Goal: Task Accomplishment & Management: Use online tool/utility

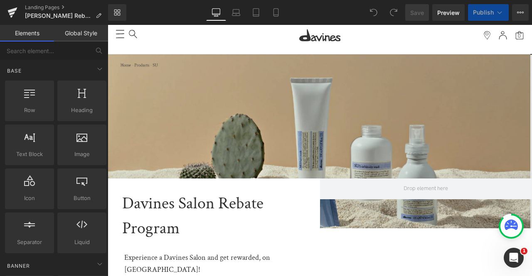
click at [170, 111] on img at bounding box center [320, 141] width 424 height 175
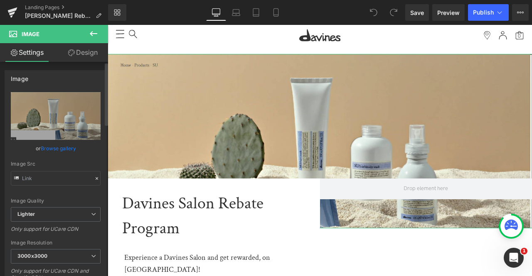
click at [48, 147] on link "Browse gallery" at bounding box center [58, 148] width 35 height 15
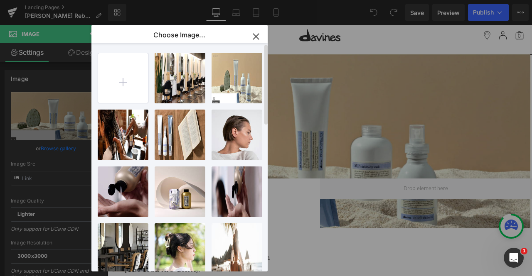
click at [118, 93] on input "file" at bounding box center [123, 78] width 50 height 50
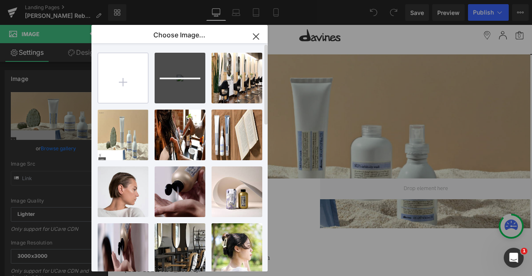
click at [120, 86] on input "file" at bounding box center [123, 78] width 50 height 50
type input "C:\fakepath\salon2.jpg"
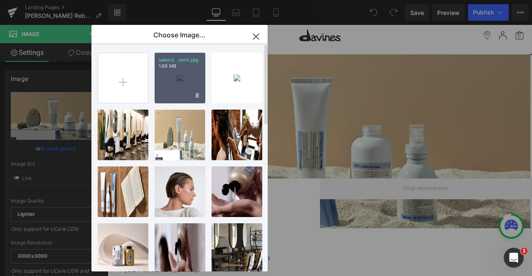
click at [167, 71] on div "salon2...lon2.jpg 1.69 MB" at bounding box center [180, 78] width 51 height 51
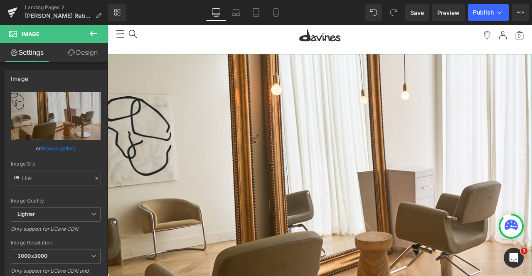
drag, startPoint x: 71, startPoint y: 53, endPoint x: 62, endPoint y: 99, distance: 47.0
click at [71, 53] on icon at bounding box center [71, 52] width 7 height 7
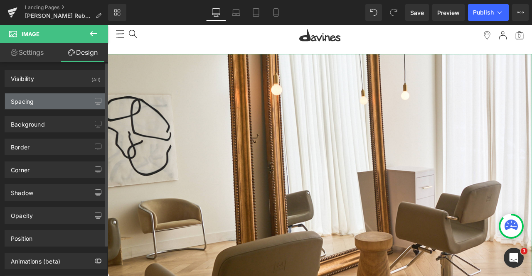
click at [62, 99] on div "Spacing" at bounding box center [55, 102] width 101 height 16
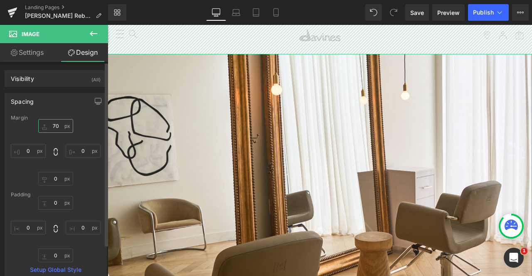
click at [58, 125] on input "text" at bounding box center [55, 126] width 35 height 14
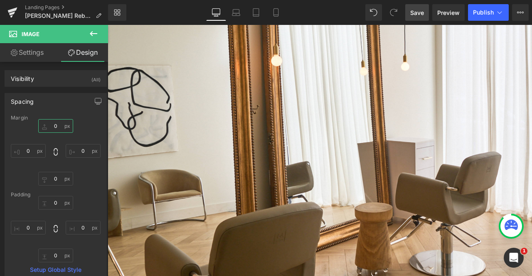
type input "0"
click at [413, 14] on span "Save" at bounding box center [417, 12] width 14 height 9
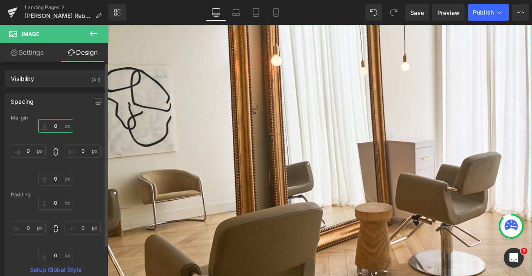
click at [55, 124] on input "0" at bounding box center [55, 126] width 35 height 14
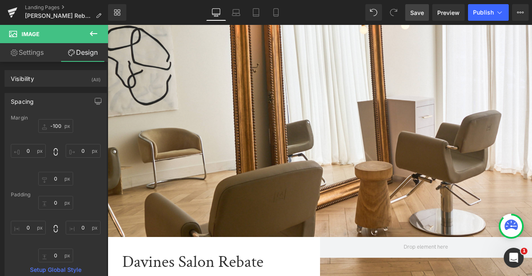
click at [419, 10] on span "Save" at bounding box center [417, 12] width 14 height 9
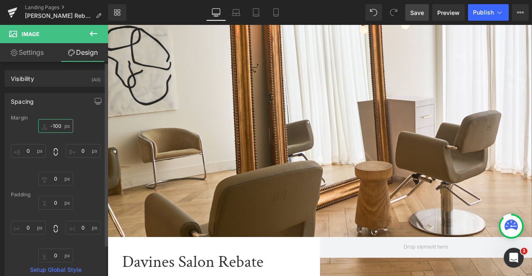
click at [57, 127] on input "-100" at bounding box center [55, 126] width 35 height 14
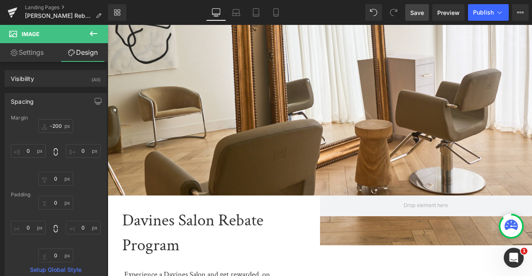
click at [422, 11] on span "Save" at bounding box center [417, 12] width 14 height 9
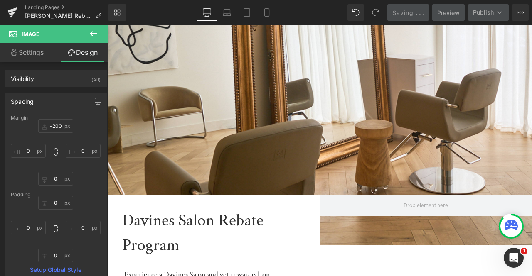
click at [39, 59] on link "Settings" at bounding box center [27, 52] width 54 height 19
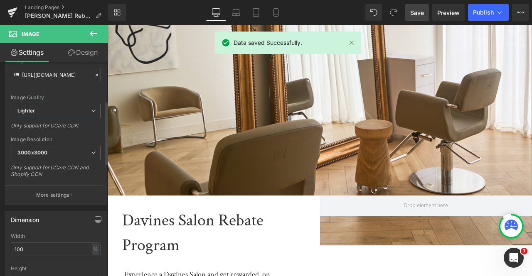
scroll to position [151, 0]
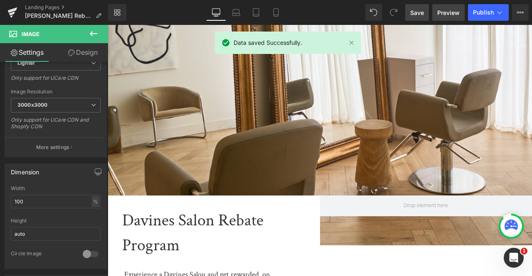
click at [451, 11] on span "Preview" at bounding box center [448, 12] width 22 height 9
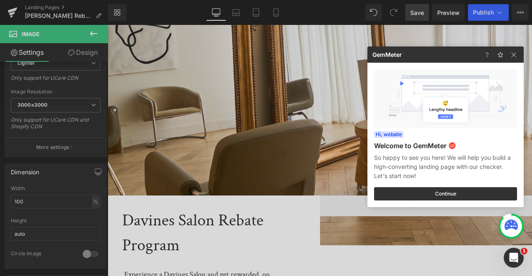
click at [77, 128] on div at bounding box center [266, 138] width 532 height 276
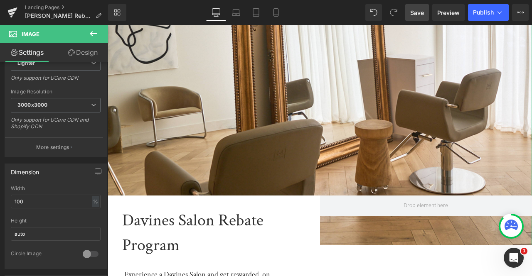
click at [72, 49] on link "Design" at bounding box center [83, 52] width 54 height 19
type input "-200"
type input "0"
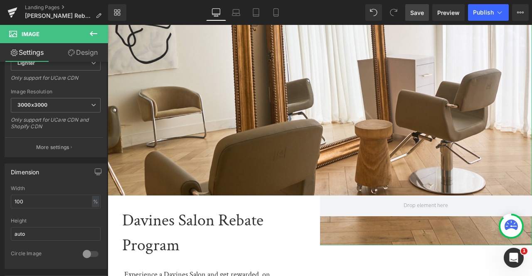
type input "0"
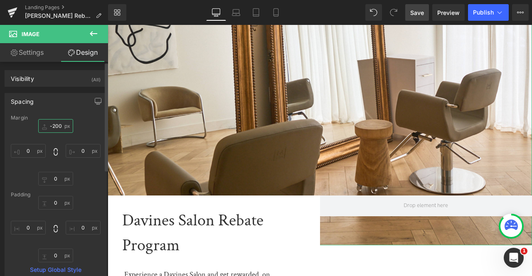
click at [52, 122] on input "-200" at bounding box center [55, 126] width 35 height 14
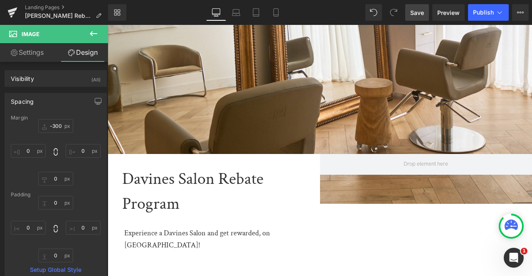
click at [409, 13] on link "Save" at bounding box center [417, 12] width 24 height 17
click at [55, 125] on input "-300" at bounding box center [55, 126] width 35 height 14
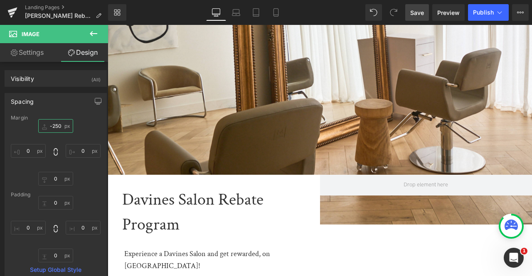
type input "-250"
click at [414, 11] on span "Save" at bounding box center [417, 12] width 14 height 9
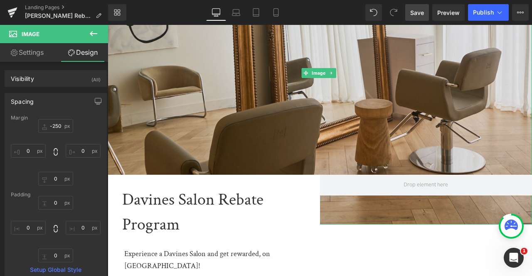
click at [175, 103] on img at bounding box center [320, 73] width 424 height 304
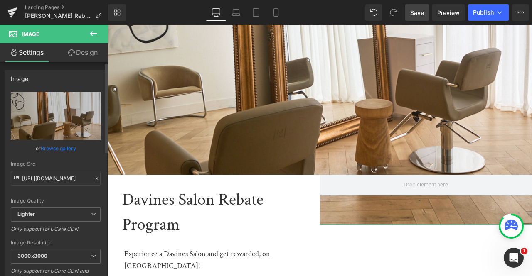
click at [59, 149] on link "Browse gallery" at bounding box center [58, 148] width 35 height 15
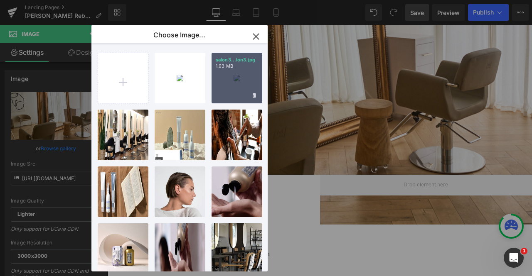
click at [228, 83] on div "salon3...lon3.jpg 1.93 MB" at bounding box center [237, 78] width 51 height 51
type input "[URL][DOMAIN_NAME]"
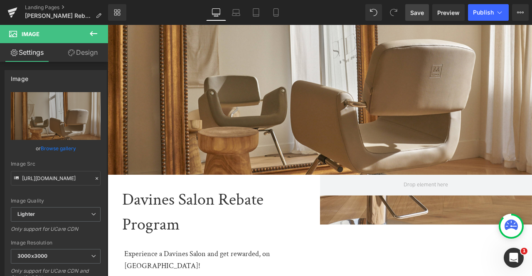
click at [415, 7] on link "Save" at bounding box center [417, 12] width 24 height 17
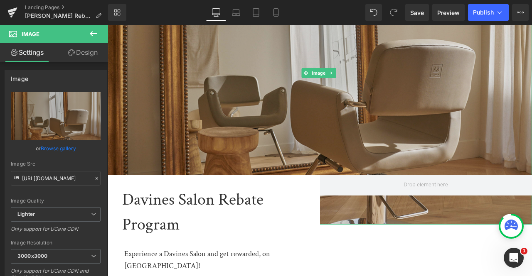
click at [183, 95] on img at bounding box center [320, 73] width 424 height 304
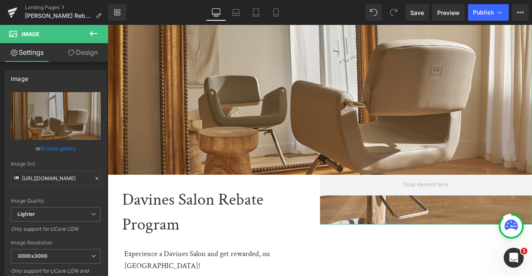
click at [77, 58] on link "Design" at bounding box center [83, 52] width 54 height 19
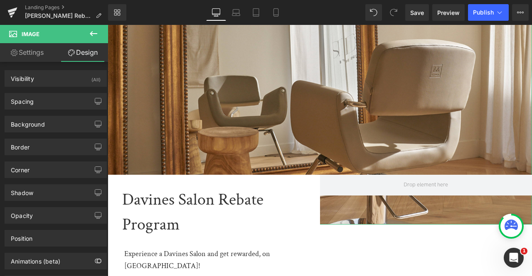
click at [35, 53] on link "Settings" at bounding box center [27, 52] width 54 height 19
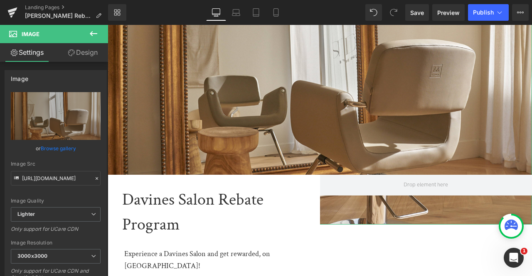
click at [72, 59] on link "Design" at bounding box center [83, 52] width 54 height 19
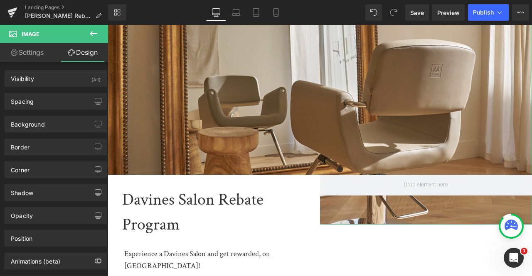
type input "-250"
type input "0"
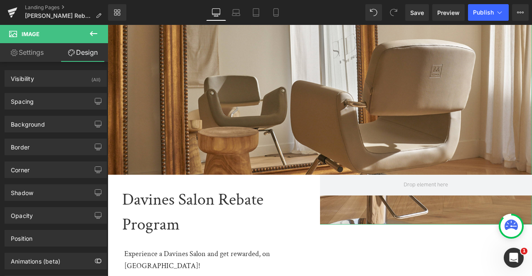
type input "0"
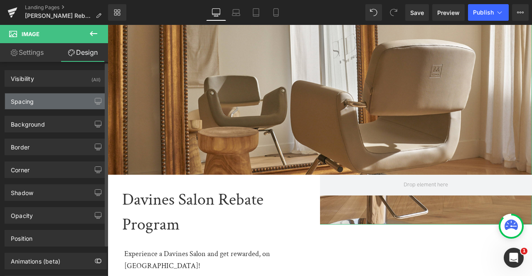
click at [54, 96] on div "Spacing" at bounding box center [55, 102] width 101 height 16
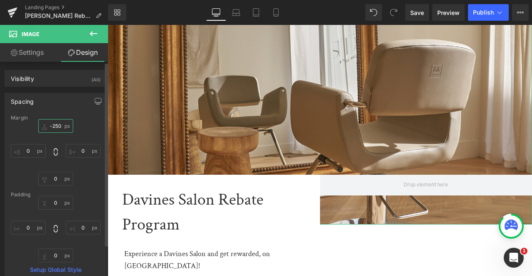
click at [54, 126] on input "-250" at bounding box center [55, 126] width 35 height 14
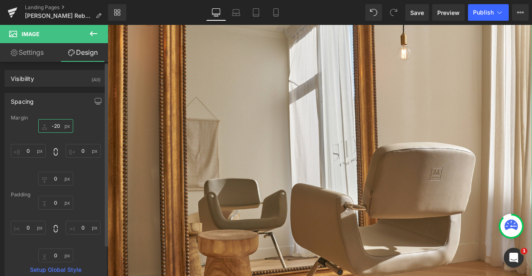
type input "-200"
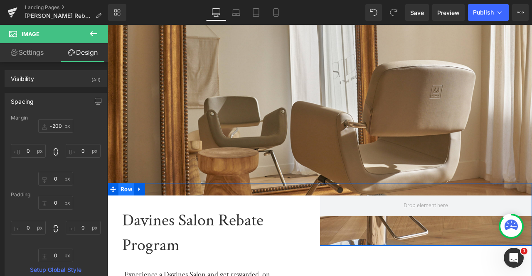
click at [126, 189] on span "Row" at bounding box center [126, 189] width 16 height 12
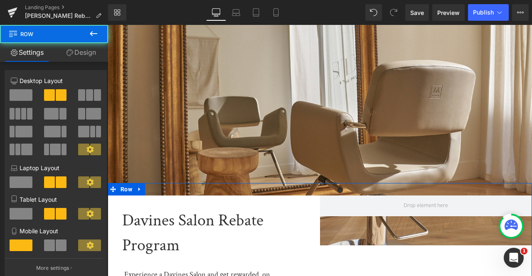
click at [81, 50] on link "Design" at bounding box center [81, 52] width 54 height 19
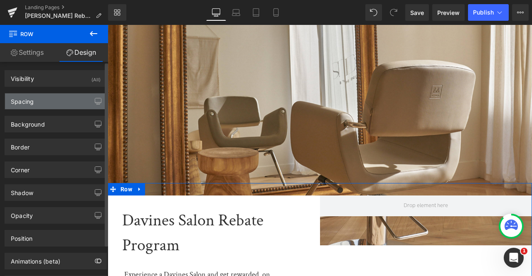
type input "-150"
type input "0"
type input "30"
type input "0"
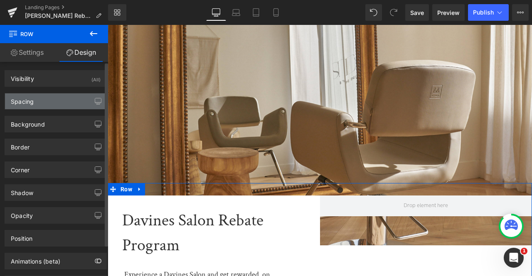
type input "0"
click at [56, 102] on div "Spacing" at bounding box center [55, 102] width 101 height 16
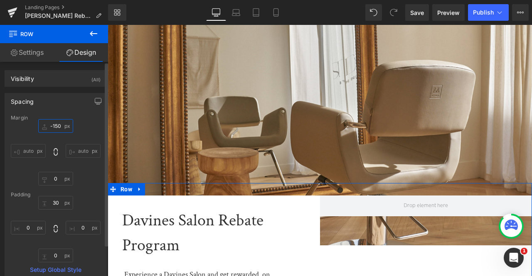
click at [57, 125] on input "-150" at bounding box center [55, 126] width 35 height 14
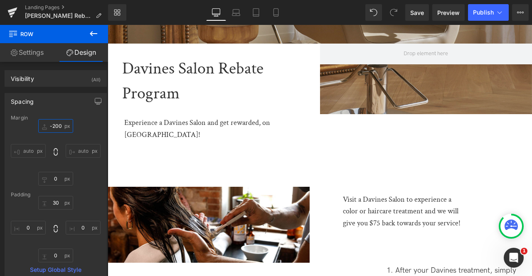
scroll to position [132, 0]
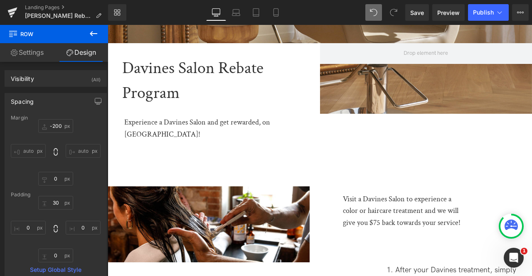
click at [366, 15] on span at bounding box center [373, 12] width 17 height 17
type input "-150"
type input "0"
type input "30"
type input "0"
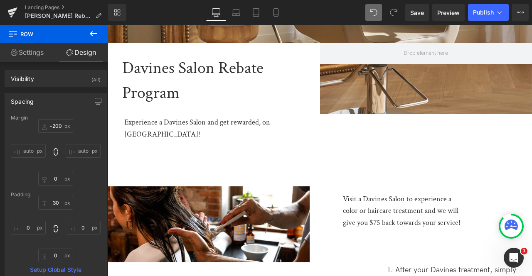
type input "0"
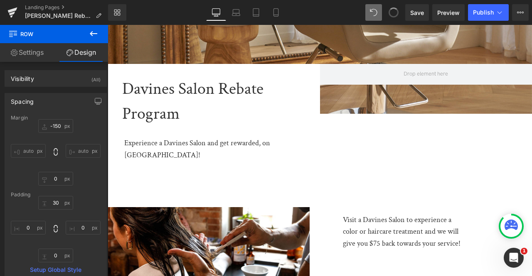
type input "-200"
type input "0"
type input "30"
type input "0"
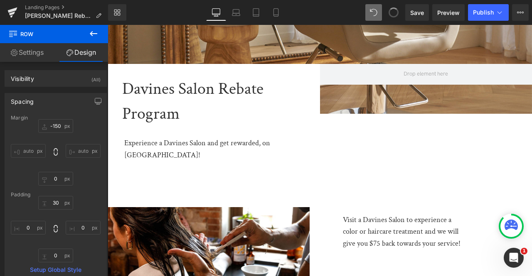
type input "0"
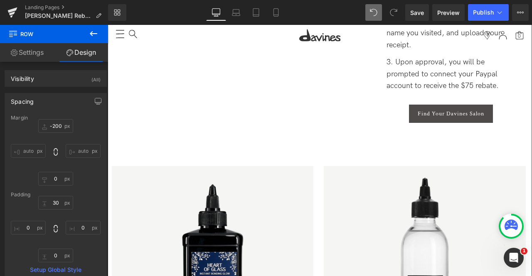
scroll to position [422, 0]
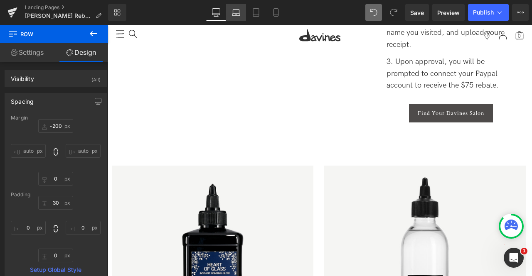
click at [239, 10] on icon at bounding box center [236, 12] width 8 height 8
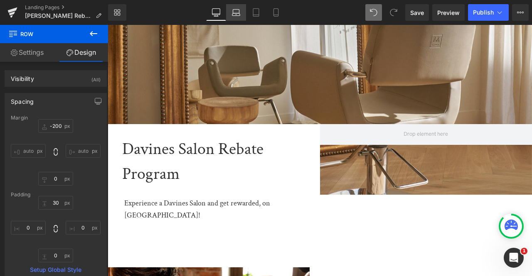
type input "-200"
type input "0"
type input "30"
type input "0"
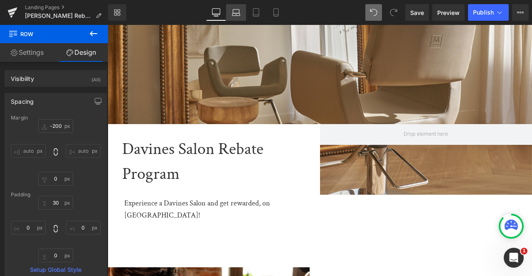
type input "0"
click at [222, 11] on link "Desktop" at bounding box center [216, 12] width 20 height 17
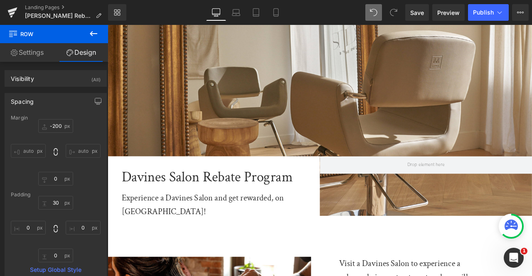
type input "-200"
type input "0"
type input "30"
type input "0"
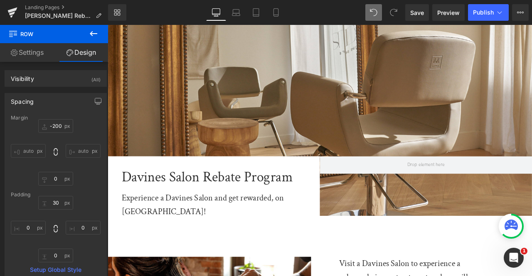
type input "0"
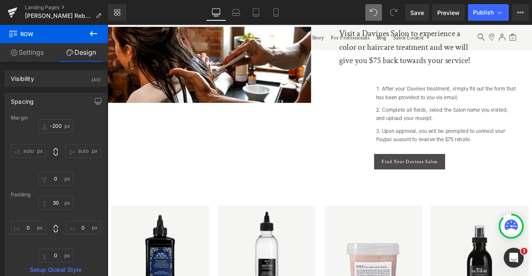
scroll to position [322, 0]
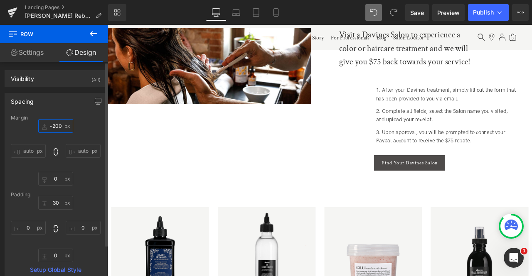
click at [59, 128] on input "-200" at bounding box center [55, 126] width 35 height 14
click at [368, 12] on span at bounding box center [373, 12] width 17 height 17
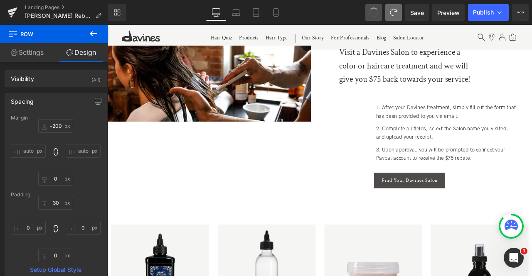
type input "-150"
type input "0"
type input "30"
type input "0"
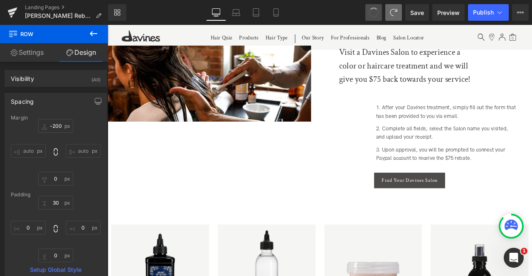
type input "0"
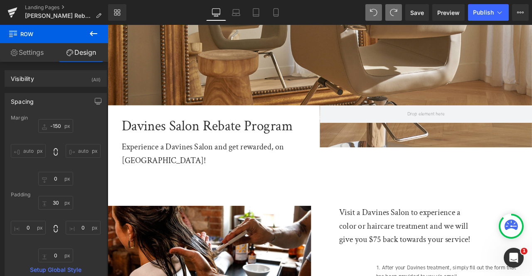
scroll to position [128, 0]
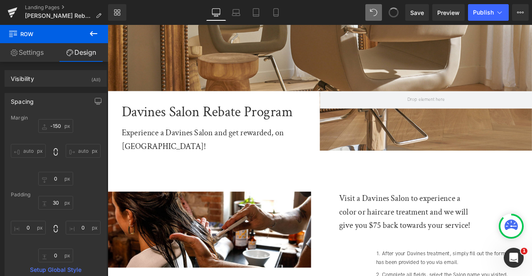
type input "-200"
type input "0"
type input "30"
type input "0"
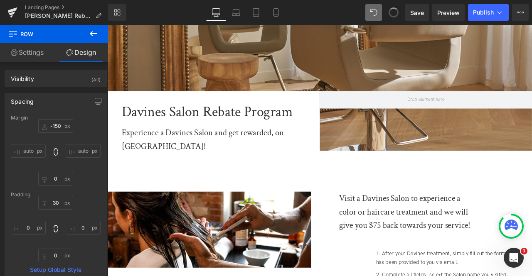
type input "0"
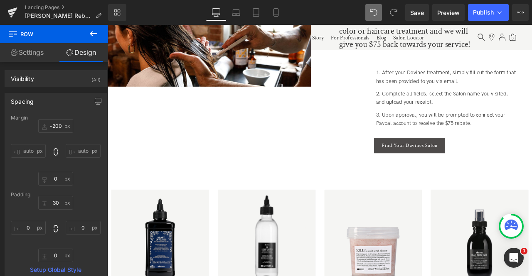
type input "-150"
type input "0"
type input "30"
type input "0"
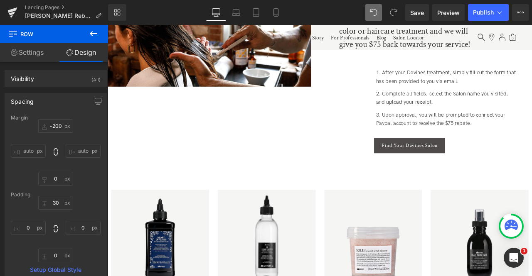
type input "0"
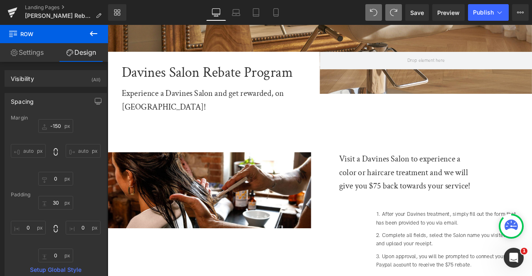
scroll to position [0, 0]
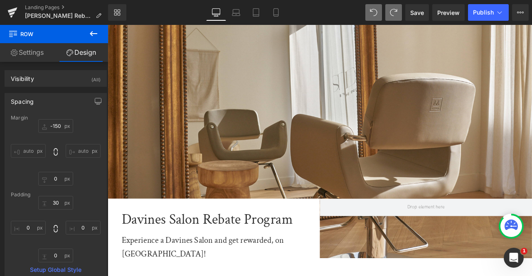
type input "-200"
type input "0"
type input "30"
type input "0"
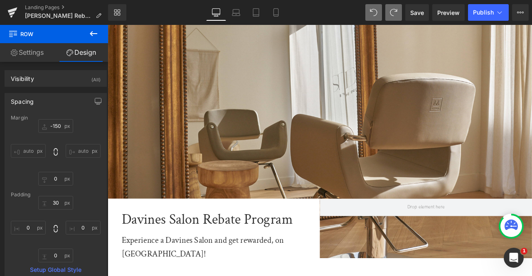
type input "0"
click at [421, 13] on span "Save" at bounding box center [417, 12] width 14 height 9
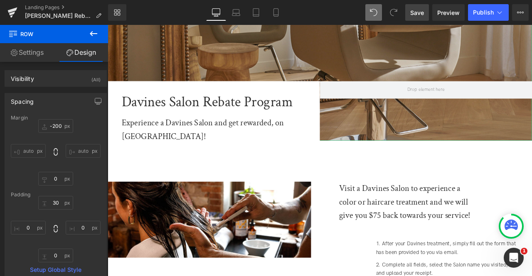
scroll to position [170, 0]
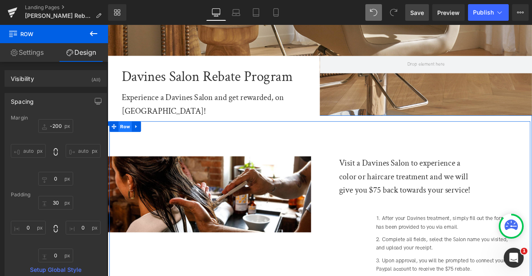
click at [126, 139] on span "Row" at bounding box center [129, 145] width 16 height 12
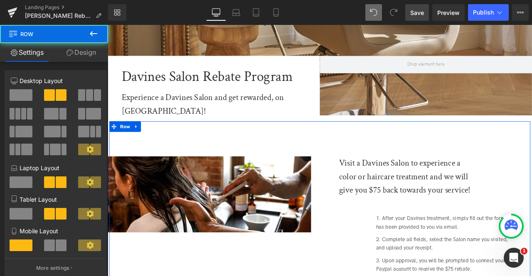
click at [74, 44] on link "Design" at bounding box center [81, 52] width 54 height 19
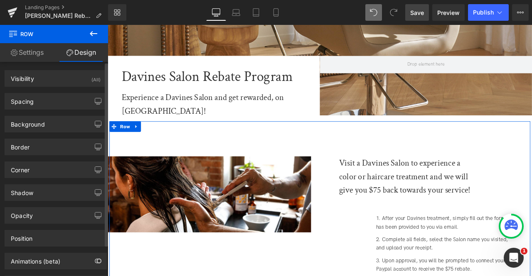
type input "0"
type input "100"
type input "20"
type input "10"
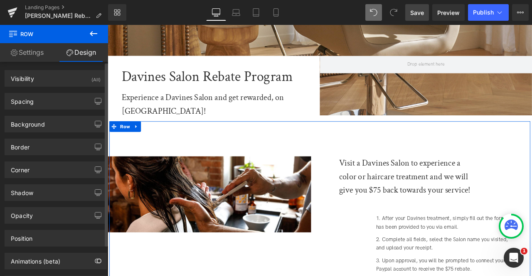
type input "0"
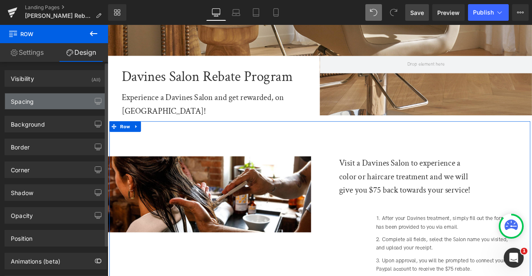
click at [61, 100] on div "Spacing" at bounding box center [55, 102] width 101 height 16
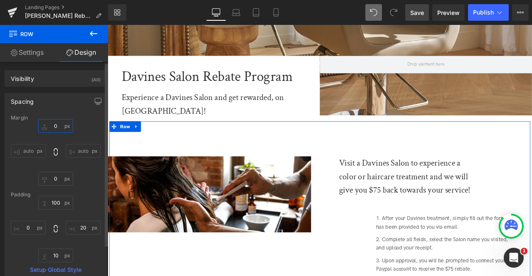
click at [57, 125] on input "0" at bounding box center [55, 126] width 35 height 14
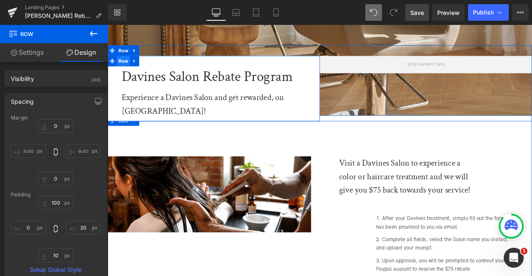
click at [130, 63] on span "Row" at bounding box center [126, 68] width 16 height 12
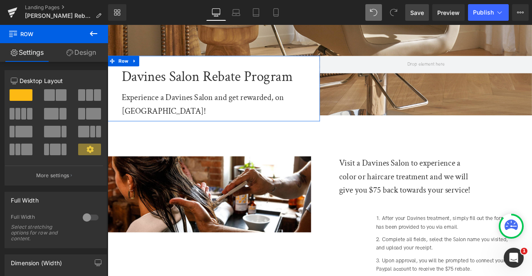
click at [76, 48] on link "Design" at bounding box center [81, 52] width 54 height 19
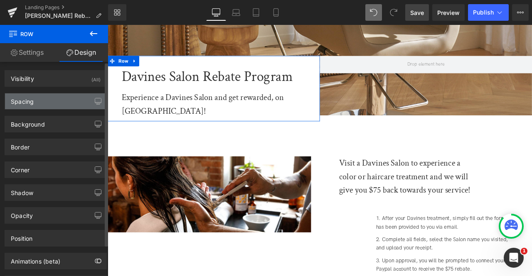
type input "0"
type input "30"
type input "0"
type input "10"
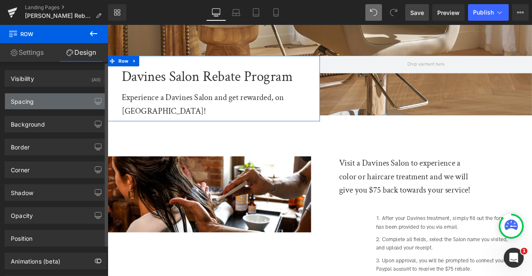
type input "20"
click at [57, 100] on div "Spacing" at bounding box center [55, 102] width 101 height 16
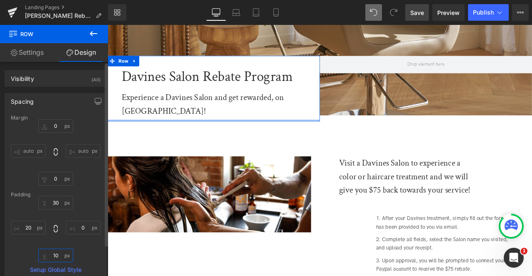
click at [55, 254] on input "10" at bounding box center [55, 256] width 35 height 14
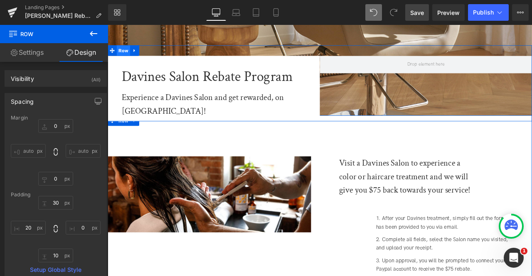
click at [124, 54] on span "Row" at bounding box center [126, 55] width 16 height 12
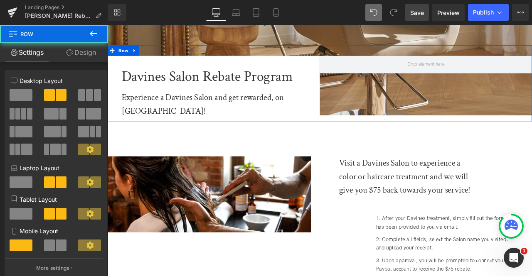
click at [83, 54] on link "Design" at bounding box center [81, 52] width 54 height 19
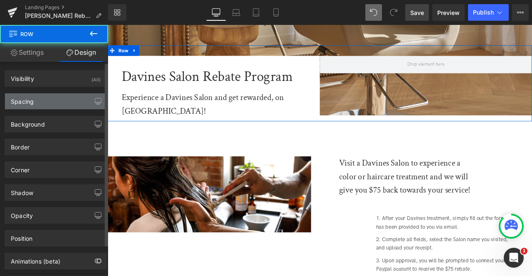
type input "-200"
type input "0"
type input "30"
type input "0"
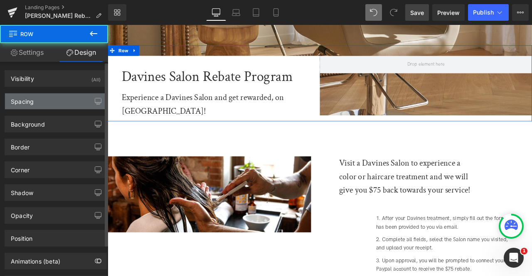
type input "0"
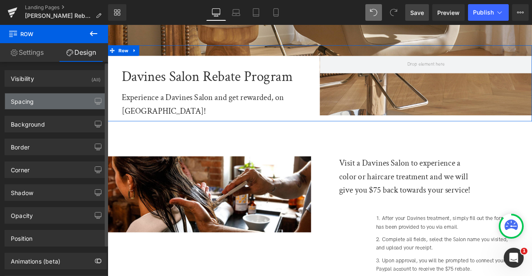
click at [61, 101] on div "Spacing" at bounding box center [55, 102] width 101 height 16
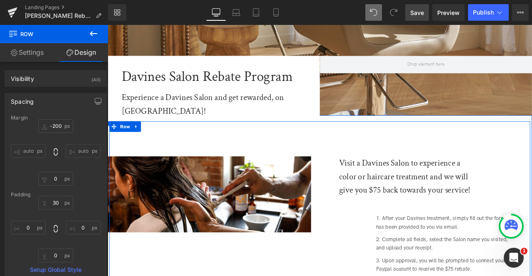
click at [125, 139] on div "Image Visit a Davines Salon to experience a color or haircare treatment and we …" at bounding box center [359, 246] width 499 height 215
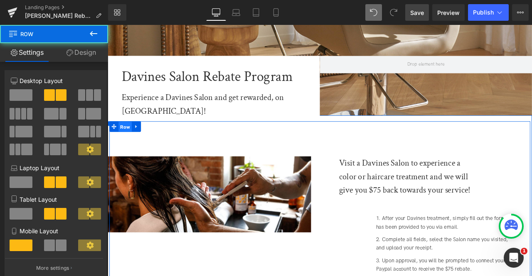
click at [127, 140] on span "Row" at bounding box center [129, 146] width 16 height 12
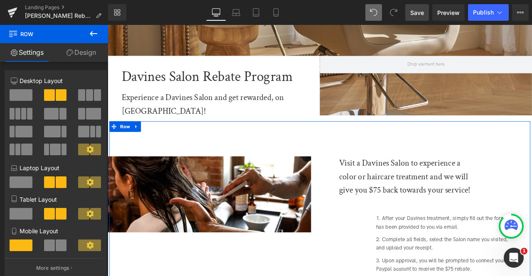
click at [73, 57] on link "Design" at bounding box center [81, 52] width 54 height 19
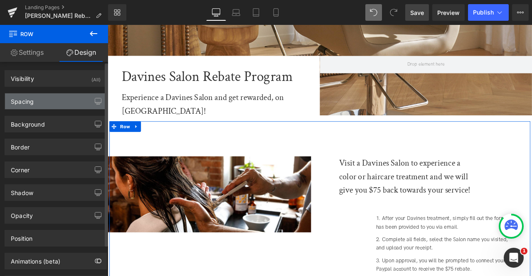
click at [50, 100] on div "Spacing" at bounding box center [55, 102] width 101 height 16
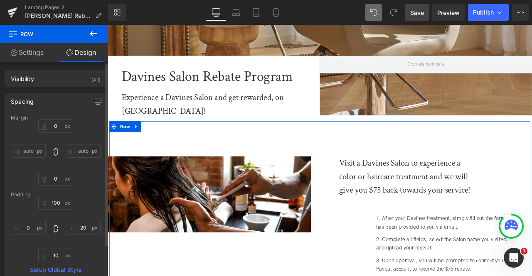
type input "0"
type input "100"
type input "20"
type input "10"
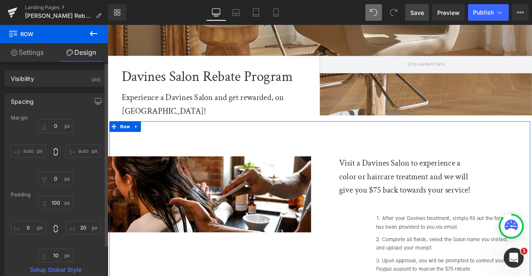
type input "0"
click at [55, 205] on input "100" at bounding box center [55, 203] width 35 height 14
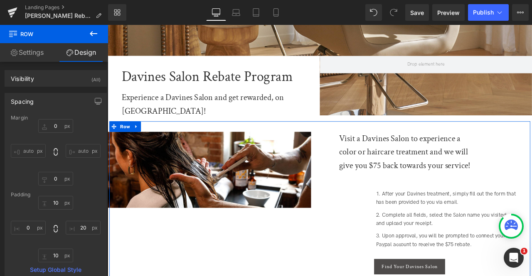
type input "100"
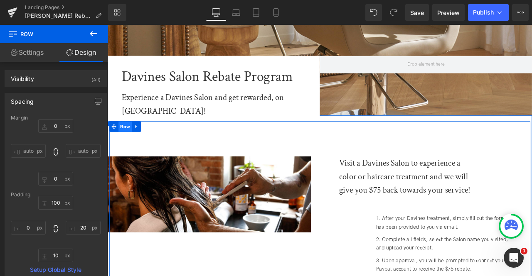
click at [126, 139] on span "Row" at bounding box center [129, 145] width 16 height 12
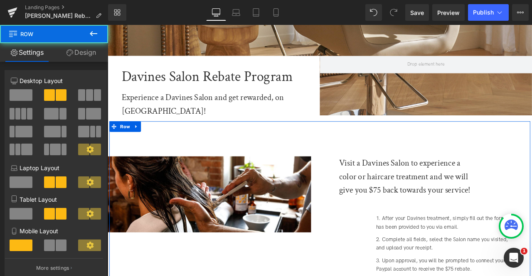
click at [89, 57] on link "Design" at bounding box center [81, 52] width 54 height 19
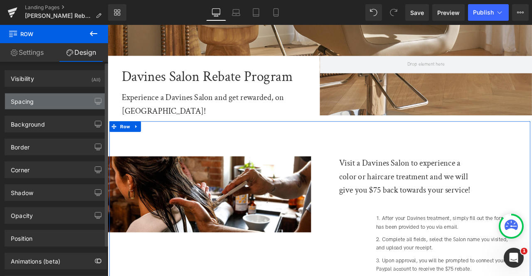
click at [55, 100] on div "Spacing" at bounding box center [55, 102] width 101 height 16
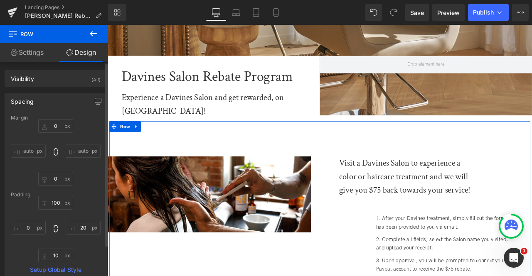
type input "0"
type input "100"
type input "20"
type input "10"
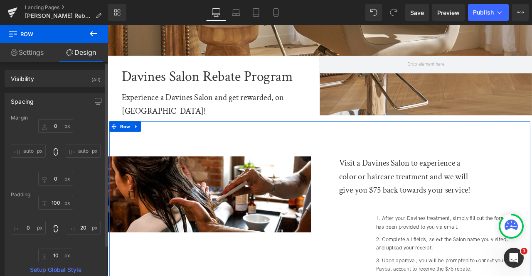
type input "0"
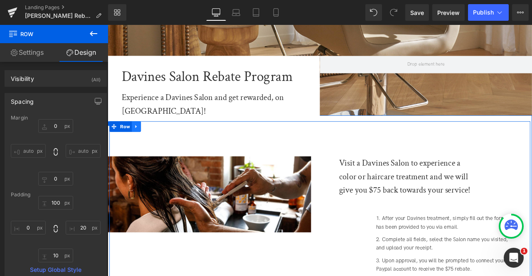
click at [144, 139] on link at bounding box center [141, 145] width 11 height 12
click at [165, 143] on icon at bounding box center [163, 146] width 6 height 6
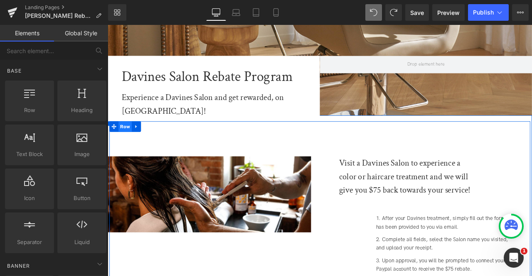
click at [125, 139] on span "Row" at bounding box center [129, 145] width 16 height 12
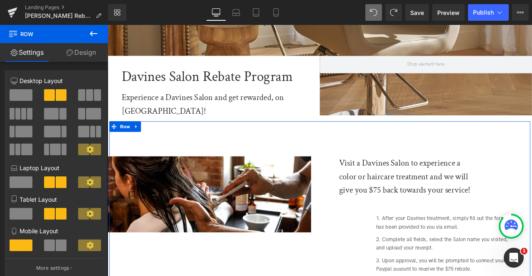
click at [76, 55] on link "Design" at bounding box center [81, 52] width 54 height 19
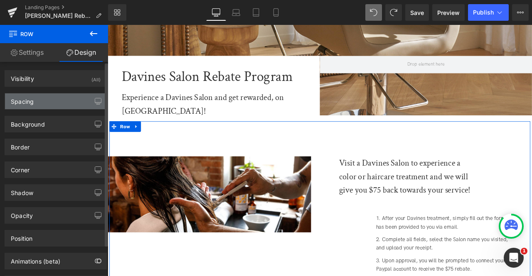
click at [61, 94] on div "Spacing" at bounding box center [55, 102] width 101 height 16
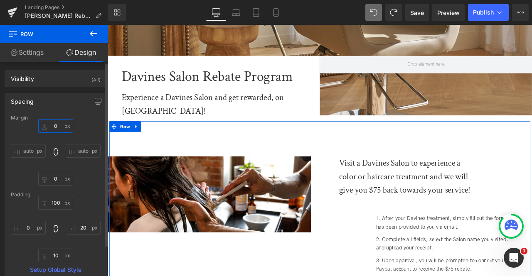
click at [56, 123] on input "0" at bounding box center [55, 126] width 35 height 14
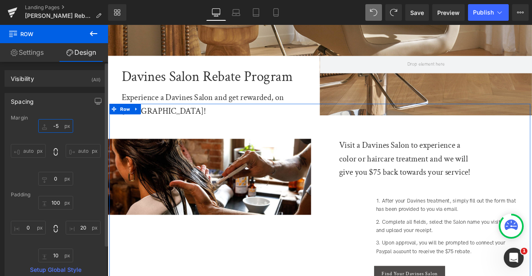
type input "-"
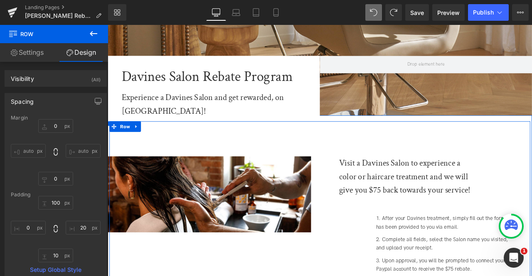
click at [124, 139] on div "Image Visit a Davines Salon to experience a color or haircare treatment and we …" at bounding box center [359, 246] width 499 height 215
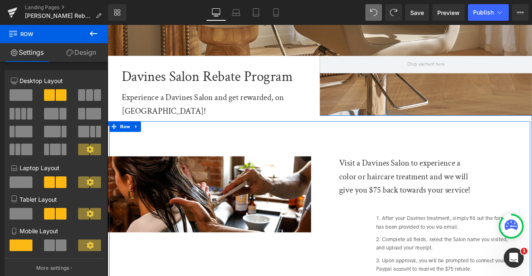
click at [138, 145] on div "Image Visit a Davines Salon to experience a color or haircare treatment and we …" at bounding box center [359, 246] width 499 height 215
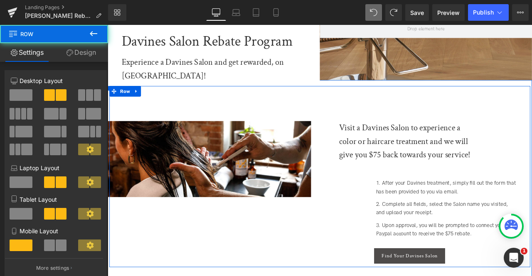
scroll to position [212, 0]
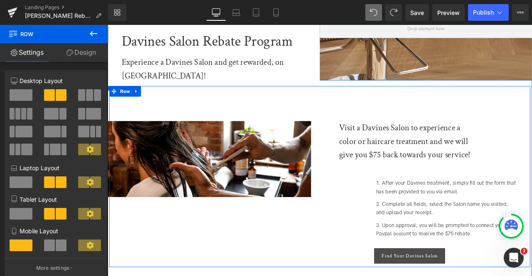
click at [136, 249] on div "Image Visit a Davines Salon to experience a color or haircare treatment and we …" at bounding box center [359, 204] width 499 height 215
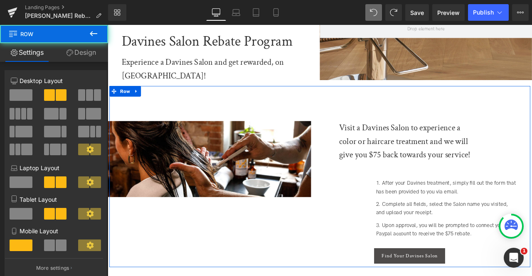
click at [81, 50] on link "Design" at bounding box center [81, 52] width 54 height 19
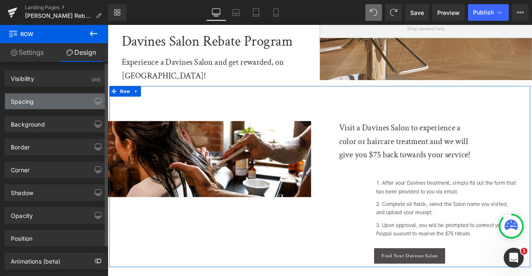
click at [57, 102] on div "Spacing" at bounding box center [55, 102] width 101 height 16
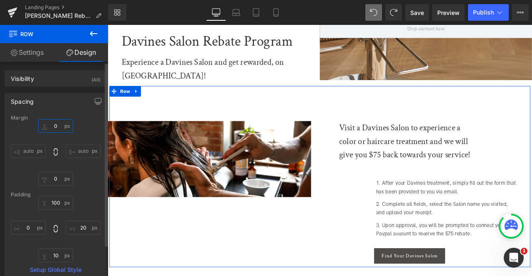
click at [57, 123] on input "0" at bounding box center [55, 126] width 35 height 14
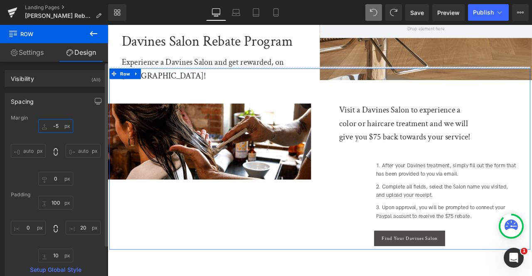
type input "-"
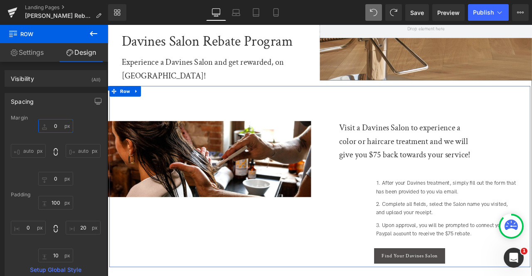
scroll to position [0, 0]
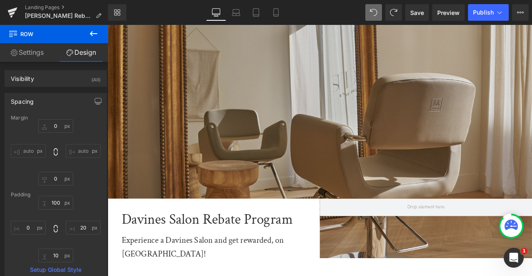
click at [353, 46] on img at bounding box center [359, 122] width 503 height 360
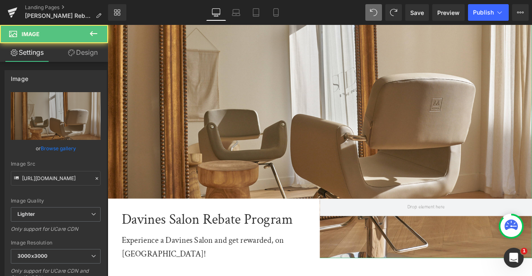
click at [85, 60] on link "Design" at bounding box center [83, 52] width 54 height 19
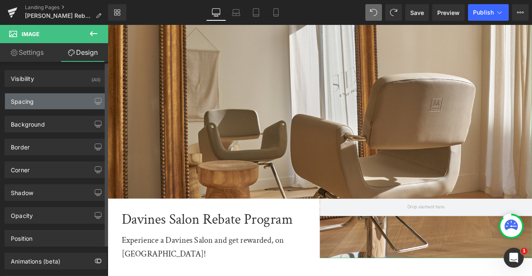
click at [49, 99] on div "Spacing" at bounding box center [55, 102] width 101 height 16
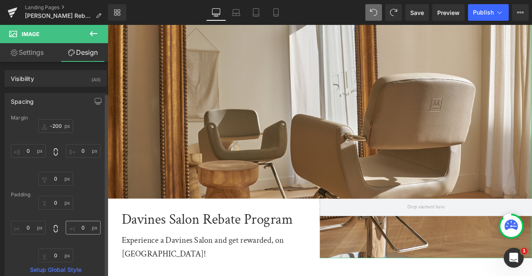
scroll to position [93, 0]
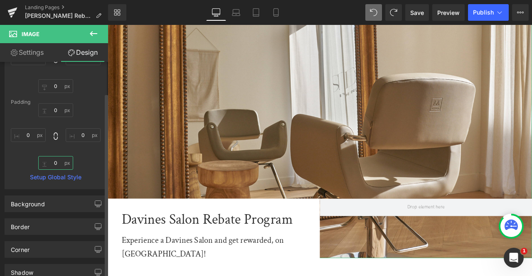
click at [59, 163] on input "0" at bounding box center [55, 163] width 35 height 14
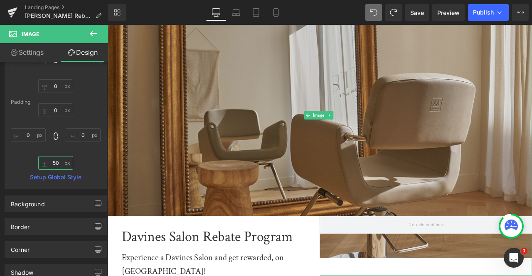
type input "5"
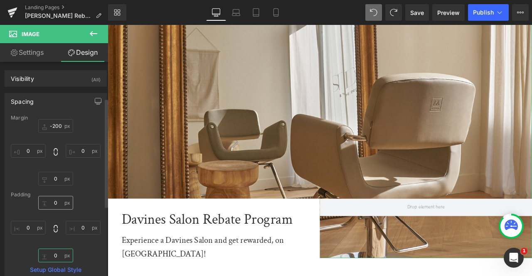
scroll to position [112, 0]
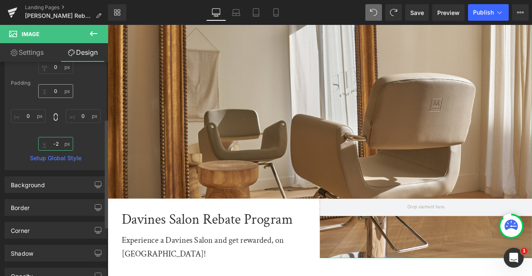
type input "-"
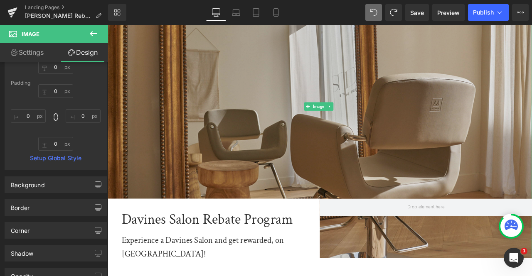
click at [168, 67] on img at bounding box center [359, 122] width 503 height 360
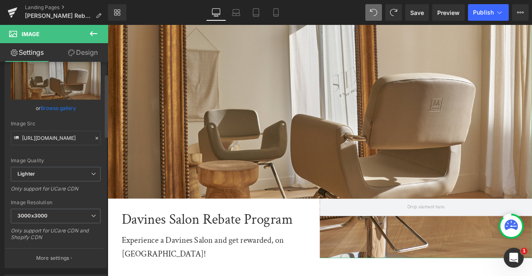
scroll to position [41, 0]
click at [85, 52] on link "Design" at bounding box center [83, 52] width 54 height 19
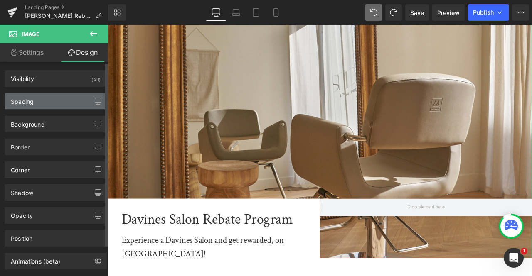
type input "-200"
type input "0"
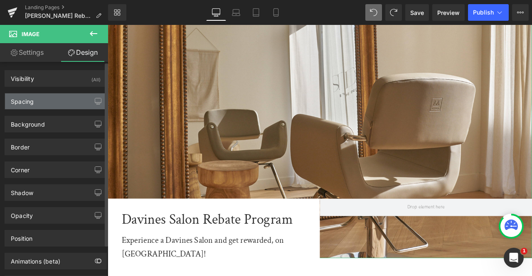
type input "0"
click at [48, 103] on div "Spacing" at bounding box center [55, 102] width 101 height 16
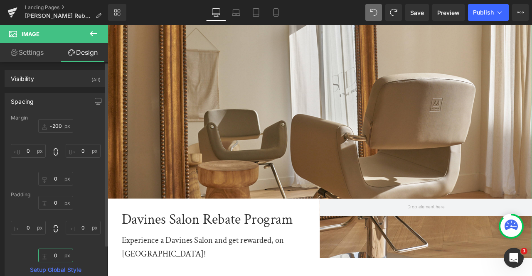
click at [55, 254] on input "0" at bounding box center [55, 256] width 35 height 14
type input "-"
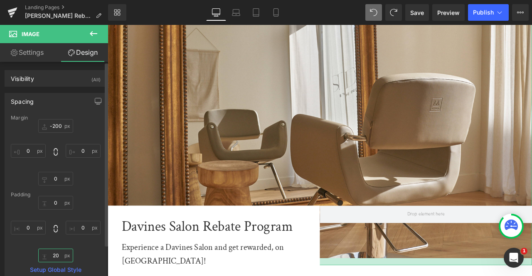
type input "2"
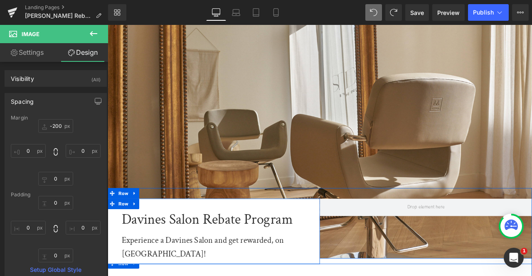
click at [128, 239] on span "Row" at bounding box center [126, 237] width 16 height 12
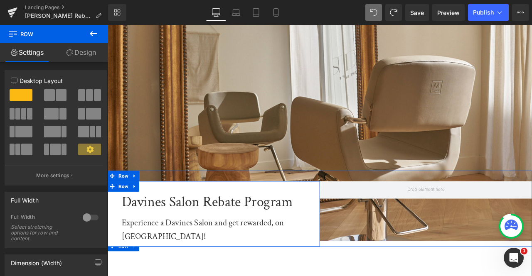
scroll to position [34, 0]
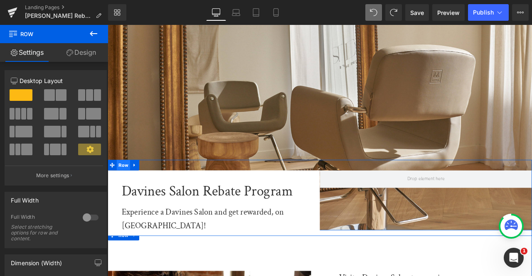
click at [123, 185] on span "Row" at bounding box center [126, 191] width 16 height 12
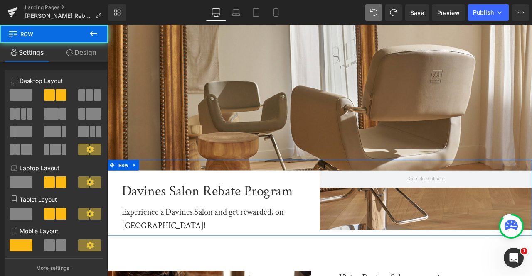
click at [82, 55] on link "Design" at bounding box center [81, 52] width 54 height 19
click at [0, 0] on div "Spacing" at bounding box center [0, 0] width 0 height 0
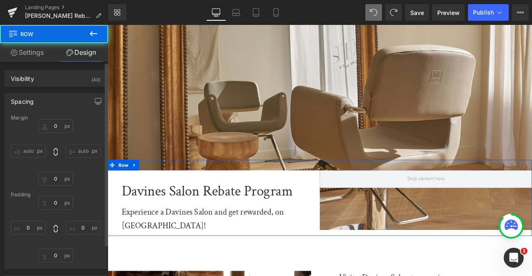
type input "-200"
type input "0"
type input "30"
type input "0"
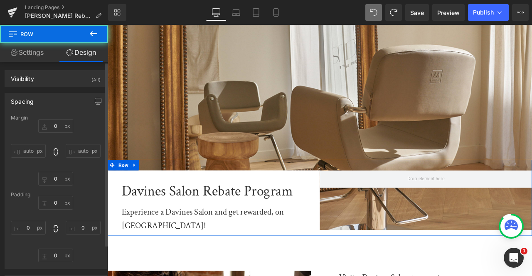
type input "0"
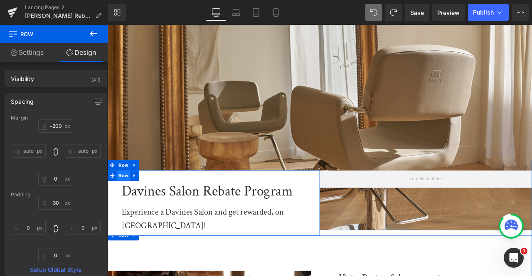
click at [127, 202] on span "Row" at bounding box center [126, 203] width 16 height 12
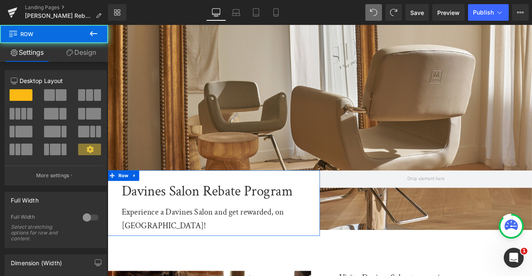
click at [72, 54] on link "Design" at bounding box center [81, 52] width 54 height 19
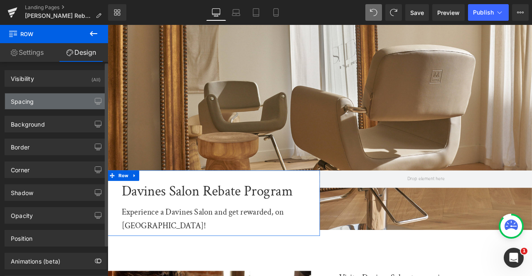
click at [35, 97] on div "Spacing" at bounding box center [55, 102] width 101 height 16
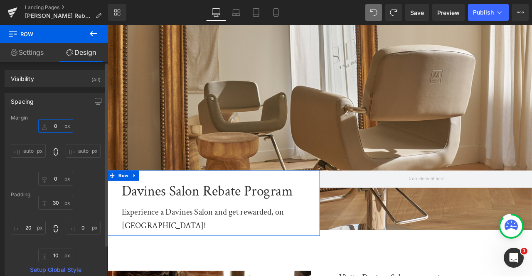
click at [57, 126] on input "0" at bounding box center [55, 126] width 35 height 14
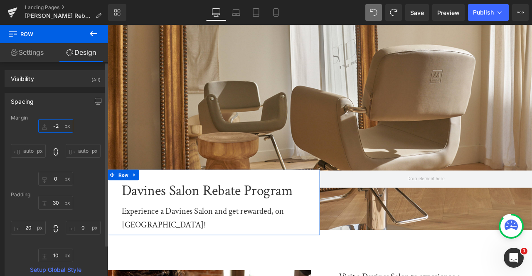
type input "-"
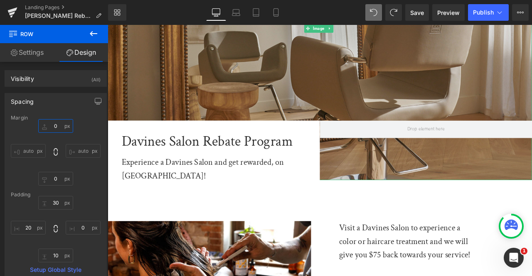
scroll to position [93, 0]
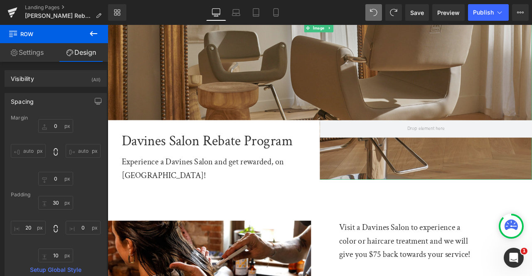
click at [177, 78] on img at bounding box center [359, 29] width 503 height 360
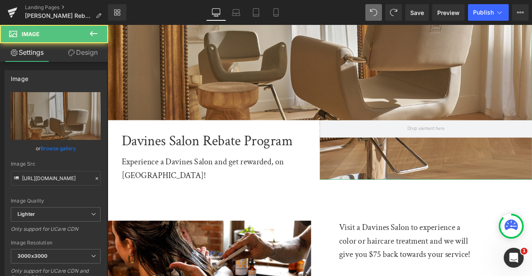
drag, startPoint x: 81, startPoint y: 53, endPoint x: 59, endPoint y: 93, distance: 45.6
click at [81, 53] on link "Design" at bounding box center [83, 52] width 54 height 19
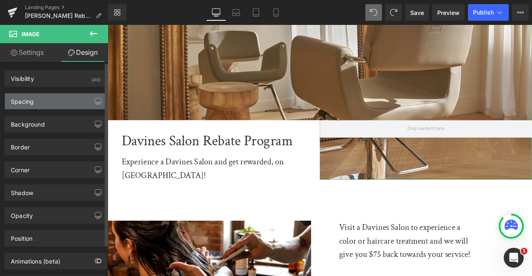
type input "-200"
type input "0"
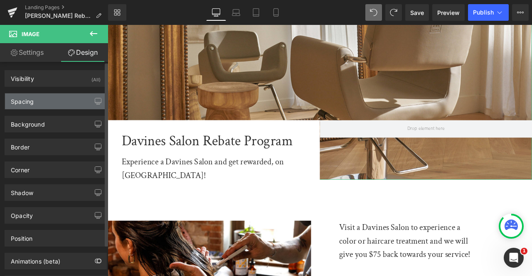
type input "0"
click at [59, 94] on div "Spacing" at bounding box center [55, 102] width 101 height 16
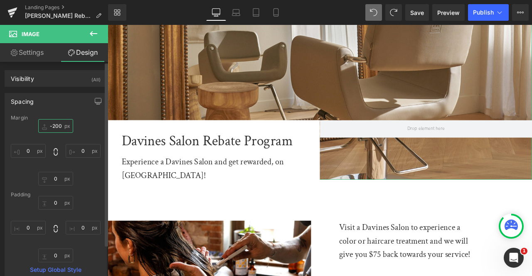
click at [57, 128] on input "-200" at bounding box center [55, 126] width 35 height 14
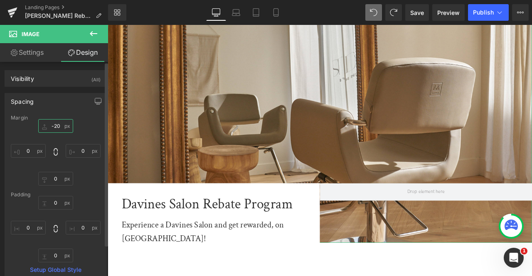
type input "-200"
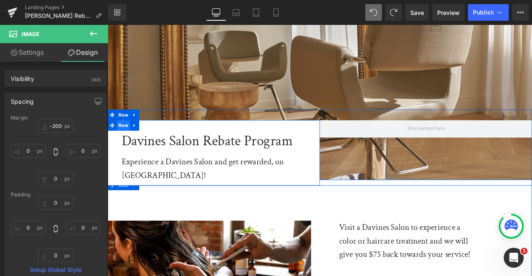
click at [131, 145] on span "Row" at bounding box center [126, 144] width 16 height 12
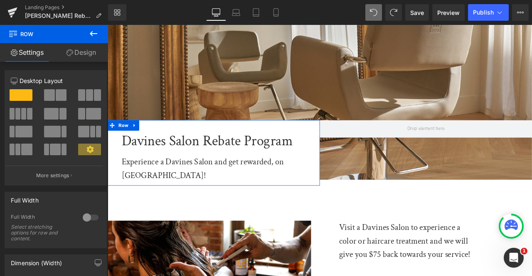
click at [76, 53] on link "Design" at bounding box center [81, 52] width 54 height 19
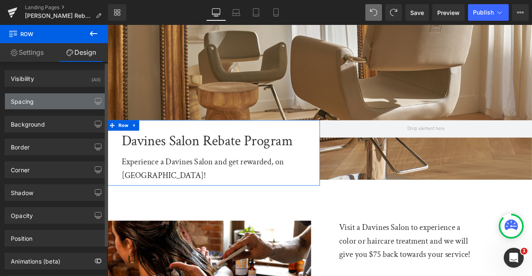
click at [45, 100] on div "Spacing" at bounding box center [55, 102] width 101 height 16
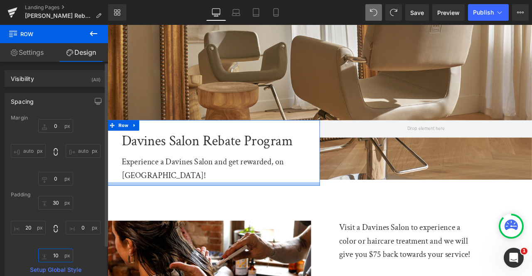
click at [55, 256] on input "10" at bounding box center [55, 256] width 35 height 14
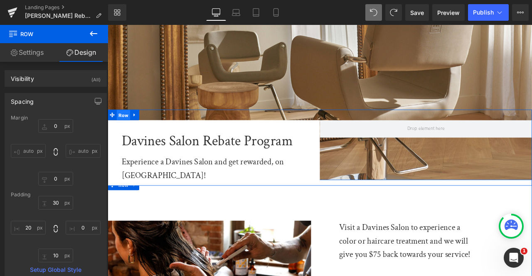
click at [126, 133] on span "Row" at bounding box center [126, 132] width 16 height 12
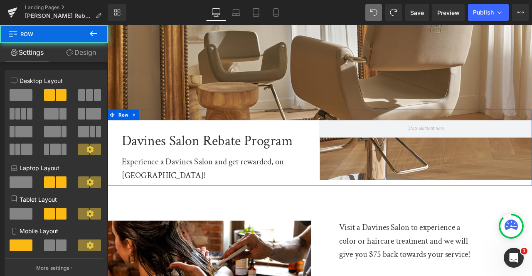
click at [86, 59] on link "Design" at bounding box center [81, 52] width 54 height 19
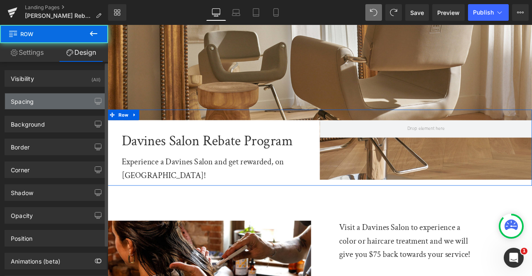
click at [52, 99] on div "Spacing" at bounding box center [55, 102] width 101 height 16
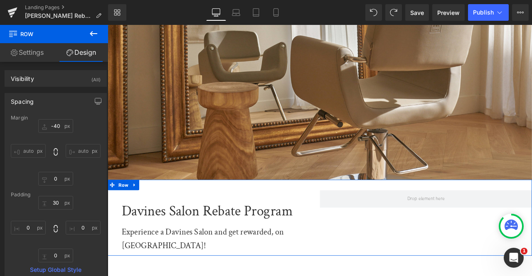
type input "-400"
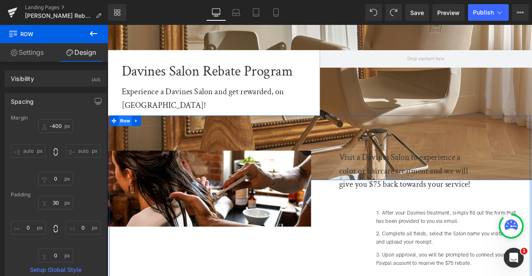
click at [126, 133] on span "Row" at bounding box center [129, 139] width 16 height 12
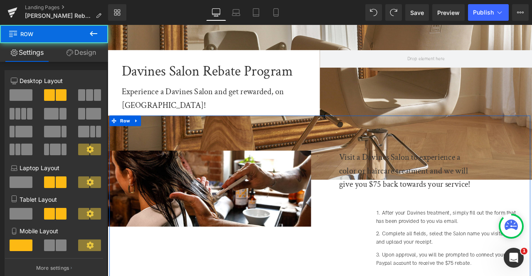
click at [77, 50] on link "Design" at bounding box center [81, 52] width 54 height 19
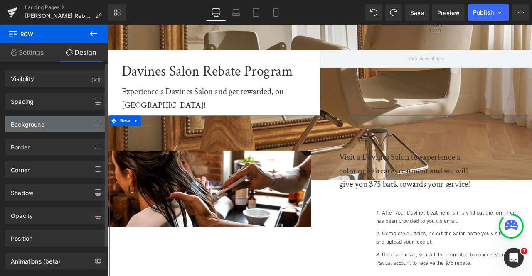
click at [39, 128] on div "Background" at bounding box center [55, 124] width 101 height 16
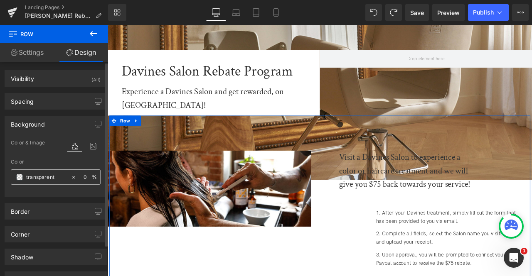
click at [42, 181] on div "transparent" at bounding box center [40, 177] width 59 height 15
click at [37, 178] on input "transparent" at bounding box center [46, 177] width 41 height 9
type input "fff"
type input "100"
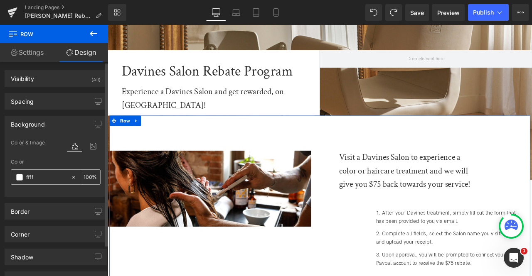
type input "fffff"
type input "0"
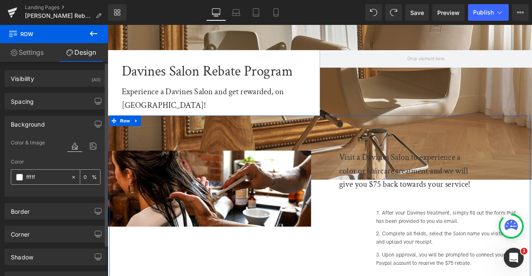
type input "ffffff"
type input "100"
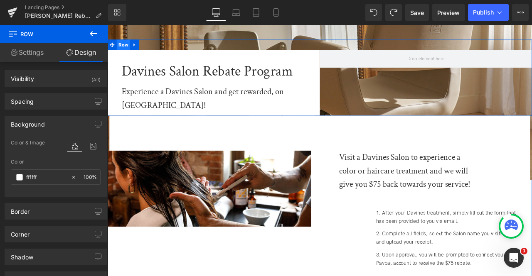
click at [129, 47] on span "Row" at bounding box center [126, 48] width 16 height 12
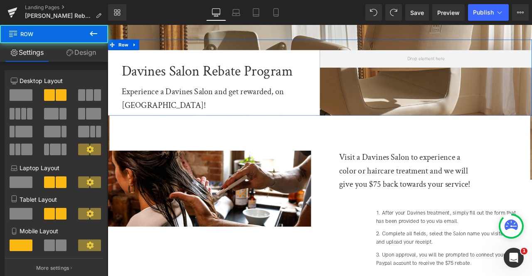
click at [74, 51] on link "Design" at bounding box center [81, 52] width 54 height 19
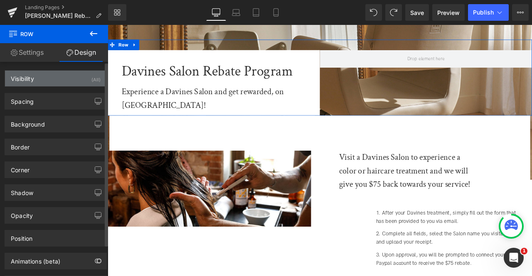
click at [44, 80] on div "Visibility (All)" at bounding box center [55, 79] width 101 height 16
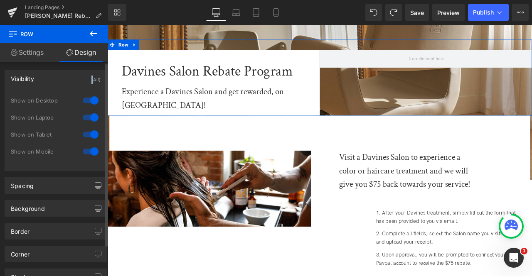
click at [44, 80] on div "Visibility (All)" at bounding box center [55, 79] width 101 height 16
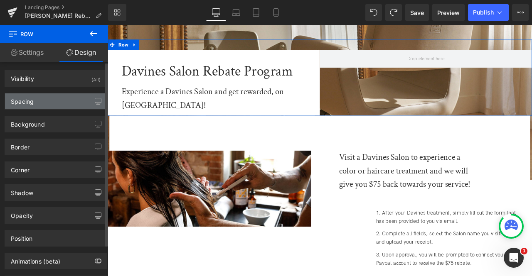
click at [44, 102] on div "Spacing" at bounding box center [55, 102] width 101 height 16
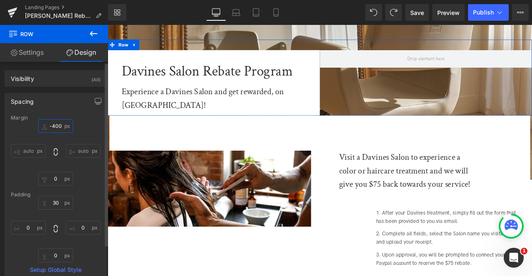
click at [57, 124] on input "-400" at bounding box center [55, 126] width 35 height 14
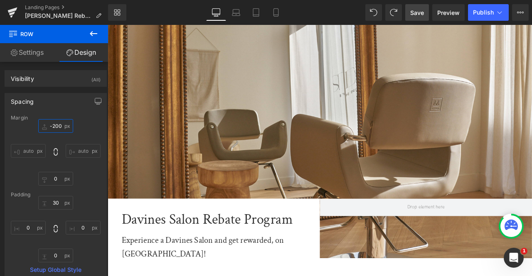
type input "-200"
click at [420, 13] on span "Save" at bounding box center [417, 12] width 14 height 9
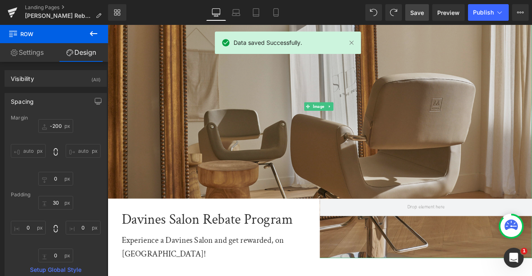
click at [249, 84] on img at bounding box center [359, 122] width 503 height 360
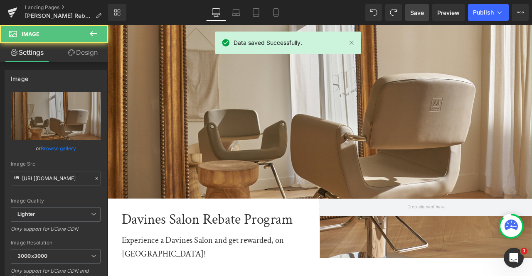
drag, startPoint x: 85, startPoint y: 51, endPoint x: 48, endPoint y: 96, distance: 58.2
click at [85, 51] on link "Design" at bounding box center [83, 52] width 54 height 19
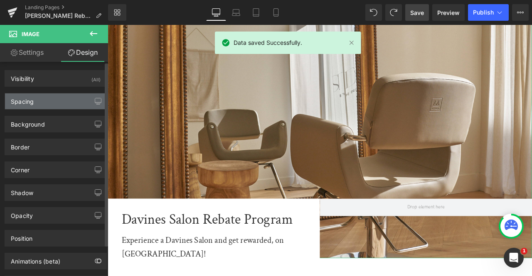
type input "-200"
type input "0"
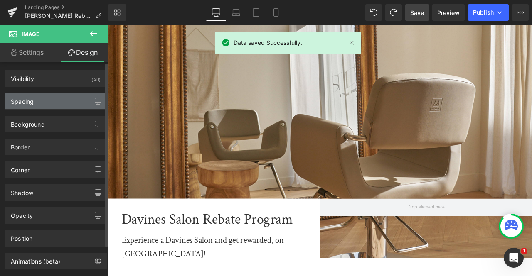
type input "0"
click at [48, 96] on div "Spacing" at bounding box center [55, 102] width 101 height 16
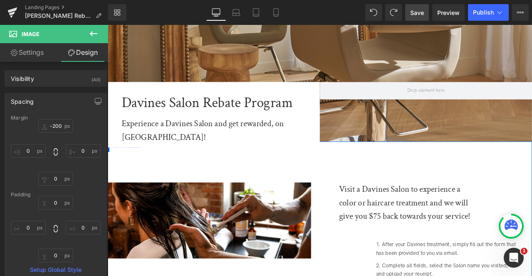
scroll to position [139, 0]
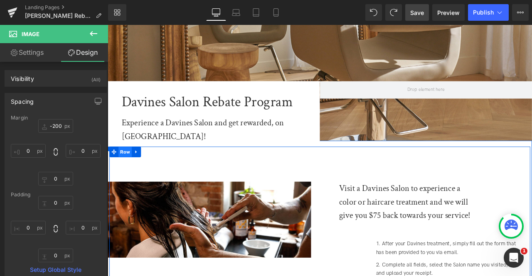
click at [127, 170] on span "Row" at bounding box center [129, 176] width 16 height 12
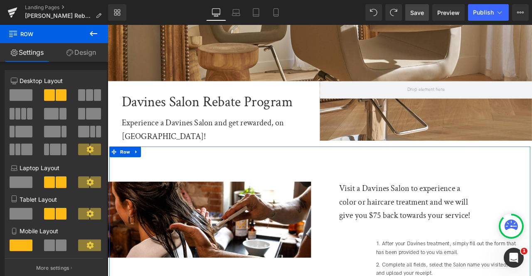
click at [81, 44] on link "Design" at bounding box center [81, 52] width 54 height 19
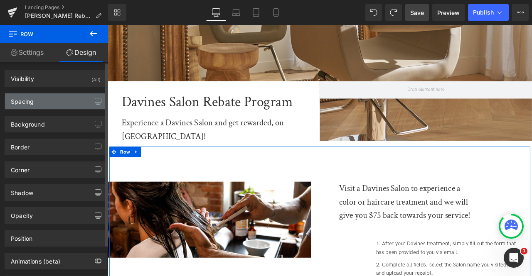
click at [47, 101] on div "Spacing" at bounding box center [55, 102] width 101 height 16
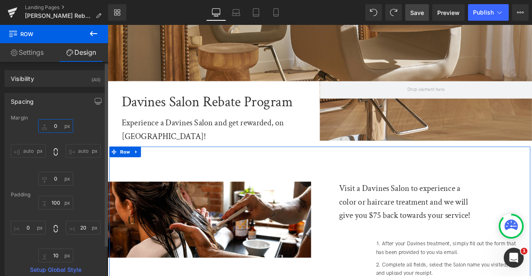
click at [51, 123] on input "0" at bounding box center [55, 126] width 35 height 14
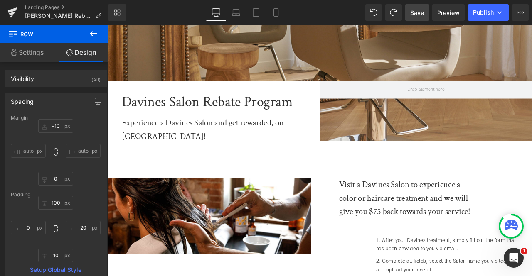
click at [413, 10] on span "Save" at bounding box center [417, 12] width 14 height 9
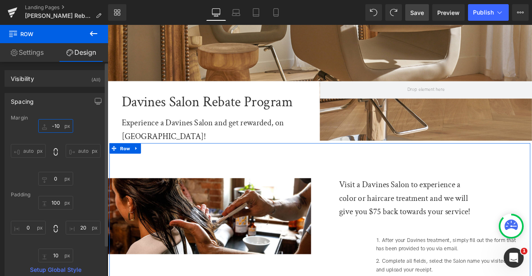
click at [57, 124] on input "-10" at bounding box center [55, 126] width 35 height 14
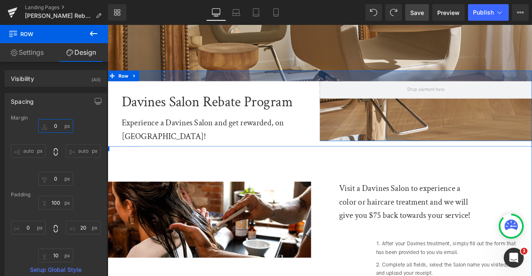
type input "0"
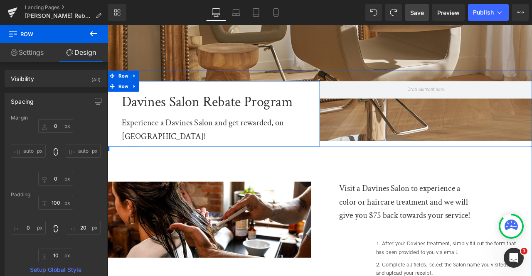
click at [114, 139] on div "Davines Salon Rebate Program Heading Experience a Davines Salon and get rewarde…" at bounding box center [234, 131] width 252 height 78
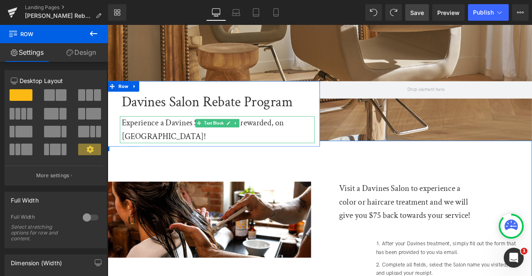
click at [333, 138] on div "Experience a Davines Salon and get rewarded, on [GEOGRAPHIC_DATA]!" at bounding box center [238, 149] width 229 height 32
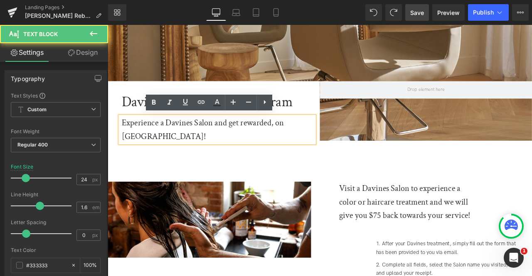
click at [331, 138] on div "Experience a Davines Salon and get rewarded, on [GEOGRAPHIC_DATA]!" at bounding box center [238, 149] width 229 height 32
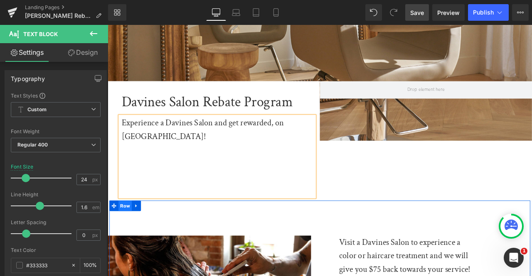
click at [122, 234] on span "Row" at bounding box center [129, 240] width 16 height 12
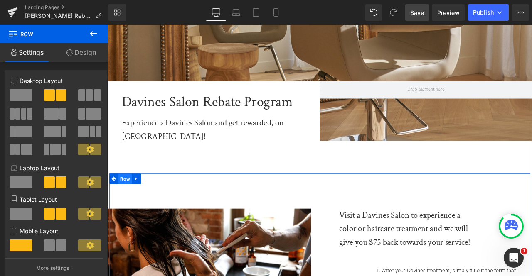
click at [124, 202] on span "Row" at bounding box center [129, 208] width 16 height 12
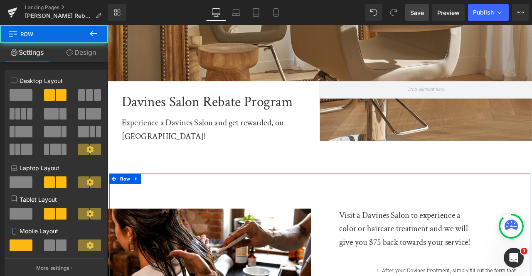
click at [70, 54] on icon at bounding box center [70, 52] width 7 height 7
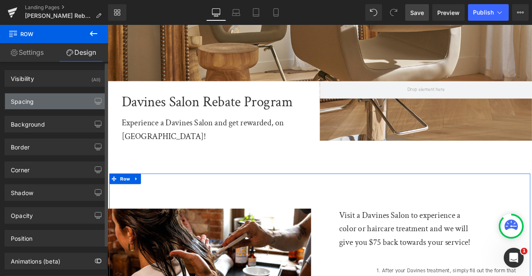
click at [51, 101] on div "Spacing" at bounding box center [55, 102] width 101 height 16
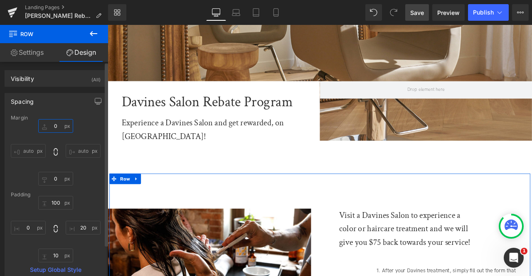
click at [54, 129] on input "0" at bounding box center [55, 126] width 35 height 14
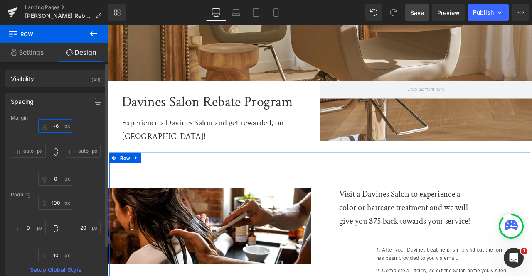
type input "-"
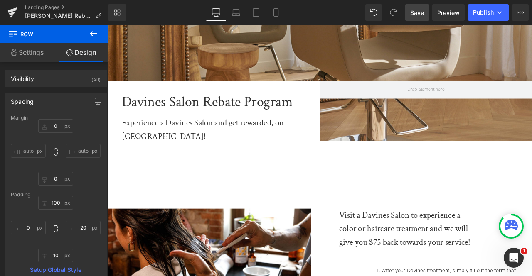
click at [183, 182] on div at bounding box center [238, 190] width 229 height 16
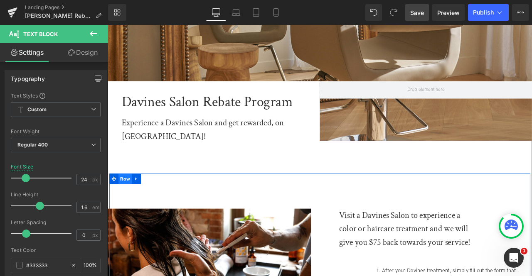
click at [121, 202] on span "Row" at bounding box center [129, 208] width 16 height 12
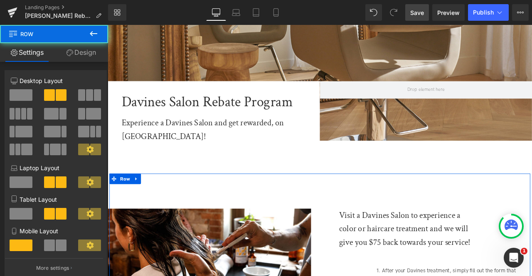
drag, startPoint x: 76, startPoint y: 53, endPoint x: 57, endPoint y: 103, distance: 53.1
click at [76, 53] on link "Design" at bounding box center [81, 52] width 54 height 19
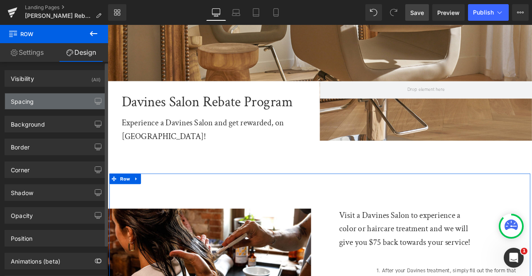
click at [57, 103] on div "Spacing" at bounding box center [55, 102] width 101 height 16
type input "0"
type input "100"
type input "20"
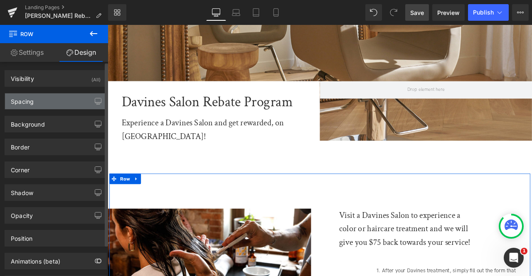
type input "10"
type input "0"
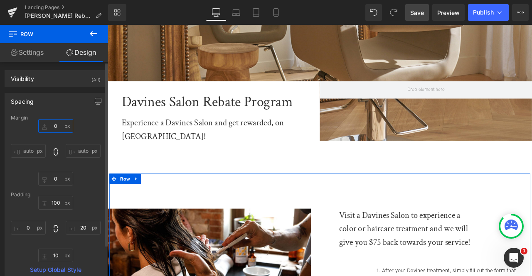
click at [56, 127] on input "0" at bounding box center [55, 126] width 35 height 14
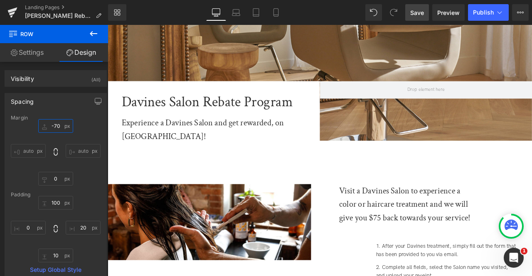
type input "-70"
click at [419, 9] on span "Save" at bounding box center [417, 12] width 14 height 9
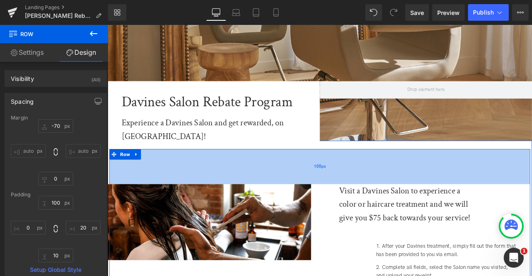
click at [371, 173] on div "100px" at bounding box center [359, 194] width 499 height 42
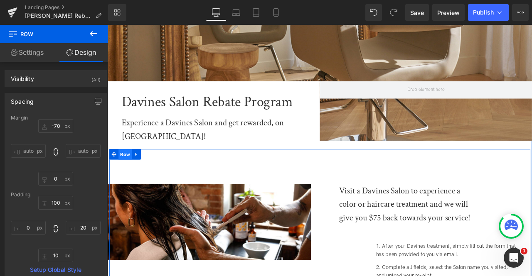
click at [125, 173] on span "Row" at bounding box center [129, 179] width 16 height 12
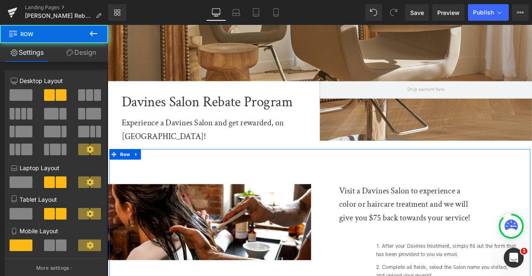
click at [77, 55] on link "Design" at bounding box center [81, 52] width 54 height 19
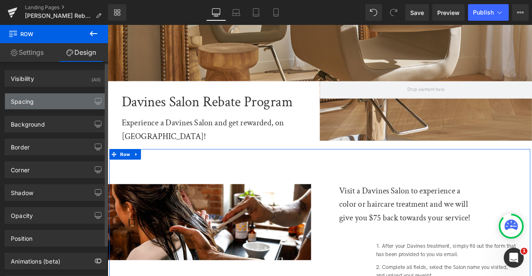
click at [55, 105] on div "Spacing" at bounding box center [55, 102] width 101 height 16
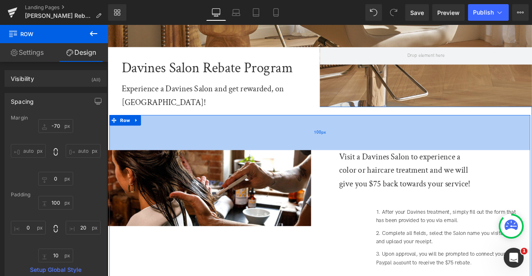
scroll to position [181, 0]
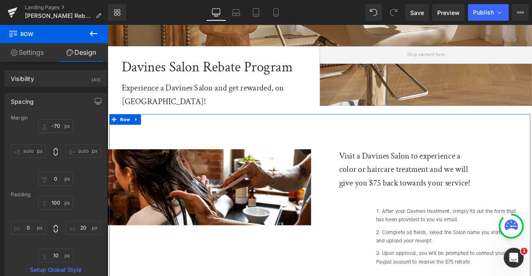
click at [29, 54] on link "Settings" at bounding box center [27, 52] width 54 height 19
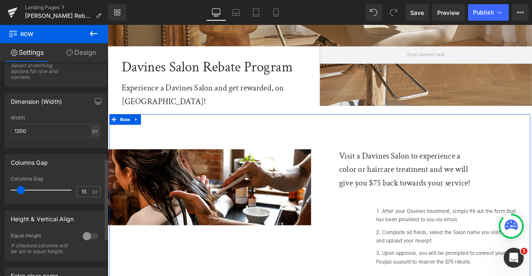
scroll to position [237, 0]
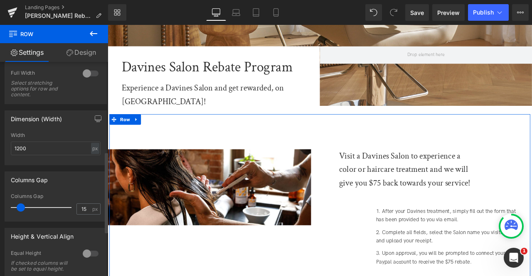
click at [89, 78] on div at bounding box center [91, 73] width 20 height 13
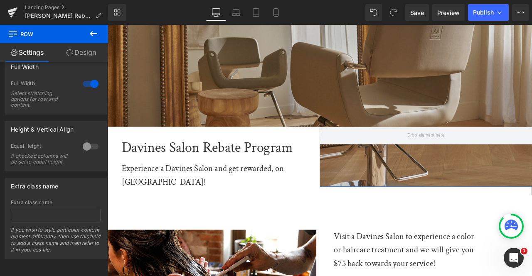
scroll to position [76, 0]
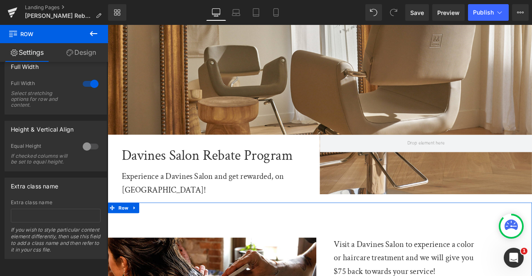
click at [67, 54] on icon at bounding box center [70, 52] width 7 height 7
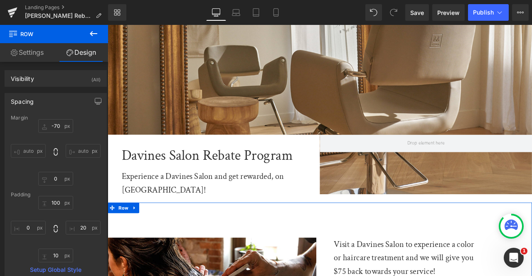
type input "-70"
type input "0"
type input "100"
type input "20"
type input "10"
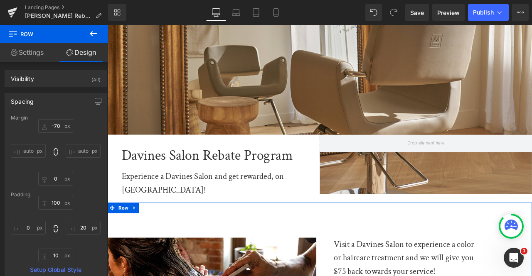
type input "0"
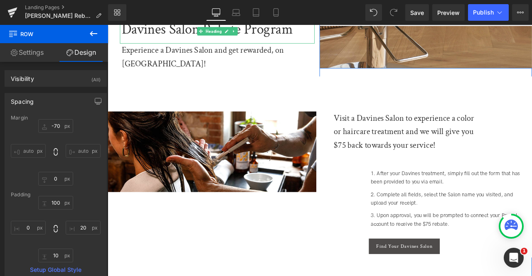
scroll to position [226, 0]
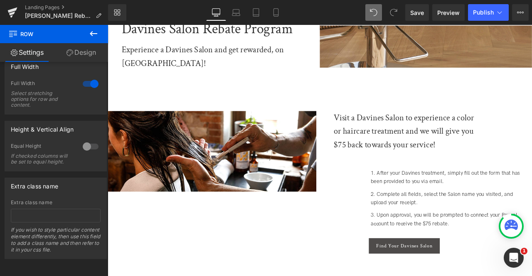
type input "15"
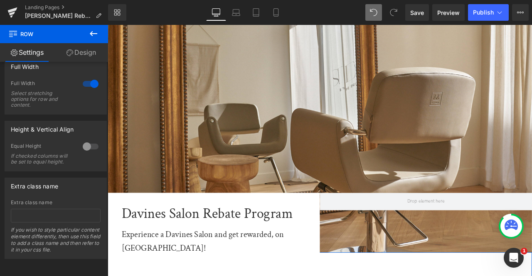
scroll to position [0, 0]
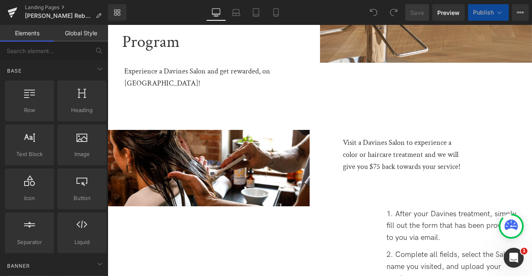
scroll to position [80, 0]
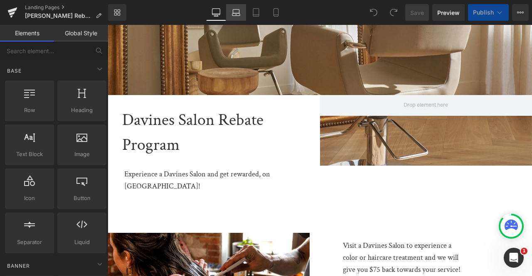
click at [240, 17] on link "Laptop" at bounding box center [236, 12] width 20 height 17
click at [209, 15] on link "Desktop" at bounding box center [216, 12] width 20 height 17
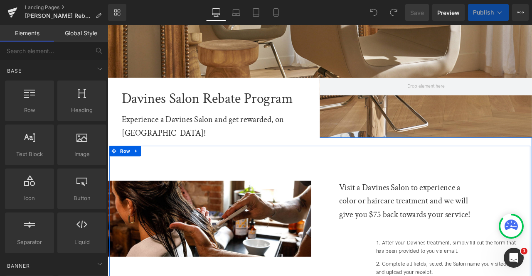
scroll to position [143, 0]
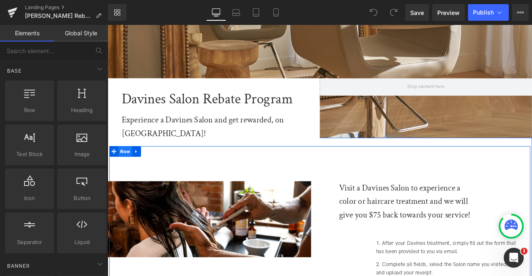
click at [129, 169] on span "Row" at bounding box center [129, 175] width 16 height 12
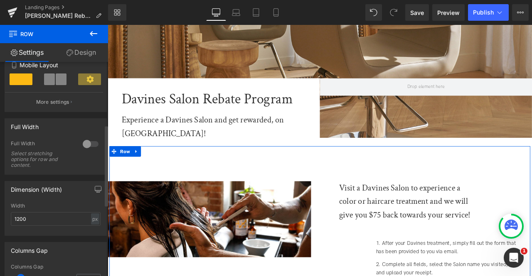
scroll to position [223, 0]
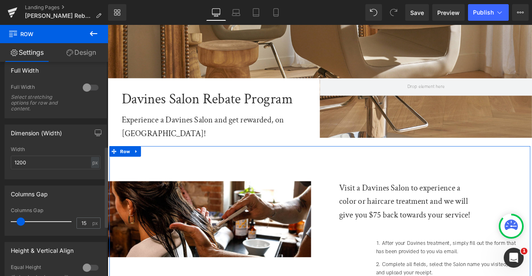
click at [82, 90] on div at bounding box center [91, 87] width 20 height 13
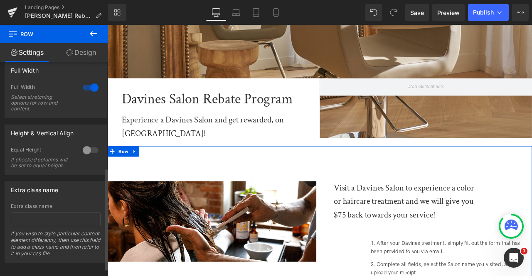
click at [82, 90] on div at bounding box center [91, 87] width 20 height 13
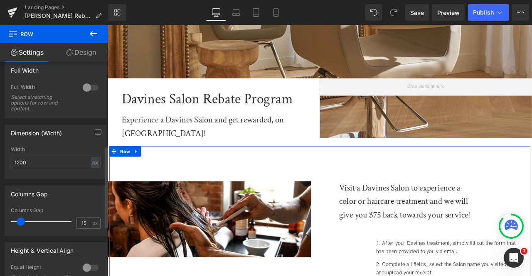
click at [82, 90] on div at bounding box center [91, 87] width 20 height 13
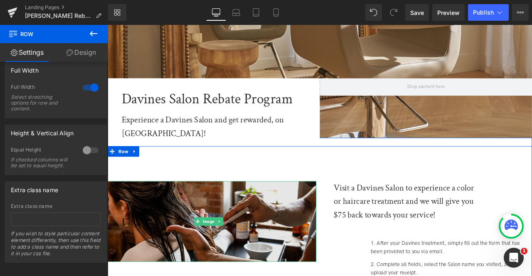
scroll to position [234, 0]
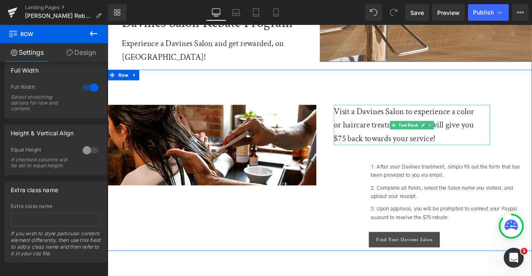
click at [398, 120] on div "Visit a Davines Salon to experience a color or haircare treatment and we will g…" at bounding box center [462, 144] width 173 height 48
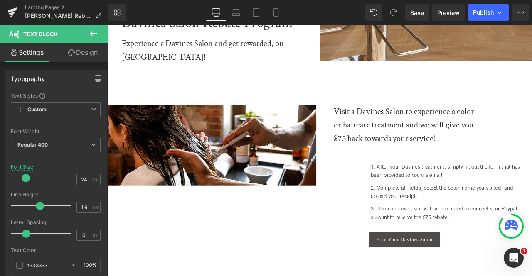
click at [84, 54] on link "Design" at bounding box center [83, 52] width 54 height 19
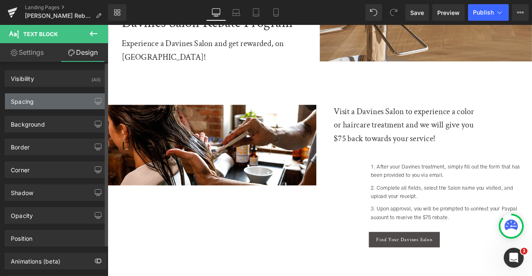
click at [76, 96] on div "Spacing" at bounding box center [55, 102] width 101 height 16
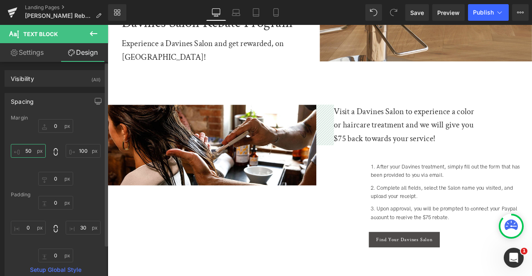
click at [30, 148] on input "50" at bounding box center [28, 151] width 35 height 14
type input "70"
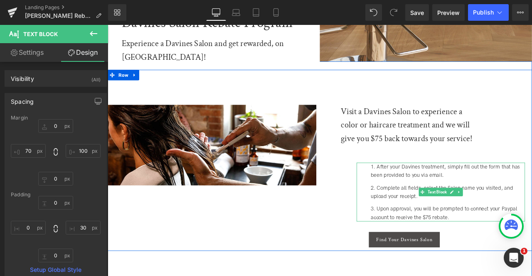
click at [407, 188] on ol "After your Davines treatment, simply fill out the form that has been provided t…" at bounding box center [503, 223] width 200 height 70
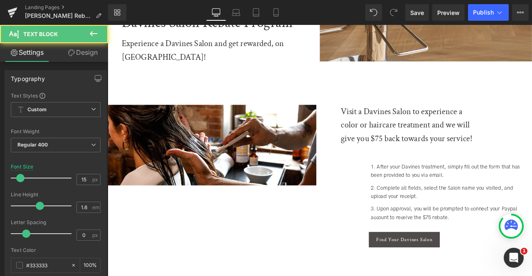
click at [72, 59] on link "Design" at bounding box center [83, 52] width 54 height 19
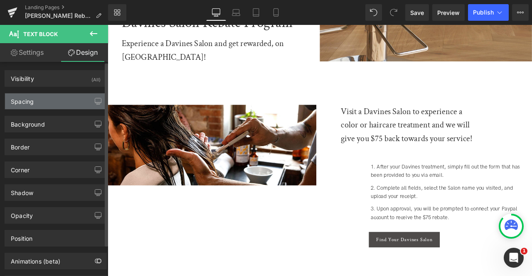
click at [52, 104] on div "Spacing" at bounding box center [55, 102] width 101 height 16
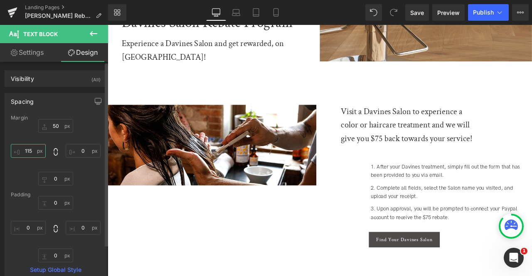
click at [31, 148] on input "text" at bounding box center [28, 151] width 35 height 14
type input "130"
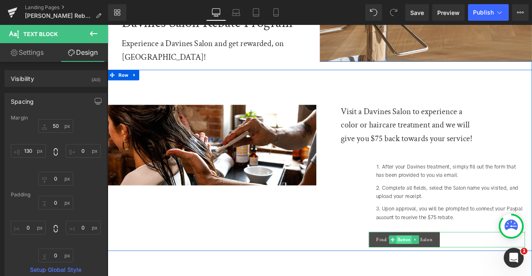
click at [456, 275] on span "Button" at bounding box center [459, 280] width 18 height 10
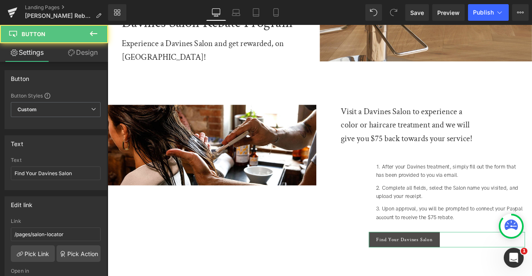
click at [88, 52] on link "Design" at bounding box center [83, 52] width 54 height 19
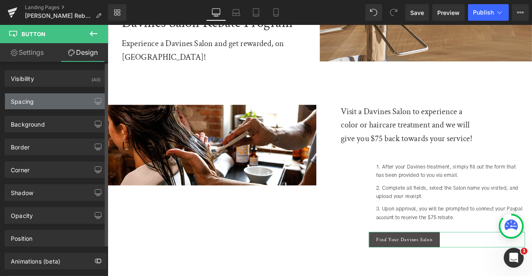
click at [48, 108] on div "Spacing" at bounding box center [55, 102] width 101 height 16
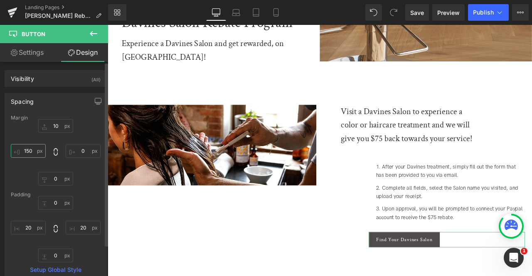
click at [30, 153] on input "150" at bounding box center [28, 151] width 35 height 14
type input "1"
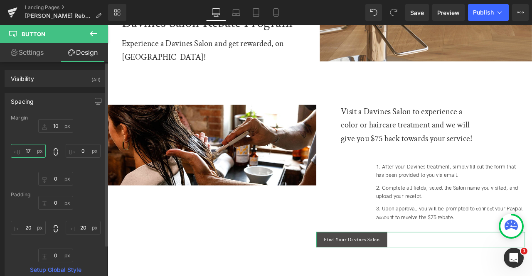
type input "170"
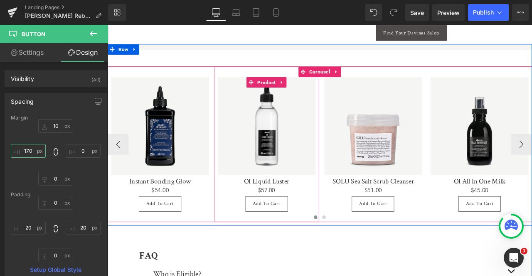
scroll to position [563, 0]
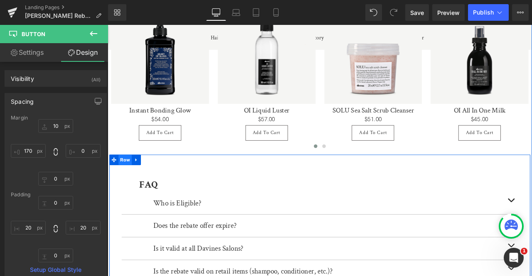
click at [128, 179] on span "Row" at bounding box center [129, 185] width 16 height 12
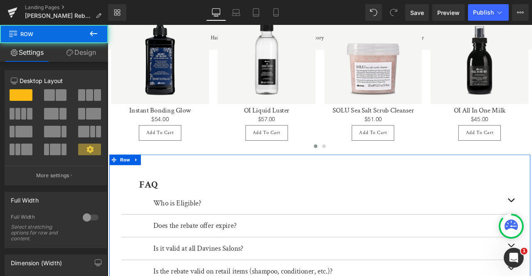
scroll to position [96, 0]
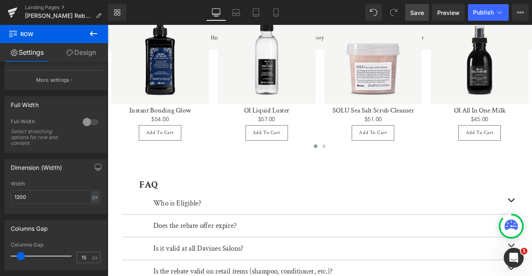
click at [407, 7] on link "Save" at bounding box center [417, 12] width 24 height 17
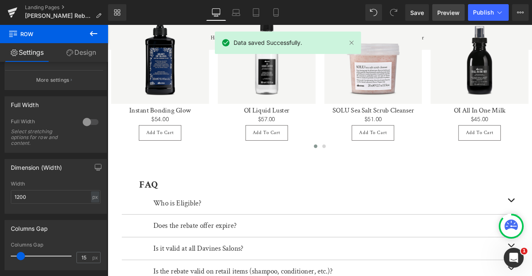
click at [449, 13] on span "Preview" at bounding box center [448, 12] width 22 height 9
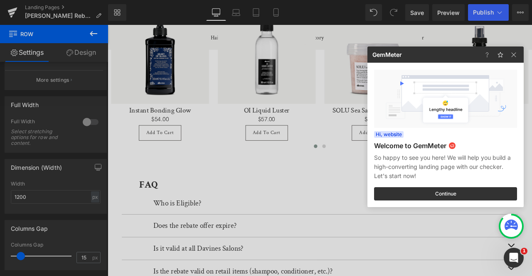
click at [318, 130] on div at bounding box center [266, 138] width 532 height 276
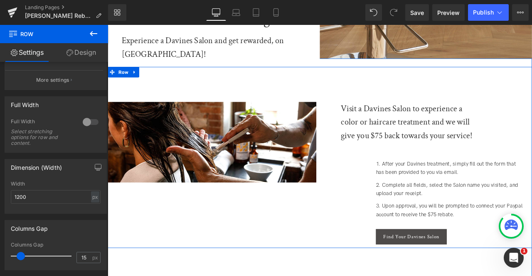
scroll to position [227, 0]
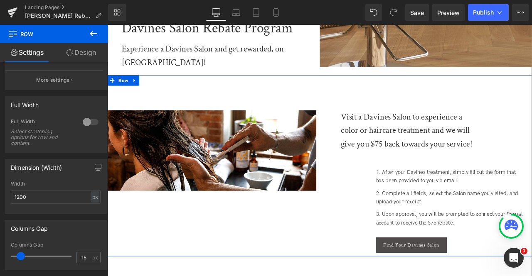
click at [422, 133] on div "Visit a Davines Salon to experience a color or haircare treatment and we will g…" at bounding box center [466, 150] width 164 height 48
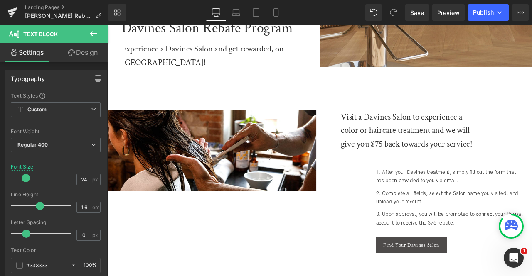
drag, startPoint x: 86, startPoint y: 52, endPoint x: 68, endPoint y: 101, distance: 52.2
click at [86, 52] on link "Design" at bounding box center [83, 52] width 54 height 19
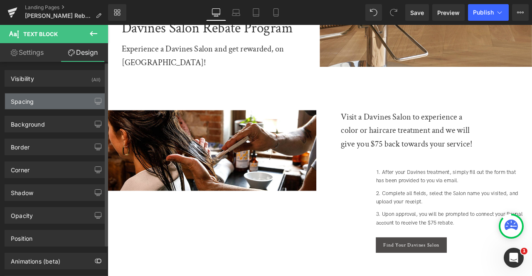
type input "0"
type input "100"
type input "0"
type input "70"
type input "0"
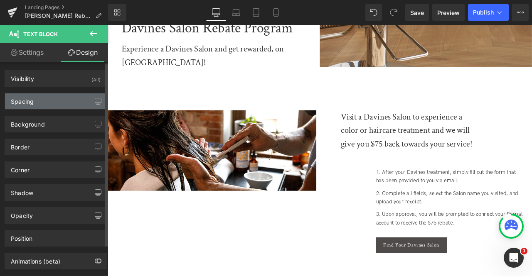
type input "30"
type input "0"
click at [68, 101] on div "Spacing" at bounding box center [55, 102] width 101 height 16
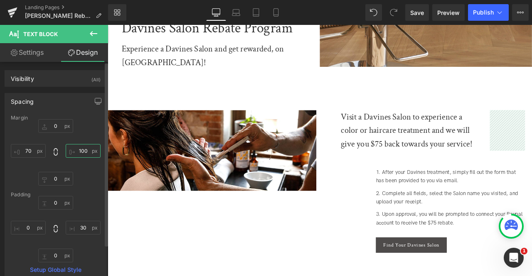
click at [79, 154] on input "100" at bounding box center [83, 151] width 35 height 14
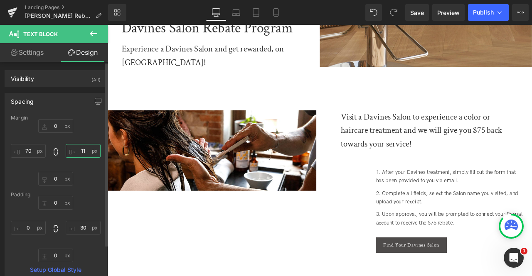
type input "110"
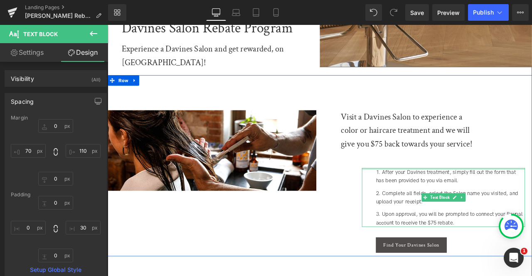
click at [457, 195] on div at bounding box center [505, 196] width 193 height 2
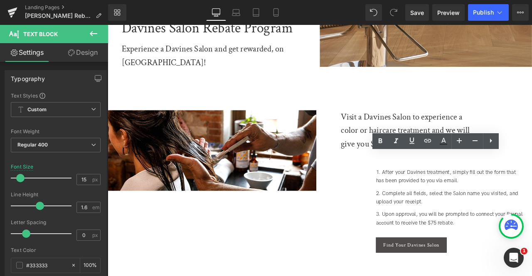
click at [96, 49] on link "Design" at bounding box center [83, 52] width 54 height 19
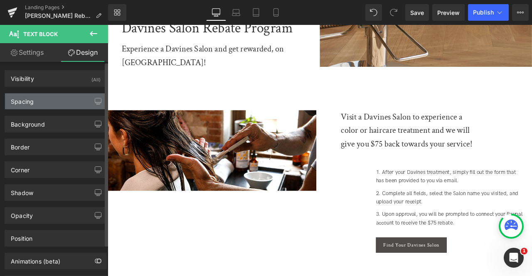
type input "50"
type input "0"
type input "130"
type input "0"
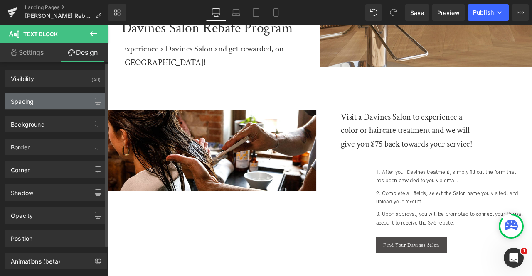
type input "0"
click at [49, 105] on div "Spacing" at bounding box center [55, 102] width 101 height 16
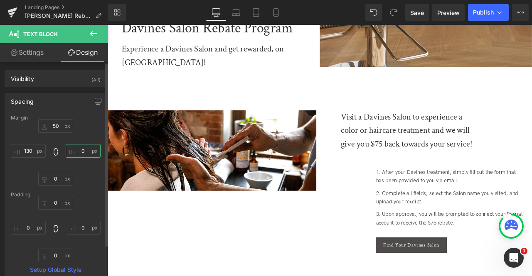
click at [82, 153] on input "0" at bounding box center [83, 151] width 35 height 14
click at [83, 223] on input "0" at bounding box center [83, 228] width 35 height 14
click at [81, 149] on input "0" at bounding box center [83, 151] width 35 height 14
type input "30"
click at [420, 8] on span "Save" at bounding box center [417, 12] width 14 height 9
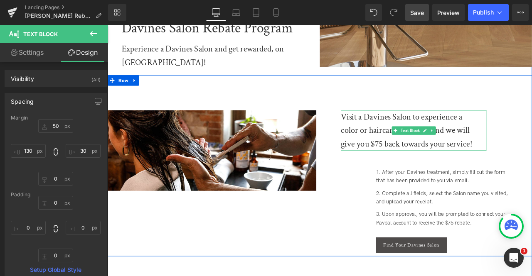
click at [454, 126] on div "Visit a Davines Salon to experience a color or haircare treatment and we will g…" at bounding box center [464, 150] width 160 height 48
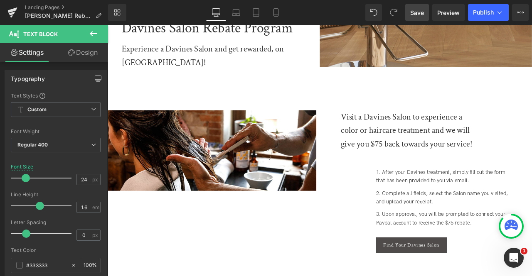
click at [84, 53] on link "Design" at bounding box center [83, 52] width 54 height 19
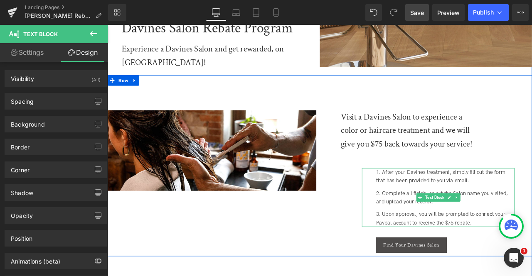
click at [447, 195] on li "After your Davines treatment, simply fill out the form that has been provided t…" at bounding box center [508, 205] width 164 height 20
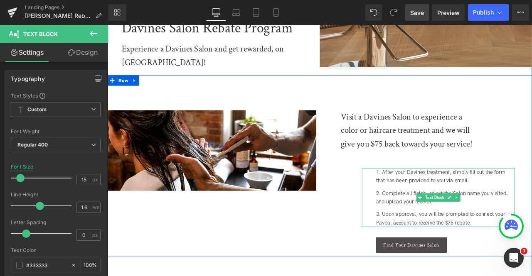
click at [455, 195] on li "After your Davines treatment, simply fill out the form that has been provided t…" at bounding box center [508, 205] width 164 height 20
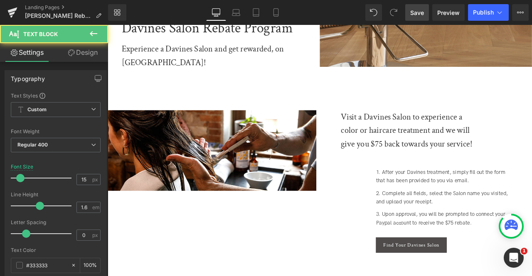
click at [70, 54] on icon at bounding box center [71, 52] width 7 height 7
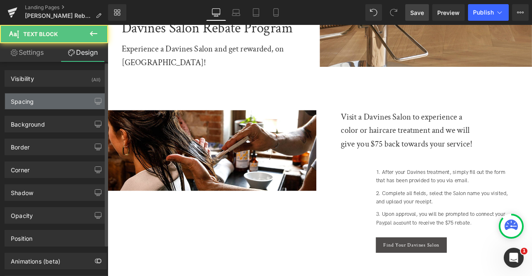
click at [59, 100] on div "Spacing" at bounding box center [55, 102] width 101 height 16
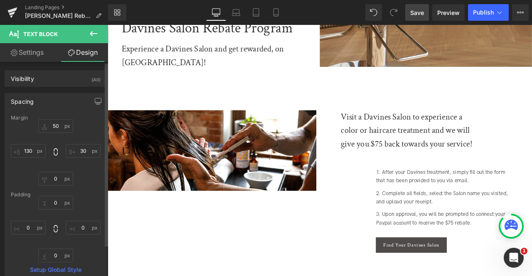
type input "50"
type input "30"
type input "0"
type input "130"
type input "0"
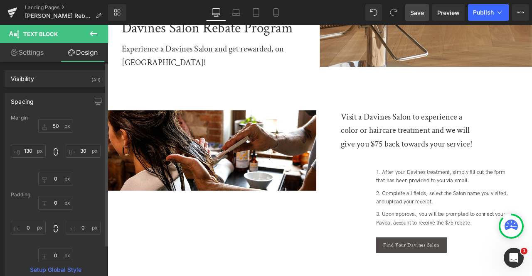
type input "0"
click at [84, 148] on input "30" at bounding box center [83, 151] width 35 height 14
type input "5"
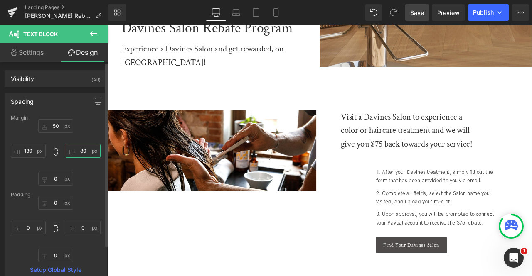
type input "8"
type input "70"
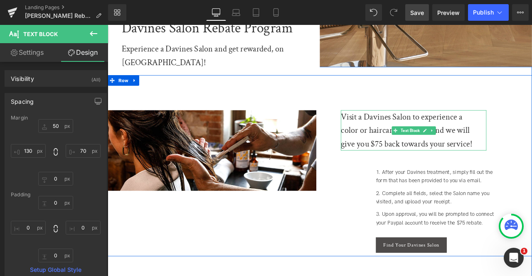
click at [410, 126] on div "Visit a Davines Salon to experience a color or haircare treatment and we will g…" at bounding box center [464, 150] width 160 height 48
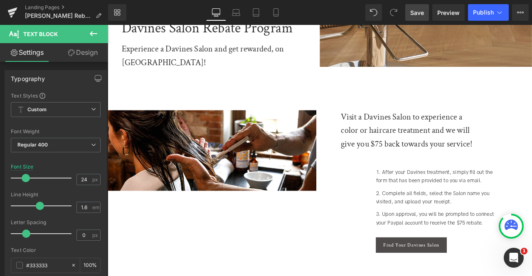
click at [79, 54] on link "Design" at bounding box center [83, 52] width 54 height 19
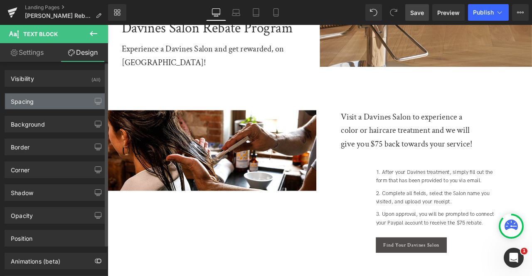
click at [63, 109] on div "Spacing" at bounding box center [55, 102] width 101 height 16
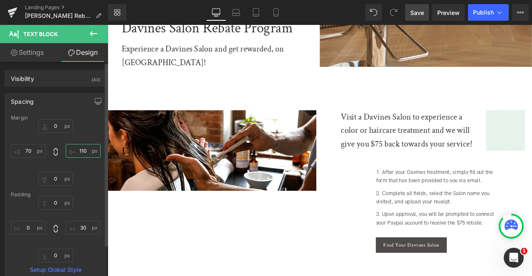
click at [79, 153] on input "110" at bounding box center [83, 151] width 35 height 14
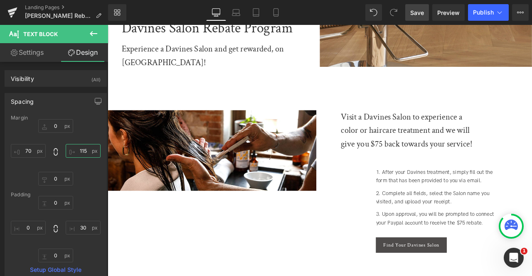
type input "115"
click at [411, 10] on link "Save" at bounding box center [417, 12] width 24 height 17
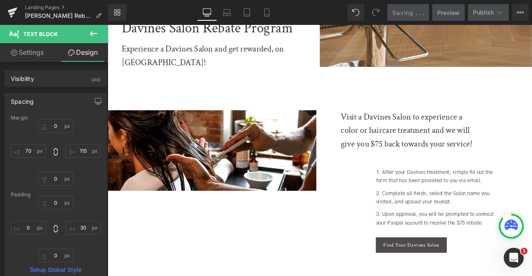
scroll to position [368, 0]
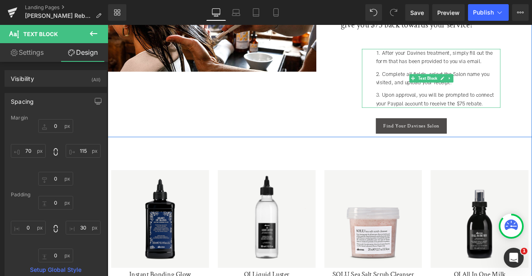
click at [496, 104] on li "Upon approval, you will be prompted to connect your Paypal account to receive t…" at bounding box center [500, 114] width 148 height 20
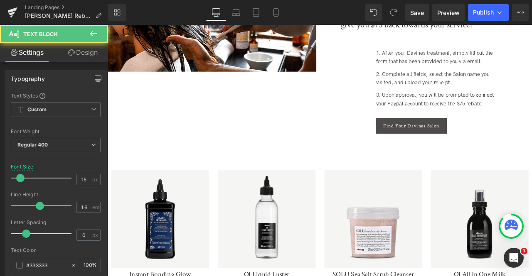
click at [72, 52] on icon at bounding box center [71, 52] width 7 height 7
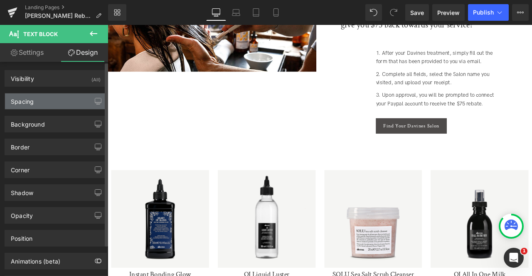
type input "50"
type input "70"
type input "0"
type input "130"
type input "0"
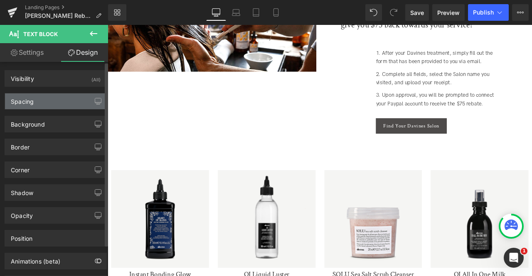
type input "0"
click at [60, 104] on div "Spacing" at bounding box center [55, 102] width 101 height 16
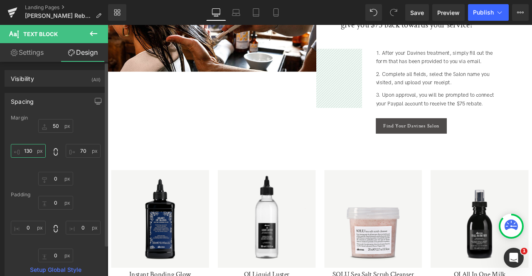
click at [30, 148] on input "130" at bounding box center [28, 151] width 35 height 14
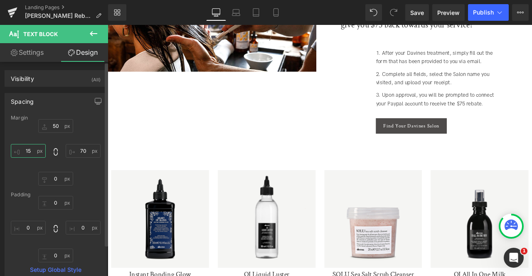
type input "150"
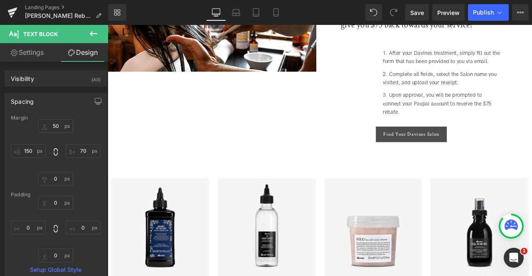
click at [447, 152] on span "Find Your Davines Salon" at bounding box center [467, 155] width 67 height 7
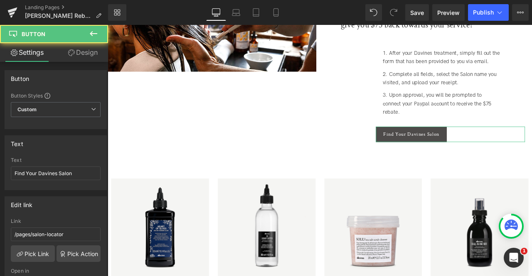
click at [75, 60] on link "Design" at bounding box center [83, 52] width 54 height 19
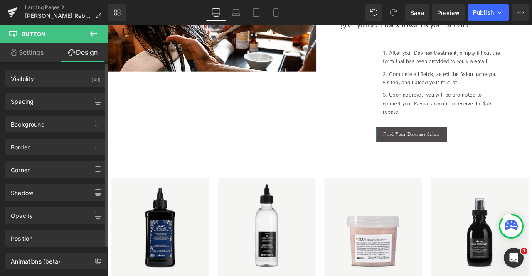
type input "10"
type input "0"
type input "170"
type input "0"
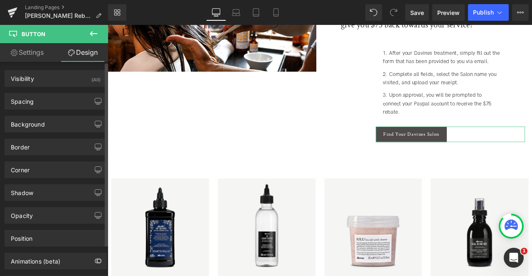
type input "20"
type input "0"
type input "20"
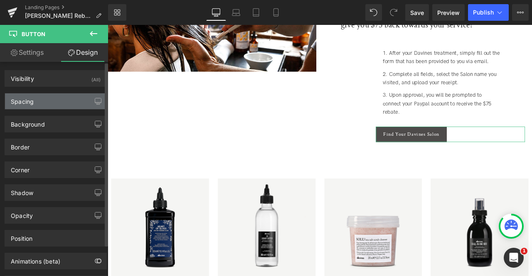
click at [33, 102] on div "Spacing" at bounding box center [22, 100] width 23 height 12
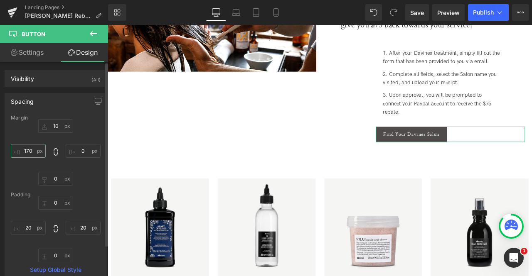
click at [32, 149] on input "170" at bounding box center [28, 151] width 35 height 14
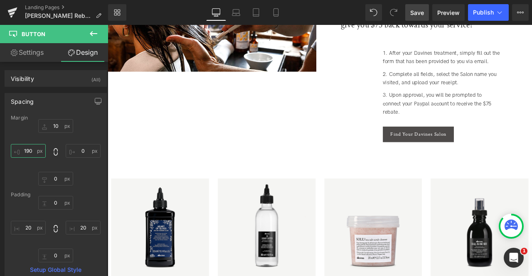
type input "190"
click at [413, 15] on span "Save" at bounding box center [417, 12] width 14 height 9
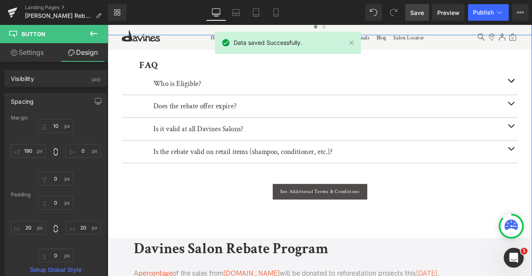
scroll to position [727, 0]
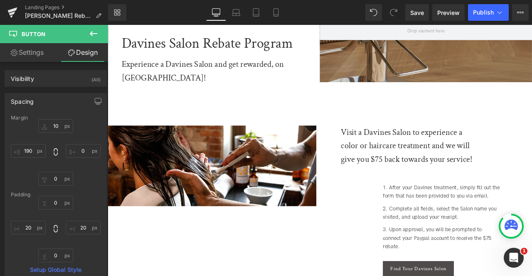
scroll to position [353, 0]
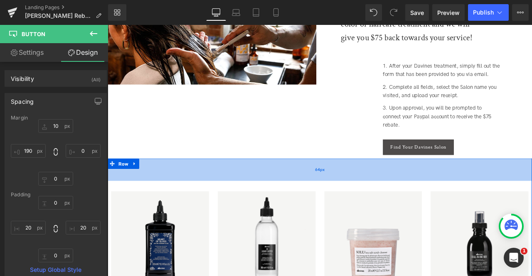
click at [293, 183] on div "64px" at bounding box center [359, 196] width 503 height 27
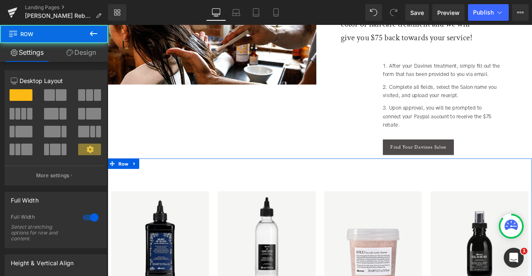
click at [84, 59] on link "Design" at bounding box center [81, 52] width 54 height 19
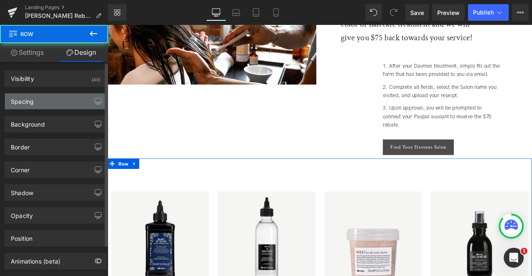
type input "0"
type input "64"
type input "0"
type input "10"
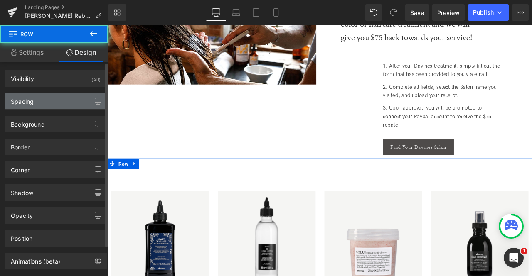
type input "0"
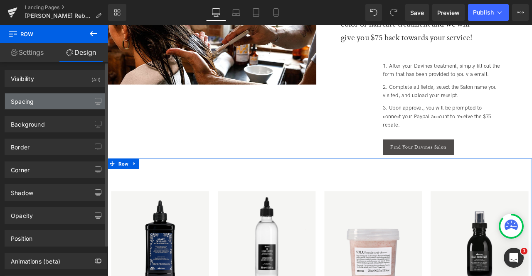
click at [62, 102] on div "Spacing" at bounding box center [55, 102] width 101 height 16
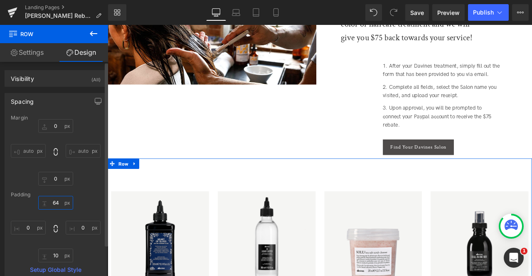
click at [53, 201] on input "64" at bounding box center [55, 203] width 35 height 14
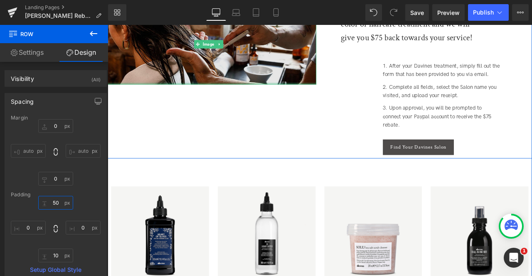
type input "50"
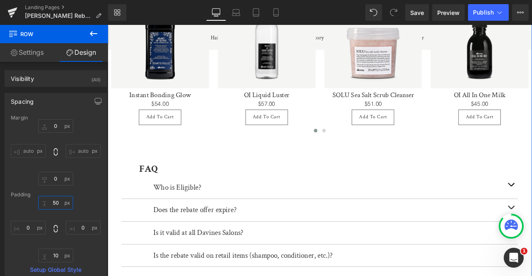
scroll to position [600, 0]
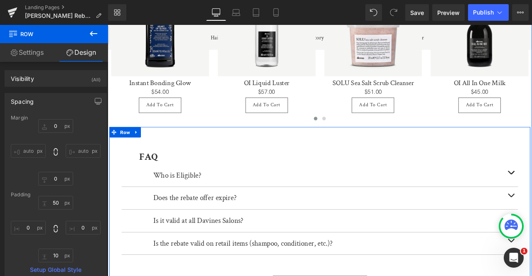
click at [217, 146] on div "FAQ Text Block Who is Eligible? Text Block Anyone who has purchased $100+ on [D…" at bounding box center [359, 246] width 499 height 200
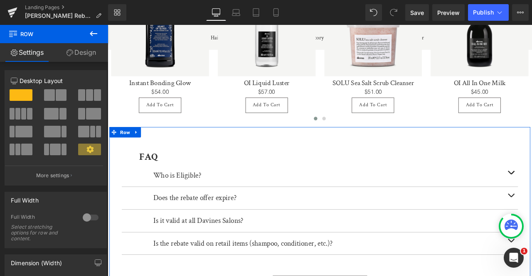
click at [84, 59] on link "Design" at bounding box center [81, 52] width 54 height 19
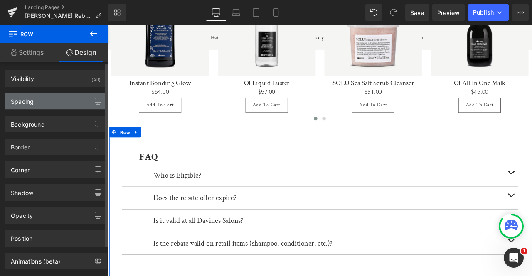
click at [57, 102] on div "Spacing" at bounding box center [55, 102] width 101 height 16
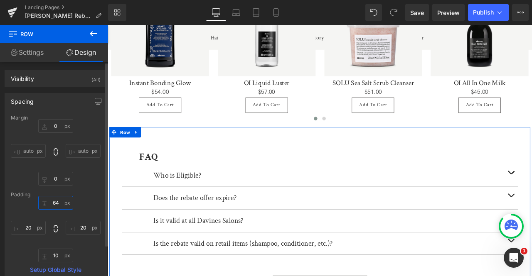
click at [54, 205] on input "64" at bounding box center [55, 203] width 35 height 14
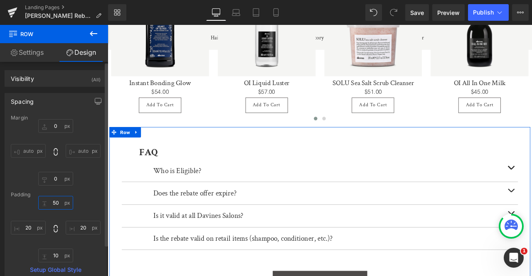
type input "5"
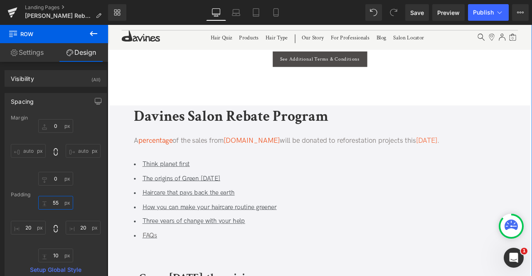
scroll to position [822, 0]
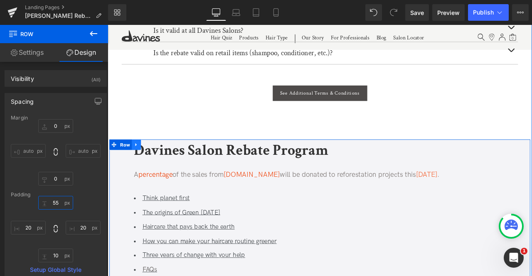
type input "55"
click at [141, 164] on icon at bounding box center [142, 167] width 6 height 6
click at [163, 164] on icon at bounding box center [163, 167] width 6 height 6
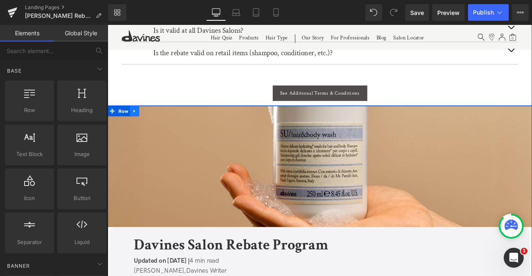
click at [138, 124] on icon at bounding box center [140, 127] width 6 height 6
click at [160, 124] on icon at bounding box center [161, 127] width 6 height 6
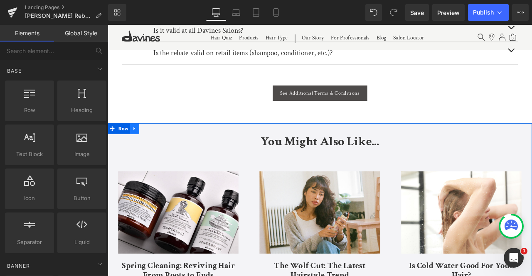
click at [139, 145] on icon at bounding box center [140, 148] width 6 height 6
click at [162, 145] on icon at bounding box center [161, 148] width 6 height 6
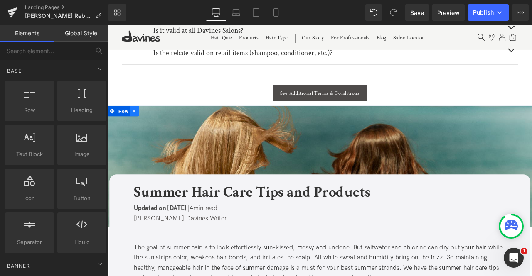
click at [138, 124] on icon at bounding box center [140, 127] width 6 height 6
click at [161, 124] on icon at bounding box center [161, 127] width 6 height 6
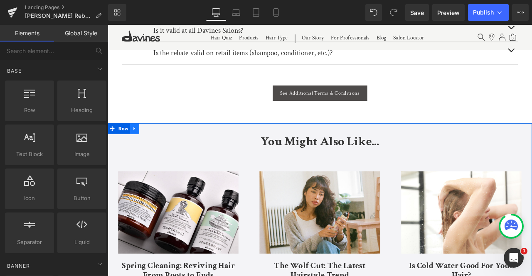
click at [138, 145] on icon at bounding box center [140, 148] width 6 height 6
click at [160, 145] on icon at bounding box center [161, 148] width 6 height 6
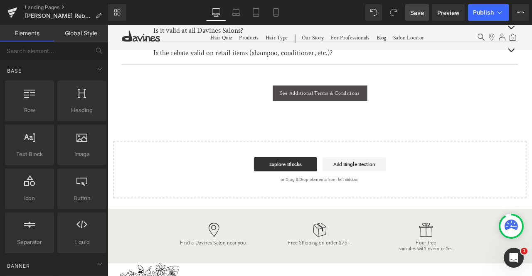
click at [413, 10] on span "Save" at bounding box center [417, 12] width 14 height 9
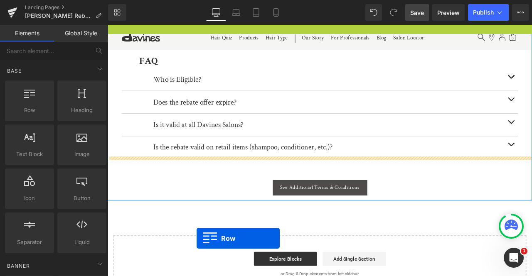
scroll to position [555, 0]
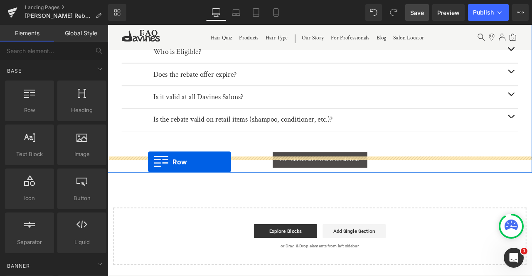
drag, startPoint x: 114, startPoint y: 109, endPoint x: 155, endPoint y: 188, distance: 88.7
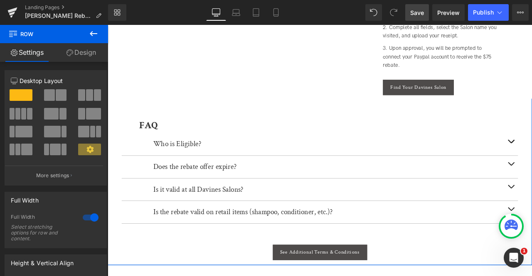
scroll to position [424, 0]
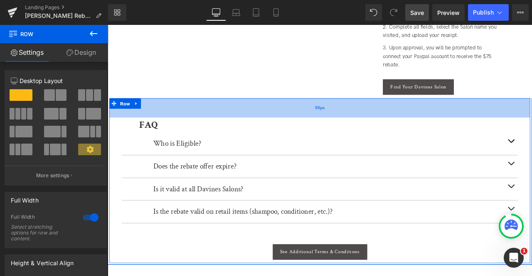
click at [237, 116] on div "55px" at bounding box center [359, 123] width 499 height 23
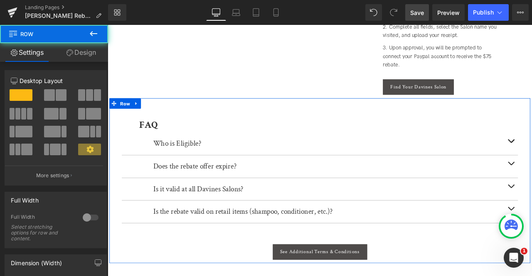
click at [80, 57] on link "Design" at bounding box center [81, 52] width 54 height 19
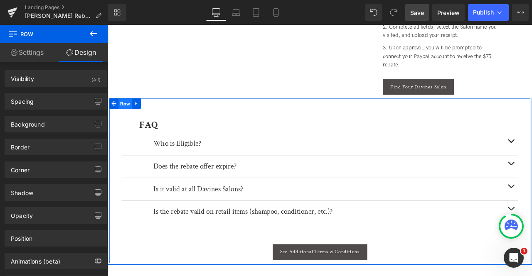
click at [126, 113] on span "Row" at bounding box center [129, 119] width 16 height 12
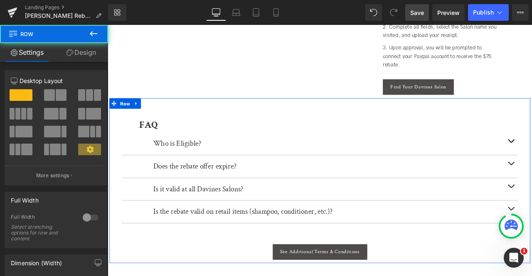
click at [71, 55] on icon at bounding box center [70, 52] width 7 height 7
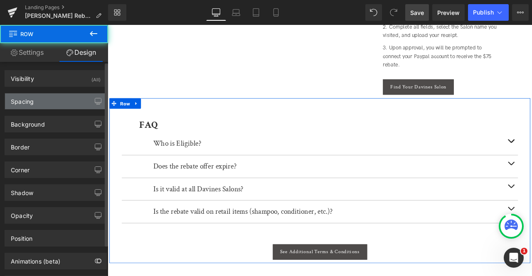
type input "0"
type input "55"
type input "20"
type input "10"
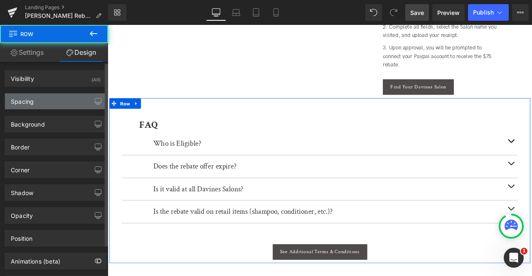
type input "20"
click at [55, 95] on div "Spacing" at bounding box center [55, 102] width 101 height 16
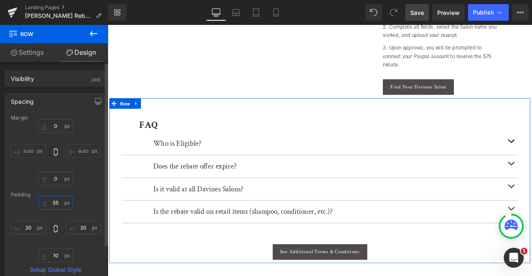
click at [57, 202] on input "55" at bounding box center [55, 203] width 35 height 14
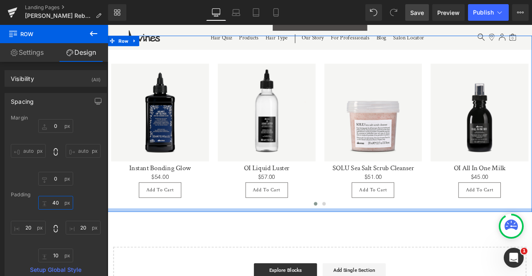
scroll to position [618, 0]
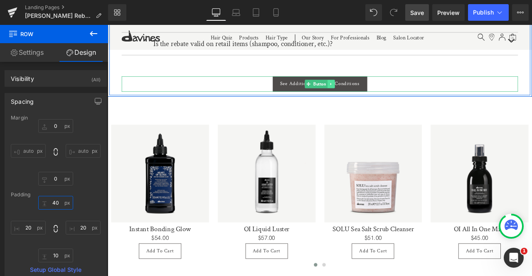
type input "40"
click at [371, 93] on icon at bounding box center [372, 95] width 5 height 5
click at [368, 93] on icon at bounding box center [368, 95] width 5 height 5
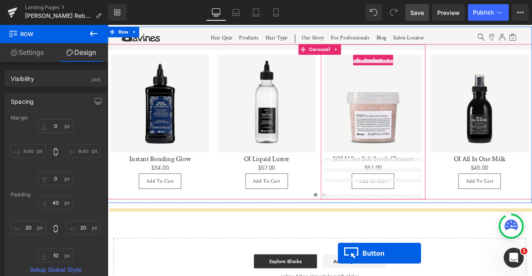
scroll to position [767, 0]
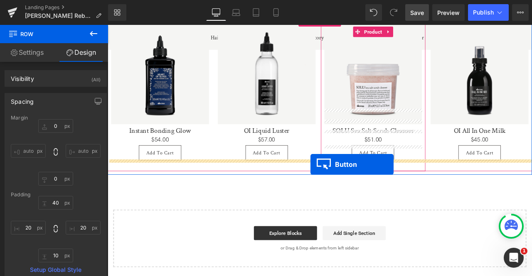
drag, startPoint x: 341, startPoint y: 106, endPoint x: 348, endPoint y: 190, distance: 84.3
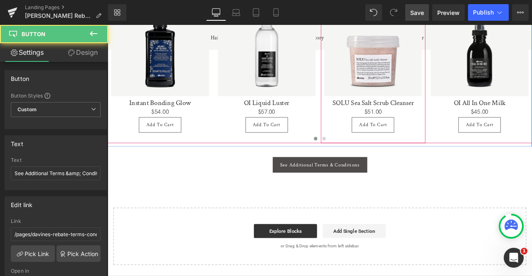
scroll to position [734, 0]
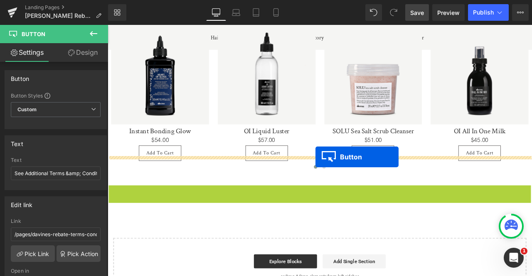
drag, startPoint x: 346, startPoint y: 207, endPoint x: 354, endPoint y: 182, distance: 26.0
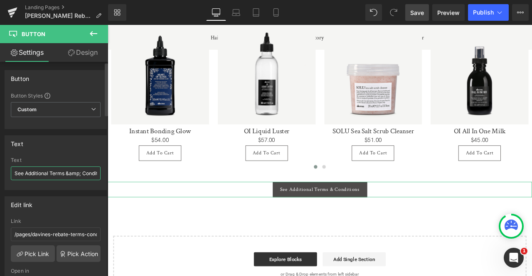
click at [53, 167] on input "See Additional Terms &amp; Conditions" at bounding box center [56, 174] width 90 height 14
type input "Perfect Your Routine"
click at [54, 230] on input "/pages/davines-rebate-terms-conditions" at bounding box center [56, 235] width 90 height 14
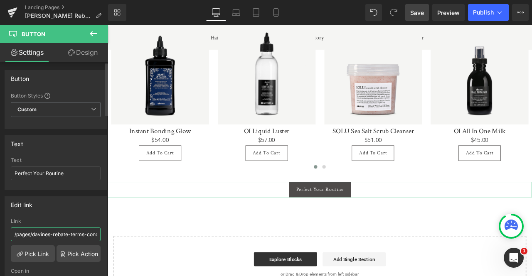
click at [54, 230] on input "/pages/davines-rebate-terms-conditions" at bounding box center [56, 235] width 90 height 14
click at [29, 254] on link "Pick Link" at bounding box center [33, 254] width 44 height 17
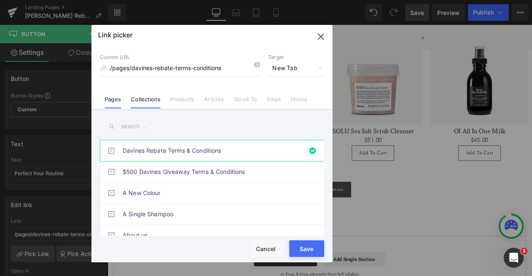
click at [145, 99] on link "Collections" at bounding box center [146, 102] width 30 height 12
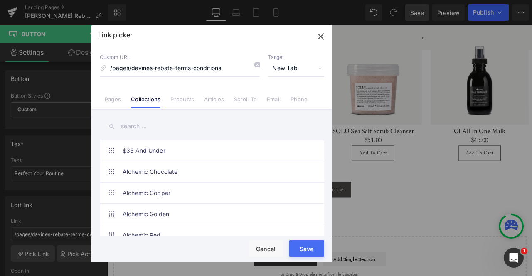
click at [137, 127] on input "text" at bounding box center [212, 126] width 225 height 19
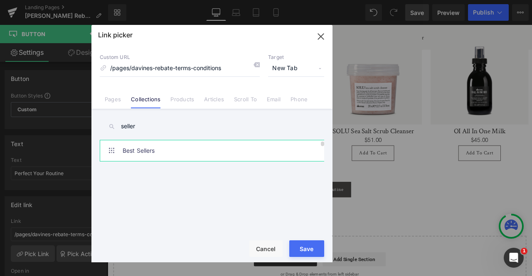
type input "seller"
click at [187, 156] on link "Best Sellers" at bounding box center [214, 151] width 183 height 21
type input "/collections/best-sellers"
click at [301, 248] on button "Save" at bounding box center [306, 249] width 35 height 17
type input "/collections/best-sellers"
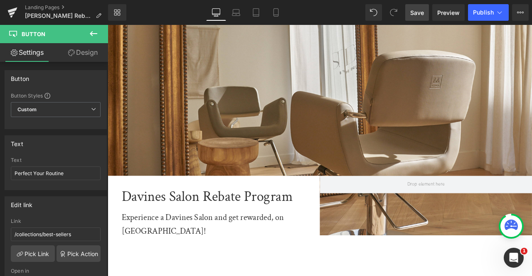
scroll to position [0, 0]
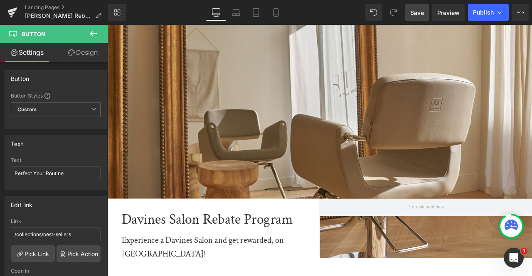
click at [416, 10] on span "Save" at bounding box center [417, 12] width 14 height 9
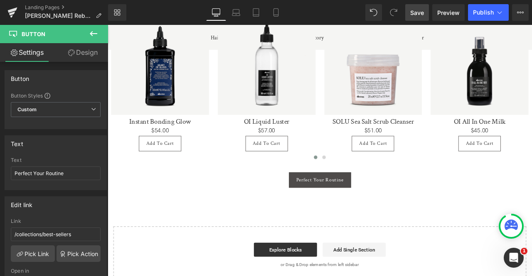
scroll to position [767, 0]
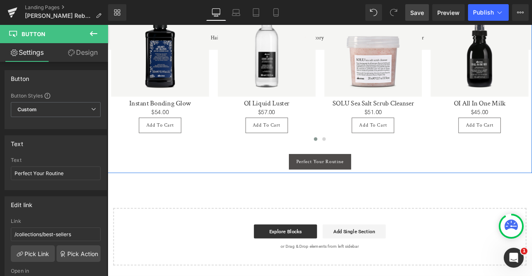
click at [178, 151] on div "Sale Off (P) Image Instant Bonding Glow (P) Title $0 $54.00 (P) Price Add To Ca…" at bounding box center [359, 89] width 503 height 215
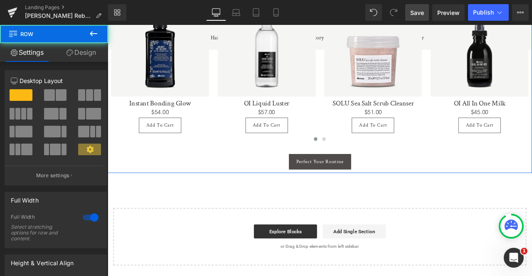
click at [72, 53] on link "Design" at bounding box center [81, 52] width 54 height 19
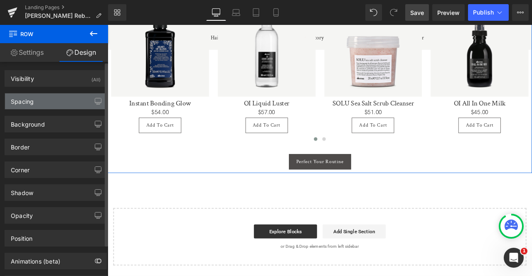
click at [64, 102] on div "Spacing" at bounding box center [55, 102] width 101 height 16
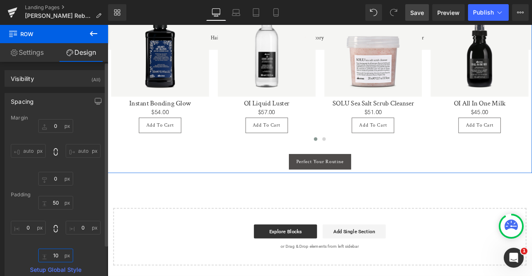
click at [55, 253] on input "10" at bounding box center [55, 256] width 35 height 14
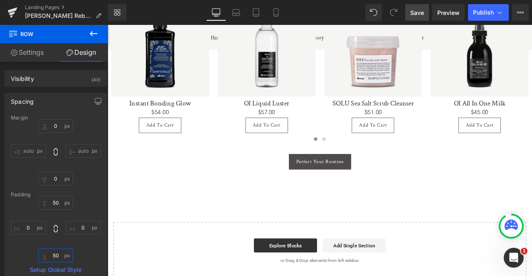
type input "50"
click at [422, 7] on link "Save" at bounding box center [417, 12] width 24 height 17
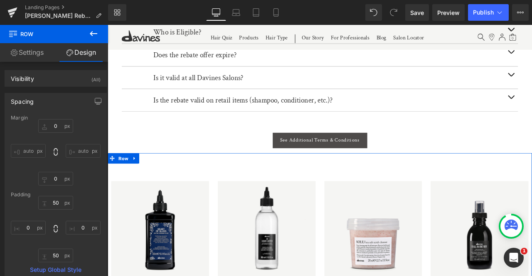
scroll to position [507, 0]
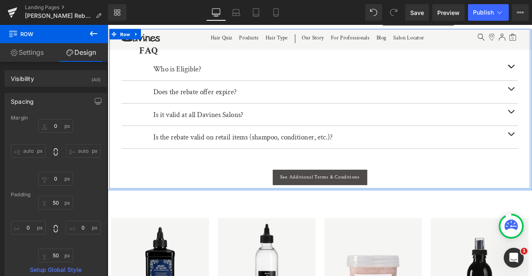
click at [108, 25] on div at bounding box center [108, 25] width 0 height 0
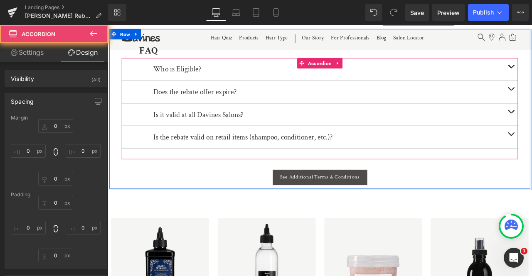
type input "0"
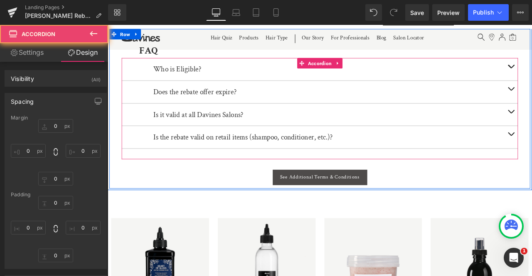
type input "0"
type input "30"
type input "0"
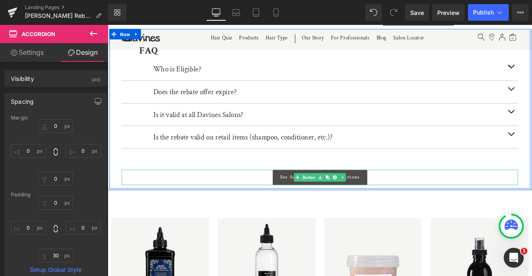
click at [285, 197] on div "See Additional Terms & Conditions" at bounding box center [359, 206] width 470 height 18
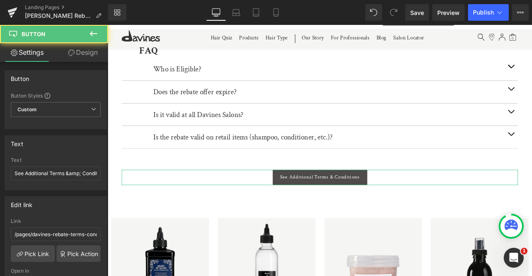
click at [89, 55] on link "Design" at bounding box center [83, 52] width 54 height 19
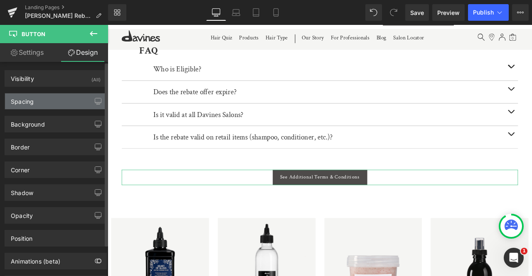
click at [57, 100] on div "Spacing" at bounding box center [55, 102] width 101 height 16
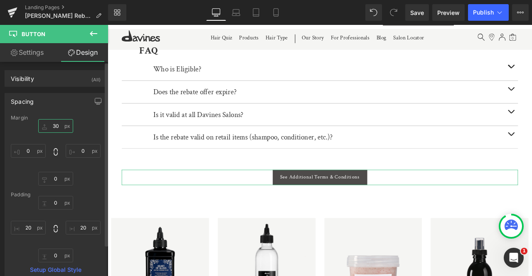
click at [55, 124] on input "30" at bounding box center [55, 126] width 35 height 14
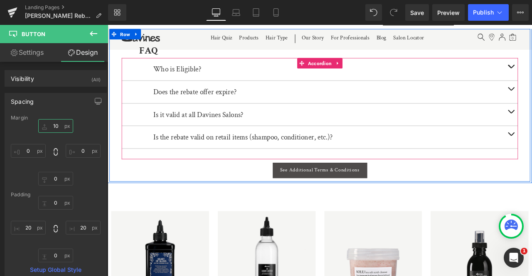
type input "1"
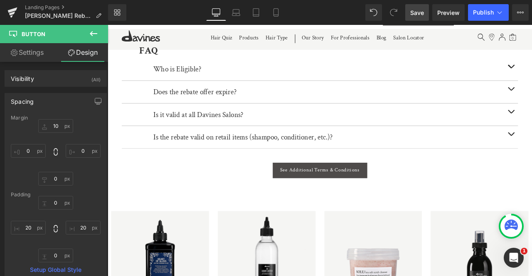
click at [418, 5] on link "Save" at bounding box center [417, 12] width 24 height 17
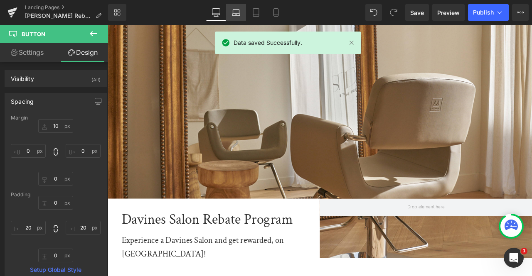
click at [234, 13] on icon at bounding box center [236, 14] width 8 height 2
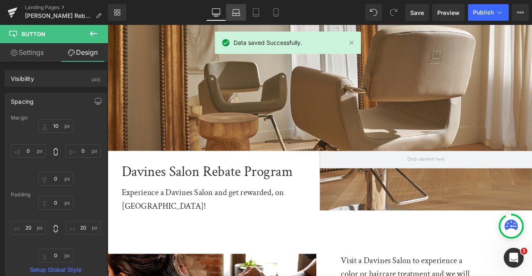
type input "10"
type input "0"
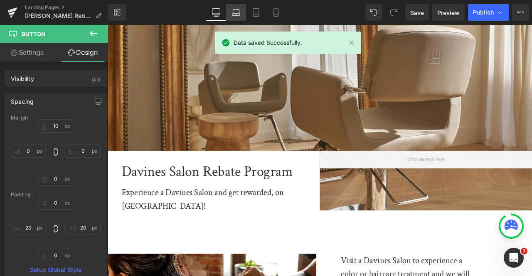
type input "20"
type input "0"
type input "20"
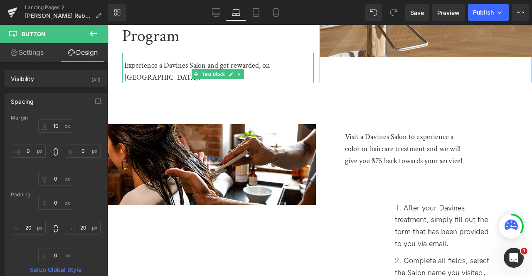
scroll to position [149, 0]
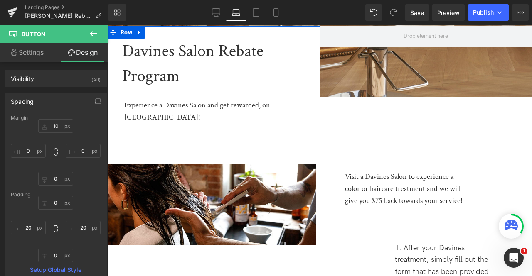
click at [153, 68] on h1 "Davines Salon Rebate Program" at bounding box center [218, 64] width 192 height 50
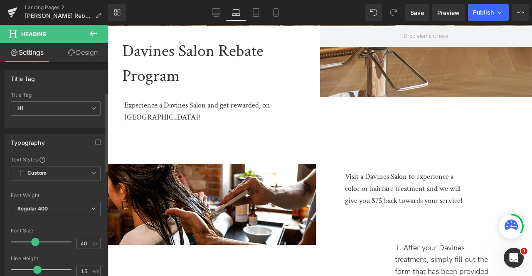
scroll to position [104, 0]
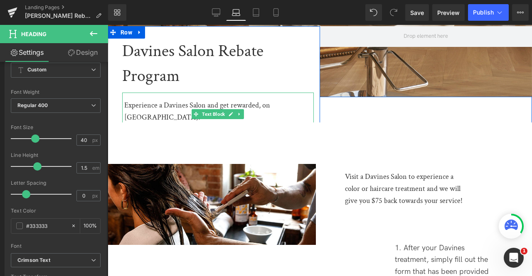
click at [160, 108] on div "Experience a Davines Salon and get rewarded, on [GEOGRAPHIC_DATA]!" at bounding box center [219, 112] width 190 height 24
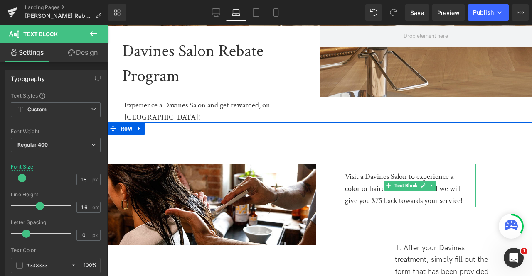
click at [360, 171] on div "Visit a Davines Salon to experience a color or haircare treatment and we will g…" at bounding box center [404, 189] width 119 height 36
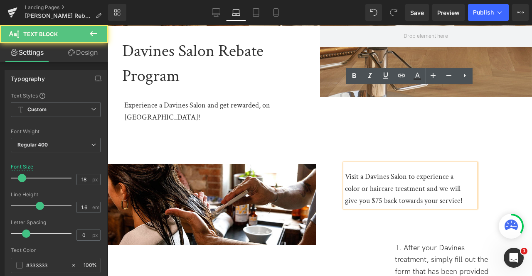
scroll to position [242, 0]
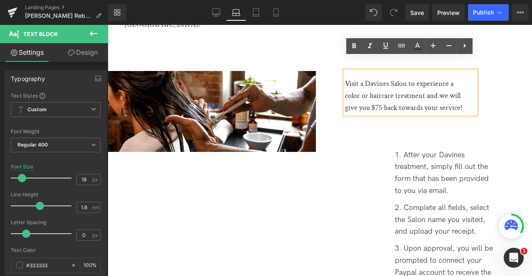
click at [419, 150] on li "After your Davines treatment, simply fill out the form that has been provided t…" at bounding box center [445, 174] width 100 height 48
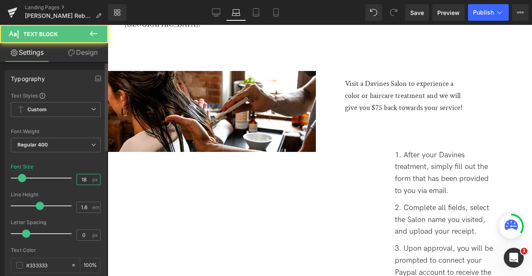
click at [83, 180] on input "18" at bounding box center [84, 180] width 15 height 10
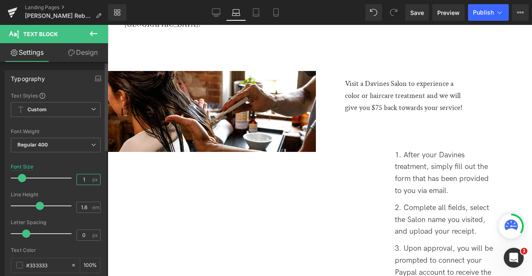
type input "15"
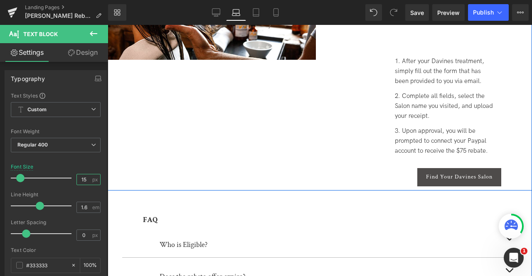
scroll to position [334, 0]
click at [438, 174] on span "Find Your Davines Salon" at bounding box center [459, 177] width 67 height 7
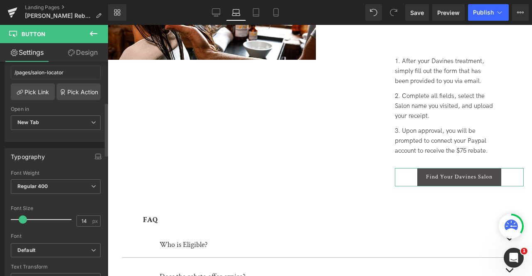
scroll to position [163, 0]
click at [83, 217] on input "14" at bounding box center [84, 221] width 15 height 10
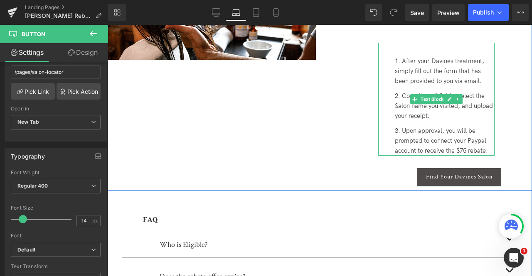
click at [396, 126] on li "Upon approval, you will be prompted to connect your Paypal account to receive t…" at bounding box center [445, 141] width 100 height 30
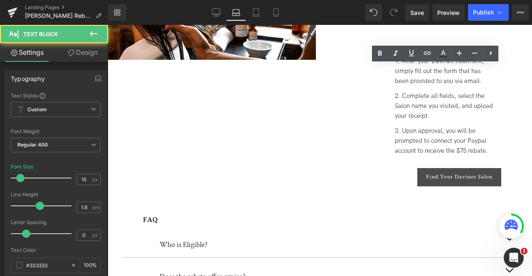
click at [80, 47] on link "Design" at bounding box center [83, 52] width 54 height 19
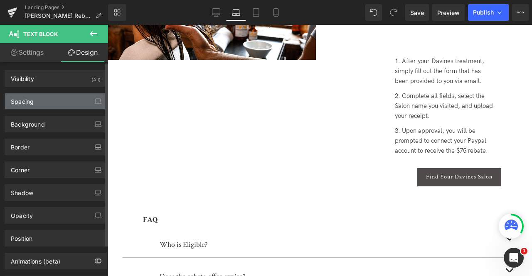
click at [59, 101] on div "Spacing" at bounding box center [55, 102] width 101 height 16
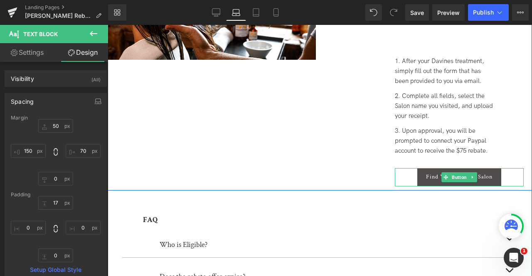
click at [410, 168] on div "Find Your Davines Salon" at bounding box center [459, 177] width 129 height 18
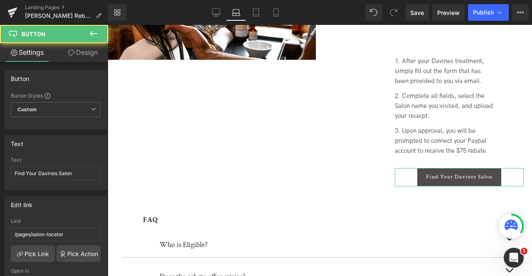
click at [81, 57] on link "Design" at bounding box center [83, 52] width 54 height 19
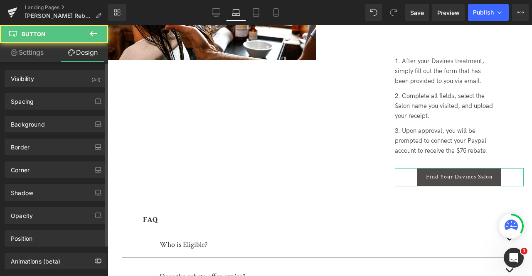
type input "10"
type input "0"
type input "190"
type input "0"
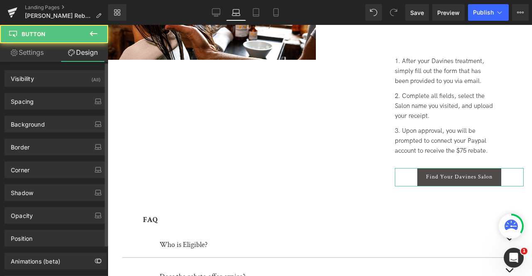
type input "20"
type input "0"
type input "20"
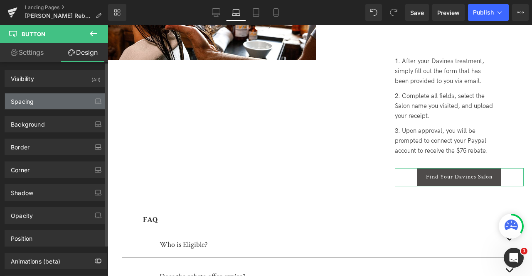
click at [62, 103] on div "Spacing" at bounding box center [55, 102] width 101 height 16
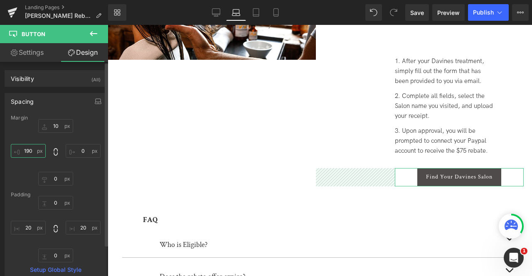
click at [32, 149] on input "190" at bounding box center [28, 151] width 35 height 14
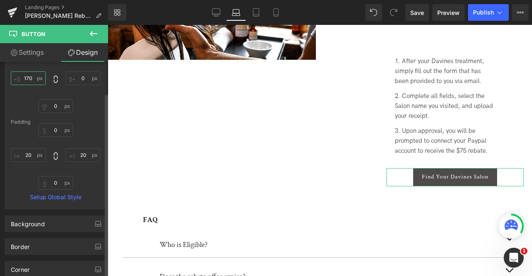
scroll to position [73, 0]
type input "170"
click at [33, 51] on link "Settings" at bounding box center [27, 52] width 54 height 19
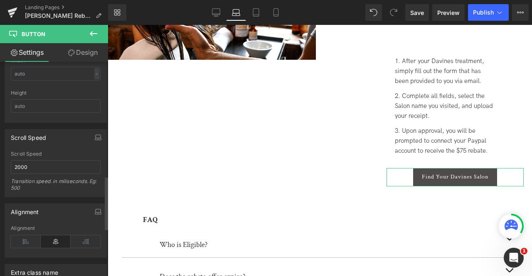
scroll to position [653, 0]
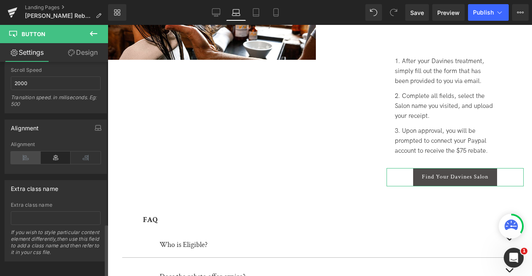
click at [24, 153] on icon at bounding box center [26, 158] width 30 height 12
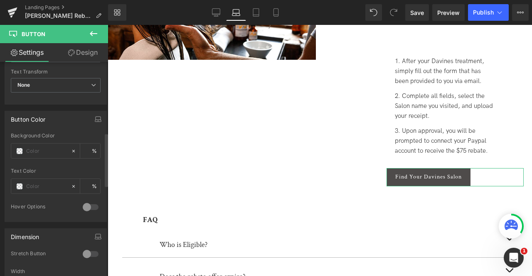
scroll to position [263, 0]
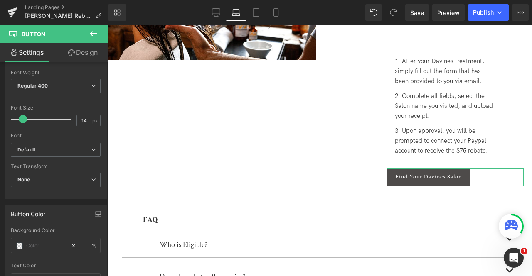
click at [76, 53] on link "Design" at bounding box center [83, 52] width 54 height 19
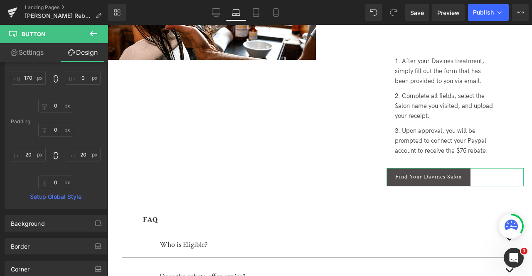
scroll to position [37, 0]
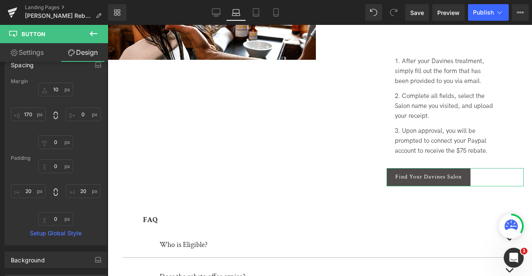
type input "10"
type input "0"
type input "170"
type input "0"
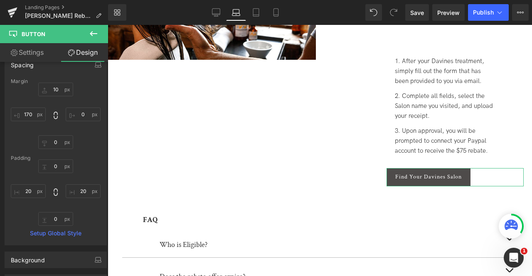
type input "20"
type input "0"
type input "20"
click at [32, 118] on input "170" at bounding box center [28, 115] width 35 height 14
type input "190"
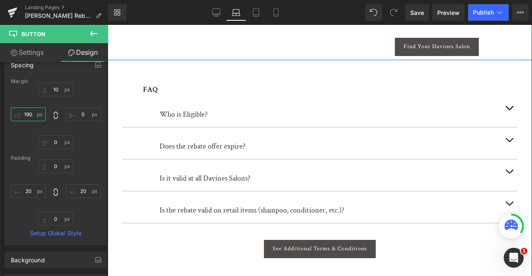
scroll to position [470, 0]
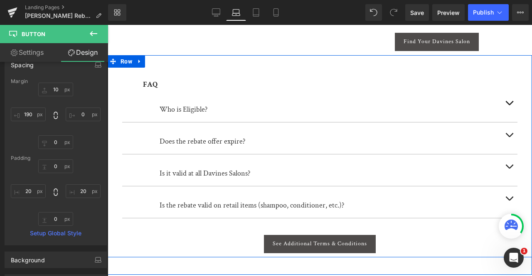
click at [152, 80] on strong "FAQ" at bounding box center [150, 85] width 15 height 10
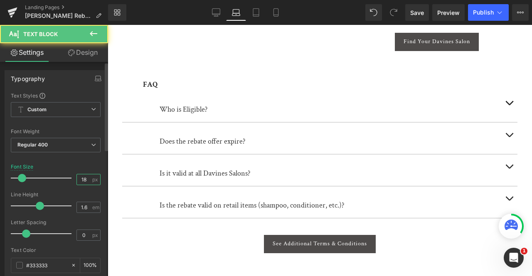
click at [82, 176] on input "18" at bounding box center [84, 180] width 15 height 10
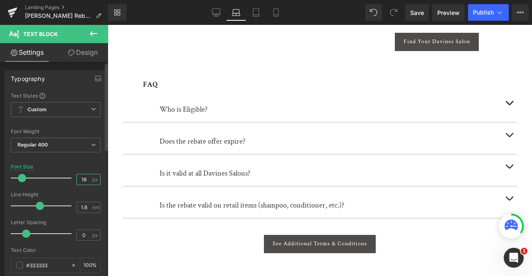
click at [82, 176] on input "18" at bounding box center [84, 180] width 15 height 10
click at [80, 182] on input "18" at bounding box center [84, 180] width 15 height 10
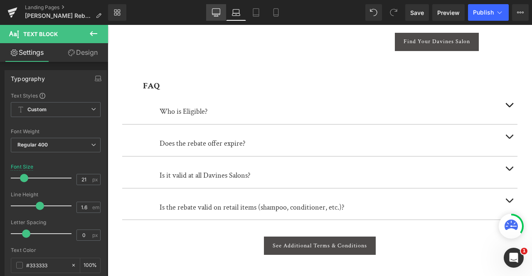
click at [213, 9] on icon at bounding box center [216, 12] width 8 height 8
type input "27"
type input "100"
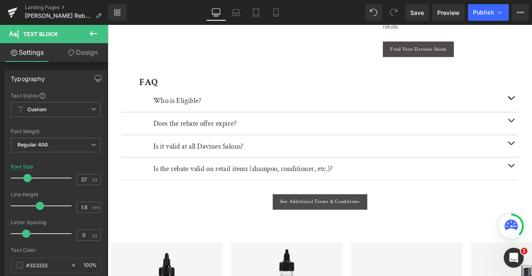
scroll to position [478, 0]
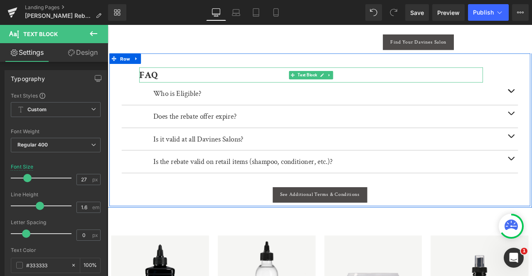
click at [157, 77] on strong "FAQ" at bounding box center [156, 84] width 22 height 15
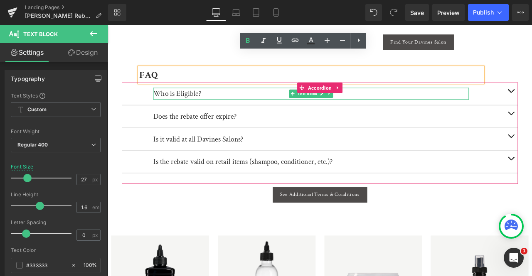
click at [183, 100] on div "Who is Eligible?" at bounding box center [349, 107] width 374 height 14
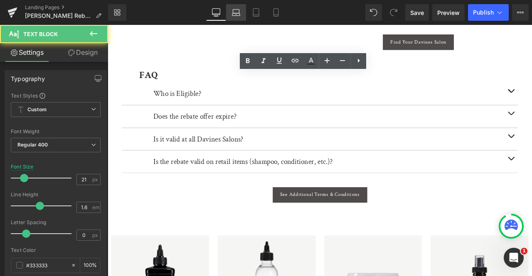
click at [239, 17] on link "Laptop" at bounding box center [236, 12] width 20 height 17
type input "18"
type input "100"
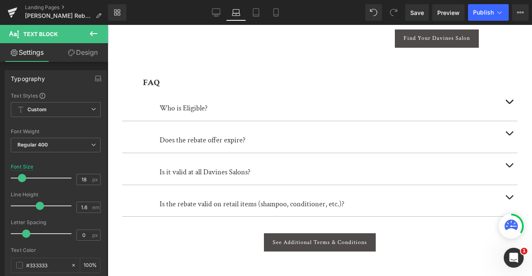
click at [161, 76] on div "FAQ" at bounding box center [303, 83] width 321 height 14
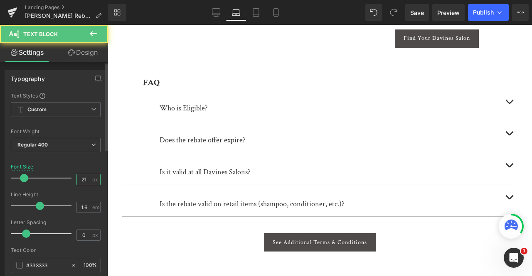
click at [86, 180] on input "21" at bounding box center [84, 180] width 15 height 10
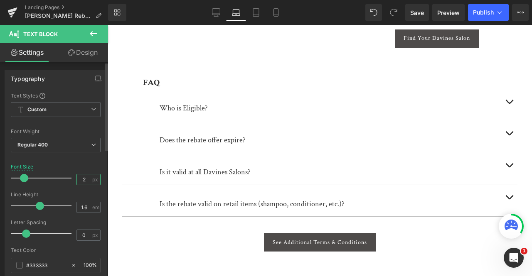
type input "27"
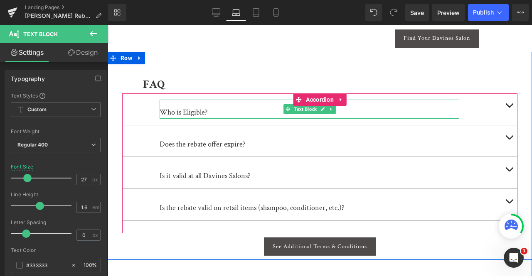
click at [196, 107] on div "Who is Eligible?" at bounding box center [310, 113] width 300 height 12
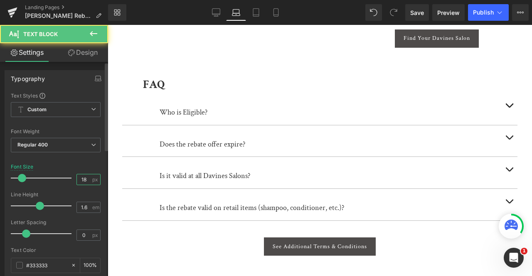
click at [82, 182] on input "18" at bounding box center [84, 180] width 15 height 10
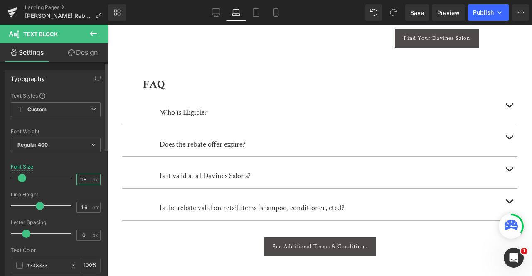
type input "1"
type input "21"
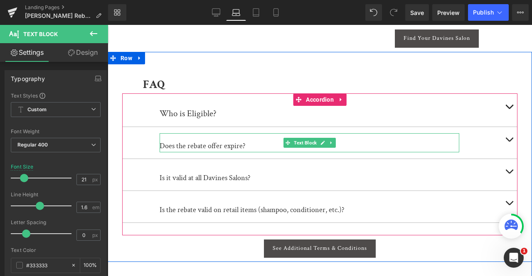
click at [173, 141] on div "Does the rebate offer expire?" at bounding box center [310, 147] width 300 height 12
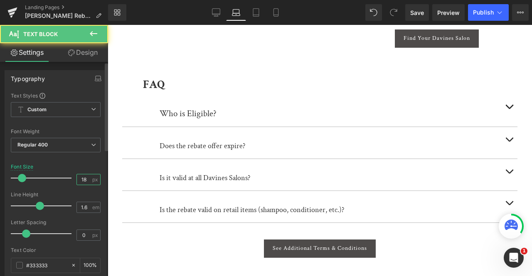
click at [84, 179] on input "18" at bounding box center [84, 180] width 15 height 10
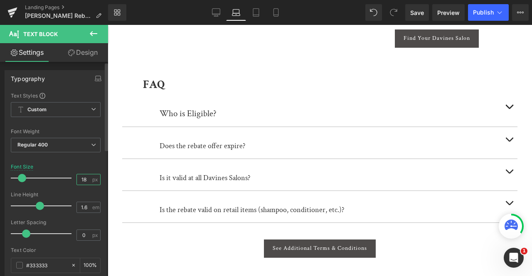
type input "1"
type input "21"
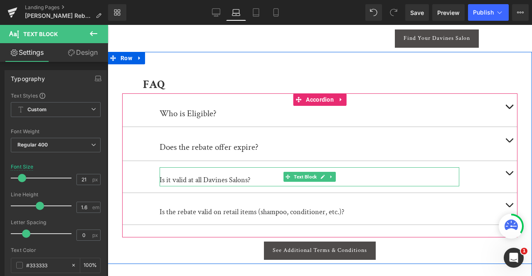
click at [187, 175] on div "Is it valid at all Davines Salons?" at bounding box center [310, 181] width 300 height 12
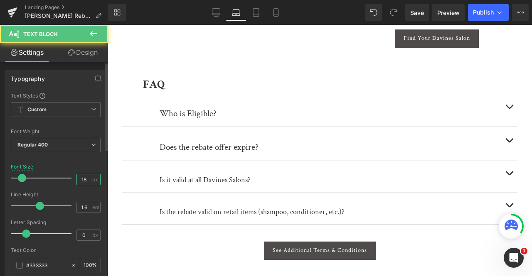
click at [81, 177] on input "18" at bounding box center [84, 180] width 15 height 10
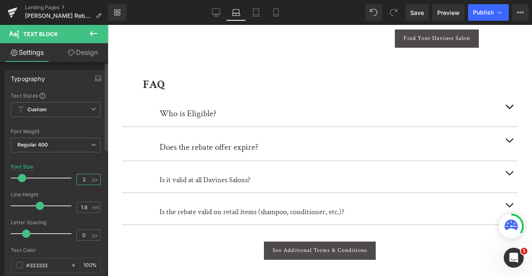
type input "21"
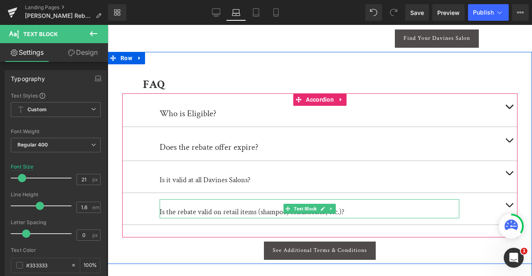
click at [199, 207] on div "Is the rebate valid on retail items (shampoo, conditioner, etc.)?" at bounding box center [310, 213] width 300 height 12
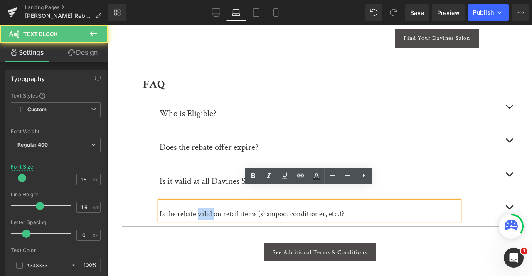
click at [199, 209] on div "Is the rebate valid on retail items (shampoo, conditioner, etc.)?" at bounding box center [310, 215] width 300 height 12
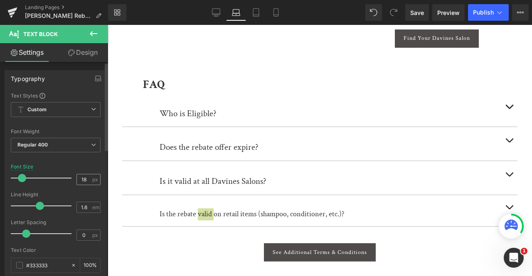
click at [84, 177] on input "18" at bounding box center [84, 180] width 15 height 10
type input "1"
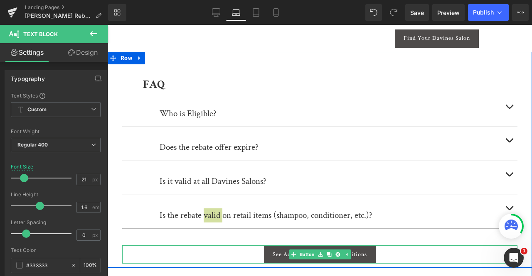
type input "21"
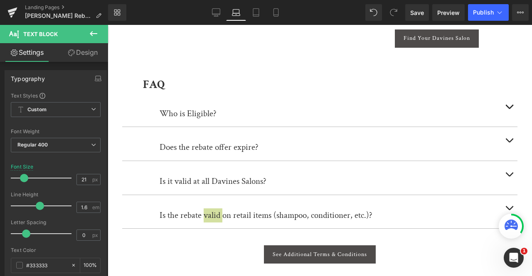
click at [279, 240] on div "Rendering Content" at bounding box center [266, 243] width 51 height 9
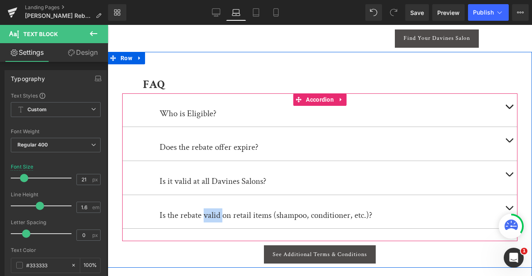
click at [509, 109] on span "button" at bounding box center [509, 109] width 0 height 0
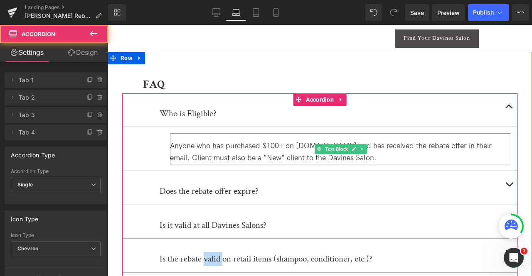
click at [187, 141] on div "Anyone who has purchased $100+ on [DOMAIN_NAME] and has received the rebate off…" at bounding box center [340, 153] width 341 height 24
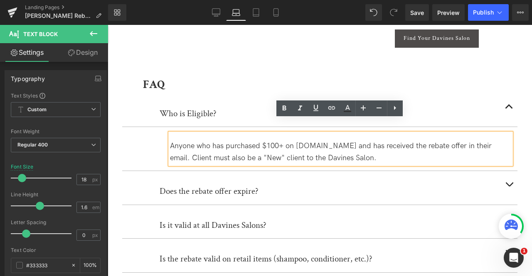
click at [178, 133] on div "Anyone who has purchased $100+ on [DOMAIN_NAME] and has received the rebate off…" at bounding box center [340, 148] width 341 height 31
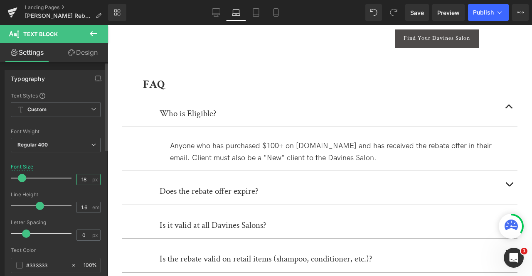
click at [84, 179] on input "18" at bounding box center [84, 180] width 15 height 10
type input "15"
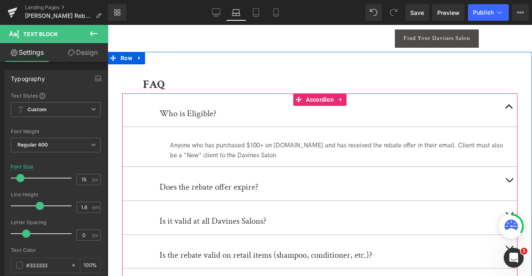
click at [508, 167] on button "button" at bounding box center [509, 184] width 17 height 34
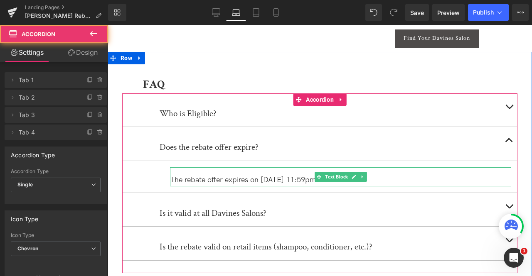
click at [196, 175] on div "The rebate offer expires on [DATE] 11:59pm est." at bounding box center [340, 181] width 341 height 12
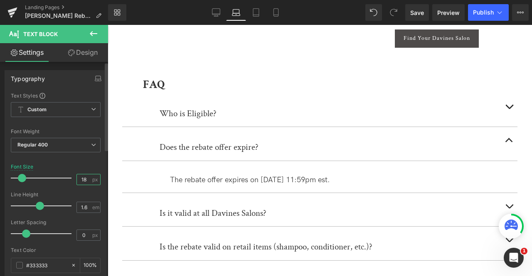
click at [81, 180] on input "18" at bounding box center [84, 180] width 15 height 10
type input "15"
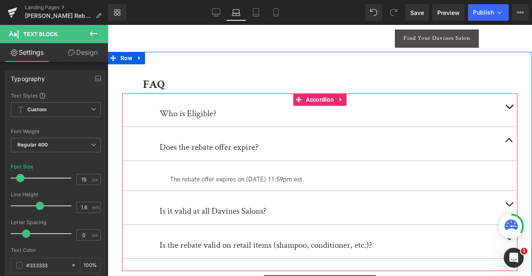
click at [504, 195] on button "button" at bounding box center [509, 208] width 17 height 34
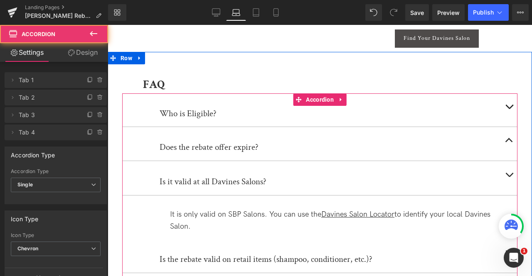
click at [233, 209] on div "It is only valid on SBP Salons. You can use the Davines Salon Locator to identi…" at bounding box center [340, 221] width 341 height 24
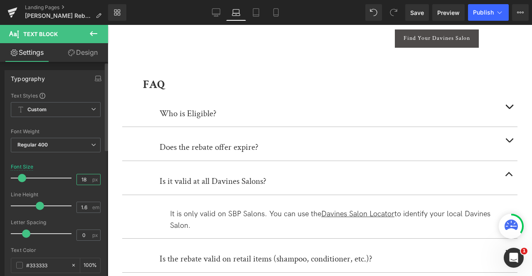
click at [85, 183] on input "18" at bounding box center [84, 180] width 15 height 10
type input "15"
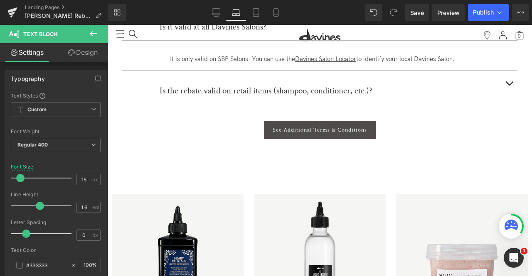
click at [509, 86] on span "button" at bounding box center [509, 86] width 0 height 0
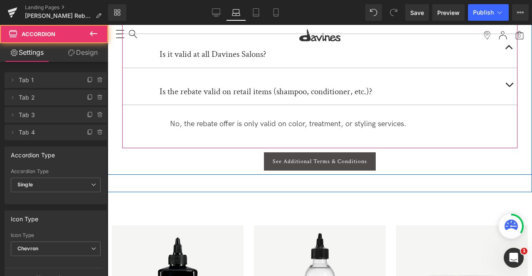
scroll to position [598, 0]
click at [200, 118] on div "No, the rebate offer is only valid on color, treatment, or styling services." at bounding box center [340, 124] width 341 height 12
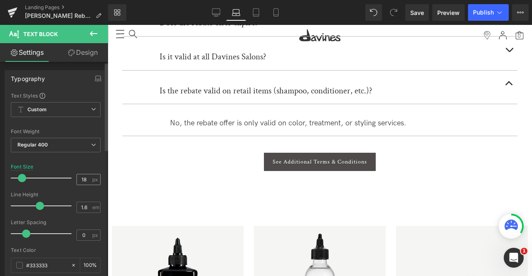
click at [92, 180] on span "px" at bounding box center [95, 179] width 7 height 5
click at [87, 178] on input "18" at bounding box center [84, 180] width 15 height 10
type input "15"
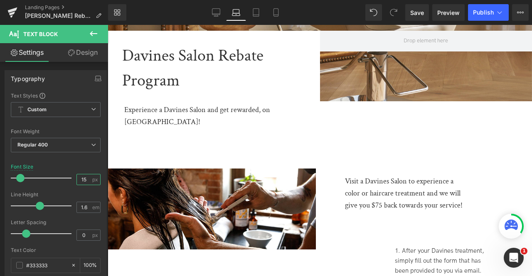
scroll to position [204, 0]
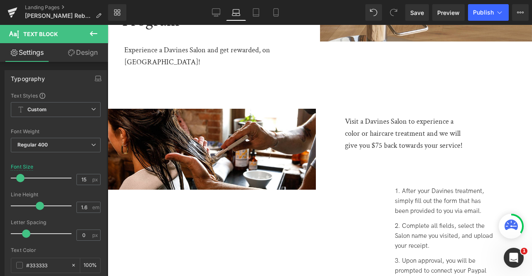
click at [360, 116] on div "Visit a Davines Salon to experience a color or haircare treatment and we will g…" at bounding box center [404, 134] width 119 height 36
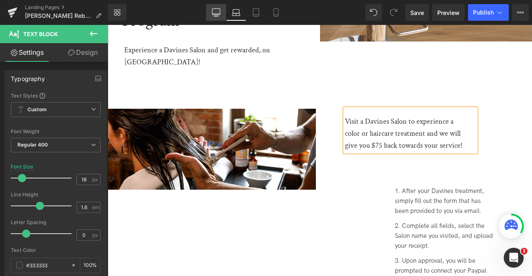
click at [217, 15] on icon at bounding box center [216, 12] width 8 height 8
type input "24"
type input "100"
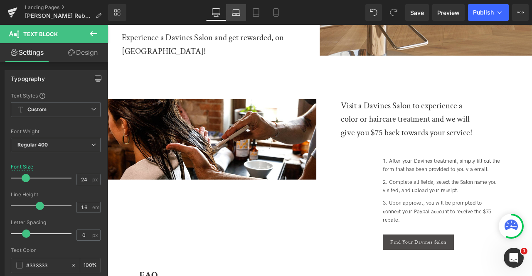
click at [229, 13] on link "Laptop" at bounding box center [236, 12] width 20 height 17
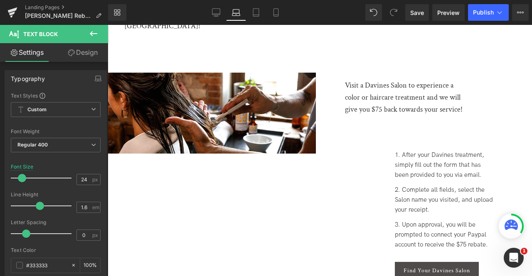
type input "18"
type input "100"
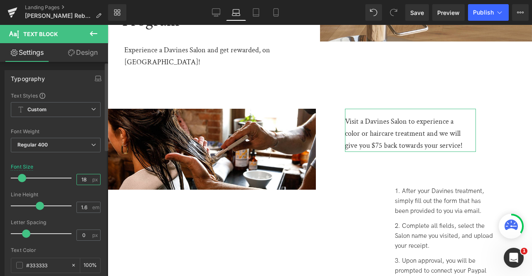
click at [81, 180] on input "18" at bounding box center [84, 180] width 15 height 10
type input "6"
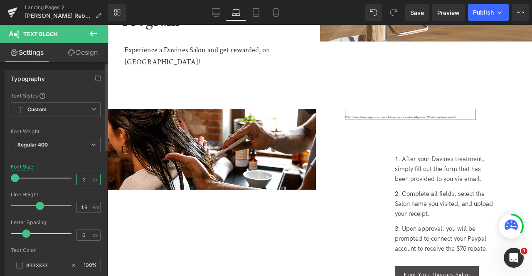
type input "24"
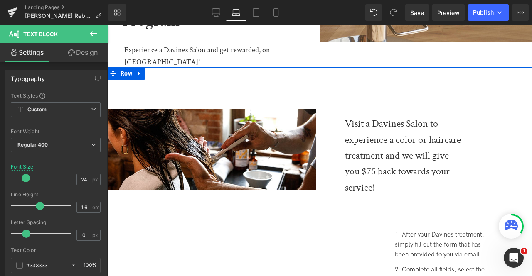
click at [156, 49] on div "Experience a Davines Salon and get rewarded, on [GEOGRAPHIC_DATA]!" at bounding box center [219, 56] width 190 height 24
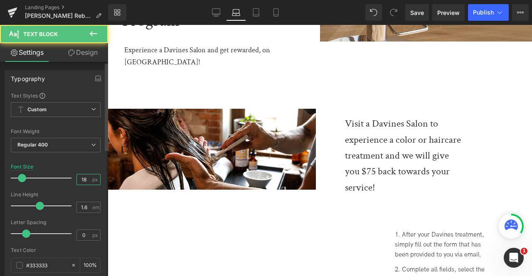
click at [82, 179] on input "18" at bounding box center [84, 180] width 15 height 10
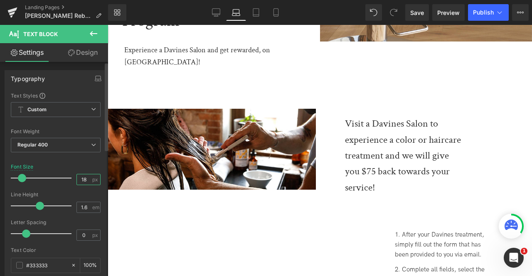
type input "1"
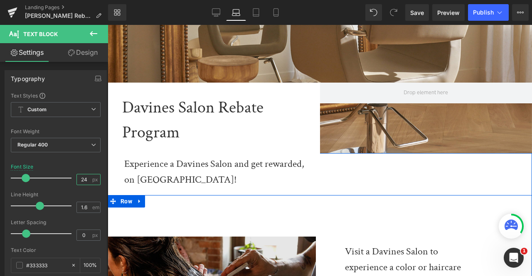
scroll to position [89, 0]
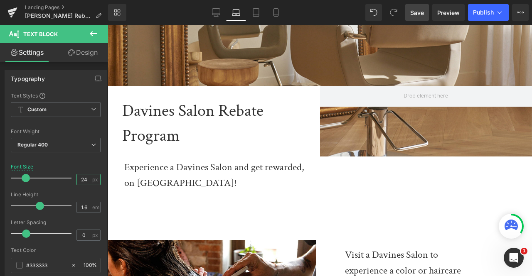
type input "24"
click at [417, 19] on link "Save" at bounding box center [417, 12] width 24 height 17
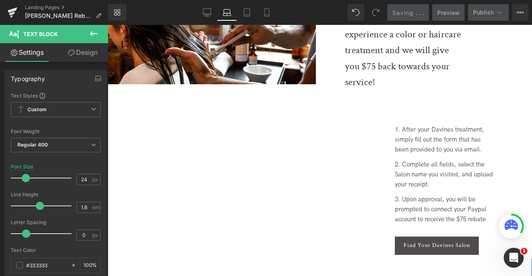
scroll to position [341, 0]
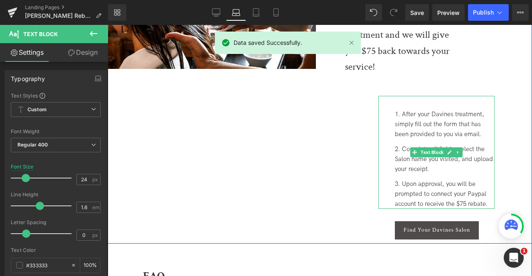
click at [406, 126] on li "After your Davines treatment, simply fill out the form that has been provided t…" at bounding box center [445, 124] width 100 height 30
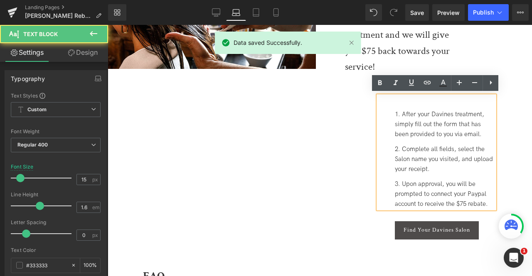
click at [286, 158] on div "Image Visit a Davines Salon to experience a color or haircare treatment and we …" at bounding box center [320, 95] width 424 height 297
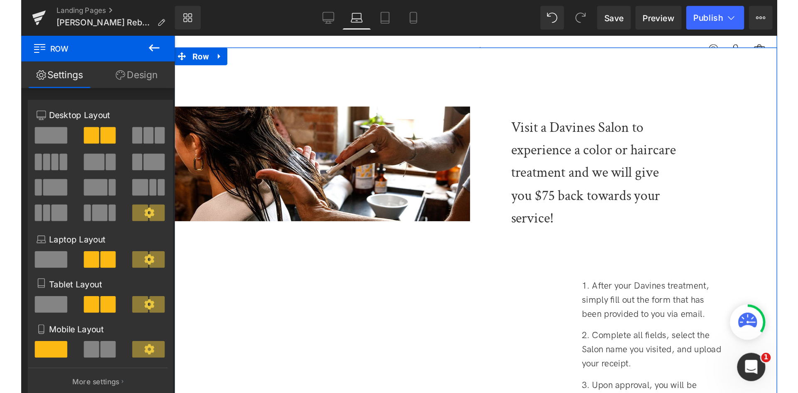
scroll to position [295, 0]
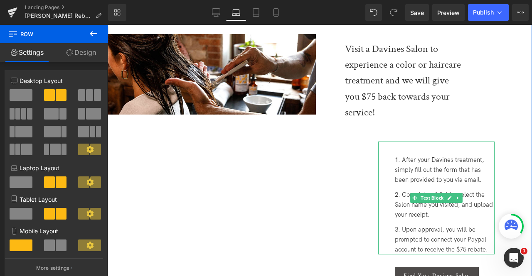
click at [406, 168] on li "After your Davines treatment, simply fill out the form that has been provided t…" at bounding box center [445, 170] width 100 height 30
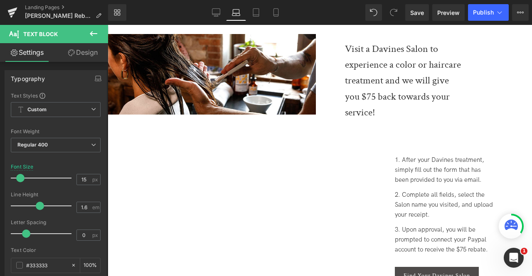
click at [76, 51] on link "Design" at bounding box center [83, 52] width 54 height 19
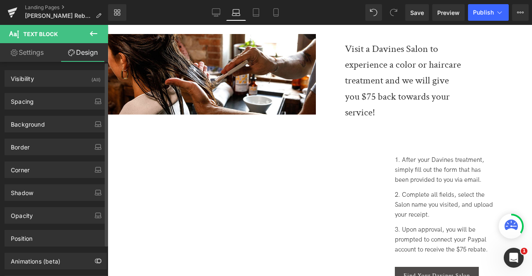
click at [66, 91] on div "Spacing [GEOGRAPHIC_DATA] 50px 50 70px 70 0px 0 150px 150 [GEOGRAPHIC_DATA] 17p…" at bounding box center [56, 98] width 112 height 23
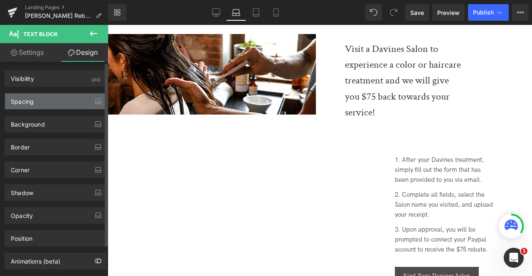
click at [42, 104] on div "Spacing" at bounding box center [55, 102] width 101 height 16
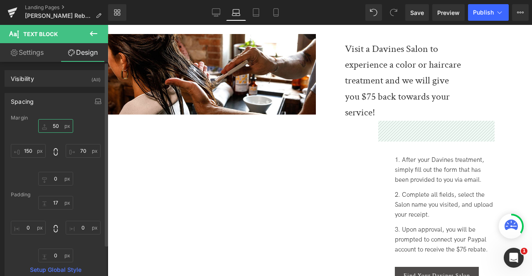
click at [54, 124] on input "50" at bounding box center [55, 126] width 35 height 14
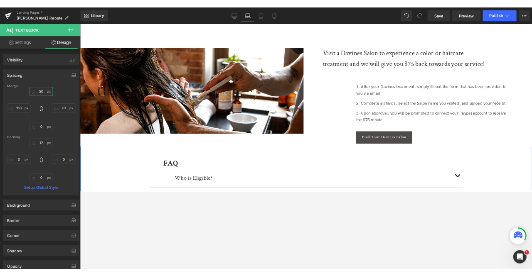
scroll to position [399, 0]
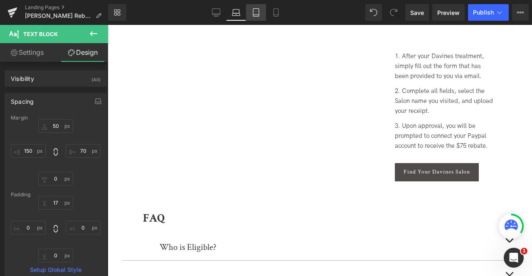
click at [263, 12] on link "Tablet" at bounding box center [256, 12] width 20 height 17
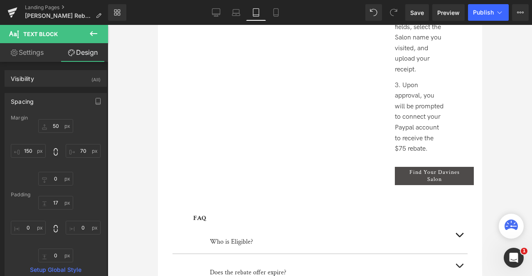
type input "50"
type input "70"
type input "0"
type input "150"
type input "17"
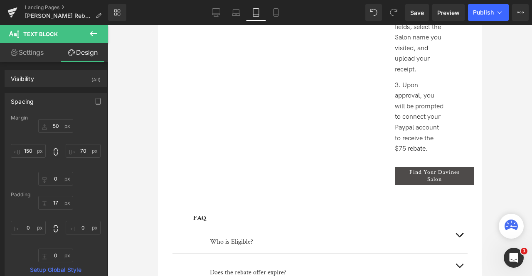
type input "0"
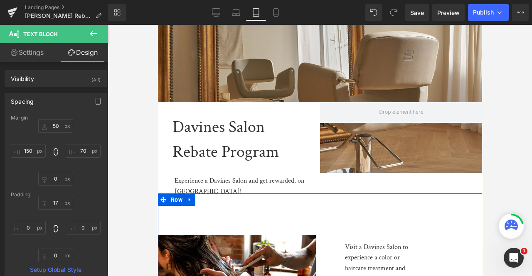
scroll to position [0, 0]
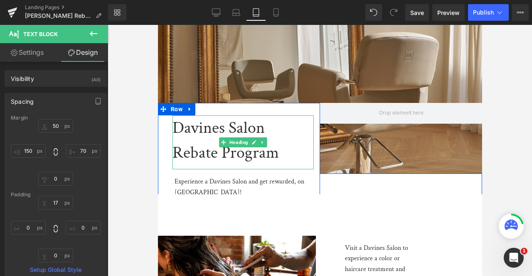
click at [197, 151] on h1 "Davines Salon Rebate Program" at bounding box center [238, 141] width 133 height 50
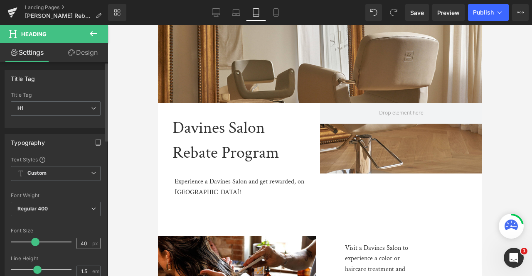
click at [79, 239] on input "40" at bounding box center [84, 244] width 15 height 10
type input "36"
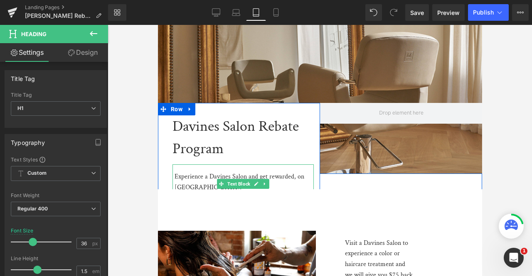
click at [208, 173] on div "Experience a Davines Salon and get rewarded, on [GEOGRAPHIC_DATA]!" at bounding box center [243, 182] width 139 height 21
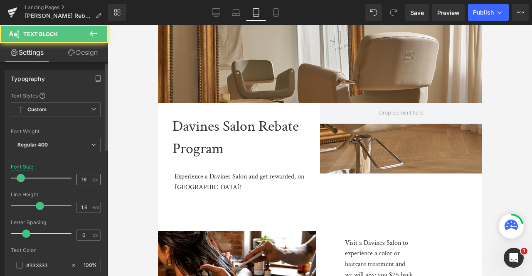
click at [80, 178] on input "16" at bounding box center [84, 180] width 15 height 10
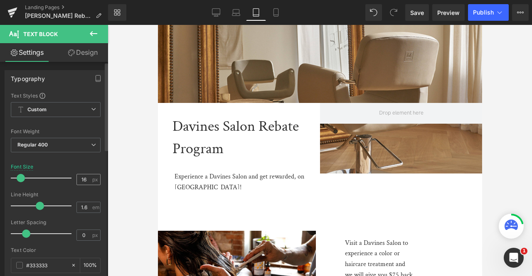
click at [80, 178] on input "16" at bounding box center [84, 180] width 15 height 10
type input "20"
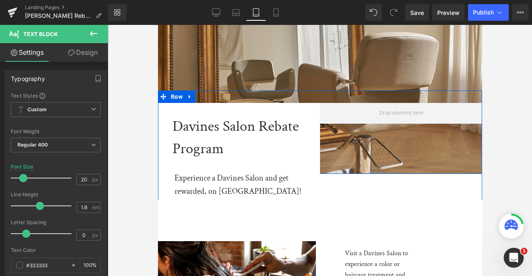
scroll to position [67, 0]
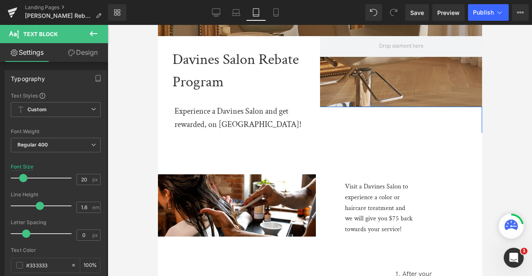
click at [369, 198] on div "Visit a Davines Salon to experience a color or haircare treatment and we will g…" at bounding box center [385, 205] width 81 height 60
click at [79, 177] on input "16" at bounding box center [84, 180] width 15 height 10
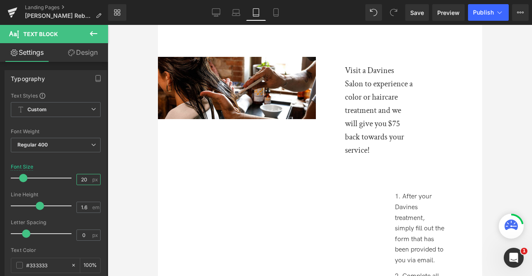
scroll to position [185, 0]
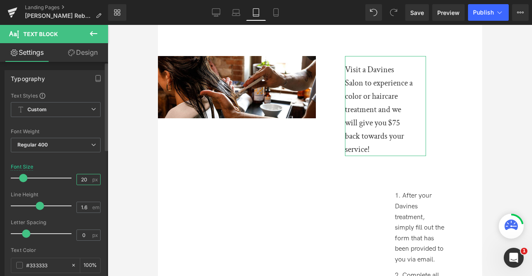
type input "2"
type input "18"
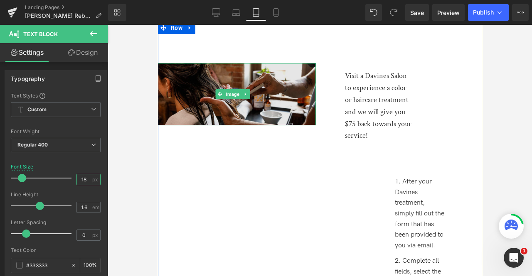
scroll to position [120, 0]
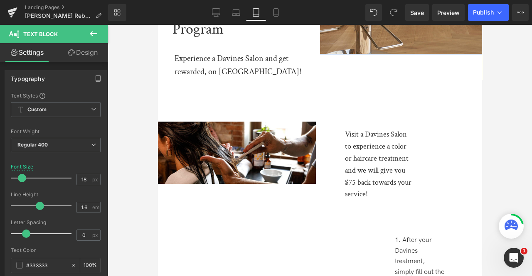
click at [213, 63] on div "Experience a Davines Salon and get rewarded, on [GEOGRAPHIC_DATA]!" at bounding box center [243, 65] width 139 height 27
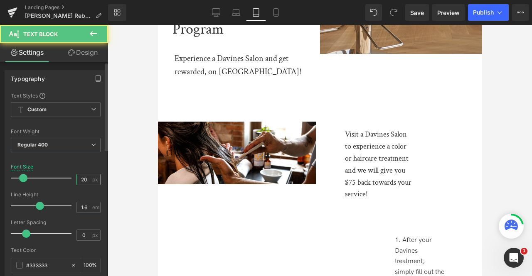
click at [87, 178] on input "20" at bounding box center [84, 180] width 15 height 10
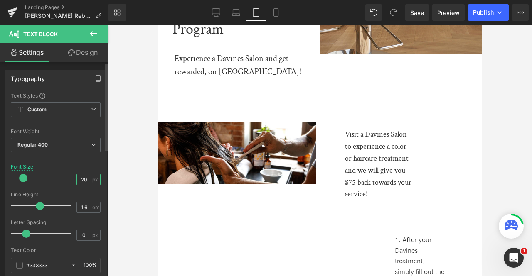
type input "2"
type input "18"
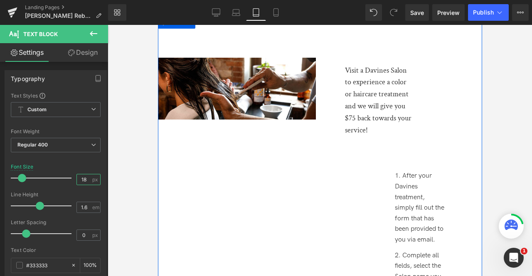
scroll to position [179, 0]
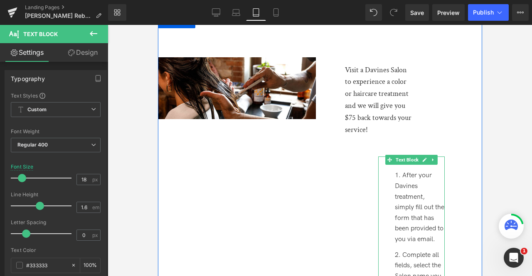
click at [398, 188] on li "After your Davines treatment, simply fill out the form that has been provided t…" at bounding box center [420, 207] width 50 height 74
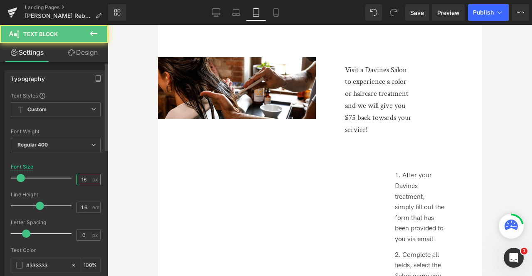
click at [81, 178] on input "16" at bounding box center [84, 180] width 15 height 10
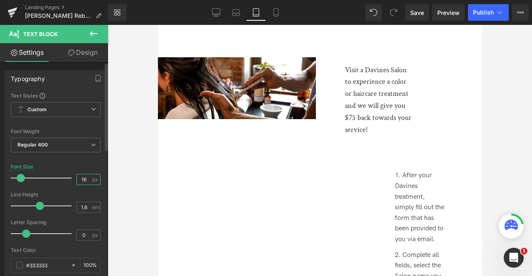
type input "14"
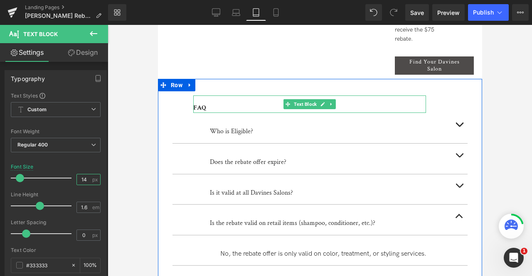
scroll to position [484, 0]
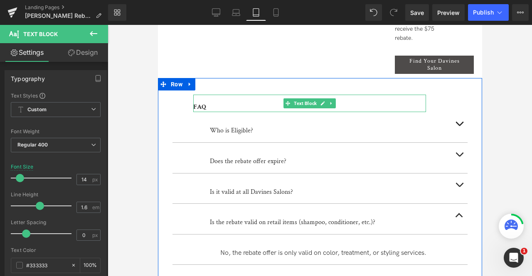
click at [209, 105] on div "FAQ" at bounding box center [303, 107] width 220 height 11
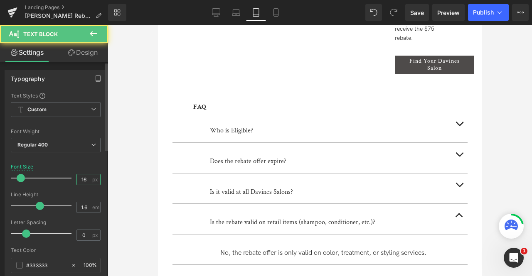
click at [86, 179] on input "16" at bounding box center [84, 180] width 15 height 10
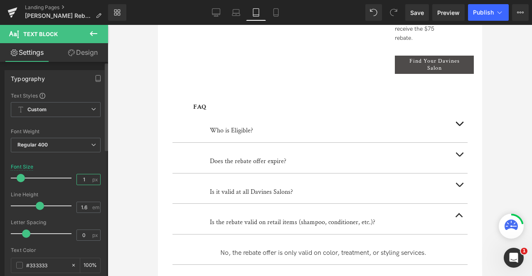
type input "18"
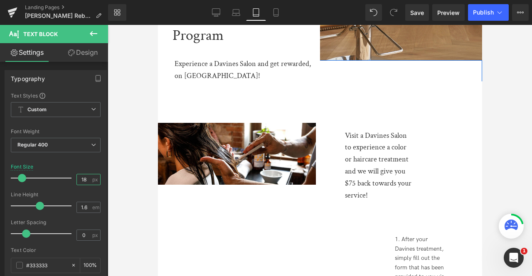
scroll to position [110, 0]
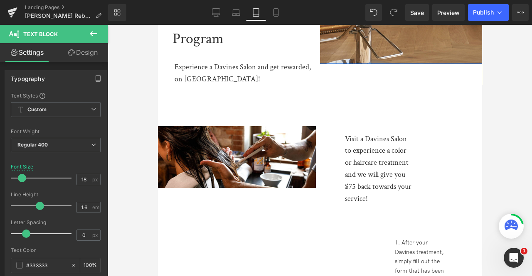
click at [195, 74] on div "Experience a Davines Salon and get rewarded, on [GEOGRAPHIC_DATA]!" at bounding box center [243, 74] width 139 height 24
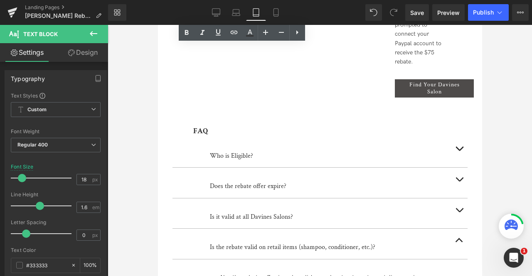
scroll to position [497, 0]
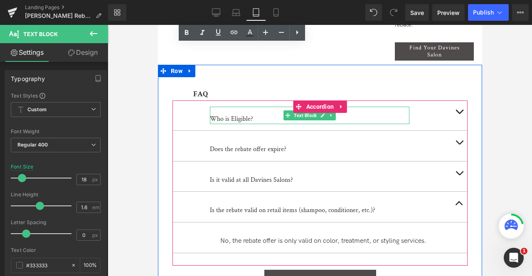
click at [234, 117] on div "Who is Eligible?" at bounding box center [310, 119] width 200 height 11
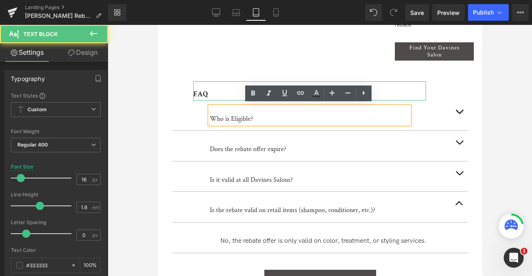
click at [194, 94] on strong "FAQ" at bounding box center [200, 94] width 15 height 10
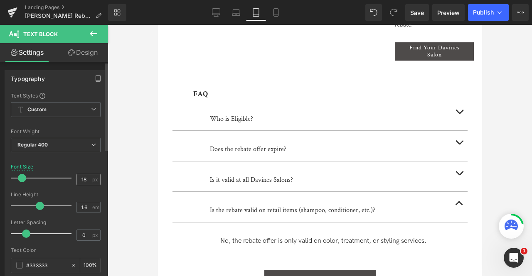
click at [80, 178] on input "18" at bounding box center [84, 180] width 15 height 10
type input "20"
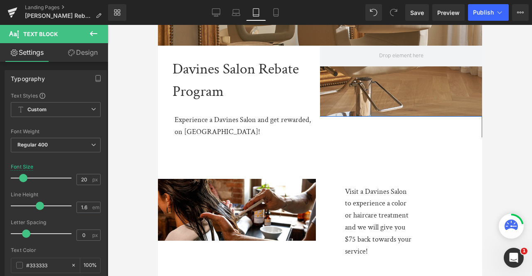
scroll to position [35, 0]
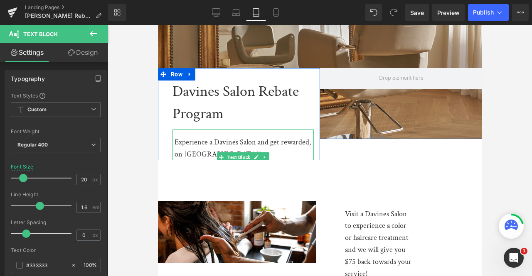
click at [185, 143] on div "Experience a Davines Salon and get rewarded, on [GEOGRAPHIC_DATA]!" at bounding box center [243, 149] width 139 height 24
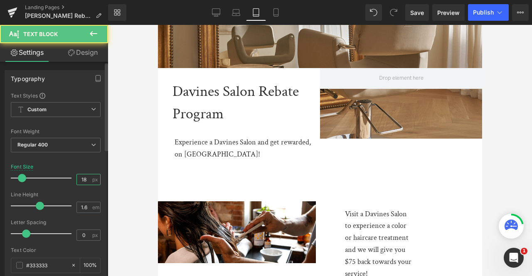
click at [78, 179] on input "18" at bounding box center [84, 180] width 15 height 10
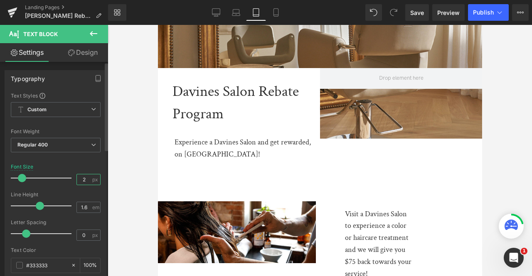
type input "20"
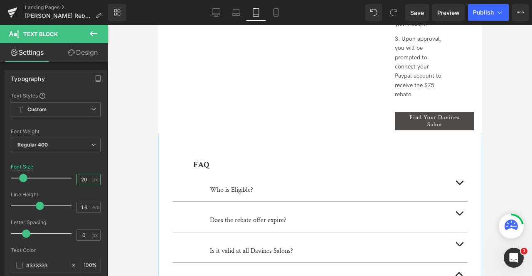
scroll to position [566, 0]
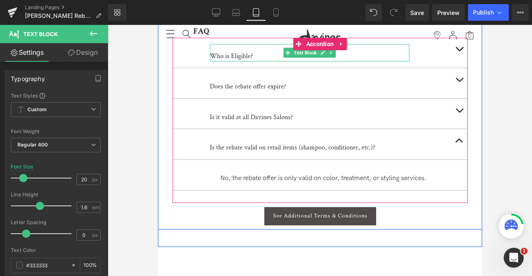
click at [222, 51] on div "Who is Eligible?" at bounding box center [310, 56] width 200 height 11
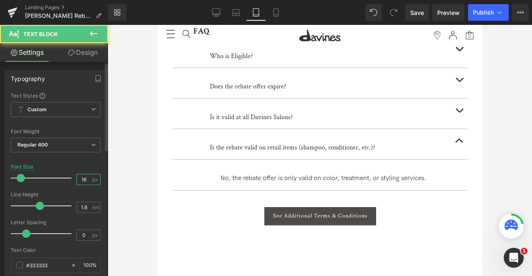
click at [84, 175] on input "16" at bounding box center [84, 180] width 15 height 10
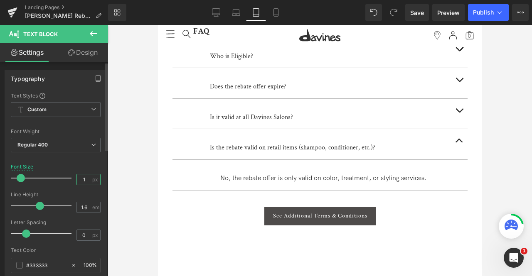
type input "18"
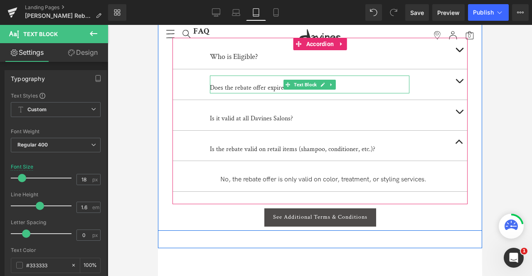
click at [244, 86] on div "Does the rebate offer expire?" at bounding box center [310, 88] width 200 height 11
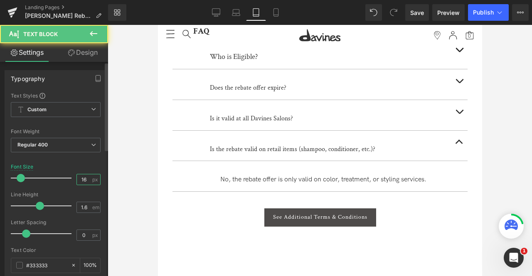
click at [86, 179] on input "16" at bounding box center [84, 180] width 15 height 10
type input "18"
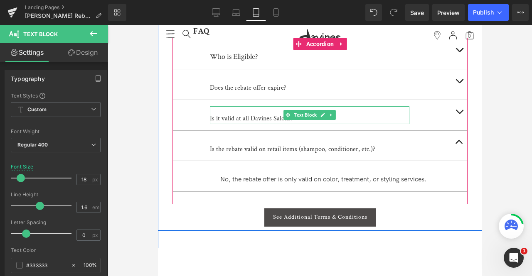
click at [256, 116] on div "Is it valid at all Davines Salons?" at bounding box center [310, 119] width 200 height 11
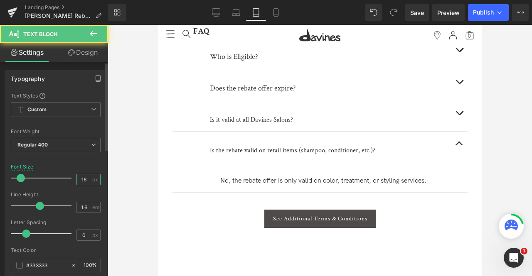
click at [88, 180] on input "16" at bounding box center [84, 180] width 15 height 10
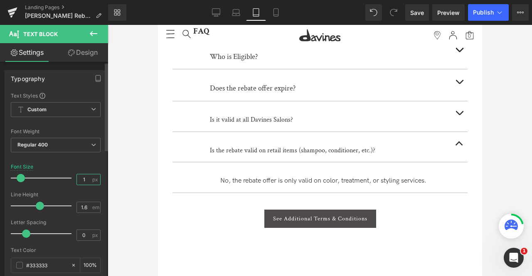
type input "18"
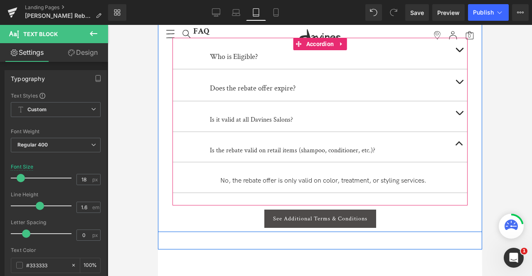
click at [244, 157] on div "Is the rebate valid on retail items (shampoo, conditioner, etc.)? Text Block" at bounding box center [319, 147] width 295 height 31
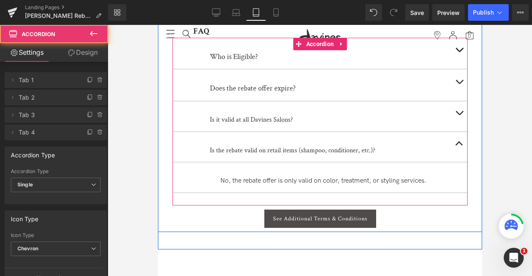
click at [230, 146] on div "Is the rebate valid on retail items (shampoo, conditioner, etc.)?" at bounding box center [310, 151] width 200 height 11
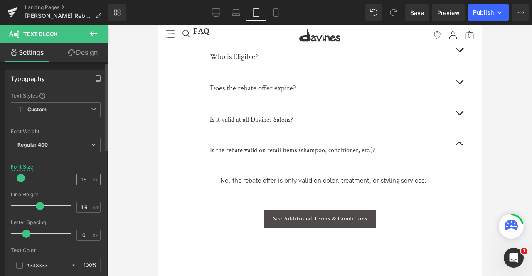
click at [89, 179] on div "16 px" at bounding box center [88, 179] width 24 height 11
click at [82, 178] on input "16" at bounding box center [84, 180] width 15 height 10
type input "18"
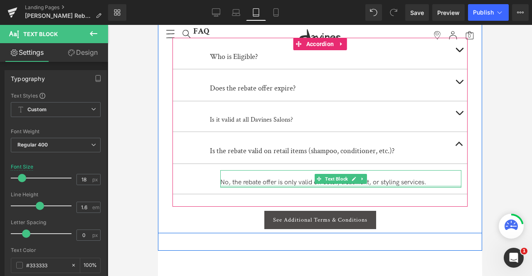
click at [237, 186] on div at bounding box center [340, 187] width 241 height 2
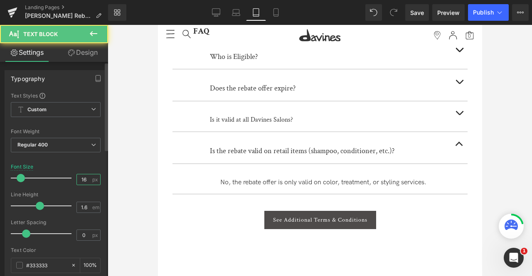
click at [84, 175] on input "16" at bounding box center [84, 180] width 15 height 10
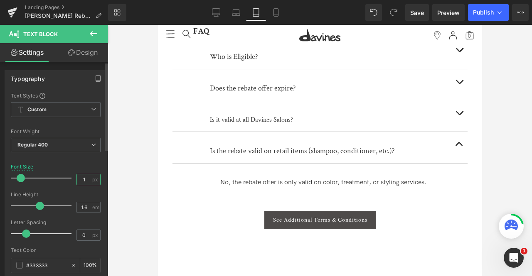
type input "14"
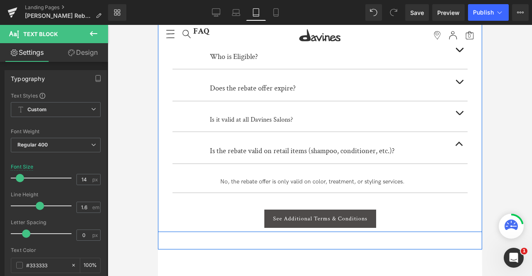
click at [457, 109] on button "button" at bounding box center [459, 116] width 17 height 30
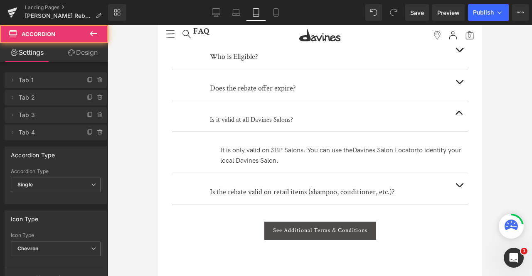
click at [237, 157] on div "It is only valid on SBP Salons. You can use the Davines Salon Locator to identi…" at bounding box center [340, 156] width 241 height 21
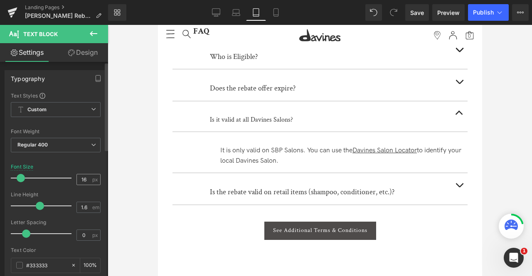
click at [86, 175] on input "16" at bounding box center [84, 180] width 15 height 10
type input "14"
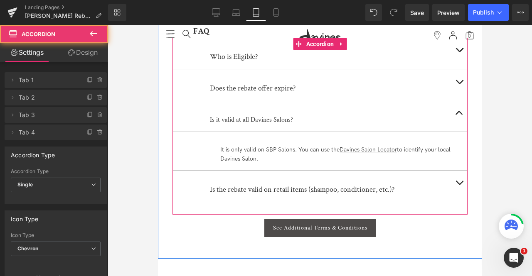
click at [458, 79] on button "button" at bounding box center [459, 85] width 17 height 32
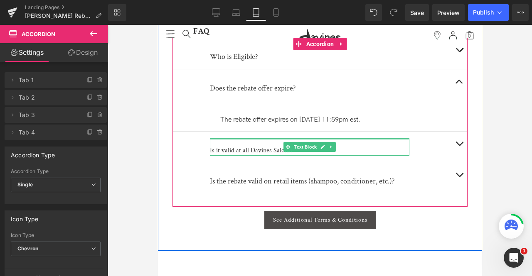
click at [239, 118] on div "The rebate offer expires on [DATE] 11:59pm est." at bounding box center [340, 120] width 241 height 11
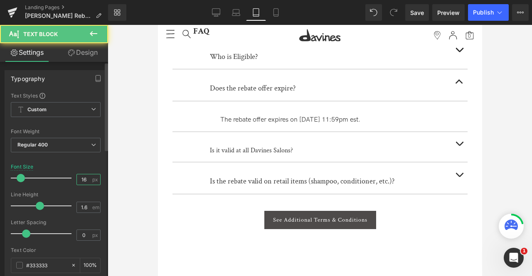
click at [84, 175] on input "16" at bounding box center [84, 180] width 15 height 10
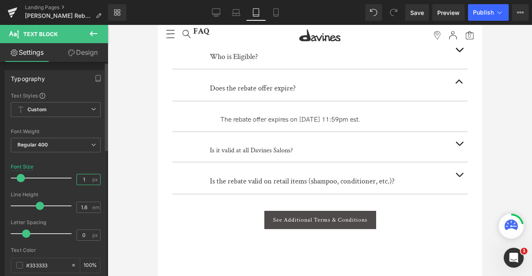
type input "14"
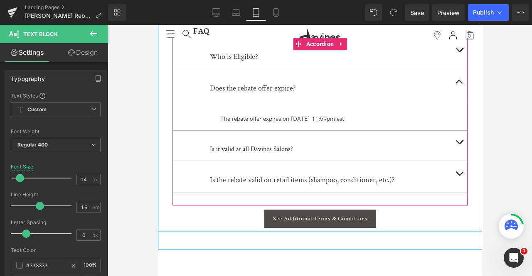
click at [456, 52] on button "button" at bounding box center [459, 54] width 17 height 32
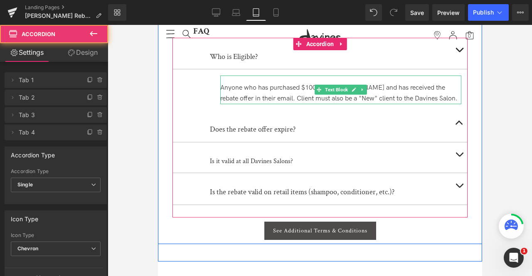
click at [237, 95] on div "Anyone who has purchased $100+ on [DOMAIN_NAME] and has received the rebate off…" at bounding box center [340, 93] width 241 height 21
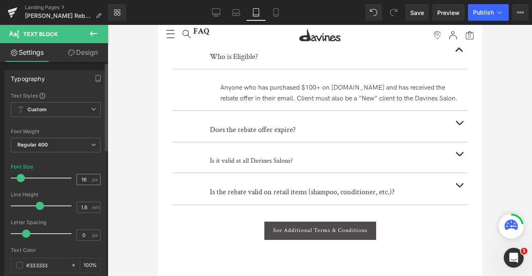
click at [85, 177] on input "16" at bounding box center [84, 180] width 15 height 10
type input "14"
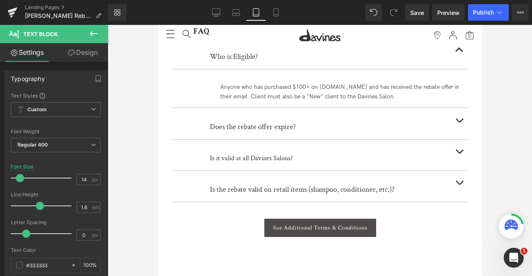
click at [457, 114] on button "button" at bounding box center [459, 124] width 17 height 32
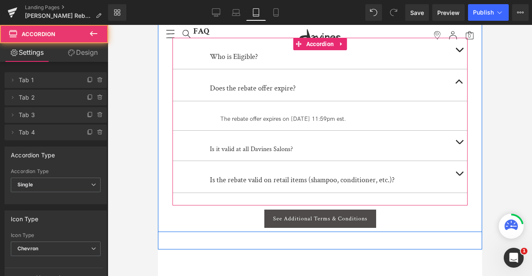
click at [259, 115] on div "The rebate offer expires on [DATE] 11:59pm est." at bounding box center [340, 119] width 241 height 9
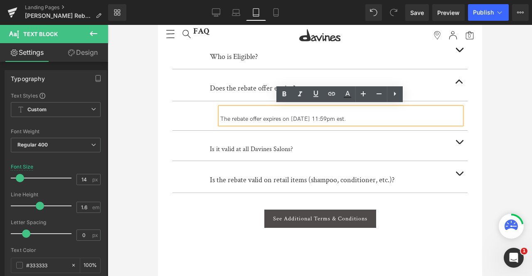
click at [461, 140] on button "button" at bounding box center [459, 146] width 17 height 30
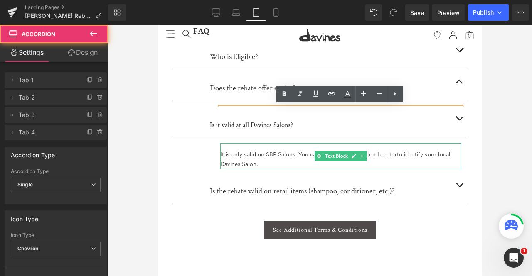
click at [264, 151] on div "It is only valid on SBP Salons. You can use the Davines Salon Locator to identi…" at bounding box center [340, 160] width 241 height 19
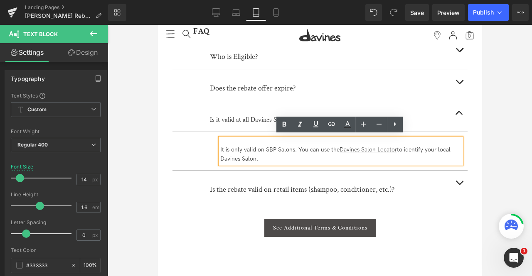
click at [459, 185] on span "button" at bounding box center [459, 185] width 0 height 0
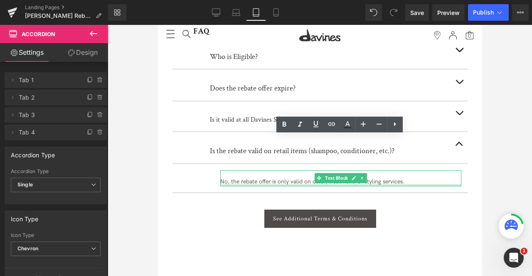
click at [252, 185] on div at bounding box center [340, 186] width 241 height 2
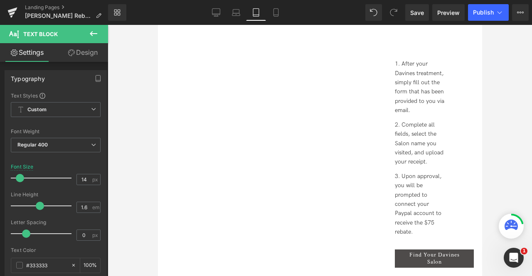
scroll to position [286, 0]
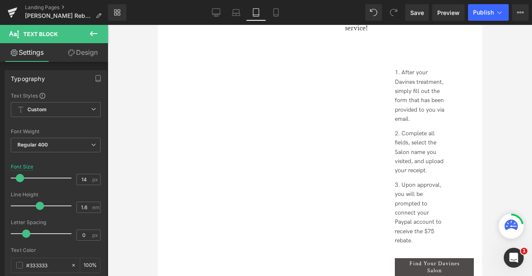
click at [429, 136] on li "Complete all fields, select the Salon name you visited, and upload your receipt." at bounding box center [420, 152] width 50 height 47
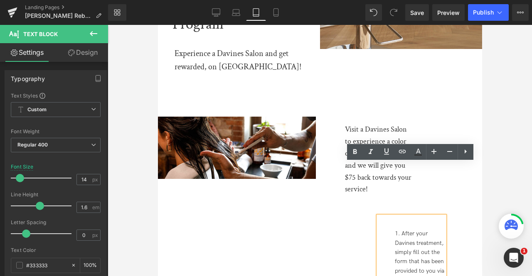
scroll to position [111, 0]
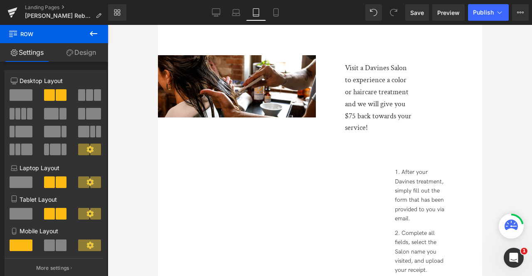
scroll to position [122, 0]
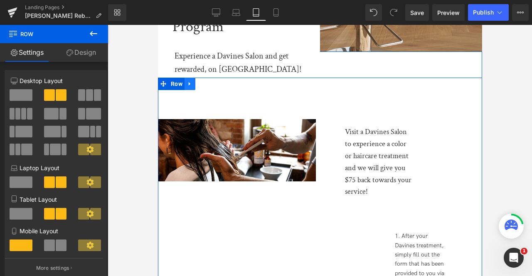
click at [192, 80] on link at bounding box center [189, 84] width 11 height 12
click at [195, 80] on link at bounding box center [200, 84] width 11 height 12
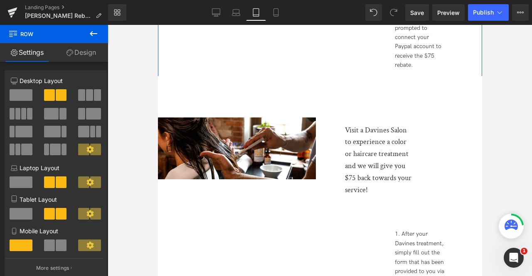
scroll to position [478, 0]
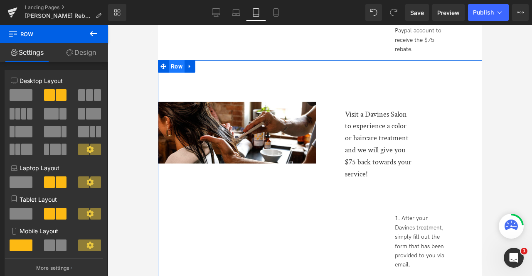
click at [178, 64] on span "Row" at bounding box center [176, 66] width 16 height 12
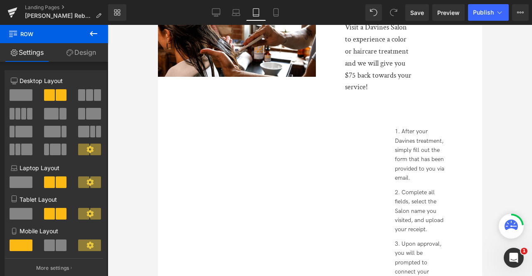
scroll to position [227, 0]
click at [89, 47] on link "Design" at bounding box center [81, 52] width 54 height 19
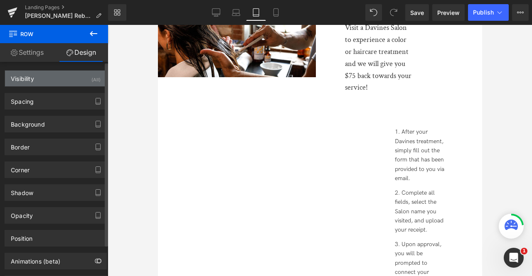
click at [83, 77] on div "Visibility (All)" at bounding box center [55, 79] width 101 height 16
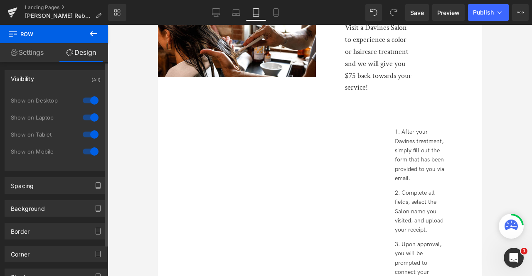
click at [90, 118] on div at bounding box center [91, 117] width 20 height 13
click at [86, 96] on div at bounding box center [91, 100] width 20 height 13
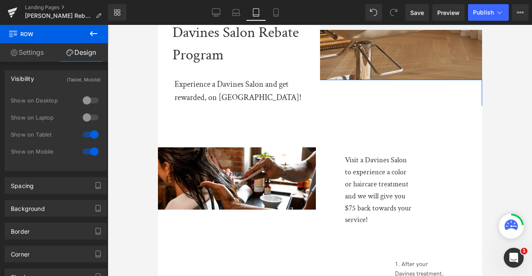
scroll to position [94, 0]
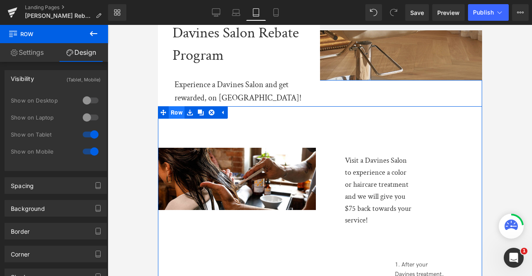
click at [178, 111] on span "Row" at bounding box center [176, 112] width 16 height 12
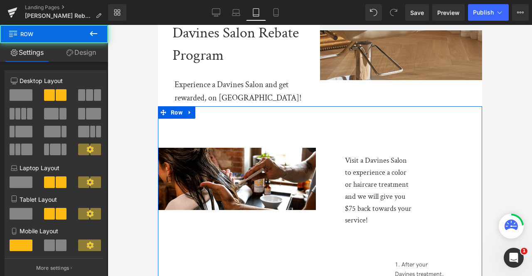
click at [91, 56] on link "Design" at bounding box center [81, 52] width 54 height 19
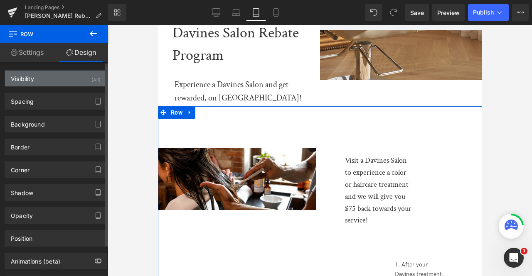
click at [77, 76] on div "Visibility (All)" at bounding box center [55, 79] width 101 height 16
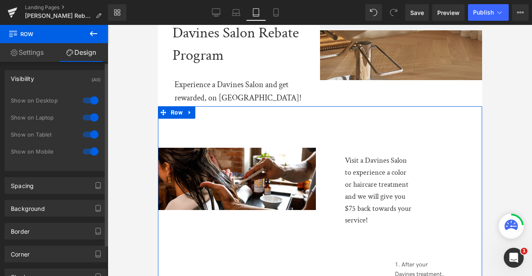
click at [90, 133] on div at bounding box center [91, 134] width 20 height 13
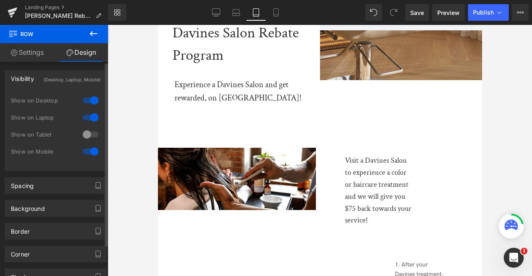
click at [87, 153] on div at bounding box center [91, 151] width 20 height 13
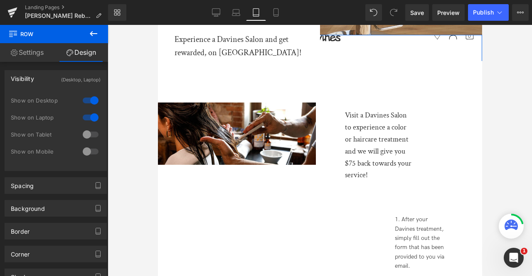
scroll to position [138, 0]
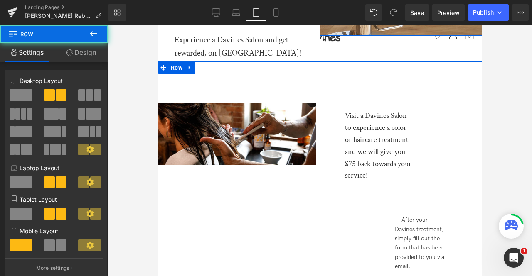
click at [254, 88] on div "Image Visit a Davines Salon to experience a color or haircare treatment and we …" at bounding box center [320, 245] width 324 height 367
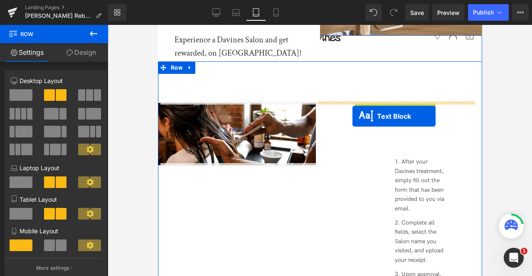
drag, startPoint x: 363, startPoint y: 141, endPoint x: 353, endPoint y: 116, distance: 26.8
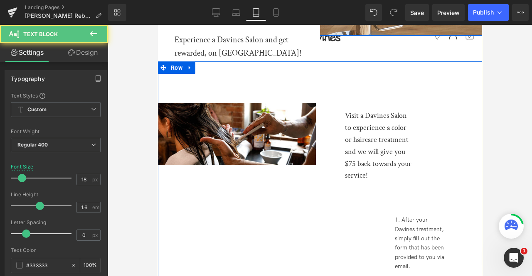
click at [316, 211] on div "Visit a Davines Salon to experience a color or haircare treatment and we will g…" at bounding box center [395, 263] width 158 height 321
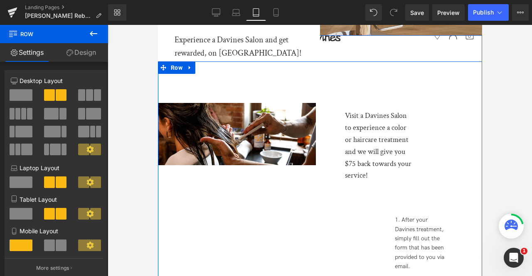
click at [333, 128] on div "Visit a Davines Salon to experience a color or haircare treatment and we will g…" at bounding box center [395, 263] width 158 height 321
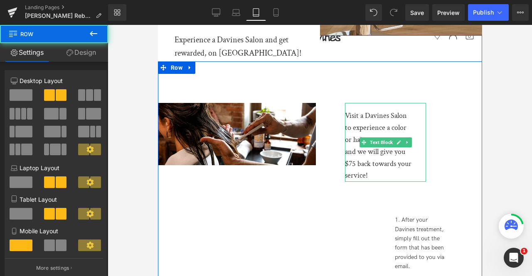
click at [367, 117] on div "Visit a Davines Salon to experience a color or haircare treatment and we will g…" at bounding box center [379, 146] width 69 height 72
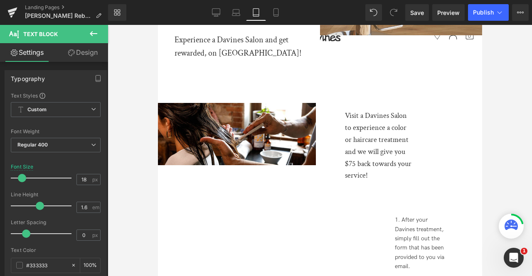
click at [77, 57] on link "Design" at bounding box center [83, 52] width 54 height 19
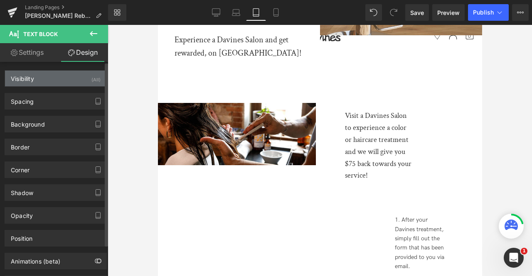
type input "0"
type input "115"
type input "0"
type input "70"
type input "17"
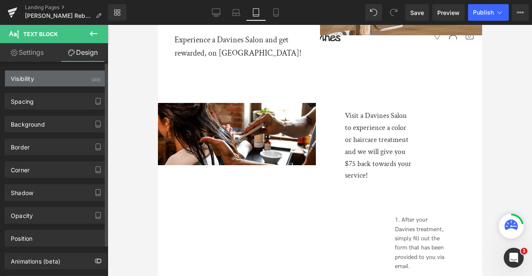
type input "30"
type input "0"
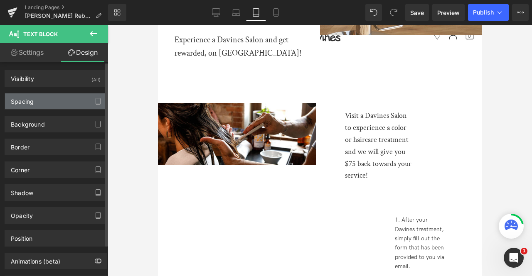
click at [81, 97] on div "Spacing" at bounding box center [55, 102] width 101 height 16
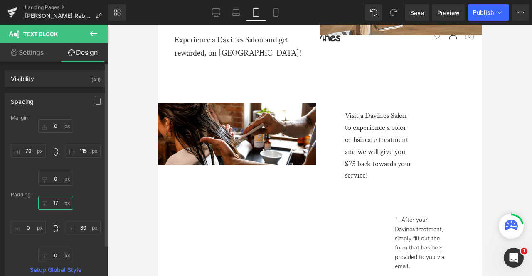
click at [55, 201] on input "17" at bounding box center [55, 203] width 35 height 14
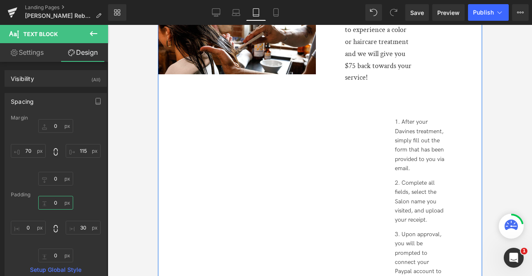
scroll to position [111, 0]
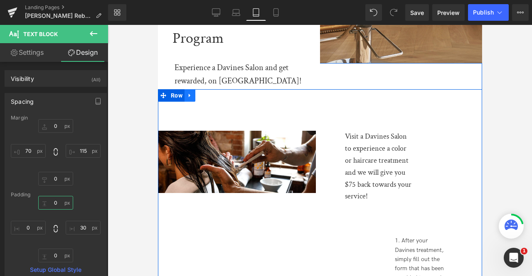
type input "0"
click at [188, 94] on icon at bounding box center [189, 96] width 2 height 4
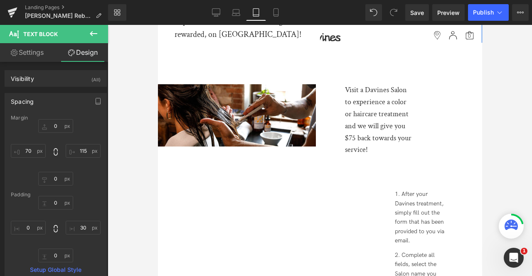
scroll to position [115, 0]
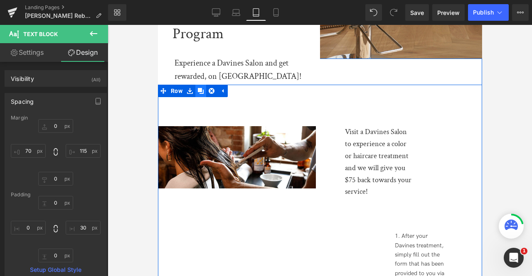
click at [197, 88] on icon at bounding box center [200, 91] width 6 height 6
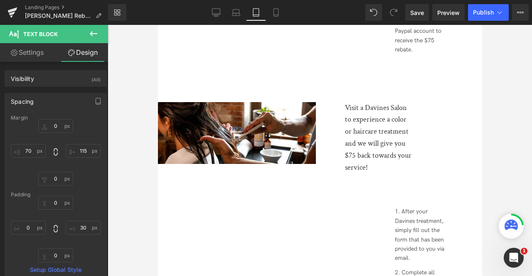
scroll to position [471, 0]
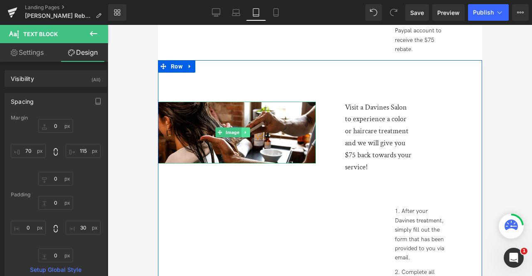
click at [247, 132] on link at bounding box center [245, 133] width 9 height 10
click at [252, 132] on link at bounding box center [249, 133] width 9 height 10
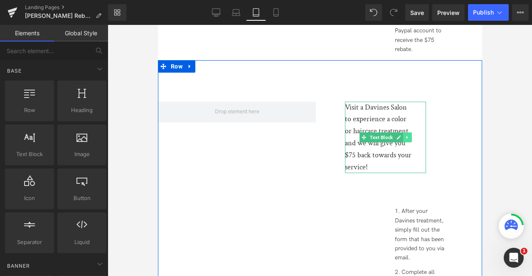
click at [405, 137] on icon at bounding box center [407, 137] width 5 height 5
click at [414, 136] on link at bounding box center [411, 138] width 9 height 10
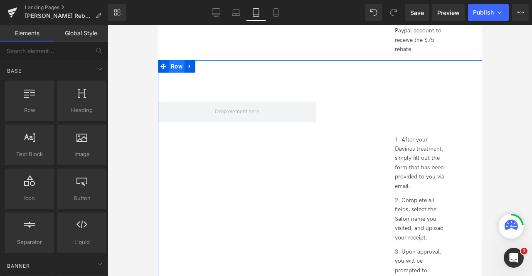
click at [177, 67] on span "Row" at bounding box center [176, 66] width 16 height 12
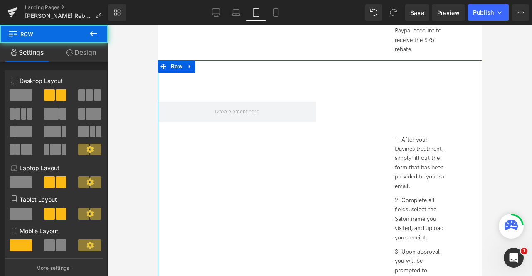
click at [20, 94] on span at bounding box center [21, 95] width 23 height 12
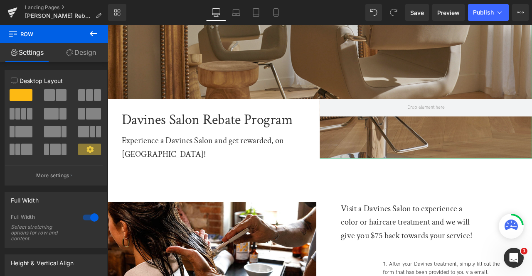
scroll to position [119, 0]
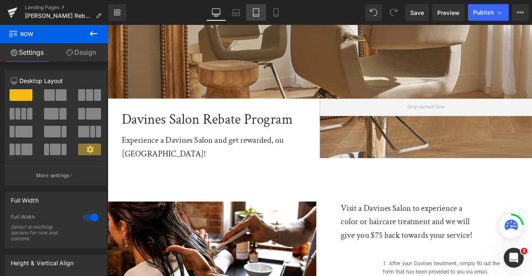
click at [257, 11] on icon at bounding box center [256, 12] width 8 height 8
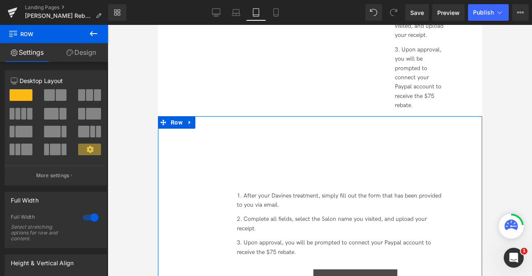
scroll to position [413, 0]
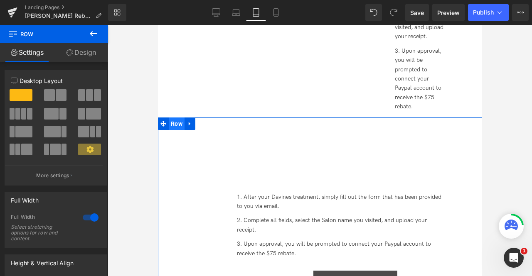
click at [174, 118] on span "Row" at bounding box center [176, 124] width 16 height 12
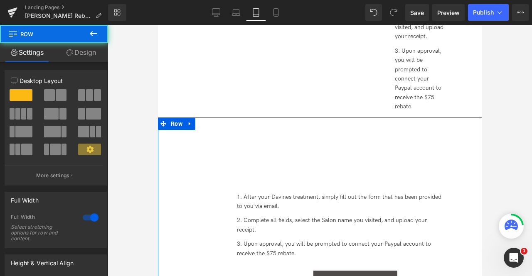
click at [82, 56] on link "Design" at bounding box center [81, 52] width 54 height 19
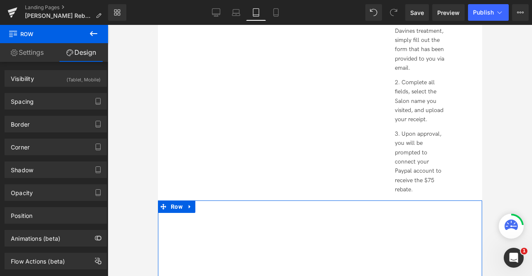
scroll to position [327, 0]
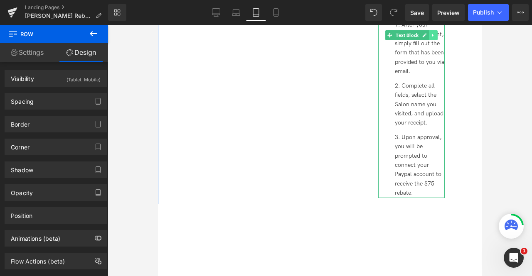
click at [429, 36] on link at bounding box center [433, 35] width 9 height 10
click at [435, 34] on icon at bounding box center [437, 35] width 5 height 5
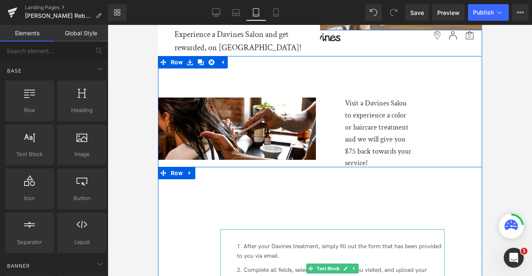
scroll to position [140, 0]
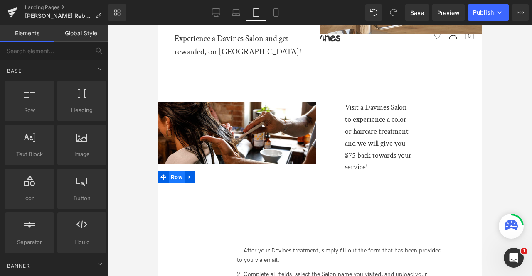
click at [178, 178] on span "Row" at bounding box center [176, 177] width 16 height 12
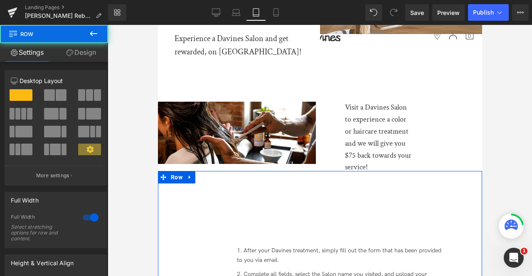
click at [71, 48] on link "Design" at bounding box center [81, 52] width 54 height 19
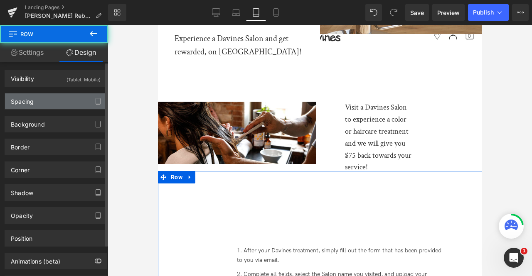
click at [69, 97] on div "Spacing" at bounding box center [55, 102] width 101 height 16
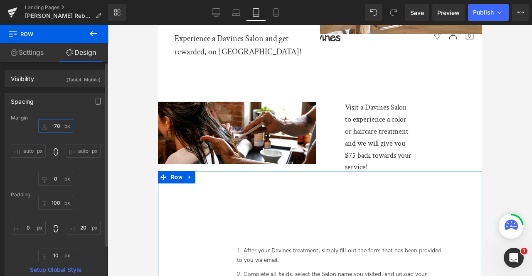
click at [55, 125] on input "-70" at bounding box center [55, 126] width 35 height 14
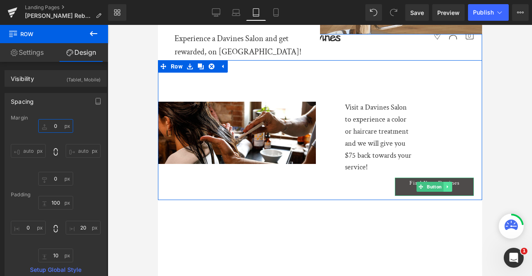
type input "0"
click at [447, 186] on icon at bounding box center [447, 187] width 1 height 3
click at [449, 185] on icon at bounding box center [451, 187] width 5 height 5
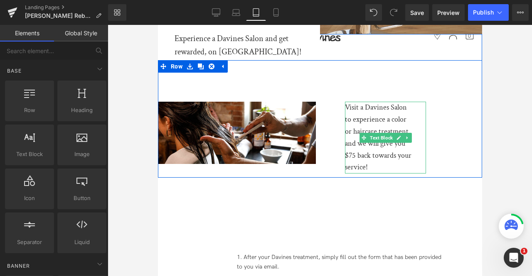
click at [377, 122] on div "Visit a Davines Salon to experience a color or haircare treatment and we will g…" at bounding box center [379, 138] width 69 height 72
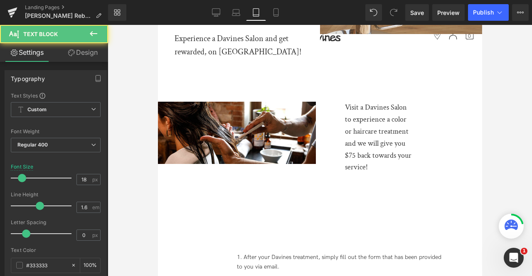
click at [73, 59] on link "Design" at bounding box center [83, 52] width 54 height 19
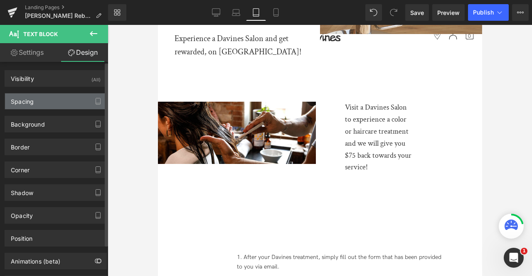
click at [66, 99] on div "Spacing" at bounding box center [55, 102] width 101 height 16
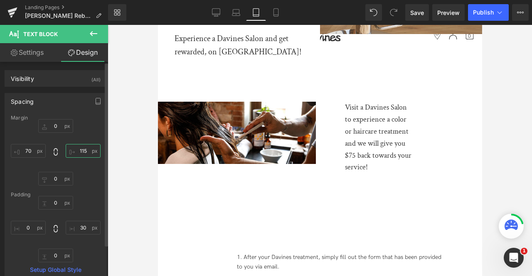
click at [82, 148] on input "115" at bounding box center [83, 151] width 35 height 14
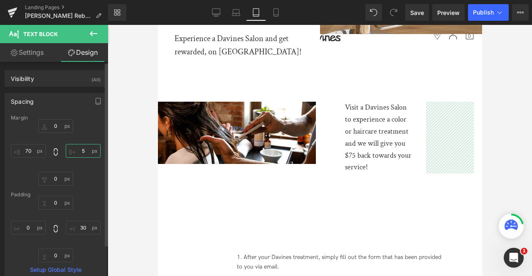
type input "50"
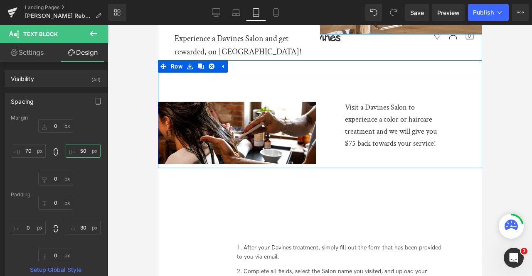
scroll to position [175, 0]
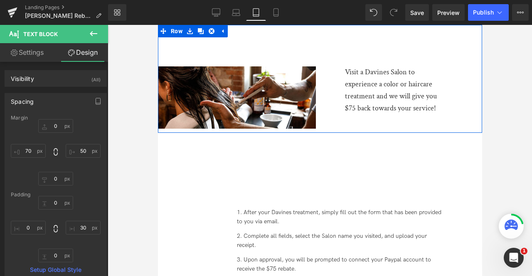
click at [337, 116] on div "Image Visit a Davines Salon to experience a color or haircare treatment and we …" at bounding box center [320, 79] width 324 height 108
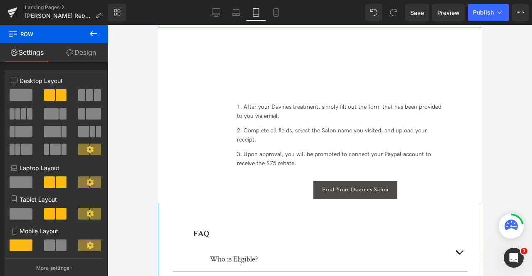
scroll to position [289, 0]
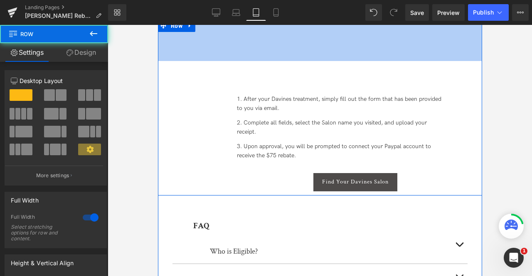
click at [247, 50] on div "100px" at bounding box center [320, 41] width 324 height 42
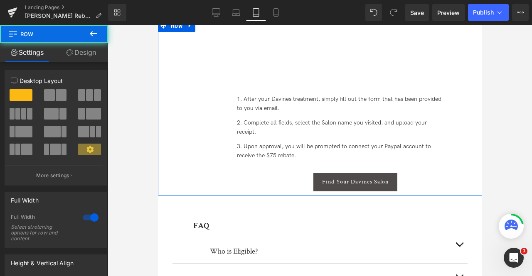
click at [84, 55] on link "Design" at bounding box center [81, 52] width 54 height 19
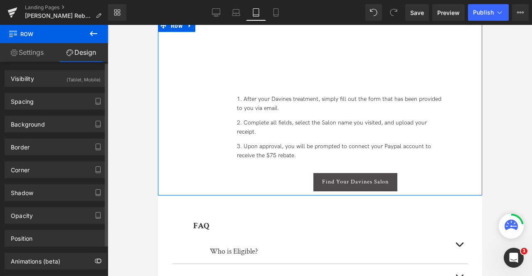
type input "0"
type input "100"
type input "20"
type input "10"
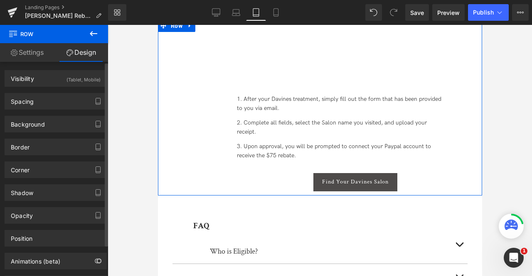
type input "0"
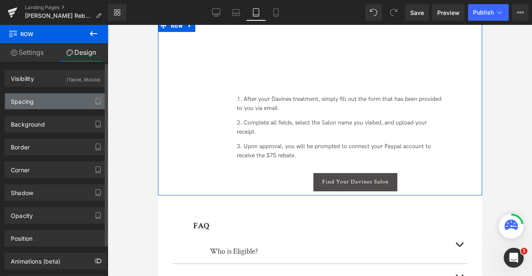
click at [40, 103] on div "Spacing" at bounding box center [55, 102] width 101 height 16
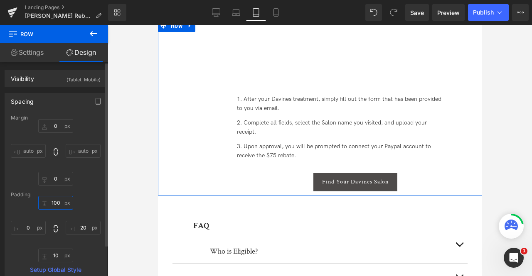
click at [54, 201] on input "100" at bounding box center [55, 203] width 35 height 14
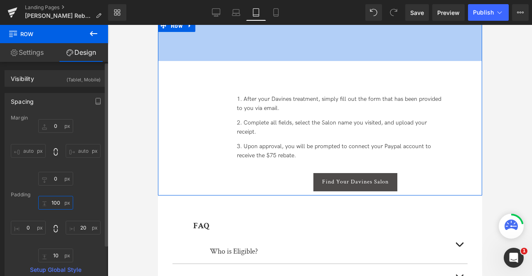
type input "0"
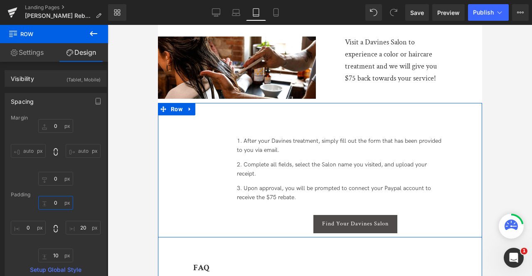
scroll to position [203, 0]
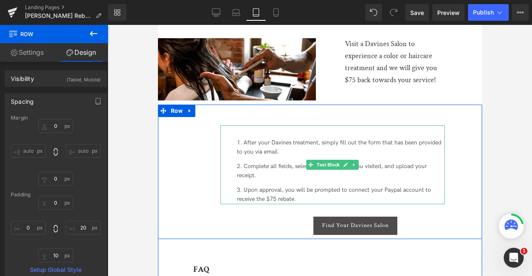
click at [272, 132] on div "After your Davines treatment, simply fill out the form that has been provided t…" at bounding box center [332, 165] width 225 height 79
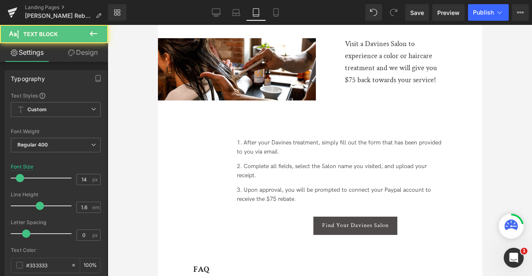
click at [89, 50] on link "Design" at bounding box center [83, 52] width 54 height 19
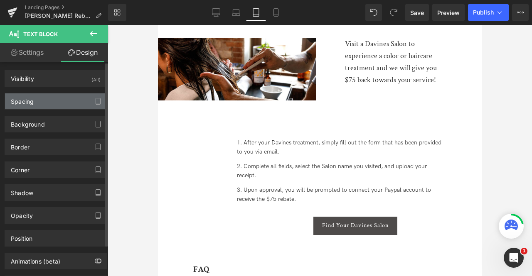
click at [56, 100] on div "Spacing" at bounding box center [55, 102] width 101 height 16
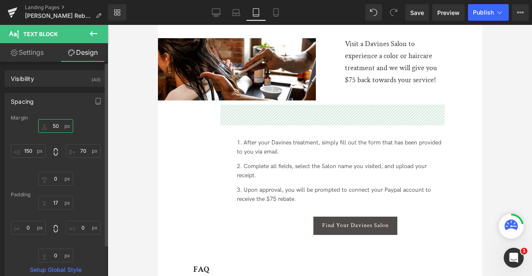
click at [57, 127] on input "50" at bounding box center [55, 126] width 35 height 14
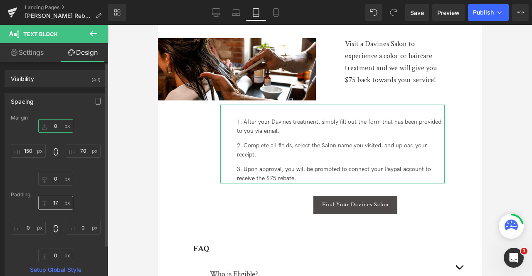
type input "0"
click at [57, 203] on input "17" at bounding box center [55, 203] width 35 height 14
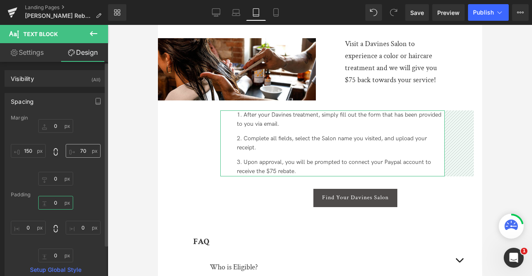
type input "0"
click at [79, 150] on input "70" at bounding box center [83, 151] width 35 height 14
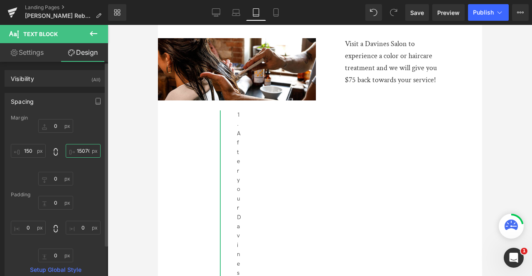
scroll to position [0, 1]
click at [79, 150] on input "15070" at bounding box center [83, 151] width 35 height 14
type input "70"
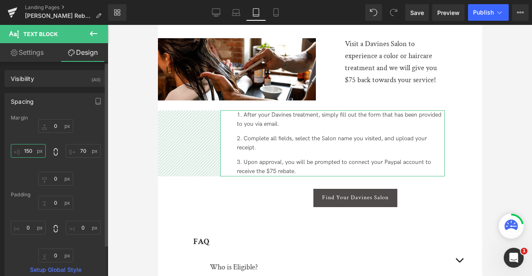
click at [25, 151] on input "150" at bounding box center [28, 151] width 35 height 14
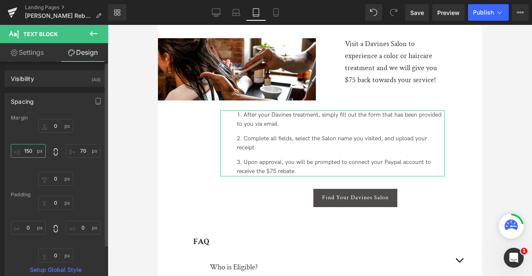
click at [25, 151] on input "150" at bounding box center [28, 151] width 35 height 14
type input "70"
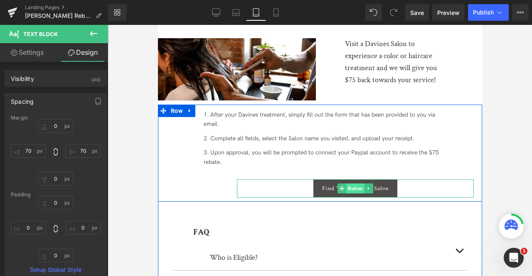
click at [348, 185] on span "Button" at bounding box center [355, 189] width 18 height 10
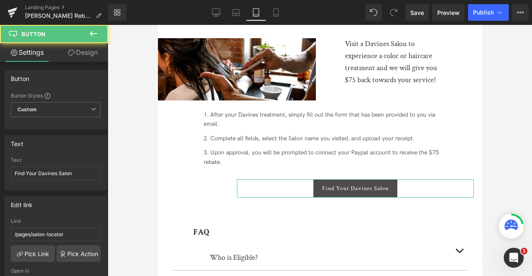
click at [84, 54] on link "Design" at bounding box center [83, 52] width 54 height 19
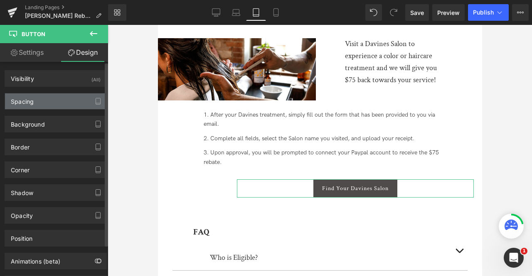
click at [44, 105] on div "Spacing" at bounding box center [55, 102] width 101 height 16
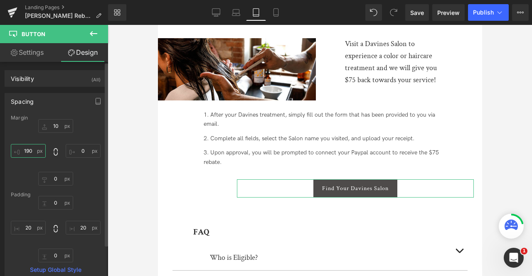
click at [25, 155] on input "190" at bounding box center [28, 151] width 35 height 14
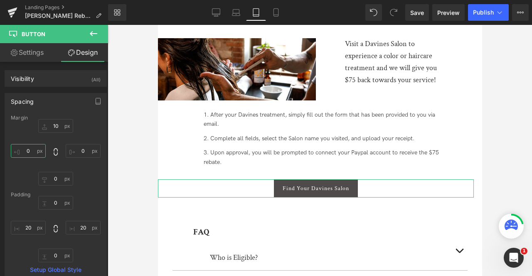
type input "0"
click at [29, 54] on link "Settings" at bounding box center [27, 52] width 54 height 19
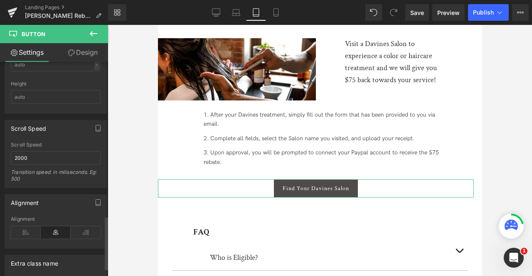
scroll to position [653, 0]
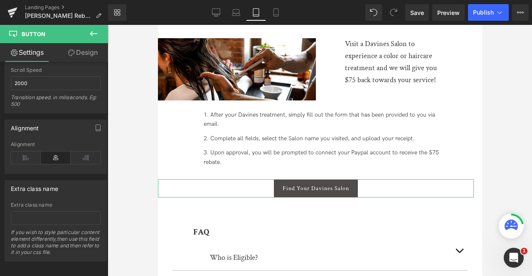
click at [73, 53] on icon at bounding box center [71, 52] width 7 height 7
type input "10"
type input "0"
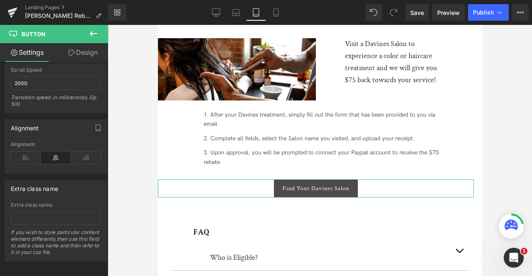
type input "0"
type input "20"
type input "0"
type input "20"
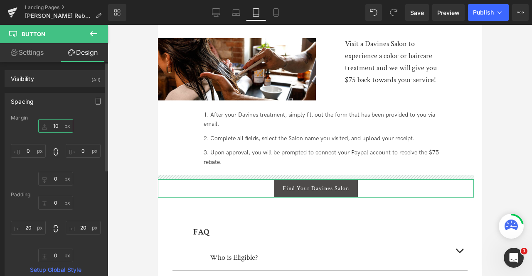
click at [55, 123] on input "10" at bounding box center [55, 126] width 35 height 14
type input "0"
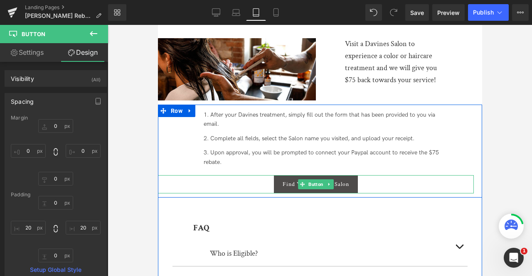
click at [229, 185] on div "Find Your Davines Salon" at bounding box center [316, 184] width 316 height 18
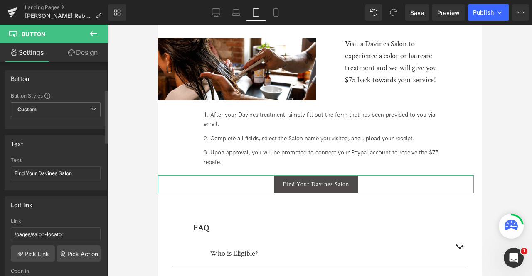
scroll to position [173, 0]
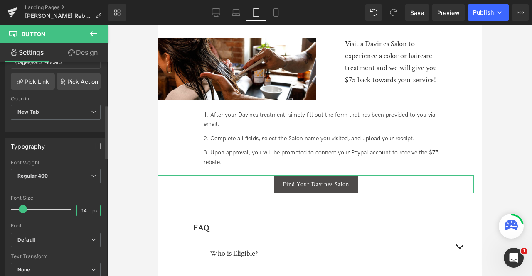
click at [83, 206] on input "14" at bounding box center [84, 211] width 15 height 10
type input "12"
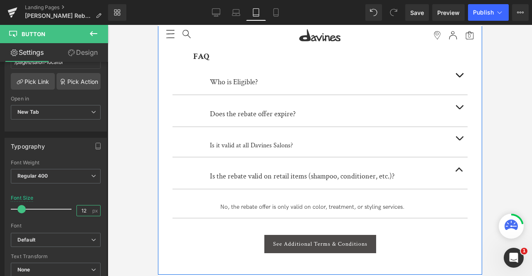
scroll to position [435, 0]
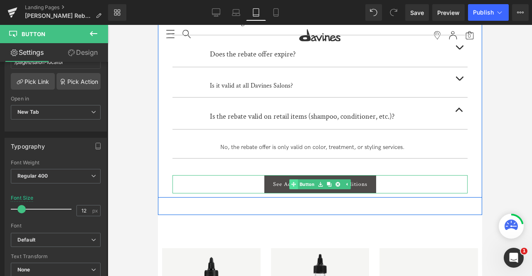
click at [304, 180] on link "Button" at bounding box center [302, 185] width 27 height 10
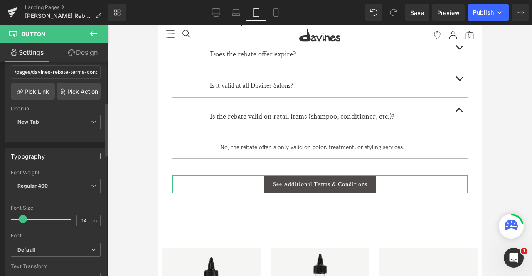
scroll to position [163, 0]
click at [87, 218] on input "14" at bounding box center [84, 220] width 15 height 10
type input "12"
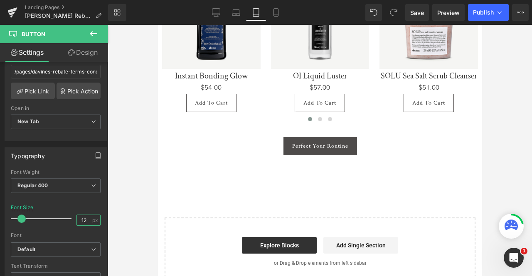
scroll to position [713, 0]
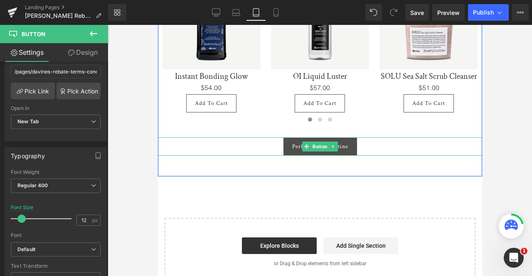
click at [311, 143] on span "Button" at bounding box center [320, 147] width 18 height 10
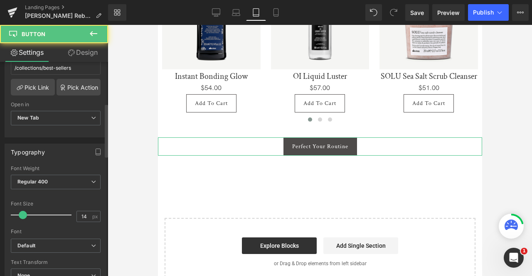
scroll to position [167, 0]
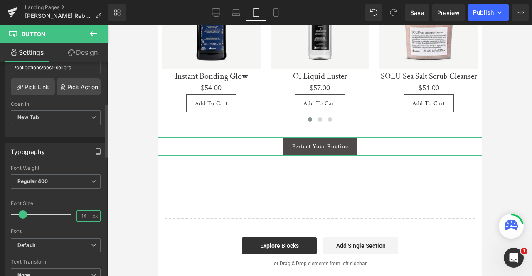
click at [87, 214] on input "14" at bounding box center [84, 216] width 15 height 10
type input "12"
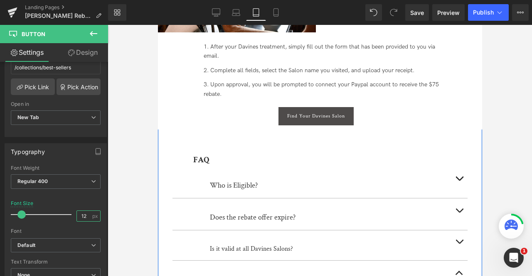
scroll to position [272, 0]
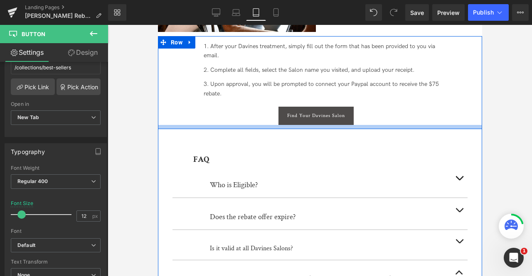
click at [227, 125] on div at bounding box center [320, 127] width 324 height 4
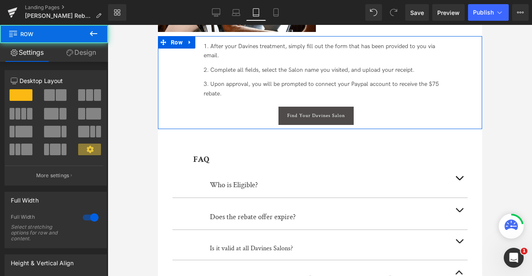
click at [75, 50] on link "Design" at bounding box center [81, 52] width 54 height 19
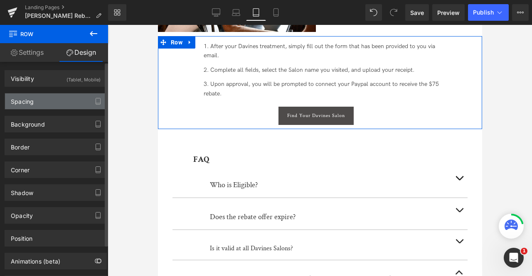
click at [63, 105] on div "Spacing" at bounding box center [55, 102] width 101 height 16
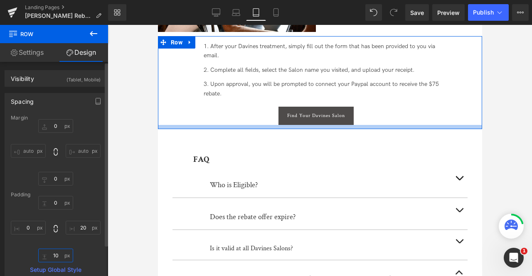
click at [55, 255] on input "10" at bounding box center [55, 256] width 35 height 14
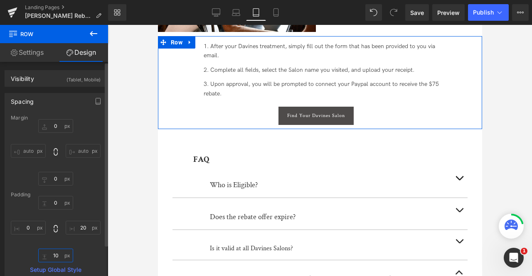
type input "0"
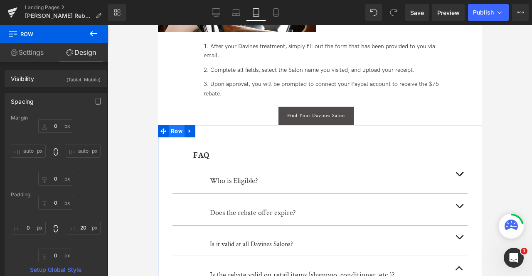
click at [175, 128] on span "Row" at bounding box center [176, 131] width 16 height 12
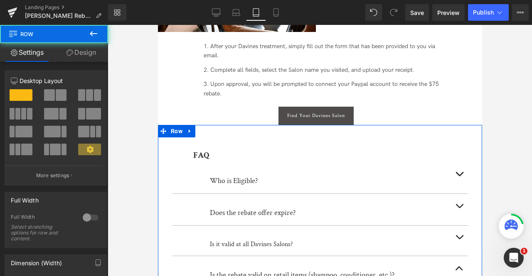
click at [83, 59] on link "Design" at bounding box center [81, 52] width 54 height 19
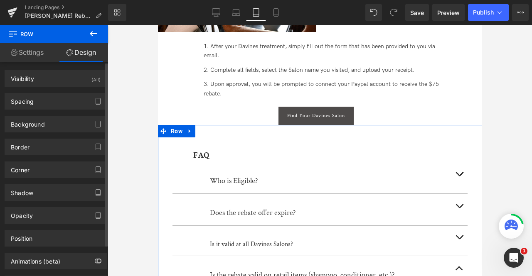
click at [45, 110] on div "Background Color & Image color transparent Color transparent 0 % Image Replace …" at bounding box center [56, 121] width 112 height 23
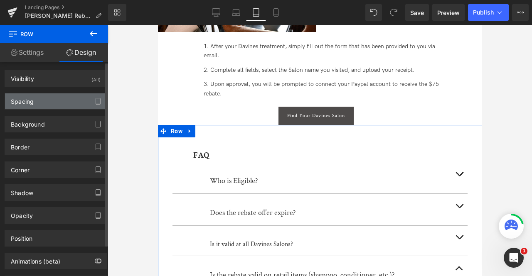
click at [35, 104] on div "Spacing" at bounding box center [55, 102] width 101 height 16
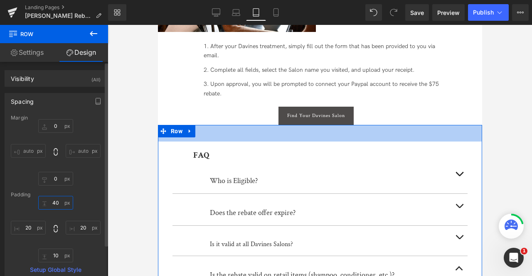
click at [55, 204] on input "40" at bounding box center [55, 203] width 35 height 14
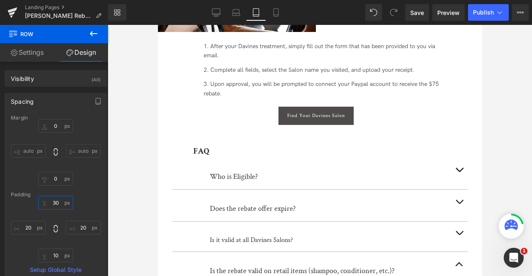
type input "3"
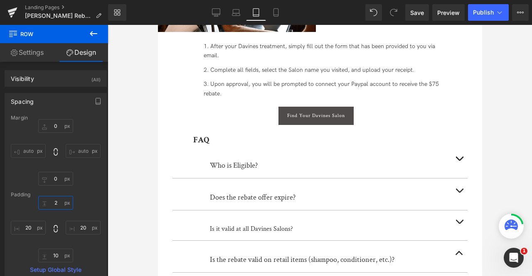
type input "20"
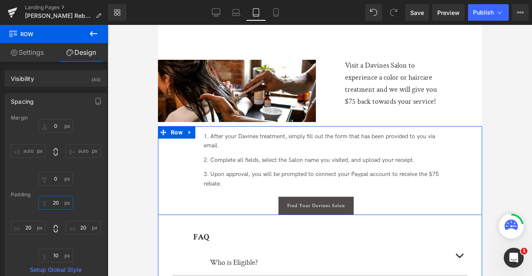
scroll to position [181, 0]
click at [178, 128] on span "Row" at bounding box center [176, 133] width 16 height 12
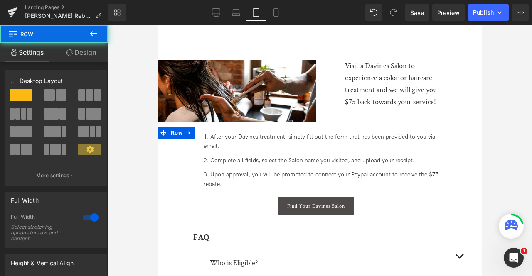
click at [85, 52] on link "Design" at bounding box center [81, 52] width 54 height 19
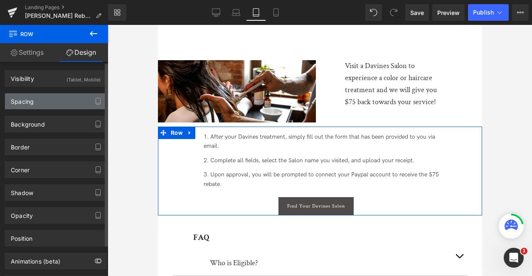
click at [53, 101] on div "Spacing" at bounding box center [55, 102] width 101 height 16
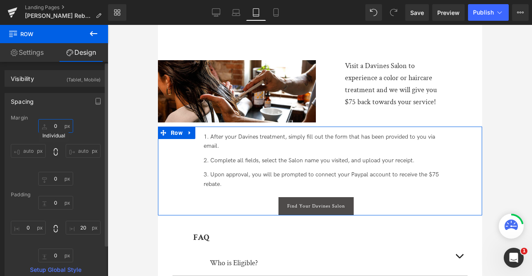
click at [54, 125] on input "0" at bounding box center [55, 126] width 35 height 14
type input "20"
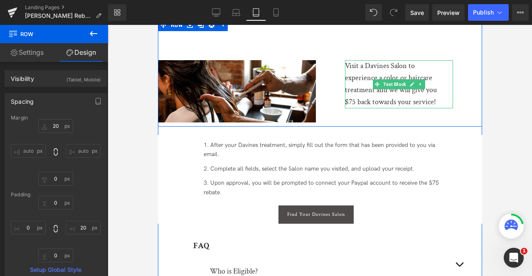
click at [401, 68] on div "Visit a Davines Salon to experience a color or haircare treatment and we will g…" at bounding box center [393, 84] width 96 height 48
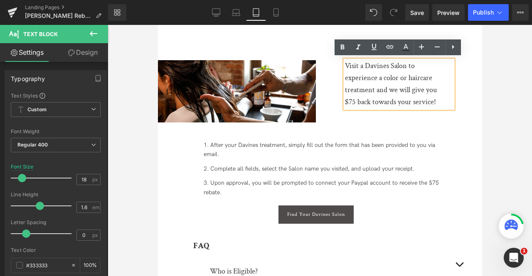
click at [319, 90] on div "Visit a Davines Salon to experience a color or haircare treatment and we will g…" at bounding box center [395, 84] width 158 height 48
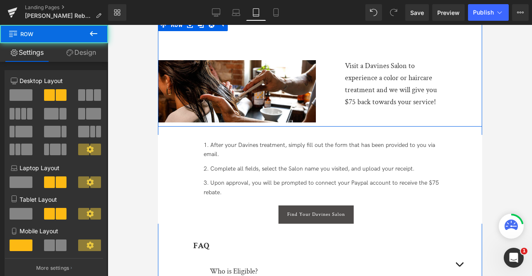
click at [326, 90] on div "Visit a Davines Salon to experience a color or haircare treatment and we will g…" at bounding box center [395, 84] width 158 height 48
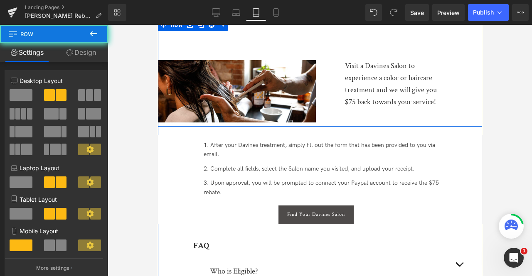
scroll to position [114, 0]
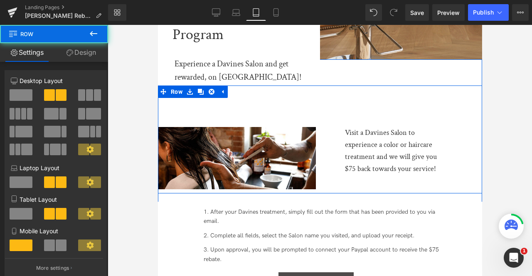
click at [236, 111] on div "Image Visit a Davines Salon to experience a color or haircare treatment and we …" at bounding box center [320, 140] width 324 height 108
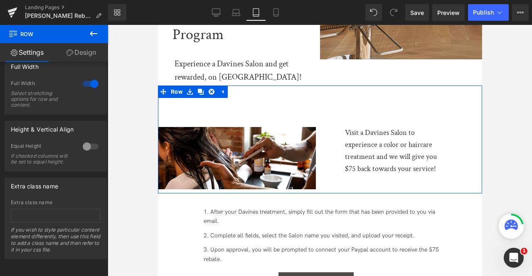
scroll to position [239, 0]
click at [83, 140] on div at bounding box center [91, 146] width 20 height 13
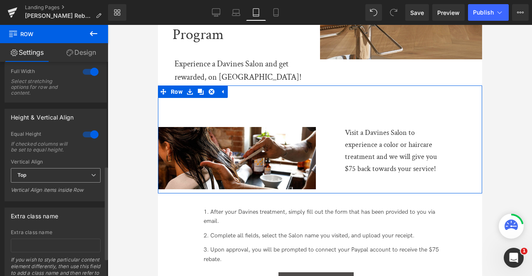
click at [59, 180] on span "Top" at bounding box center [56, 175] width 90 height 15
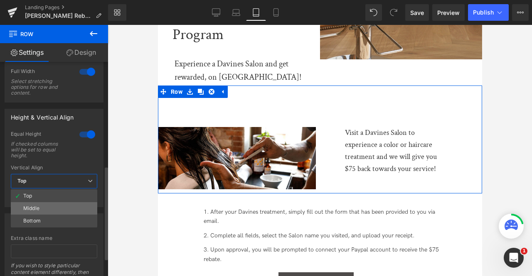
click at [44, 211] on li "Middle" at bounding box center [54, 208] width 86 height 12
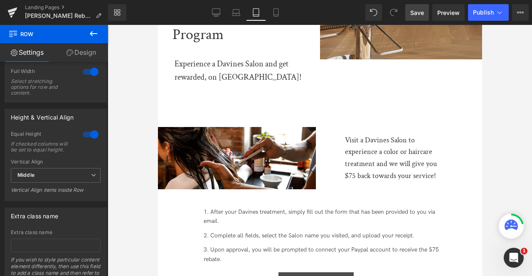
click at [419, 12] on span "Save" at bounding box center [417, 12] width 14 height 9
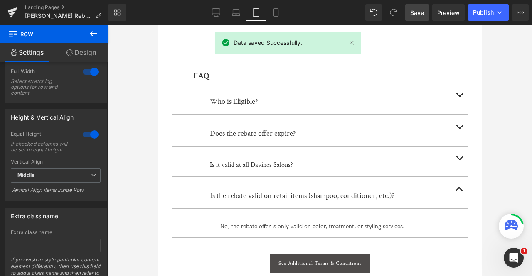
scroll to position [0, 0]
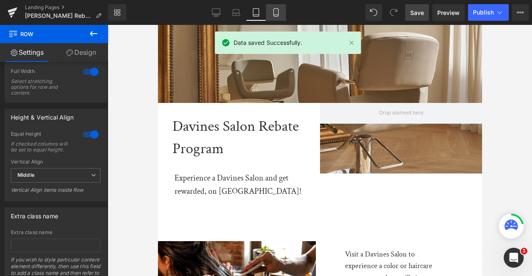
click at [272, 9] on icon at bounding box center [276, 12] width 8 height 8
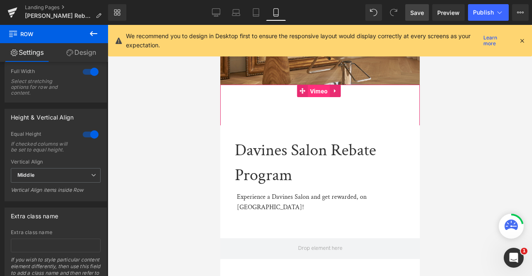
click at [318, 88] on span "Vimeo" at bounding box center [319, 91] width 22 height 12
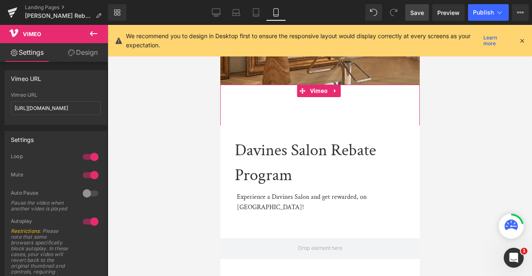
click at [79, 54] on link "Design" at bounding box center [83, 52] width 54 height 19
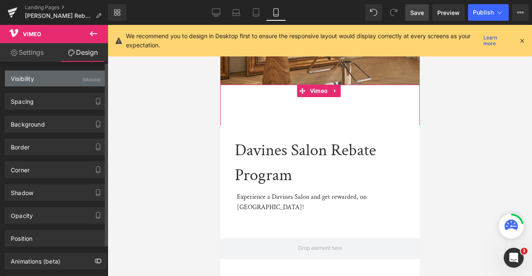
click at [86, 77] on div "(Mobile)" at bounding box center [91, 78] width 18 height 14
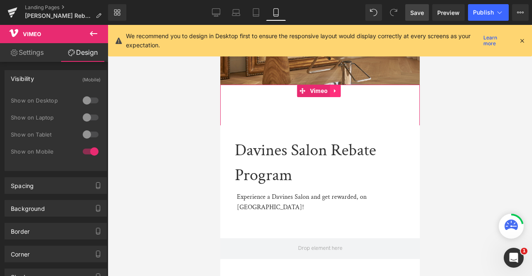
click at [334, 89] on icon at bounding box center [334, 91] width 2 height 4
click at [338, 89] on icon at bounding box center [340, 91] width 6 height 6
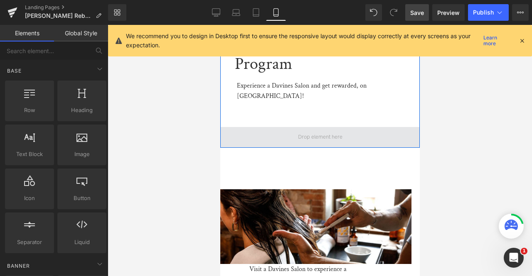
click at [334, 130] on span at bounding box center [320, 137] width 50 height 15
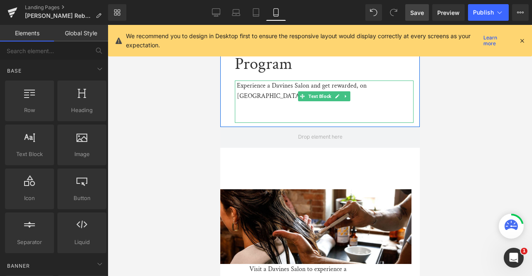
click at [242, 112] on div at bounding box center [325, 117] width 177 height 11
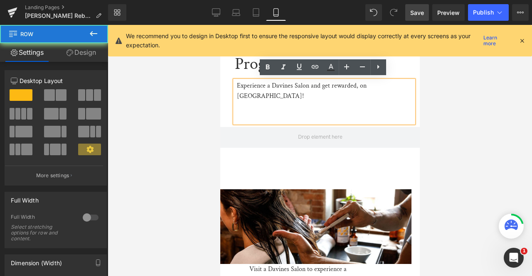
click at [221, 104] on div "Davines Salon Rebate Program Heading Experience a Davines Salon and get rewarde…" at bounding box center [320, 70] width 200 height 113
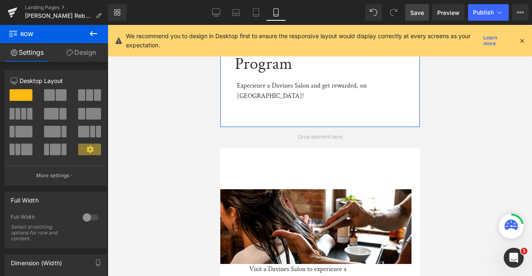
click at [89, 54] on link "Design" at bounding box center [81, 52] width 54 height 19
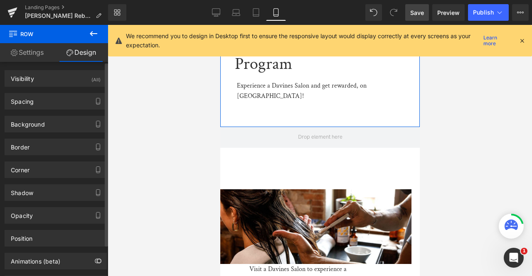
type input "0"
type input "30"
type input "0"
type input "10"
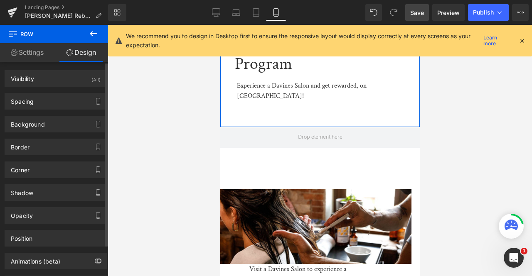
type input "20"
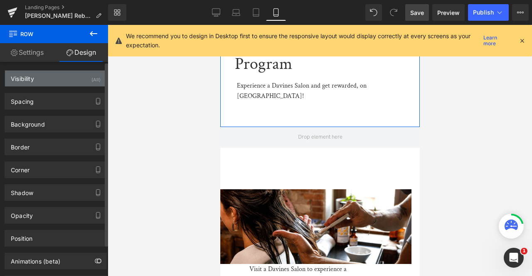
click at [59, 82] on div "Visibility (All)" at bounding box center [55, 79] width 101 height 16
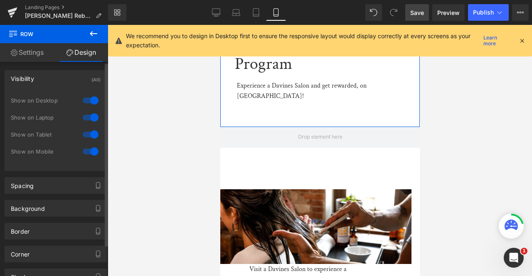
click at [54, 82] on div "Visibility (All)" at bounding box center [55, 79] width 101 height 16
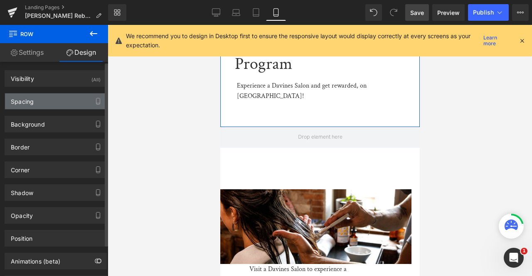
click at [59, 105] on div "Spacing" at bounding box center [55, 102] width 101 height 16
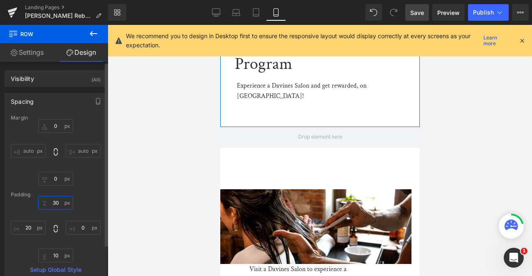
click at [54, 200] on input "30" at bounding box center [55, 203] width 35 height 14
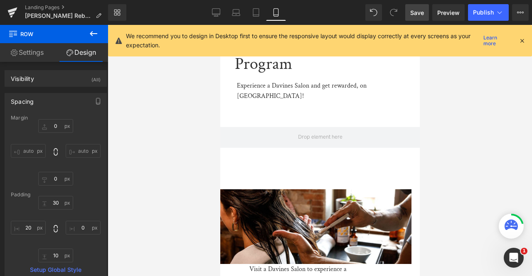
click at [520, 38] on icon at bounding box center [521, 40] width 7 height 7
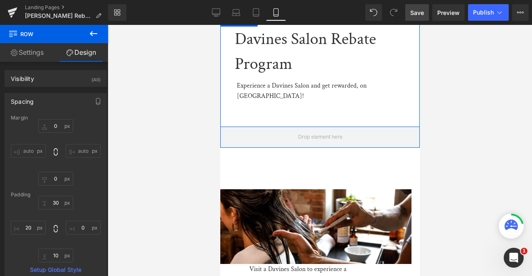
click at [413, 35] on div "Davines Salon Rebate Program Heading Experience a Davines Salon and get rewarde…" at bounding box center [323, 75] width 191 height 96
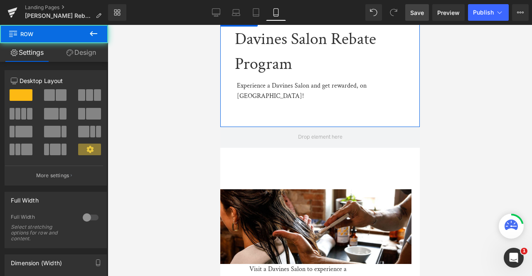
click at [91, 57] on link "Design" at bounding box center [81, 52] width 54 height 19
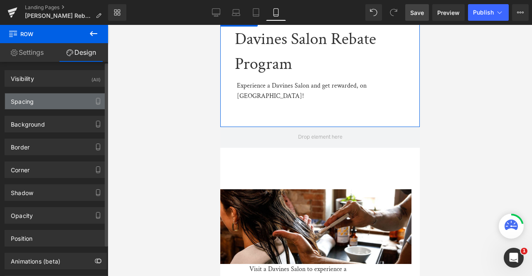
click at [73, 101] on div "Spacing" at bounding box center [55, 102] width 101 height 16
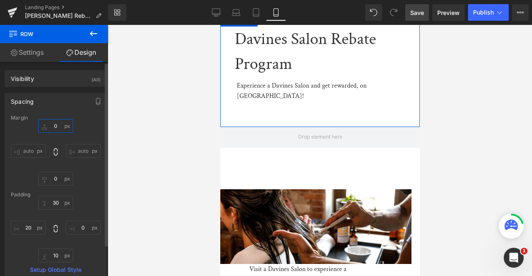
click at [56, 126] on input "0" at bounding box center [55, 126] width 35 height 14
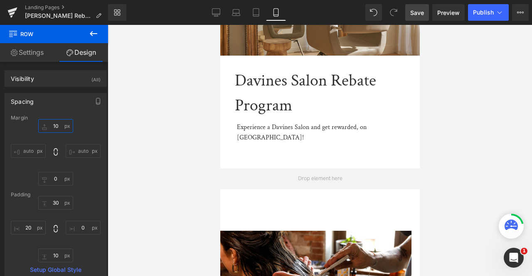
type input "1"
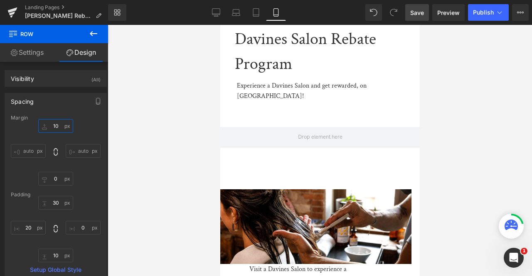
type input "100"
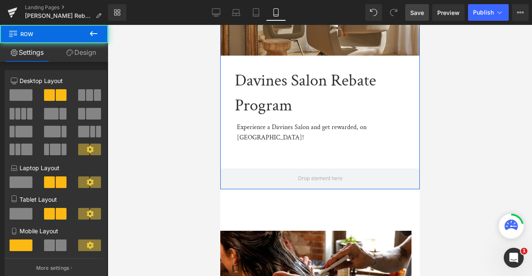
click at [259, 41] on div "Davines Salon Rebate Program Heading Experience a Davines Salon and get rewarde…" at bounding box center [320, 91] width 200 height 155
click at [81, 50] on link "Design" at bounding box center [81, 52] width 54 height 19
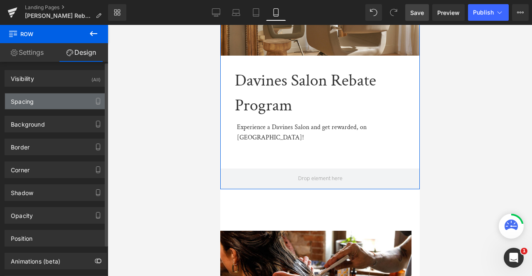
click at [59, 95] on div "Spacing" at bounding box center [55, 102] width 101 height 16
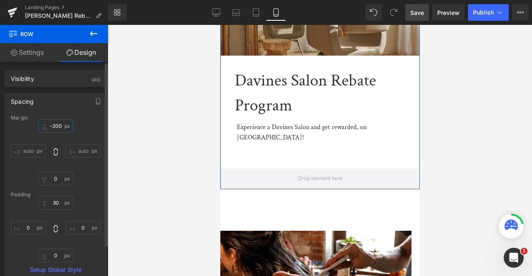
click at [56, 123] on input "-200" at bounding box center [55, 126] width 35 height 14
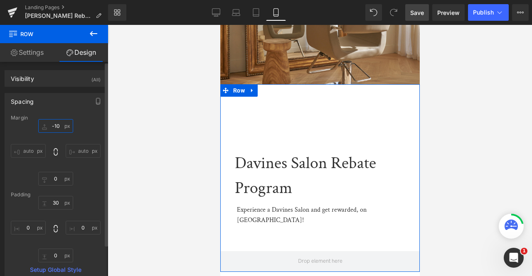
type input "-100"
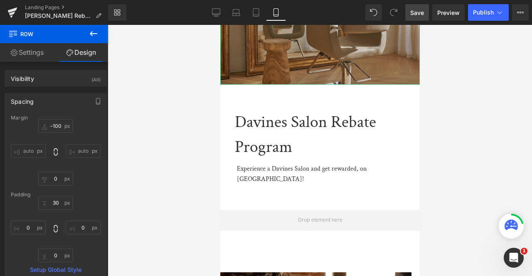
click at [234, 32] on img at bounding box center [320, 13] width 200 height 143
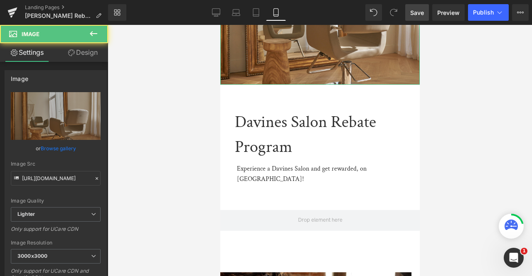
click at [71, 54] on icon at bounding box center [71, 52] width 7 height 7
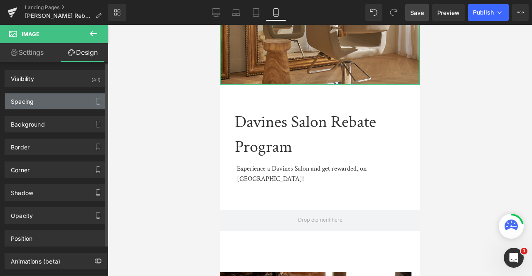
click at [55, 98] on div "Spacing" at bounding box center [55, 102] width 101 height 16
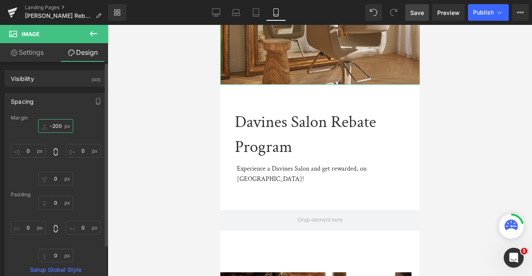
click at [54, 127] on input "-200" at bounding box center [55, 126] width 35 height 14
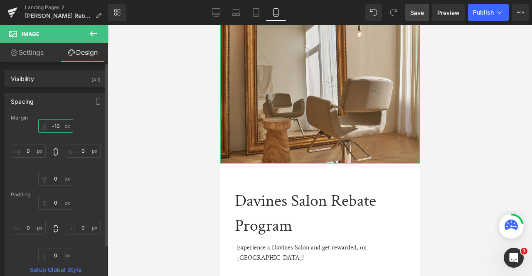
type input "-100"
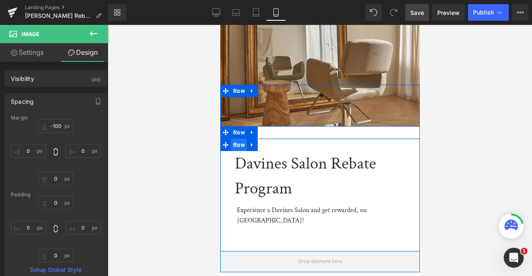
click at [239, 147] on span "Row" at bounding box center [239, 145] width 16 height 12
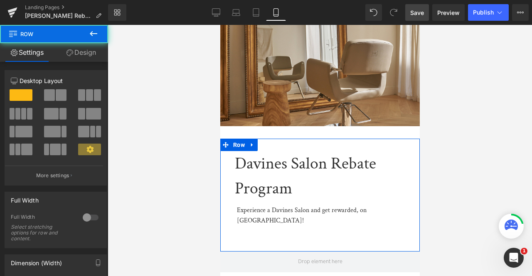
click at [63, 57] on link "Design" at bounding box center [81, 52] width 54 height 19
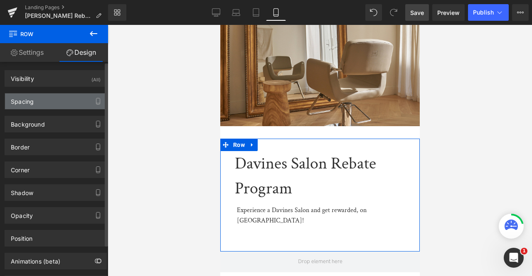
click at [60, 101] on div "Spacing" at bounding box center [55, 102] width 101 height 16
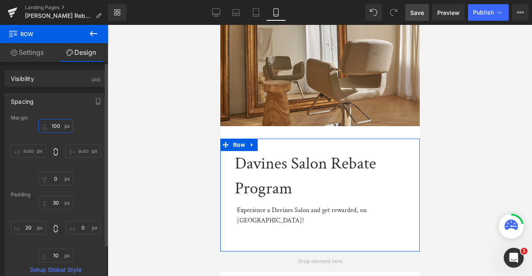
click at [57, 126] on input "100" at bounding box center [55, 126] width 35 height 14
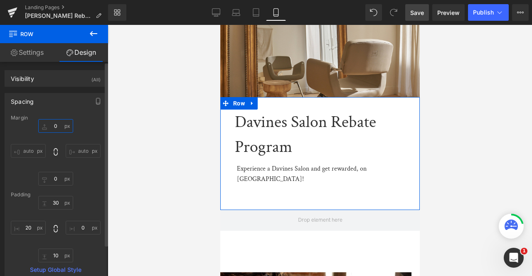
type input "100"
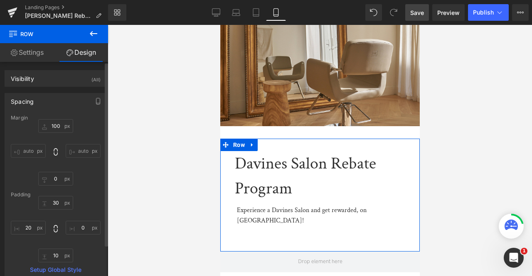
click at [59, 195] on div "Padding" at bounding box center [56, 195] width 90 height 6
click at [55, 200] on input "30" at bounding box center [55, 203] width 35 height 14
type input "0"
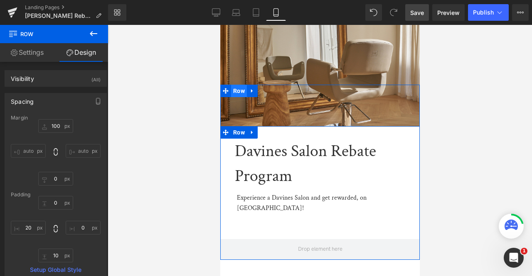
click at [236, 87] on span "Row" at bounding box center [239, 91] width 16 height 12
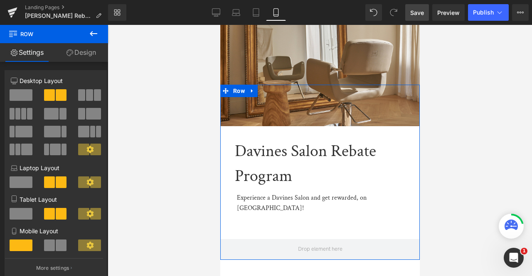
click at [27, 248] on span at bounding box center [21, 246] width 23 height 12
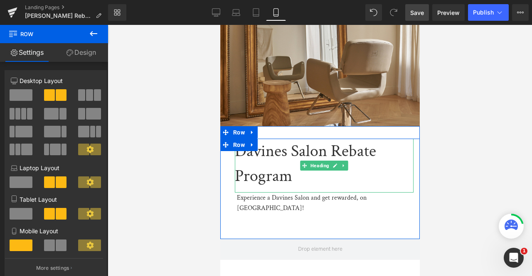
click at [247, 161] on h1 "Davines Salon Rebate Program" at bounding box center [323, 164] width 179 height 50
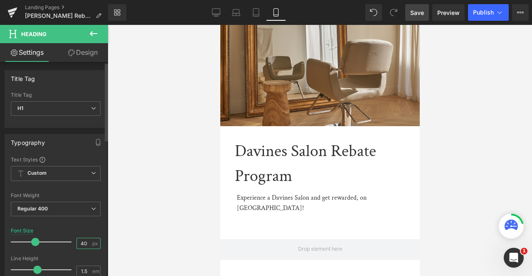
click at [87, 246] on input "40" at bounding box center [84, 244] width 15 height 10
type input "4"
type input "36"
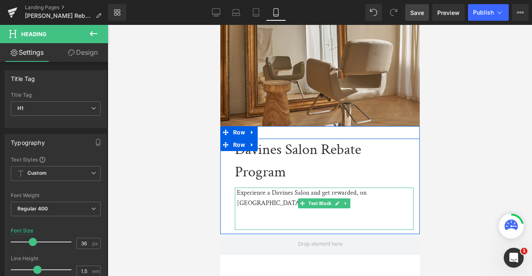
click at [260, 194] on div "Experience a Davines Salon and get rewarded, on us!" at bounding box center [325, 198] width 177 height 21
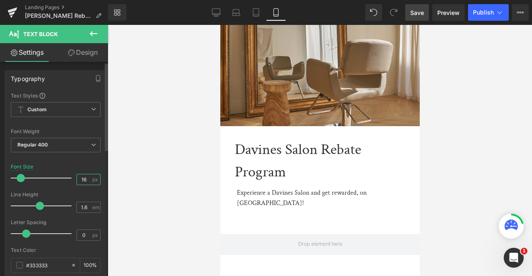
click at [83, 177] on input "16" at bounding box center [84, 180] width 15 height 10
click at [81, 178] on input "16" at bounding box center [84, 180] width 15 height 10
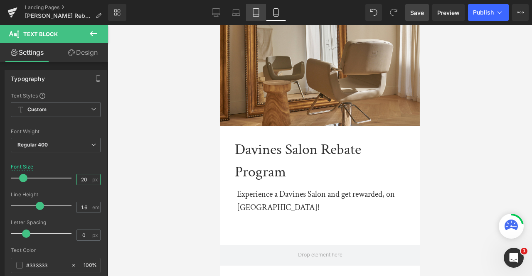
type input "20"
click at [259, 10] on icon at bounding box center [256, 13] width 6 height 8
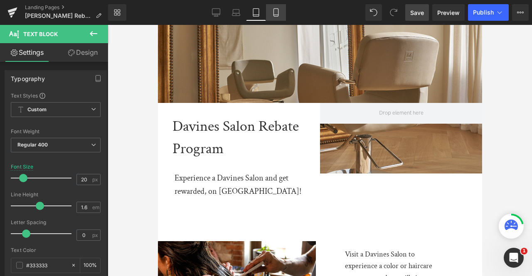
click at [273, 11] on icon at bounding box center [276, 12] width 8 height 8
type input "100"
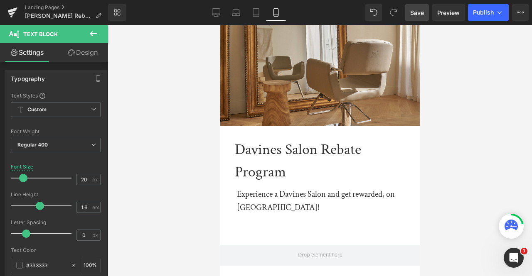
scroll to position [23, 0]
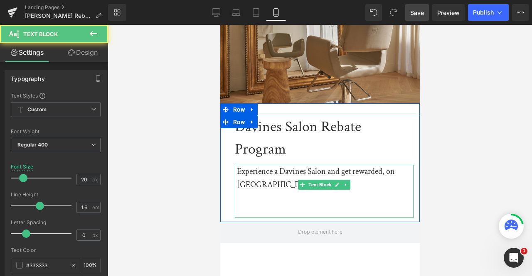
click at [261, 205] on div at bounding box center [325, 211] width 177 height 13
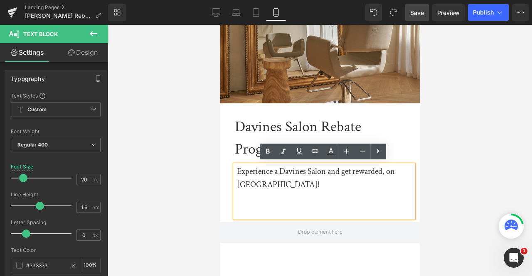
click at [223, 183] on div "Davines Salon Rebate Program Heading Experience a Davines Salon and get rewarde…" at bounding box center [320, 169] width 200 height 106
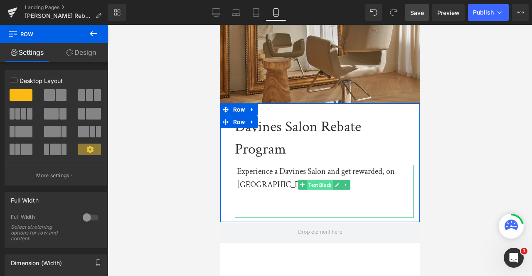
click at [313, 182] on span "Text Block" at bounding box center [319, 185] width 26 height 10
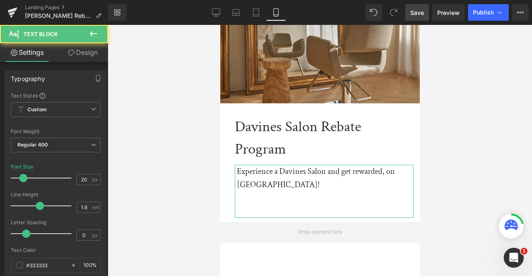
click at [70, 57] on link "Design" at bounding box center [83, 52] width 54 height 19
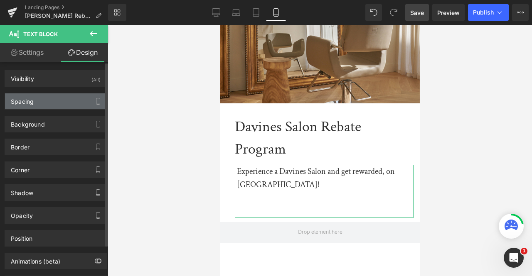
click at [62, 103] on div "Spacing" at bounding box center [55, 102] width 101 height 16
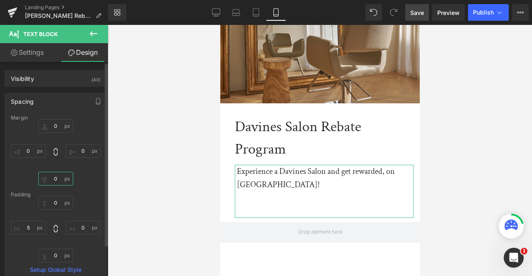
click at [58, 178] on input "0" at bounding box center [55, 179] width 35 height 14
type input "-50"
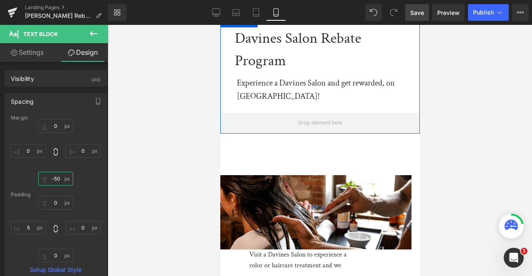
scroll to position [112, 0]
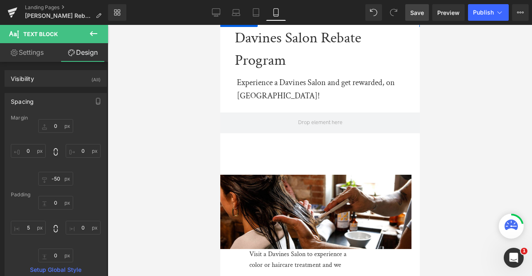
click at [304, 137] on div "Image Visit a Davines Salon to experience a color or haircare treatment and we …" at bounding box center [320, 214] width 200 height 163
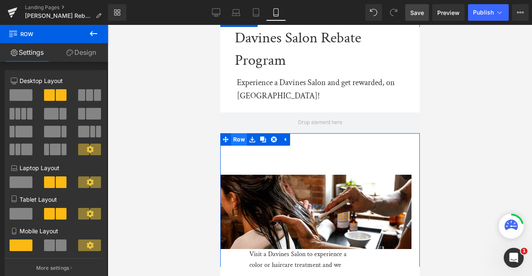
click at [234, 133] on span "Row" at bounding box center [239, 139] width 16 height 12
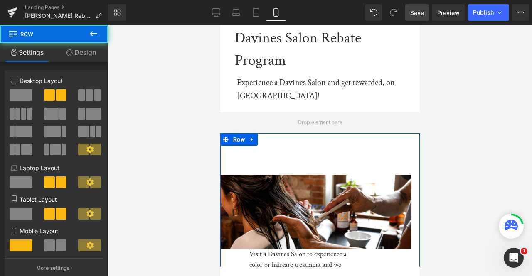
click at [85, 50] on link "Design" at bounding box center [81, 52] width 54 height 19
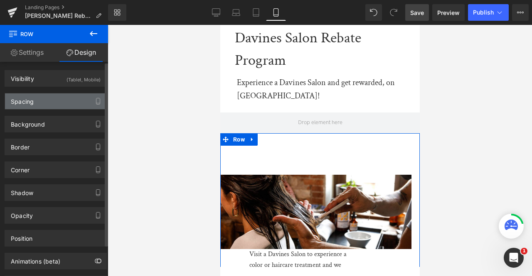
click at [68, 102] on div "Spacing" at bounding box center [55, 102] width 101 height 16
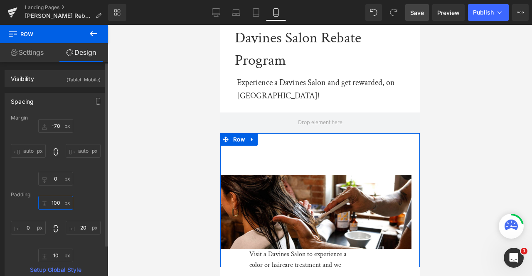
click at [54, 203] on input "100" at bounding box center [55, 203] width 35 height 14
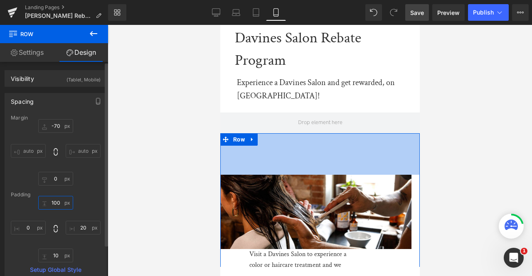
type input "0"
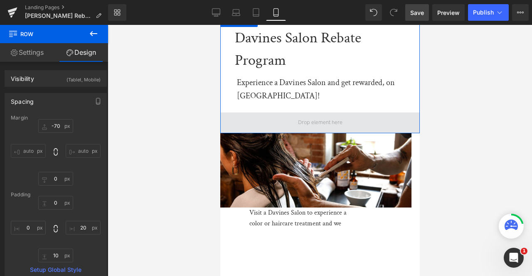
click at [345, 113] on span at bounding box center [320, 123] width 200 height 21
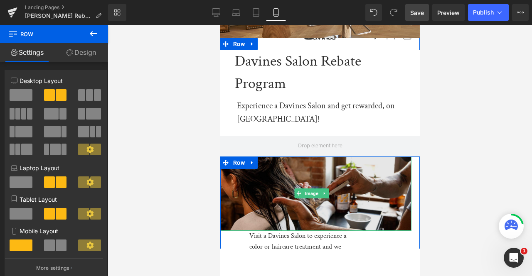
scroll to position [197, 0]
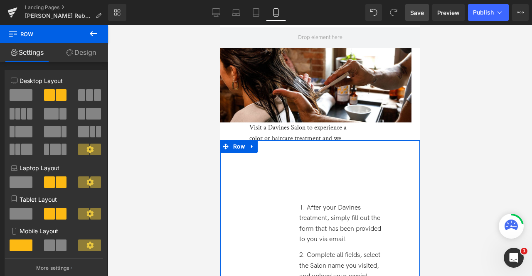
click at [243, 161] on div "After your Davines treatment, simply fill out the form that has been provided t…" at bounding box center [320, 253] width 200 height 225
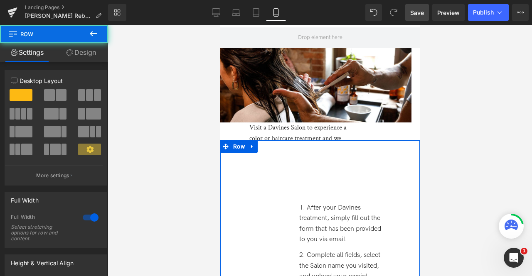
click at [78, 56] on link "Design" at bounding box center [81, 52] width 54 height 19
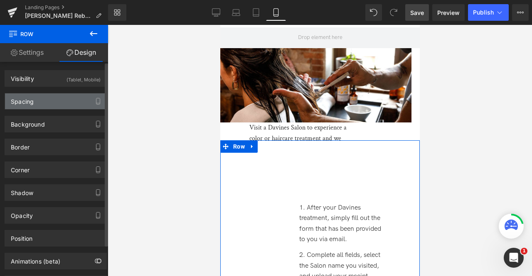
click at [62, 101] on div "Spacing" at bounding box center [55, 102] width 101 height 16
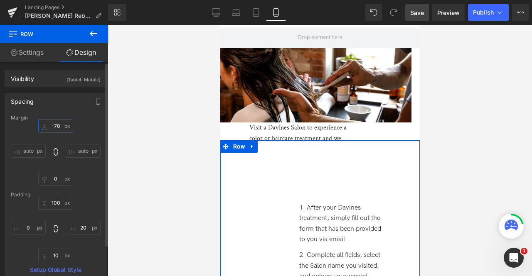
click at [56, 124] on input "-70" at bounding box center [55, 126] width 35 height 14
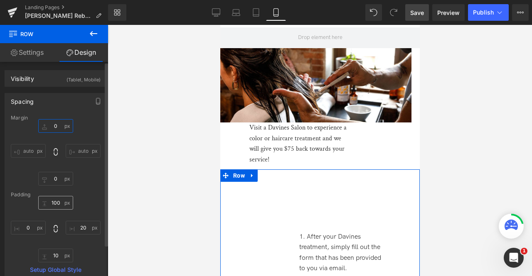
type input "0"
click at [54, 204] on input "100" at bounding box center [55, 203] width 35 height 14
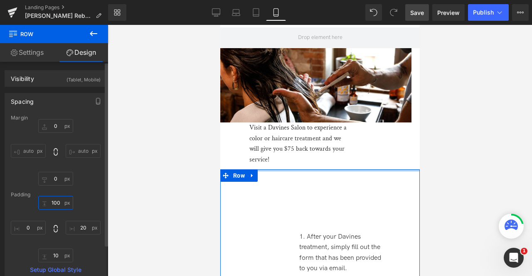
type input "0"
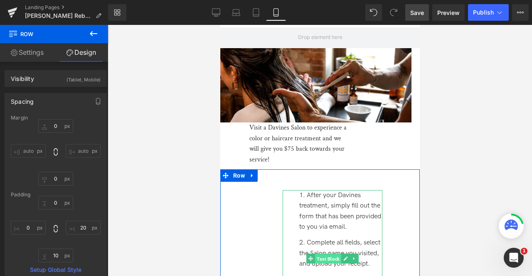
click at [323, 254] on span "Text Block" at bounding box center [328, 259] width 26 height 10
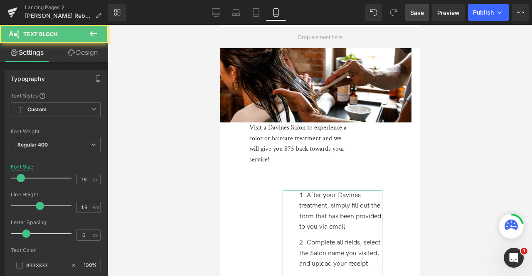
click at [76, 51] on link "Design" at bounding box center [83, 52] width 54 height 19
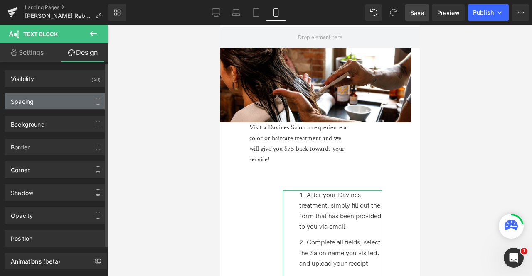
click at [66, 99] on div "Spacing" at bounding box center [55, 102] width 101 height 16
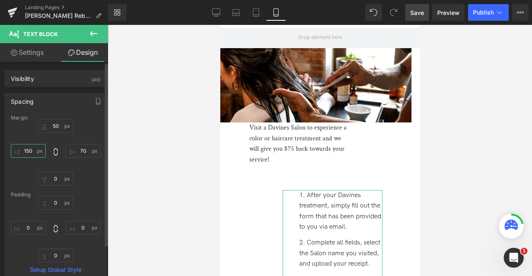
click at [26, 148] on input "150" at bounding box center [28, 151] width 35 height 14
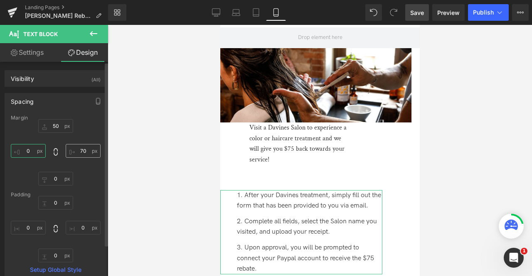
type input "0"
click at [79, 150] on input "70" at bounding box center [83, 151] width 35 height 14
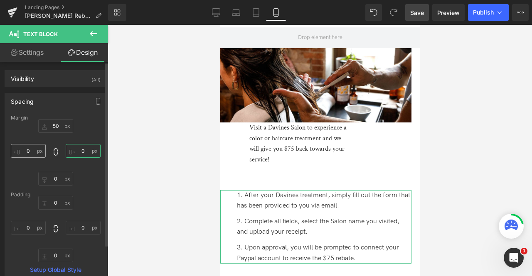
type input "0"
click at [35, 148] on input "0" at bounding box center [28, 151] width 35 height 14
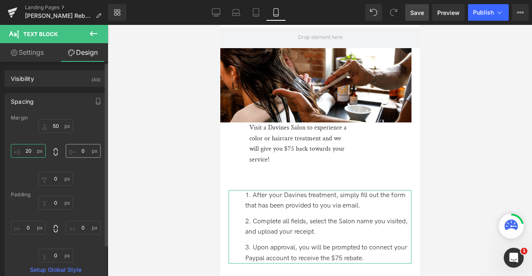
type input "20"
click at [84, 149] on input "0" at bounding box center [83, 151] width 35 height 14
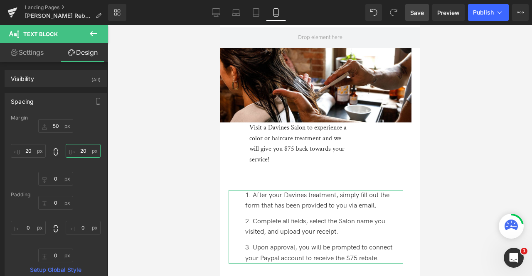
type input "20"
click at [37, 55] on link "Settings" at bounding box center [27, 52] width 54 height 19
type input "100"
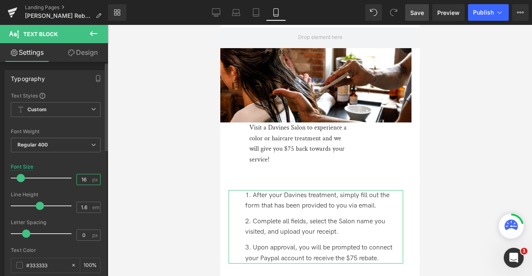
click at [87, 175] on input "16" at bounding box center [84, 180] width 15 height 10
type input "14"
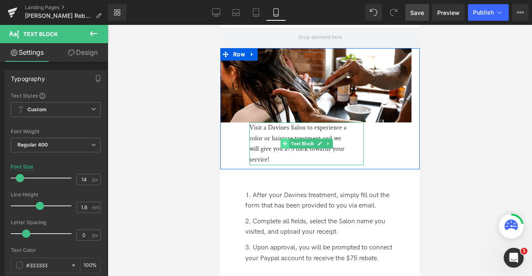
click at [286, 139] on span at bounding box center [284, 144] width 9 height 10
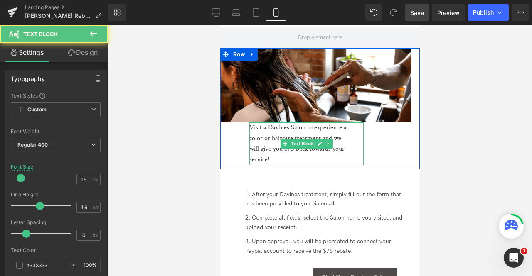
click at [258, 132] on div "Visit a Davines Salon to experience a color or haircare treatment and we will g…" at bounding box center [300, 144] width 102 height 42
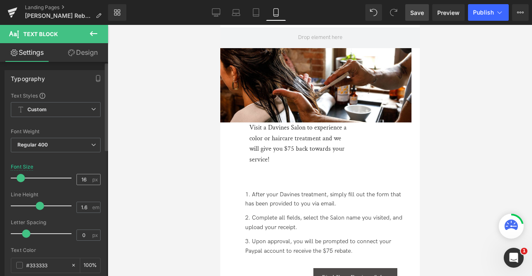
click at [83, 179] on input "16" at bounding box center [84, 180] width 15 height 10
type input "1"
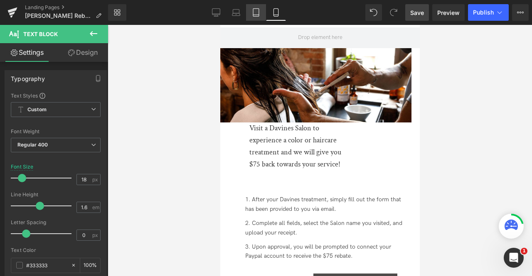
type input "18"
click at [257, 9] on icon at bounding box center [256, 12] width 8 height 8
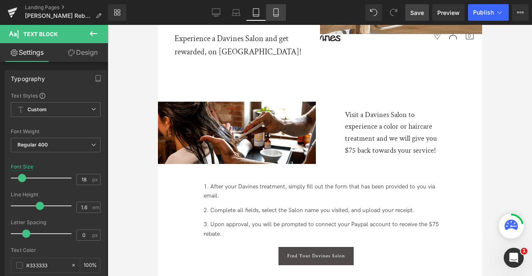
click at [270, 13] on link "Mobile" at bounding box center [276, 12] width 20 height 17
type input "100"
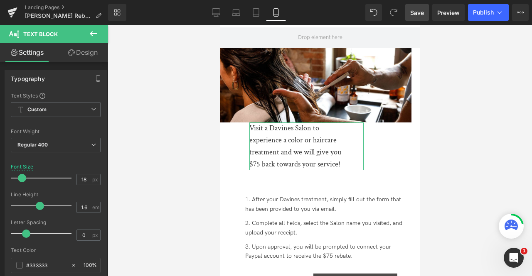
click at [89, 52] on link "Design" at bounding box center [83, 52] width 54 height 19
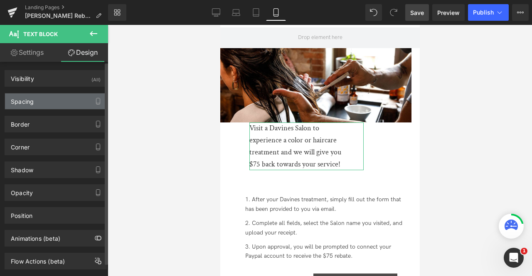
click at [44, 105] on div "Spacing" at bounding box center [55, 102] width 101 height 16
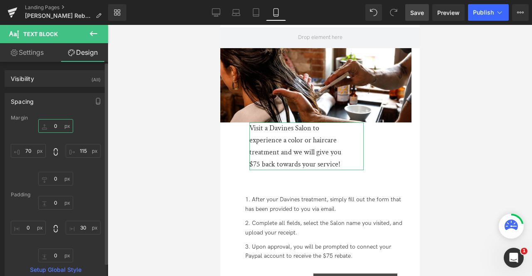
click at [54, 126] on input "0" at bounding box center [55, 126] width 35 height 14
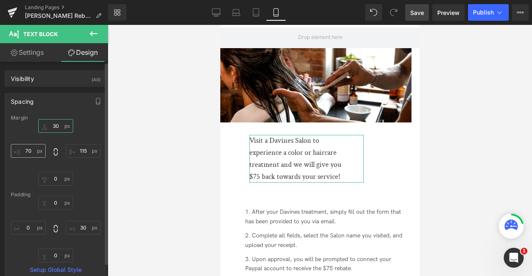
type input "30"
click at [28, 148] on input "70" at bounding box center [28, 151] width 35 height 14
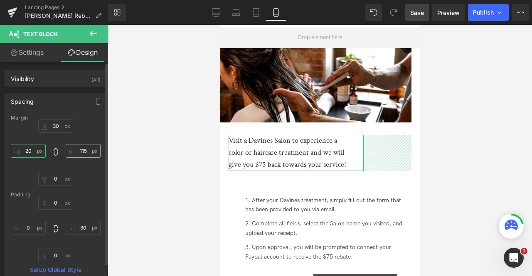
type input "20"
click at [80, 149] on input "115" at bounding box center [83, 151] width 35 height 14
type input "20"
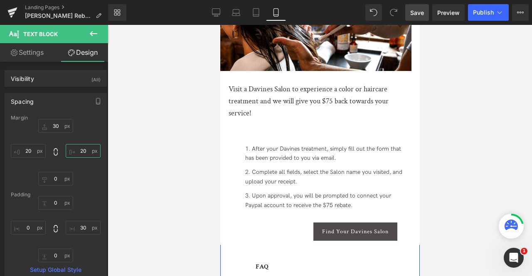
scroll to position [249, 0]
click at [262, 93] on div "Visit a Davines Salon to experience a color or haircare treatment and we will g…" at bounding box center [309, 101] width 162 height 36
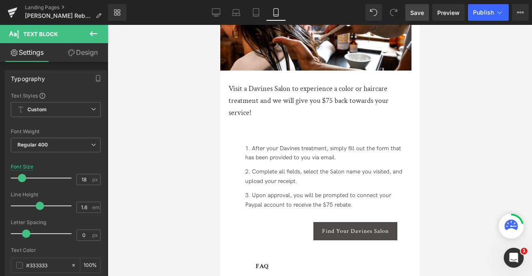
click at [87, 54] on link "Design" at bounding box center [83, 52] width 54 height 19
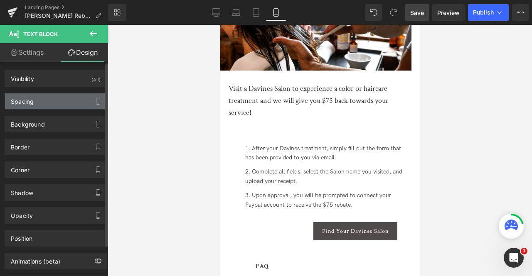
click at [67, 99] on div "Spacing" at bounding box center [55, 102] width 101 height 16
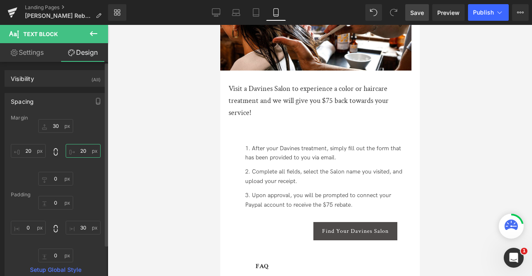
click at [79, 149] on input "20" at bounding box center [83, 151] width 35 height 14
type input "4"
type input "5"
type input "6"
type input "8"
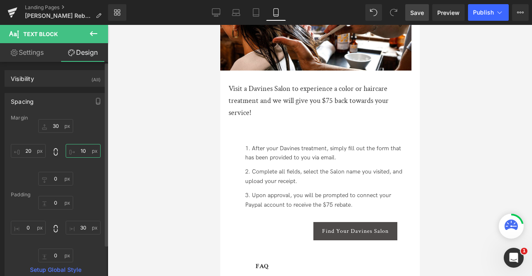
type input "100"
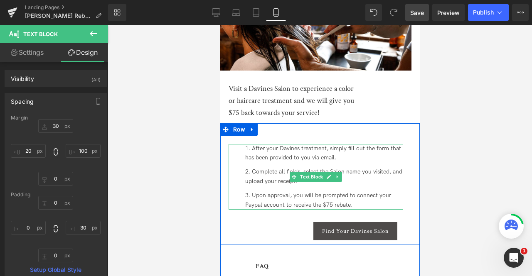
click at [291, 144] on li "After your Davines treatment, simply fill out the form that has been provided t…" at bounding box center [324, 153] width 158 height 19
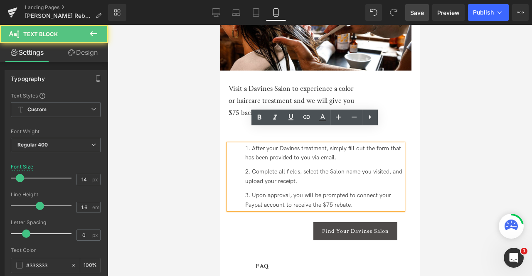
click at [86, 51] on link "Design" at bounding box center [83, 52] width 54 height 19
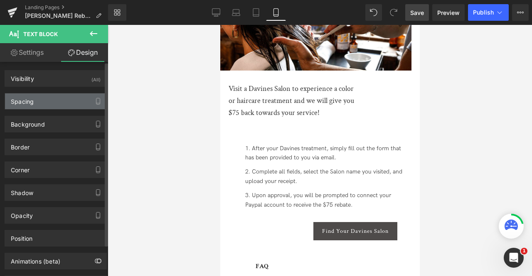
click at [68, 102] on div "Spacing" at bounding box center [55, 102] width 101 height 16
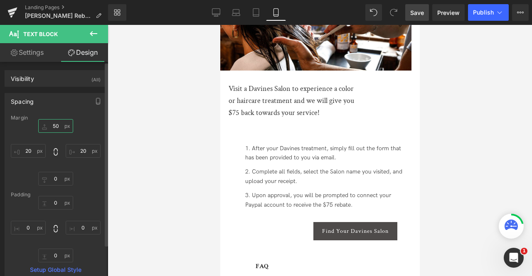
click at [56, 124] on input "50" at bounding box center [55, 126] width 35 height 14
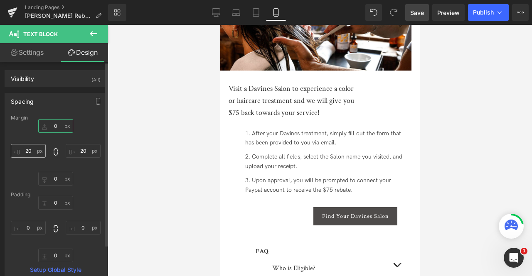
type input "0"
click at [30, 147] on input "20" at bounding box center [28, 151] width 35 height 14
type input "5"
type input "70"
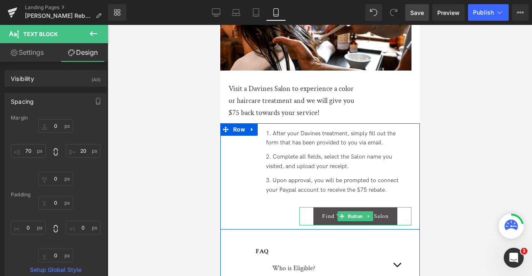
click at [322, 213] on span "Find Your Davines Salon" at bounding box center [355, 216] width 67 height 7
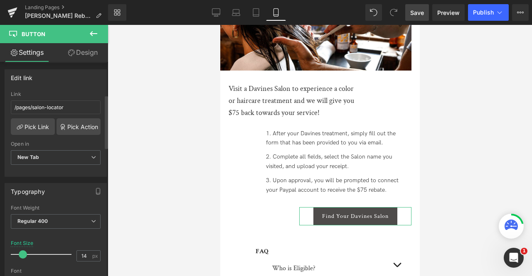
scroll to position [137, 0]
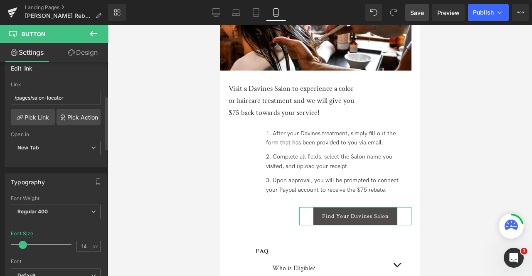
click at [90, 237] on div "Font Size 14 px" at bounding box center [56, 245] width 90 height 28
click at [84, 245] on input "14" at bounding box center [84, 247] width 15 height 10
type input "12"
click at [80, 53] on link "Design" at bounding box center [83, 52] width 54 height 19
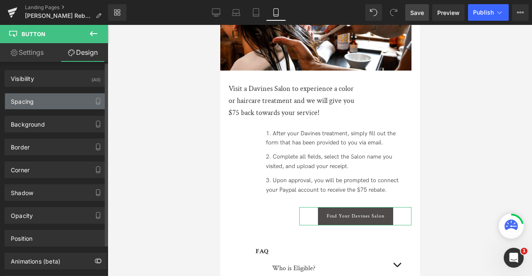
click at [59, 99] on div "Spacing" at bounding box center [55, 102] width 101 height 16
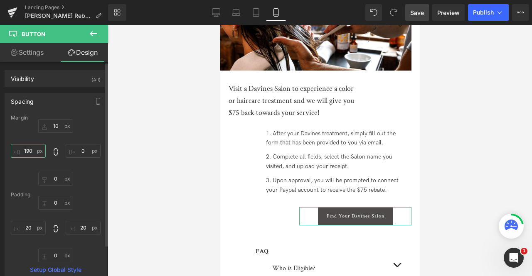
click at [30, 151] on input "190" at bounding box center [28, 151] width 35 height 14
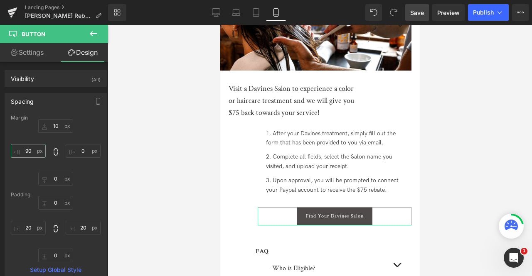
type input "90"
click at [27, 54] on link "Settings" at bounding box center [27, 52] width 54 height 19
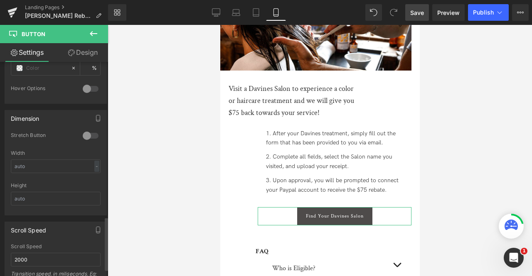
scroll to position [653, 0]
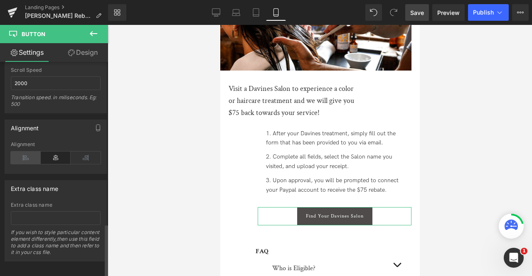
click at [28, 152] on icon at bounding box center [26, 158] width 30 height 12
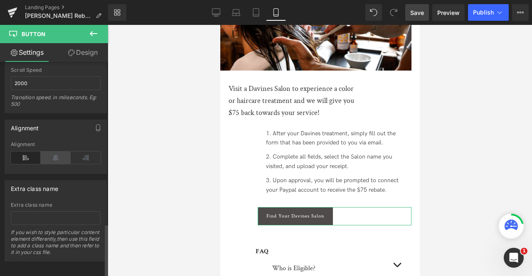
click at [49, 152] on icon at bounding box center [56, 158] width 30 height 12
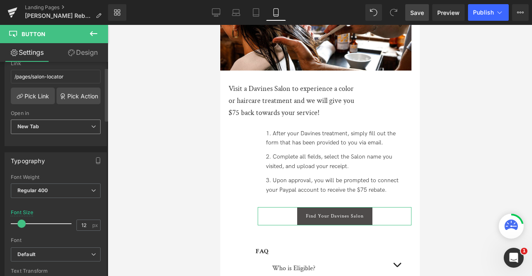
scroll to position [0, 0]
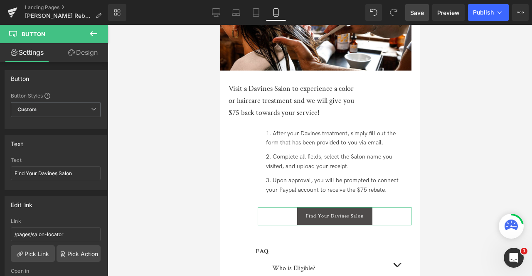
click at [82, 52] on link "Design" at bounding box center [83, 52] width 54 height 19
type input "10"
type input "0"
type input "90"
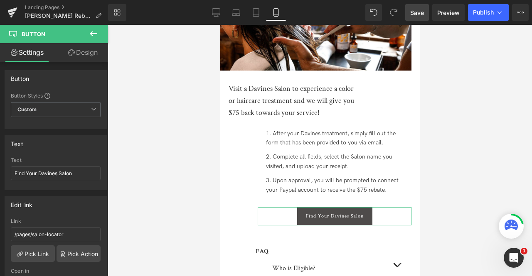
type input "0"
type input "20"
type input "0"
type input "20"
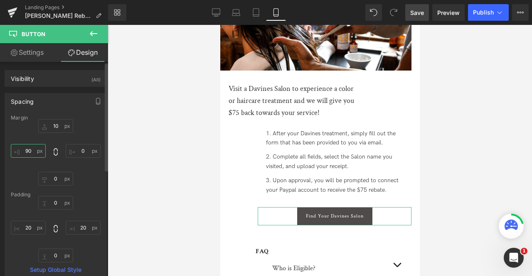
click at [27, 154] on input "90" at bounding box center [28, 151] width 35 height 14
type input "3"
type input "110"
click at [33, 51] on link "Settings" at bounding box center [27, 52] width 54 height 19
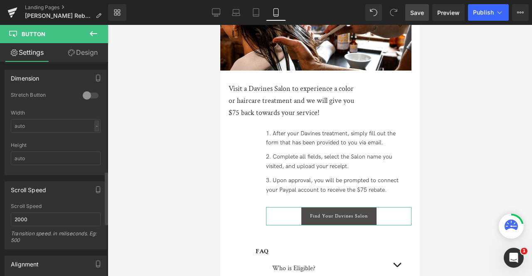
scroll to position [653, 0]
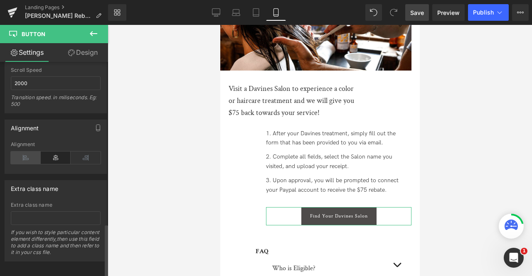
click at [25, 152] on icon at bounding box center [26, 158] width 30 height 12
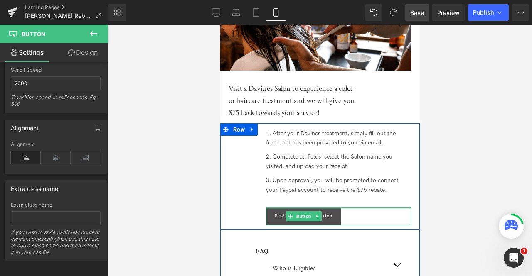
scroll to position [389, 0]
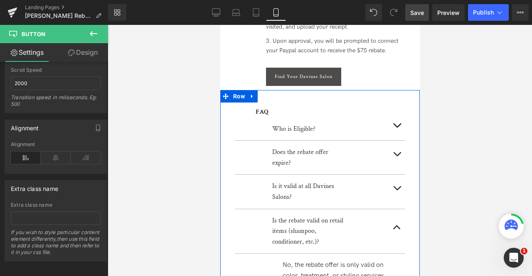
click at [259, 108] on strong "FAQ" at bounding box center [261, 112] width 13 height 9
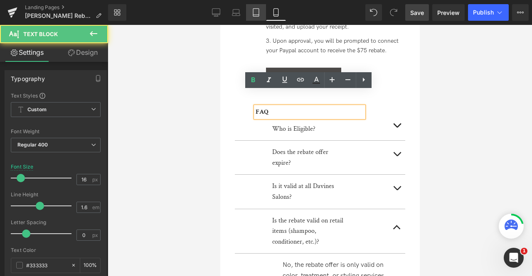
click at [255, 12] on icon at bounding box center [256, 12] width 8 height 8
type input "20"
type input "100"
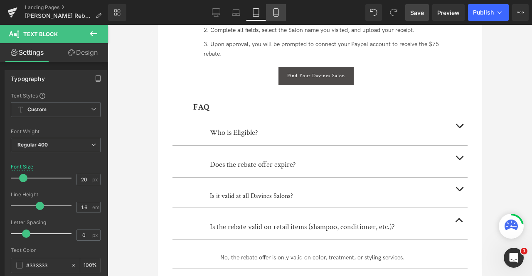
click at [271, 13] on link "Mobile" at bounding box center [276, 12] width 20 height 17
type input "16"
type input "100"
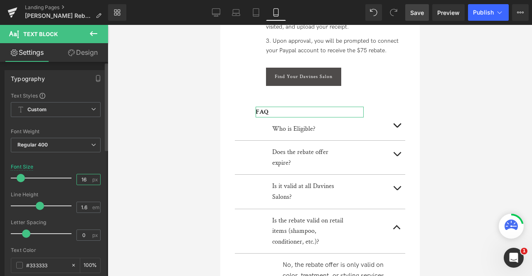
click at [81, 181] on input "16" at bounding box center [84, 180] width 15 height 10
type input "20"
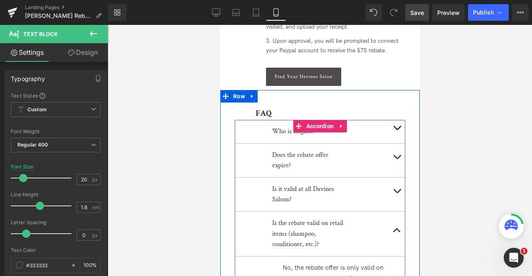
click at [220, 25] on div at bounding box center [220, 25] width 0 height 0
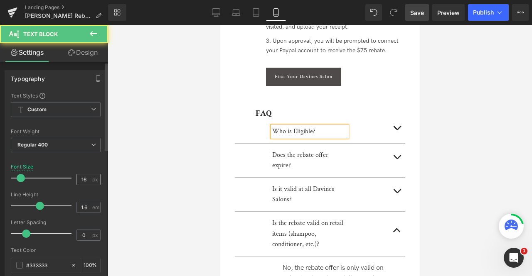
click at [89, 175] on div "16 px" at bounding box center [88, 179] width 24 height 11
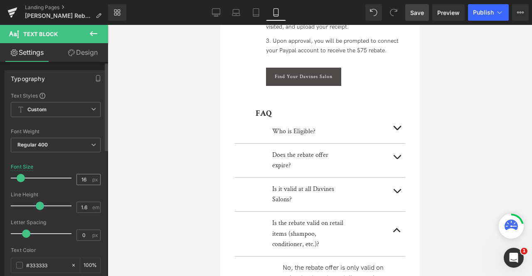
click at [89, 175] on div "16 px" at bounding box center [88, 179] width 24 height 11
click at [86, 178] on input "16" at bounding box center [84, 180] width 15 height 10
type input "18"
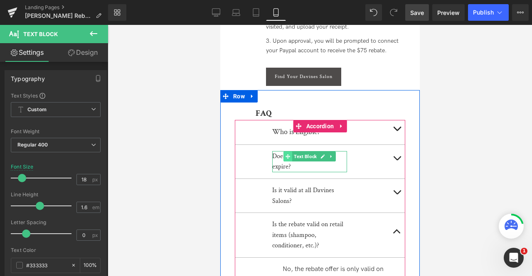
click at [289, 152] on span at bounding box center [287, 157] width 9 height 10
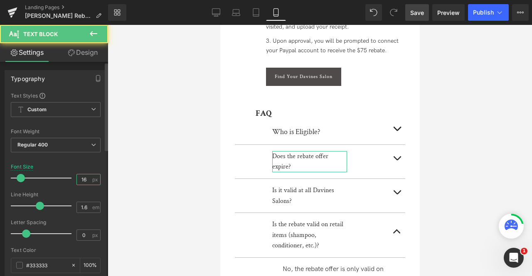
click at [78, 175] on input "16" at bounding box center [84, 180] width 15 height 10
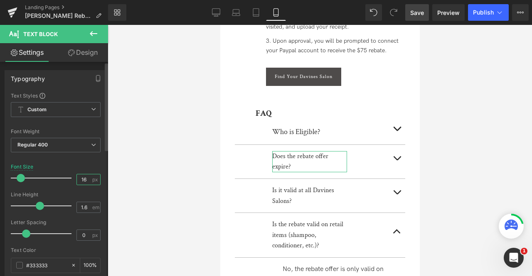
click at [83, 179] on input "16" at bounding box center [84, 180] width 15 height 10
type input "18"
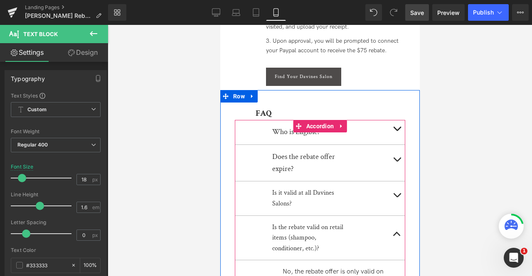
click at [281, 165] on div "Does the rebate offer expire? Text Block" at bounding box center [319, 163] width 170 height 37
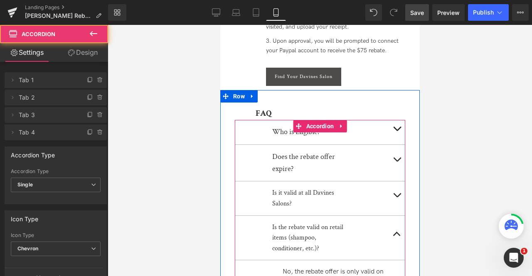
click at [279, 188] on div "Is it valid at all Davines Salons?" at bounding box center [309, 198] width 75 height 21
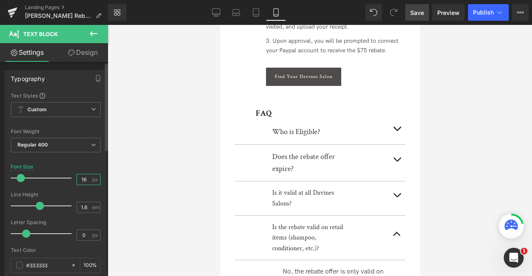
click at [86, 181] on input "16" at bounding box center [84, 180] width 15 height 10
type input "18"
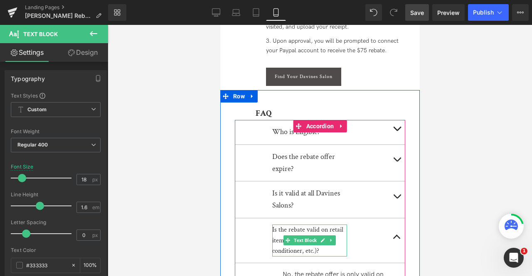
click at [278, 233] on div "Is the rebate valid on retail items (shampoo, conditioner, etc.)?" at bounding box center [309, 241] width 75 height 32
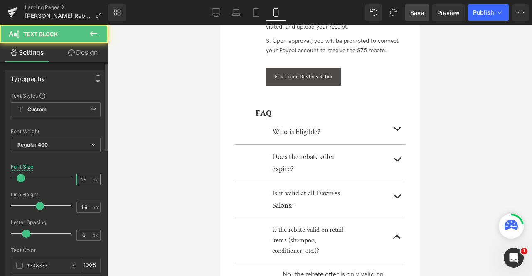
click at [84, 178] on input "16" at bounding box center [84, 180] width 15 height 10
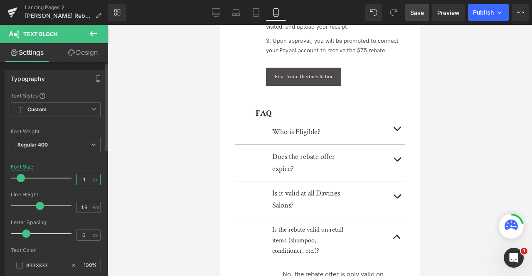
type input "18"
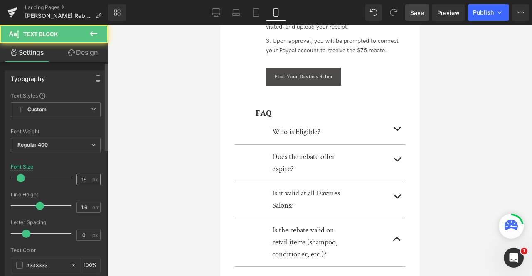
click at [83, 179] on input "16" at bounding box center [84, 180] width 15 height 10
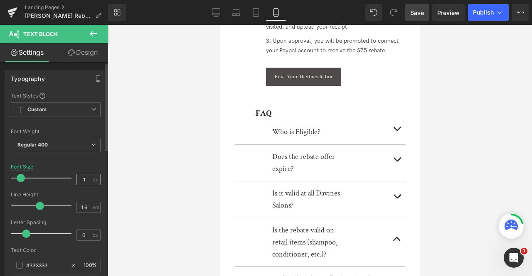
type input "14"
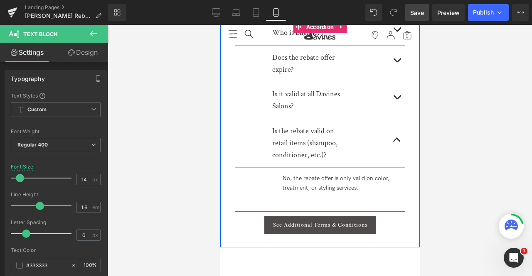
scroll to position [505, 0]
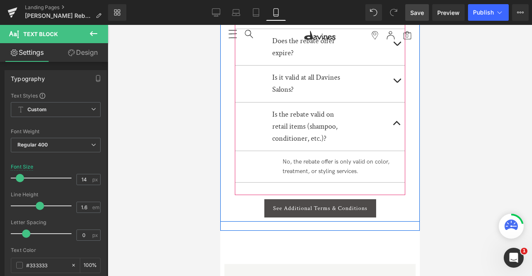
click at [396, 71] on button "button" at bounding box center [396, 84] width 17 height 37
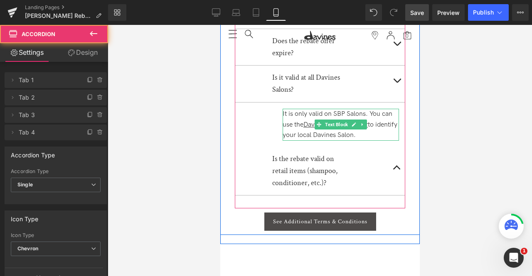
click at [286, 109] on div "It is only valid on SBP Salons. You can use the Davines Salon Locator to identi…" at bounding box center [340, 125] width 116 height 32
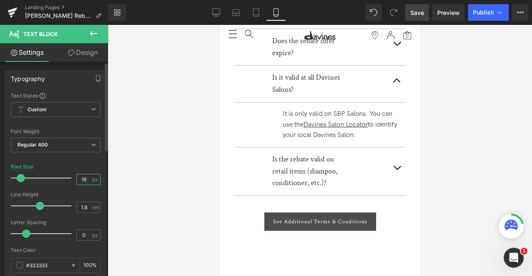
click at [86, 177] on input "16" at bounding box center [84, 180] width 15 height 10
type input "14"
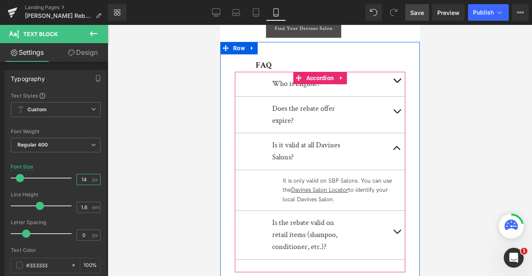
scroll to position [433, 0]
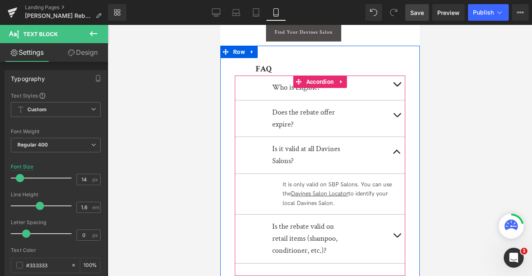
click at [393, 101] on button "button" at bounding box center [396, 119] width 17 height 37
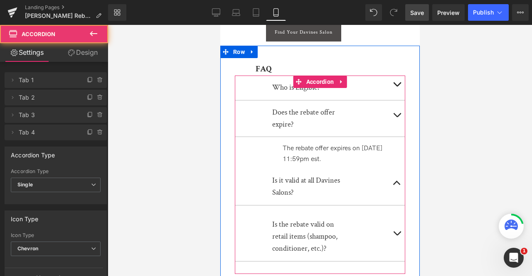
click at [301, 143] on div "The rebate offer expires on 12/31/2025 at 11:59pm est." at bounding box center [340, 153] width 116 height 21
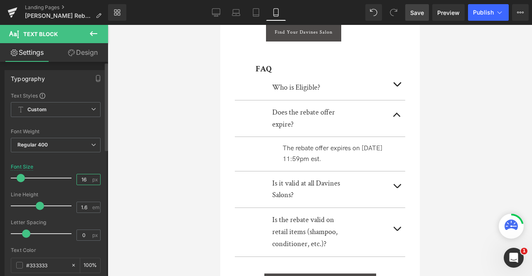
click at [85, 180] on input "16" at bounding box center [84, 180] width 15 height 10
type input "14"
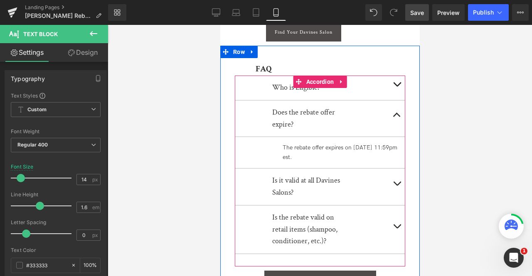
click at [395, 76] on button "button" at bounding box center [396, 88] width 17 height 25
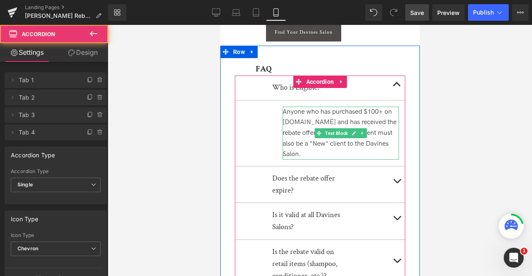
click at [318, 107] on div "Anyone who has purchased $100+ on davines.com and has received the rebate offer…" at bounding box center [340, 133] width 116 height 53
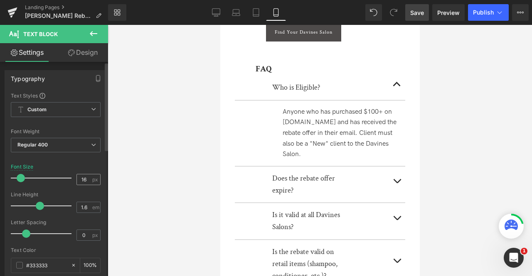
click at [89, 178] on div "16 px" at bounding box center [88, 179] width 24 height 11
click at [86, 178] on input "16" at bounding box center [84, 180] width 15 height 10
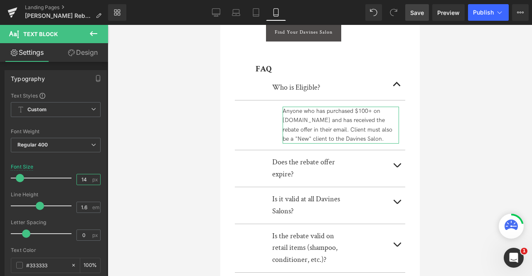
type input "14"
click at [90, 55] on link "Design" at bounding box center [83, 52] width 54 height 19
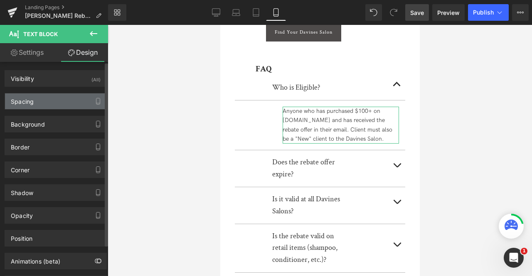
click at [62, 100] on div "Spacing" at bounding box center [55, 102] width 101 height 16
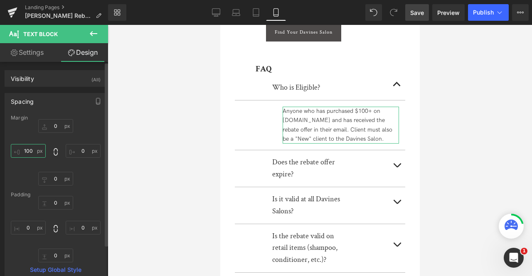
click at [24, 151] on input "100" at bounding box center [28, 151] width 35 height 14
type input "0"
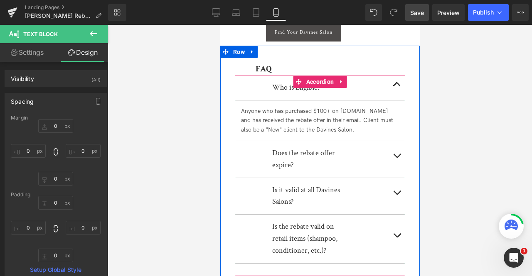
click at [279, 82] on div "Who is Eligible?" at bounding box center [309, 88] width 75 height 12
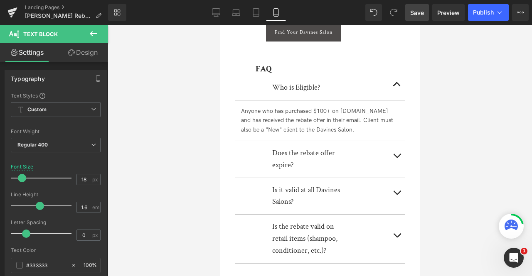
click at [77, 55] on link "Design" at bounding box center [83, 52] width 54 height 19
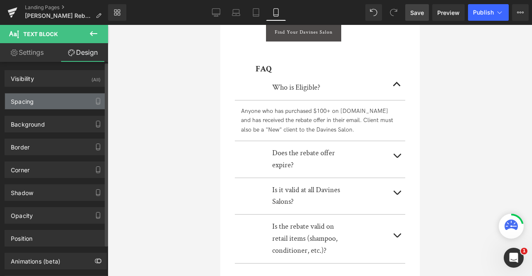
click at [58, 103] on div "Spacing" at bounding box center [55, 102] width 101 height 16
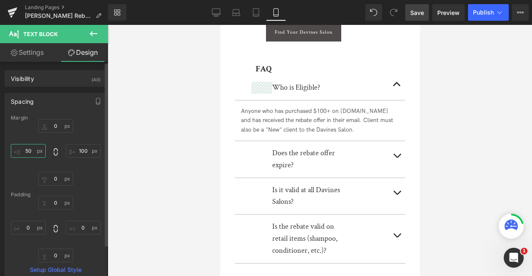
click at [31, 153] on input "50" at bounding box center [28, 151] width 35 height 14
type input "0"
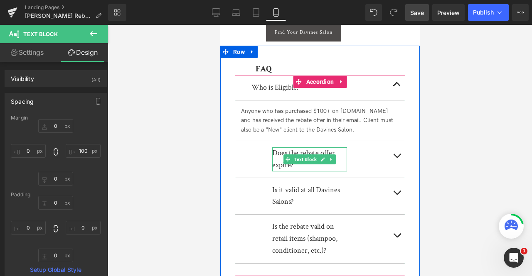
click at [275, 148] on div "Does the rebate offer expire?" at bounding box center [309, 160] width 75 height 24
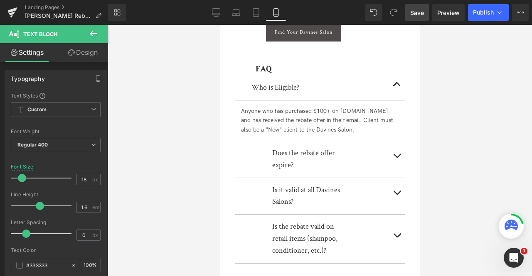
click at [79, 60] on link "Design" at bounding box center [83, 52] width 54 height 19
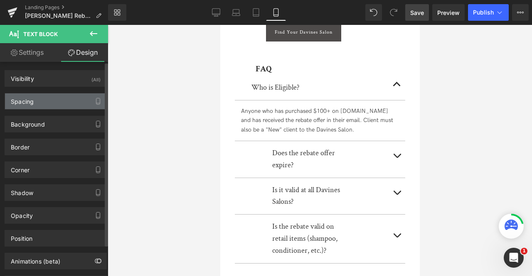
click at [48, 100] on div "Spacing" at bounding box center [55, 102] width 101 height 16
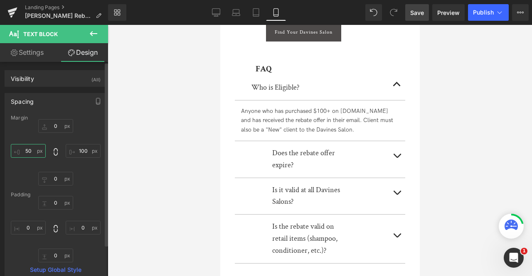
click at [33, 152] on input "50" at bounding box center [28, 151] width 35 height 14
type input "0"
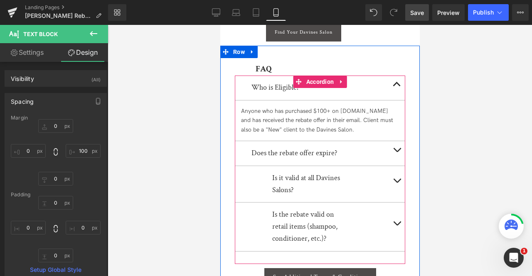
click at [403, 131] on div at bounding box center [404, 170] width 2 height 189
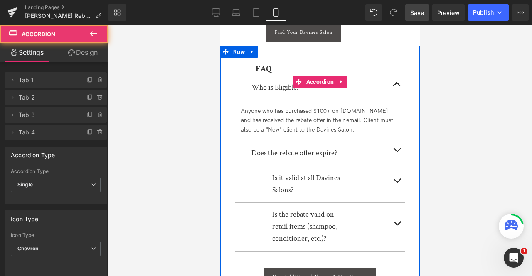
click at [397, 152] on span "button" at bounding box center [397, 152] width 0 height 0
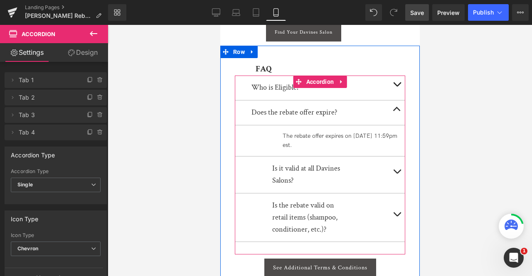
click at [293, 132] on div "The rebate offer expires on 12/31/2025 at 11:59pm est." at bounding box center [340, 141] width 116 height 19
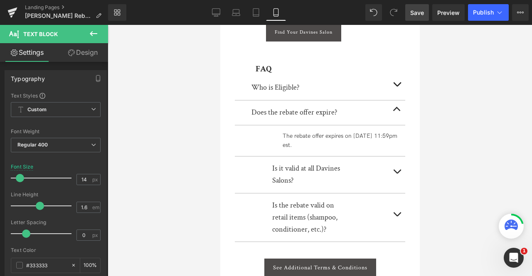
click at [75, 52] on link "Design" at bounding box center [83, 52] width 54 height 19
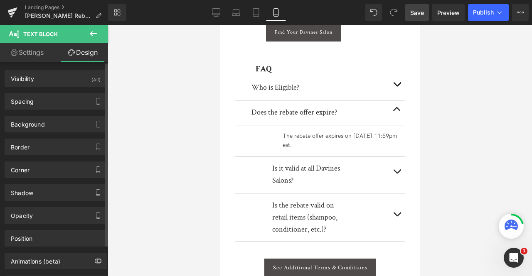
click at [57, 92] on div "Spacing Margin 0px 0 0px 0 0px 0 100px 100 Padding 0px 0 0px 0 0px 0 0px 0 Setu…" at bounding box center [56, 98] width 112 height 23
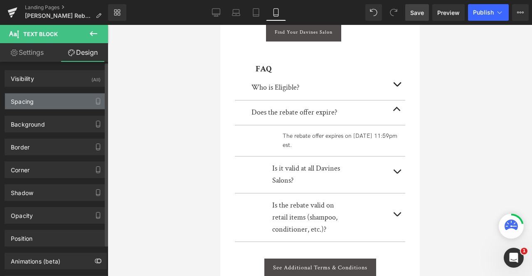
click at [67, 100] on div "Spacing" at bounding box center [55, 102] width 101 height 16
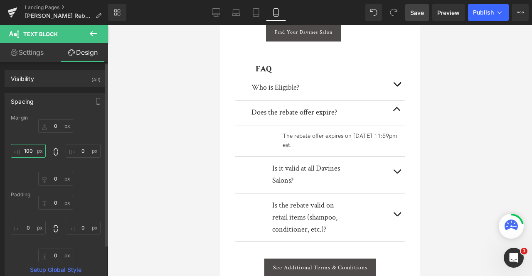
click at [31, 152] on input "100" at bounding box center [28, 151] width 35 height 14
type input "0"
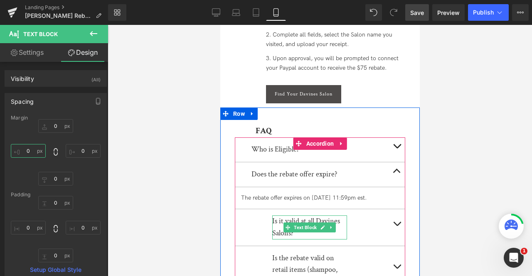
scroll to position [410, 0]
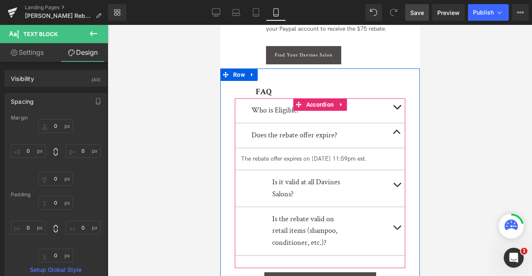
click at [220, 25] on div at bounding box center [220, 25] width 0 height 0
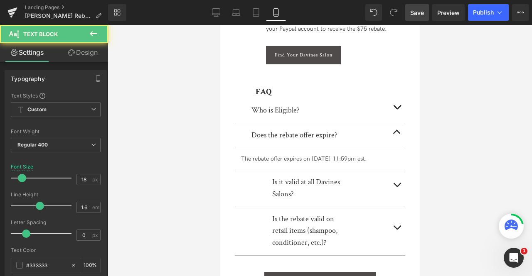
click at [76, 57] on link "Design" at bounding box center [83, 52] width 54 height 19
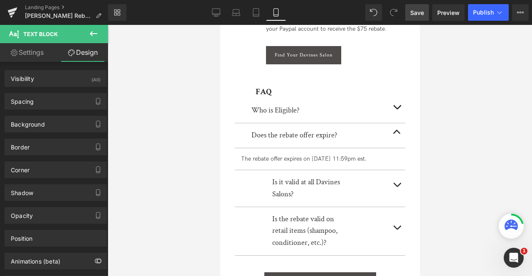
type input "0"
type input "100"
type input "0"
type input "50"
type input "0"
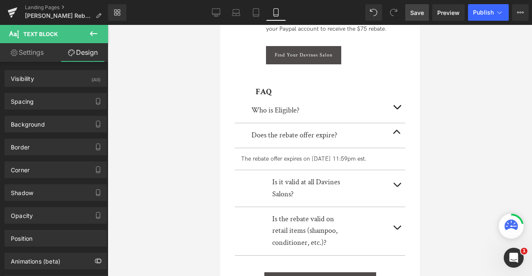
type input "0"
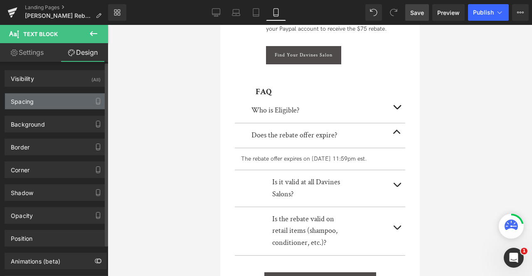
click at [47, 99] on div "Spacing" at bounding box center [55, 102] width 101 height 16
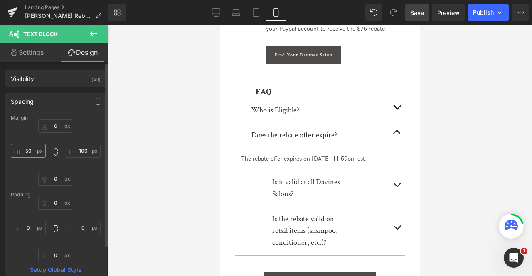
click at [32, 149] on input "50" at bounding box center [28, 151] width 35 height 14
type input "0"
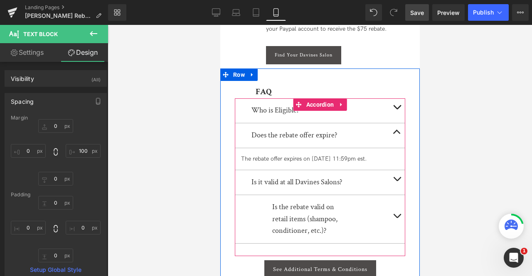
click at [287, 209] on div "Is the rebate valid on retail items (shampoo, conditioner, etc.)?" at bounding box center [309, 220] width 75 height 36
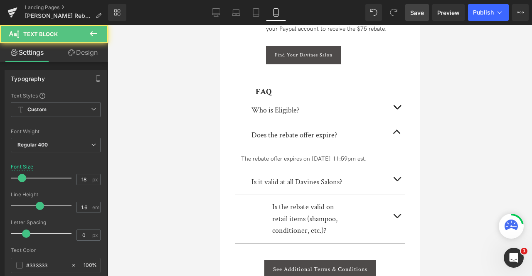
click at [88, 46] on link "Design" at bounding box center [83, 52] width 54 height 19
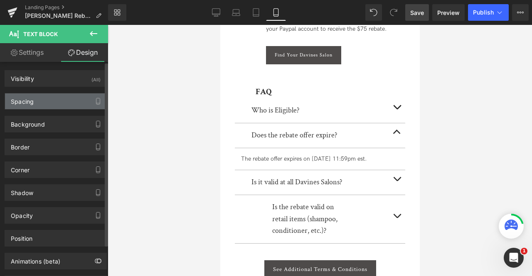
click at [52, 98] on div "Spacing" at bounding box center [55, 102] width 101 height 16
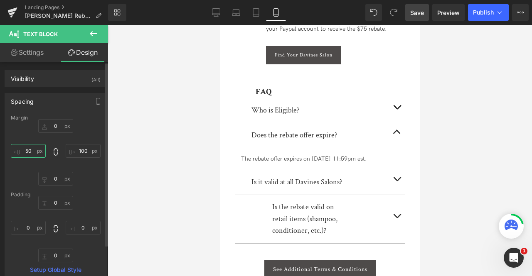
click at [30, 147] on input "50" at bounding box center [28, 151] width 35 height 14
type input "0"
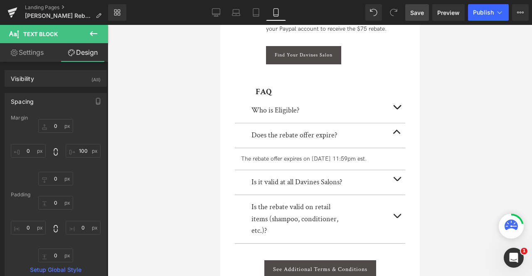
click at [273, 178] on span at bounding box center [277, 183] width 9 height 10
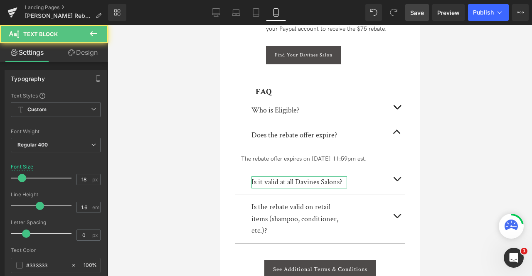
click at [75, 54] on link "Design" at bounding box center [83, 52] width 54 height 19
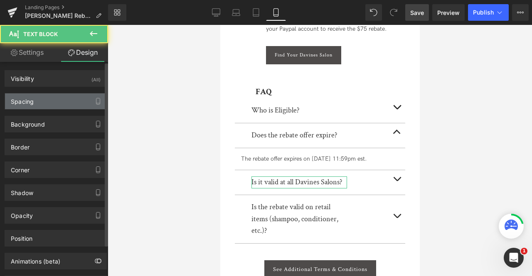
click at [56, 103] on div "Spacing" at bounding box center [55, 102] width 101 height 16
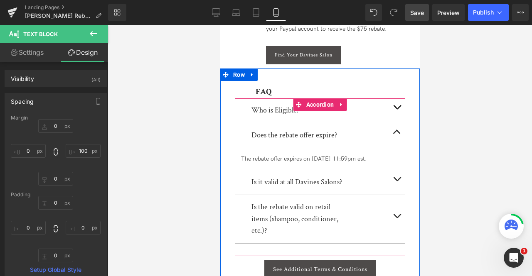
click at [397, 170] on button "button" at bounding box center [396, 182] width 17 height 25
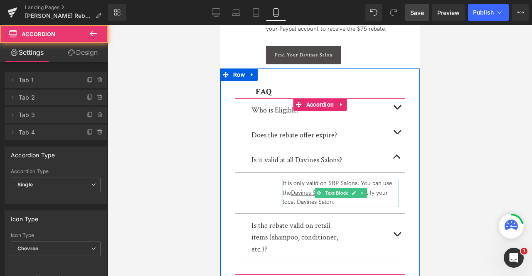
click at [298, 179] on div "It is only valid on SBP Salons. You can use the Davines Salon Locator to identi…" at bounding box center [340, 193] width 116 height 28
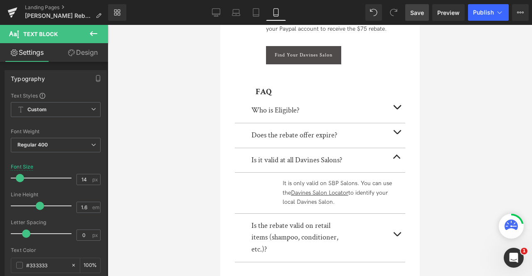
click at [85, 54] on link "Design" at bounding box center [83, 52] width 54 height 19
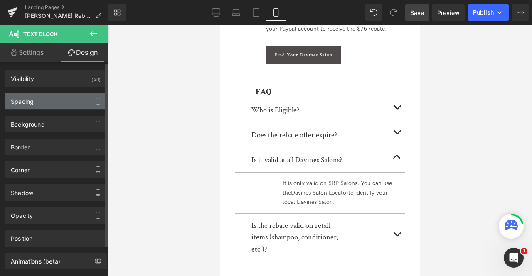
click at [48, 104] on div "Spacing" at bounding box center [55, 102] width 101 height 16
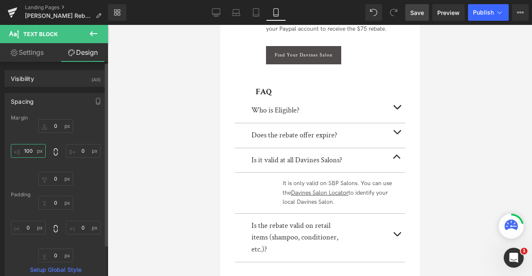
click at [25, 151] on input "100" at bounding box center [28, 151] width 35 height 14
type input "0"
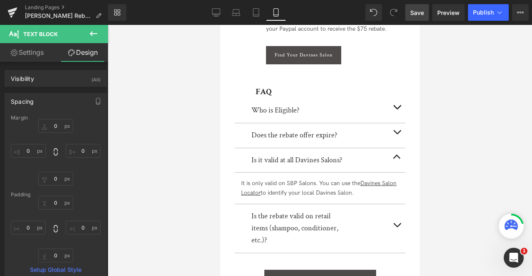
click at [397, 205] on button "button" at bounding box center [396, 229] width 17 height 48
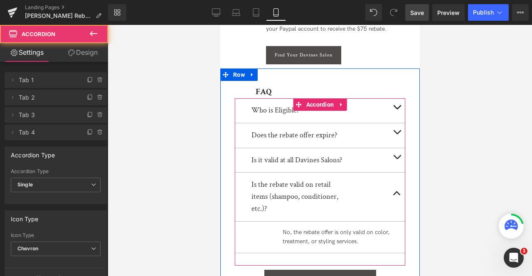
click at [273, 222] on article "No, the rebate offer is only valid on color, treatment, or styling services. Te…" at bounding box center [319, 238] width 170 height 32
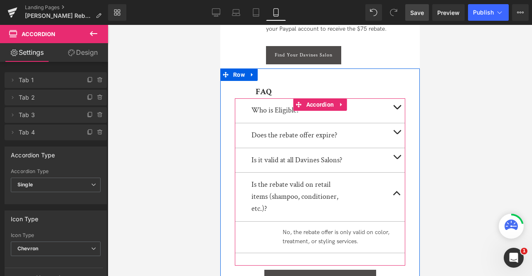
click at [289, 228] on div "No, the rebate offer is only valid on color, treatment, or styling services." at bounding box center [340, 237] width 116 height 19
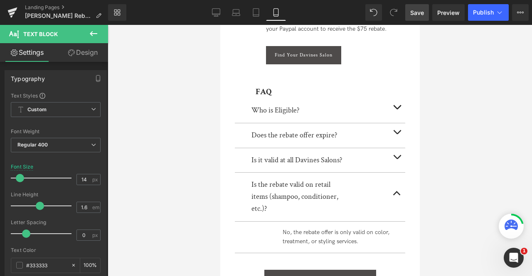
click at [67, 58] on link "Design" at bounding box center [83, 52] width 54 height 19
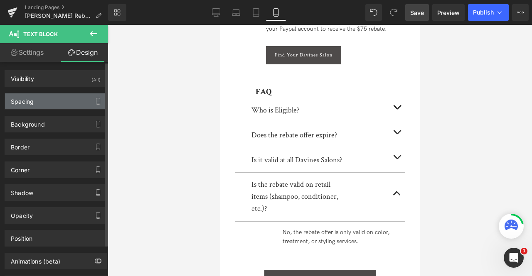
click at [44, 101] on div "Spacing" at bounding box center [55, 102] width 101 height 16
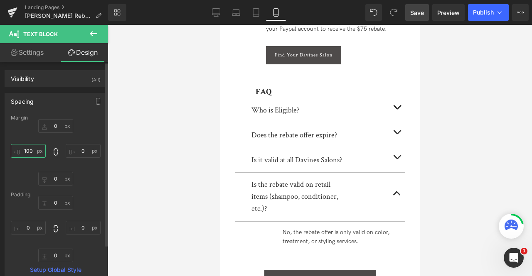
click at [25, 153] on input "100" at bounding box center [28, 151] width 35 height 14
type input "0"
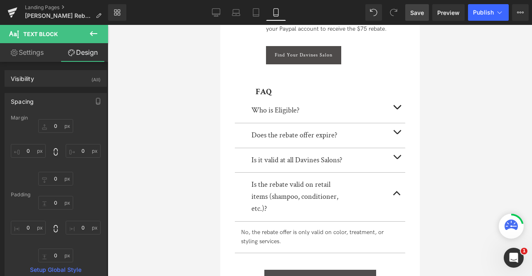
click at [279, 276] on span "See Additional Terms & Conditions" at bounding box center [320, 279] width 94 height 7
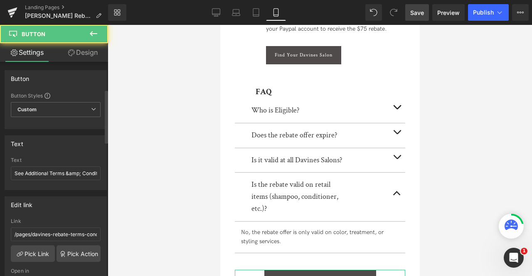
scroll to position [133, 0]
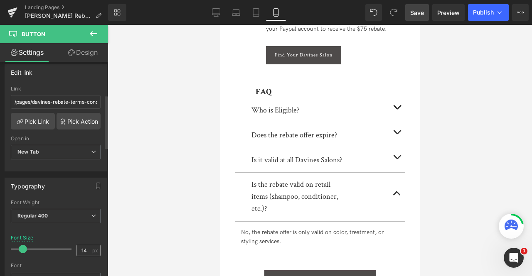
click at [88, 246] on div "14 px" at bounding box center [88, 250] width 24 height 11
click at [85, 246] on input "14" at bounding box center [84, 251] width 15 height 10
type input "12"
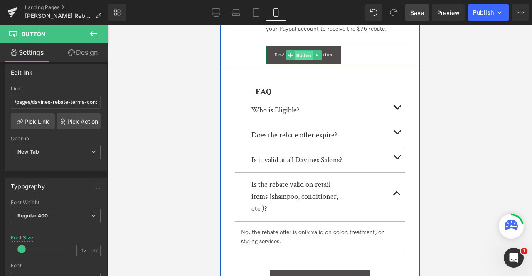
click at [297, 51] on span "Button" at bounding box center [303, 56] width 18 height 10
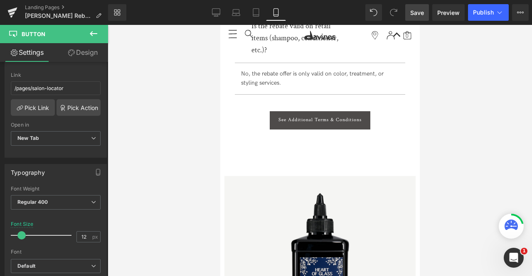
scroll to position [570, 0]
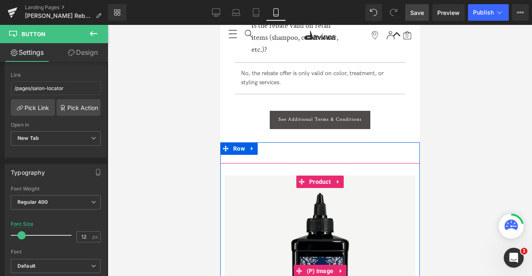
click at [254, 176] on img at bounding box center [319, 271] width 191 height 191
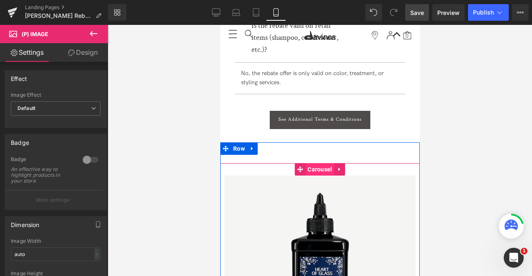
click at [321, 163] on span "Carousel" at bounding box center [319, 169] width 29 height 12
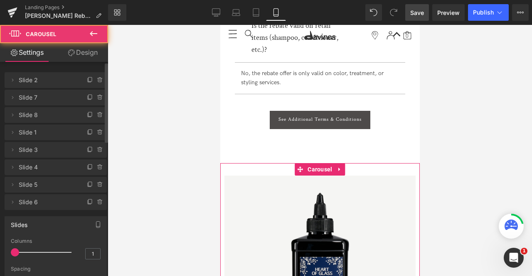
scroll to position [112, 0]
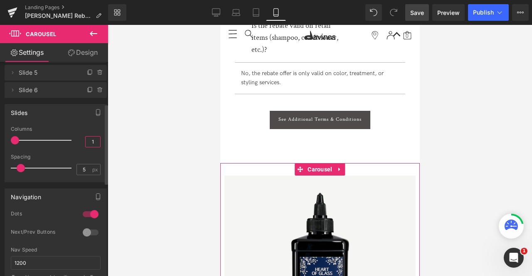
click at [91, 141] on input "1" at bounding box center [93, 142] width 15 height 10
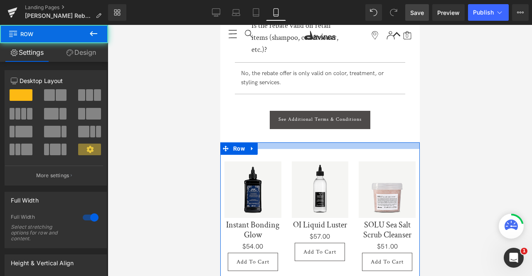
drag, startPoint x: 281, startPoint y: 128, endPoint x: 281, endPoint y: 108, distance: 20.0
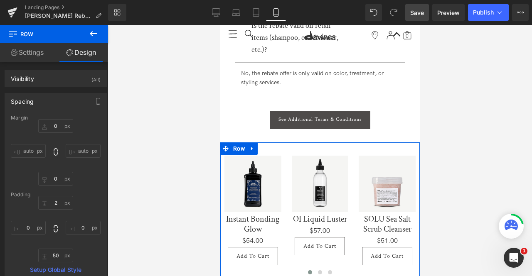
scroll to position [664, 0]
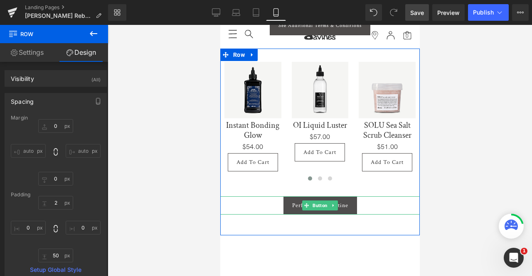
click at [294, 202] on span "Perfect Your Routine" at bounding box center [320, 205] width 56 height 7
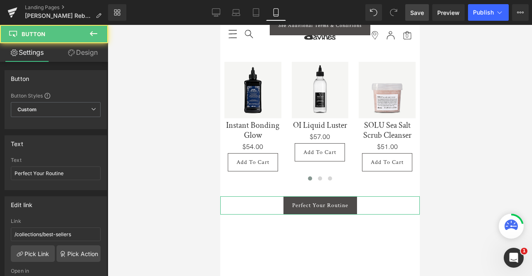
click at [73, 51] on icon at bounding box center [71, 52] width 7 height 7
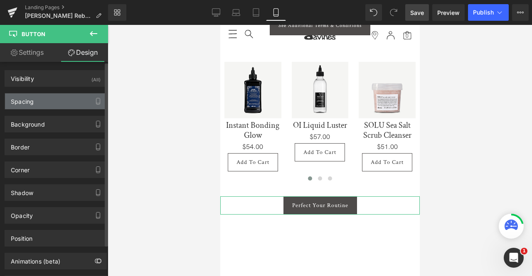
click at [53, 100] on div "Spacing" at bounding box center [55, 102] width 101 height 16
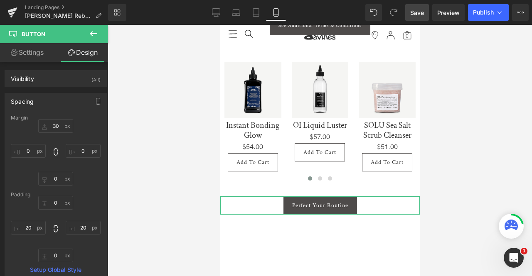
click at [38, 54] on link "Settings" at bounding box center [27, 52] width 54 height 19
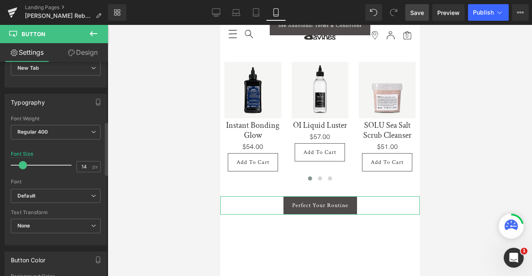
scroll to position [240, 0]
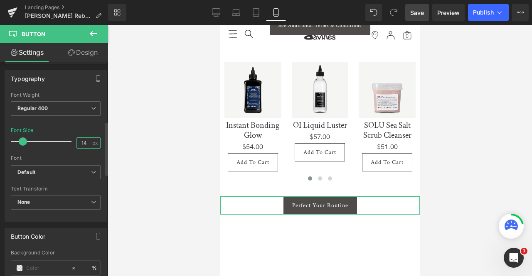
click at [86, 138] on input "14" at bounding box center [84, 143] width 15 height 10
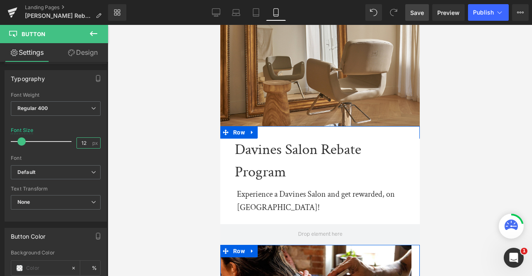
scroll to position [0, 0]
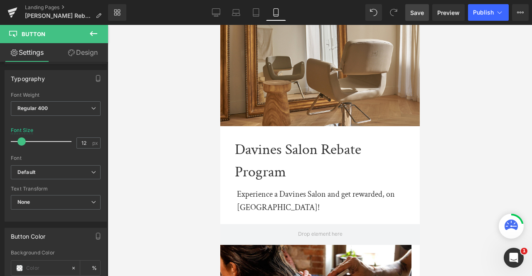
click at [421, 10] on span "Save" at bounding box center [417, 12] width 14 height 9
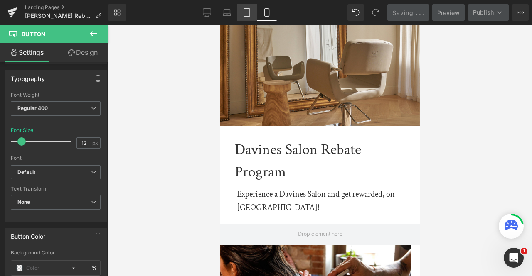
click at [247, 5] on link "Tablet" at bounding box center [247, 12] width 20 height 17
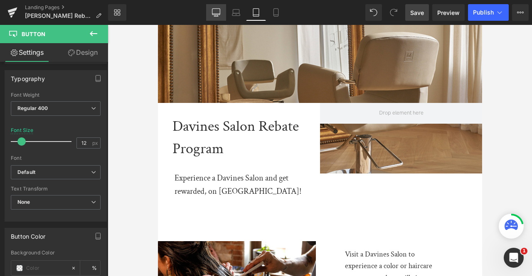
click at [218, 15] on icon at bounding box center [216, 12] width 8 height 8
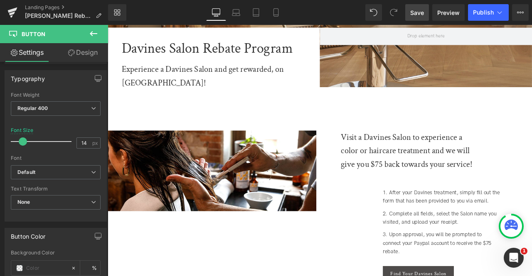
scroll to position [174, 0]
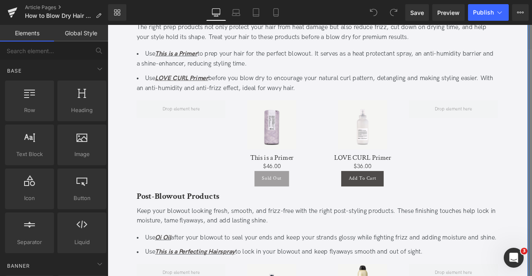
scroll to position [1781, 0]
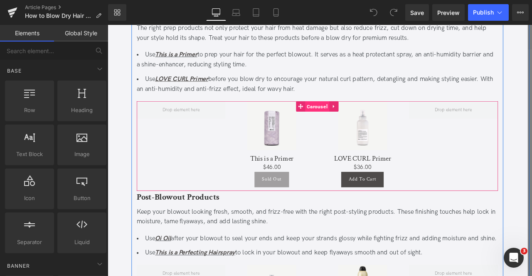
click at [349, 121] on span "Carousel" at bounding box center [356, 122] width 29 height 12
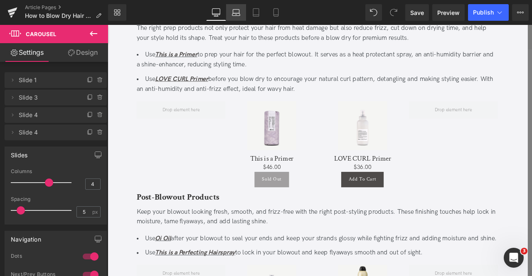
click at [239, 14] on icon at bounding box center [236, 12] width 8 height 8
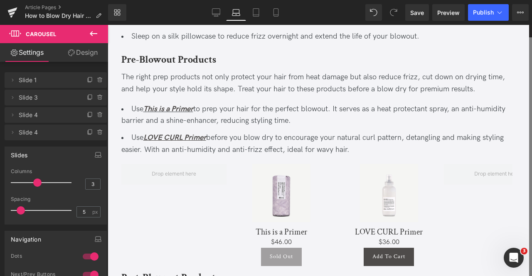
scroll to position [1830, 0]
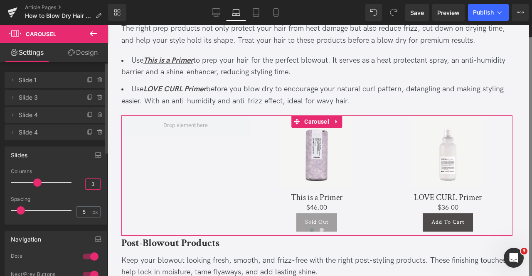
click at [94, 184] on input "3" at bounding box center [93, 184] width 15 height 10
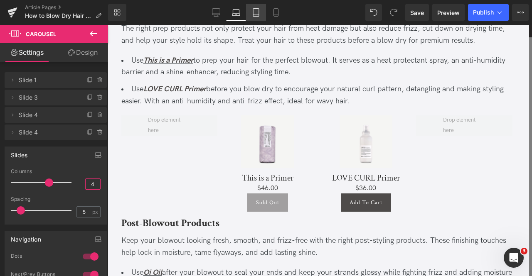
type input "4"
click at [256, 12] on icon at bounding box center [256, 12] width 8 height 8
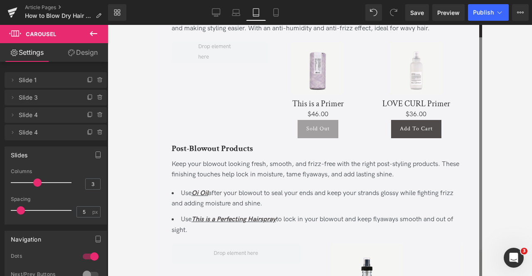
scroll to position [1780, 0]
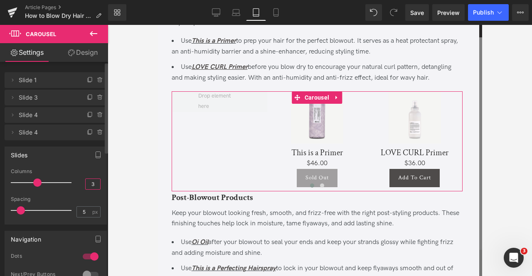
click at [94, 184] on input "3" at bounding box center [93, 184] width 15 height 10
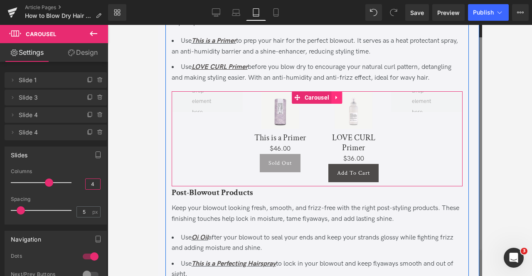
type input "4"
click at [335, 101] on icon at bounding box center [336, 97] width 6 height 6
click at [329, 101] on icon at bounding box center [331, 98] width 6 height 6
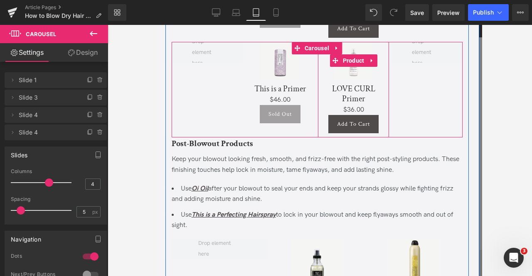
scroll to position [1871, 0]
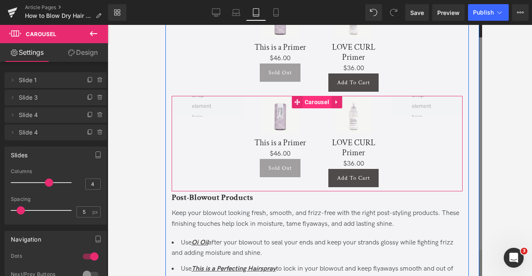
click at [313, 109] on span "Carousel" at bounding box center [316, 102] width 29 height 12
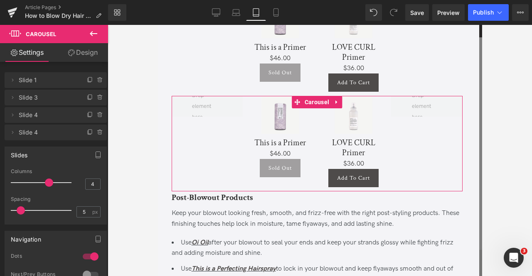
click at [86, 51] on link "Design" at bounding box center [83, 52] width 54 height 19
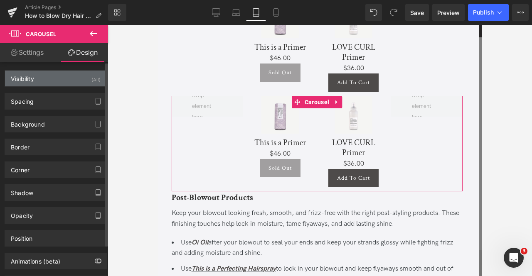
click at [81, 78] on div "Visibility (All)" at bounding box center [55, 79] width 101 height 16
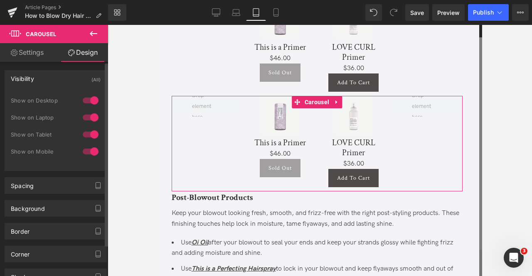
click at [87, 136] on div at bounding box center [91, 134] width 20 height 13
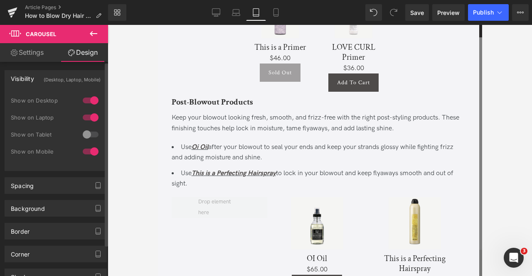
click at [90, 115] on div at bounding box center [91, 117] width 20 height 13
click at [89, 104] on div at bounding box center [91, 100] width 20 height 13
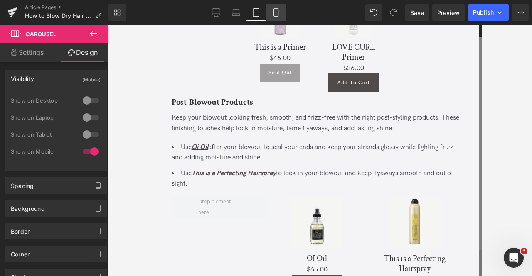
click at [280, 19] on link "Mobile" at bounding box center [276, 12] width 20 height 17
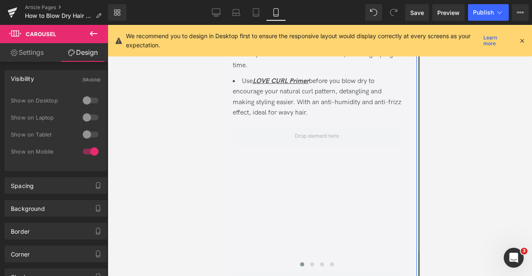
scroll to position [2881, 0]
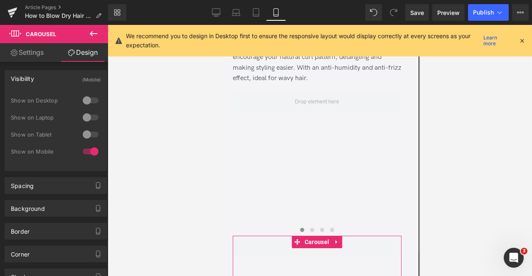
click at [28, 59] on link "Settings" at bounding box center [27, 52] width 54 height 19
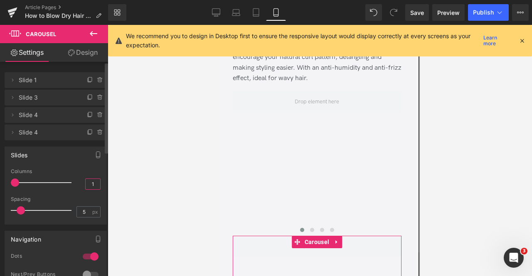
click at [94, 188] on input "1" at bounding box center [93, 184] width 15 height 10
type input "2"
click at [98, 76] on span at bounding box center [100, 80] width 10 height 10
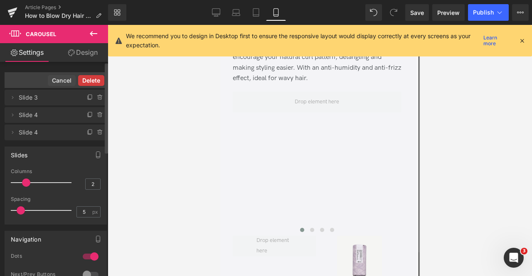
click at [97, 79] on button "Delete" at bounding box center [91, 80] width 26 height 11
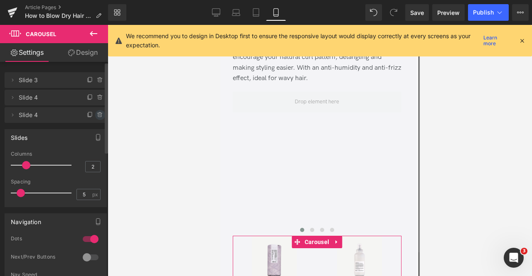
click at [98, 117] on icon at bounding box center [99, 116] width 3 height 4
drag, startPoint x: 89, startPoint y: 114, endPoint x: 109, endPoint y: 98, distance: 26.0
click at [89, 114] on button "Delete" at bounding box center [91, 115] width 26 height 11
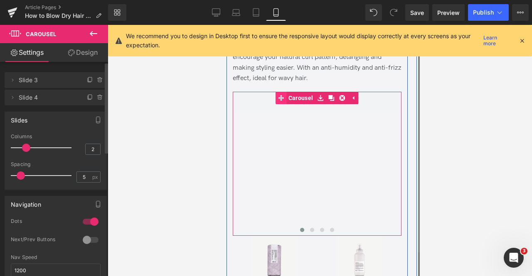
click at [302, 104] on span "Carousel" at bounding box center [300, 98] width 29 height 12
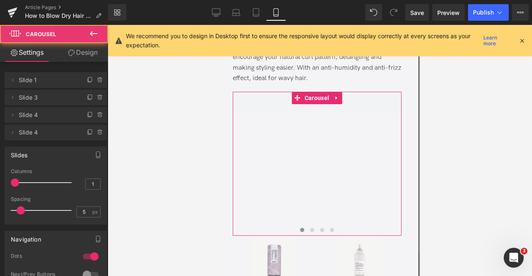
click at [75, 52] on link "Design" at bounding box center [83, 52] width 54 height 19
click at [0, 0] on div "Visibility" at bounding box center [0, 0] width 0 height 0
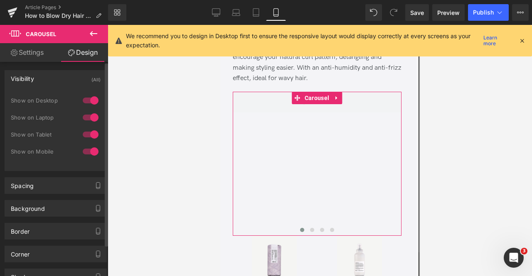
click at [88, 149] on div at bounding box center [91, 151] width 20 height 13
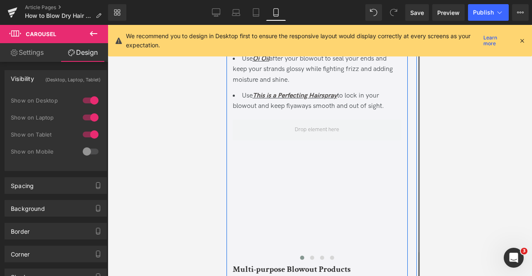
scroll to position [3146, 0]
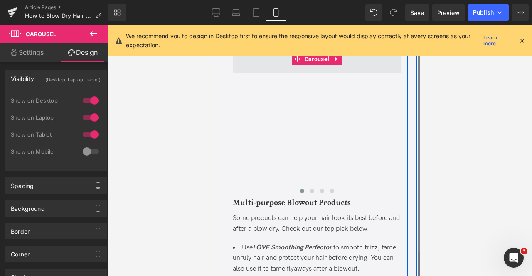
click at [308, 65] on span "Carousel" at bounding box center [316, 59] width 29 height 12
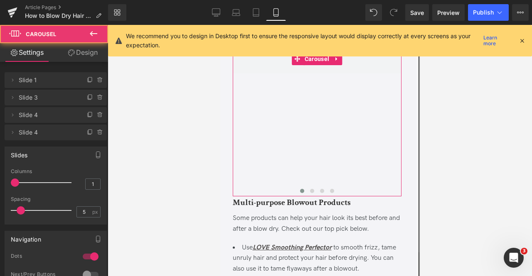
click at [73, 57] on link "Design" at bounding box center [83, 52] width 54 height 19
click at [0, 0] on div "Visibility" at bounding box center [0, 0] width 0 height 0
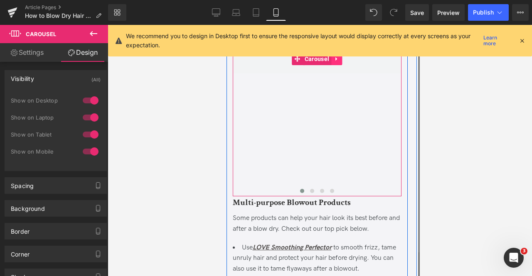
click at [335, 61] on icon at bounding box center [336, 59] width 2 height 4
click at [326, 65] on link at bounding box center [331, 59] width 11 height 12
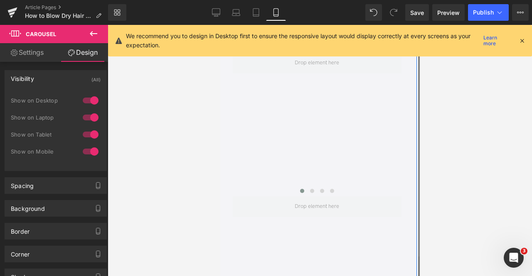
scroll to position [3324, 0]
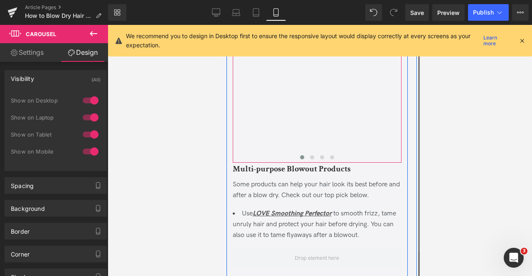
click at [254, 164] on div at bounding box center [316, 158] width 169 height 11
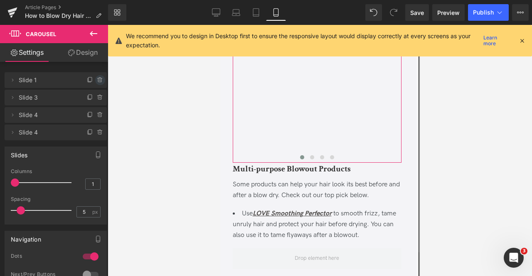
click at [97, 79] on icon at bounding box center [100, 80] width 7 height 7
click at [97, 79] on button "Delete" at bounding box center [91, 80] width 26 height 11
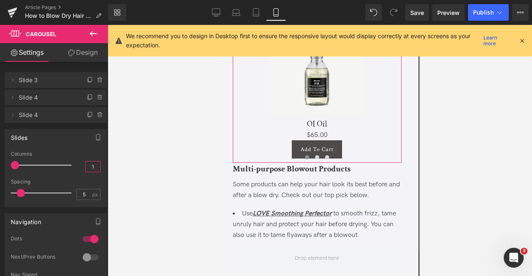
click at [92, 162] on input "1" at bounding box center [93, 167] width 15 height 10
type input "2"
click at [97, 112] on icon at bounding box center [100, 115] width 7 height 7
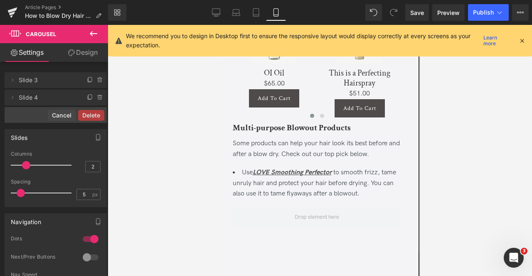
click at [94, 113] on button "Delete" at bounding box center [91, 115] width 26 height 11
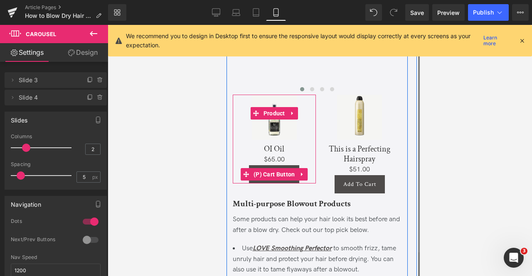
scroll to position [3247, 0]
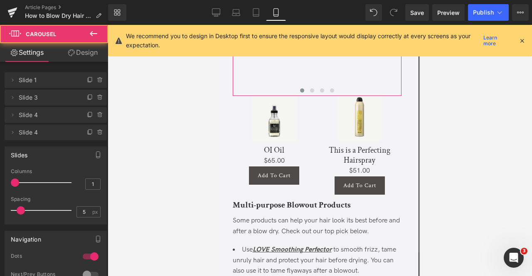
click at [90, 53] on link "Design" at bounding box center [83, 52] width 54 height 19
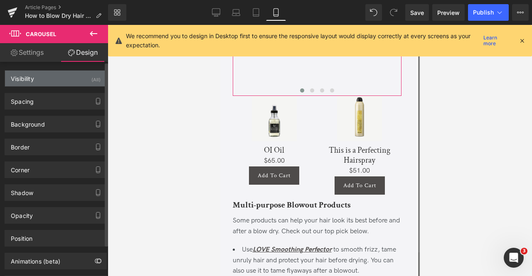
click at [87, 77] on div "Visibility (All)" at bounding box center [55, 79] width 101 height 16
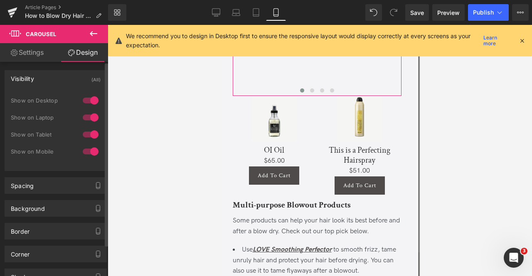
click at [86, 152] on div at bounding box center [91, 151] width 20 height 13
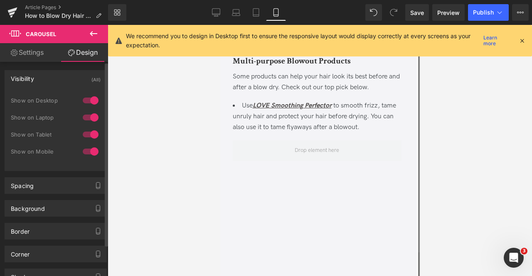
scroll to position [3102, 0]
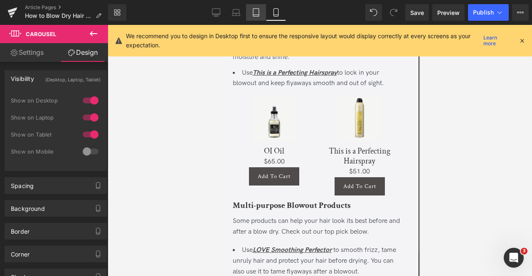
click at [260, 10] on link "Tablet" at bounding box center [256, 12] width 20 height 17
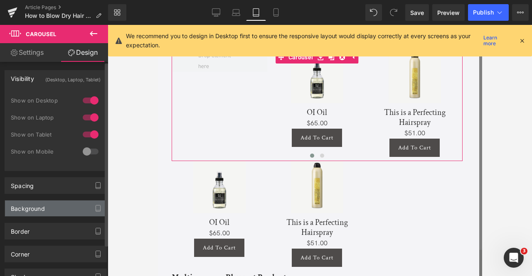
scroll to position [1968, 0]
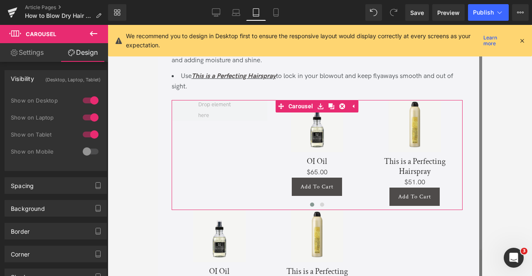
click at [43, 57] on link "Settings" at bounding box center [27, 52] width 54 height 19
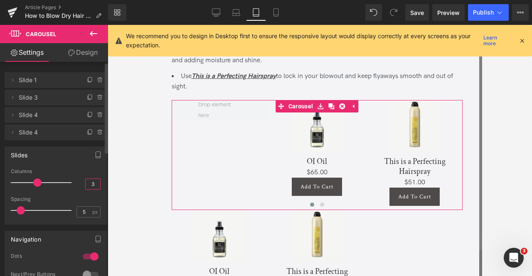
click at [91, 186] on input "3" at bounding box center [93, 184] width 15 height 10
type input "4"
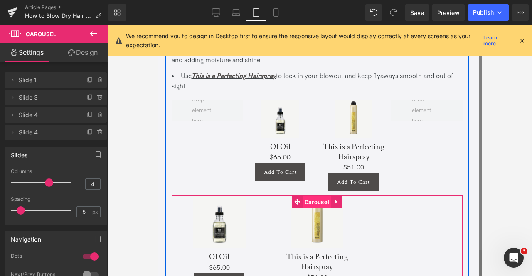
click at [313, 209] on span "Carousel" at bounding box center [316, 202] width 29 height 12
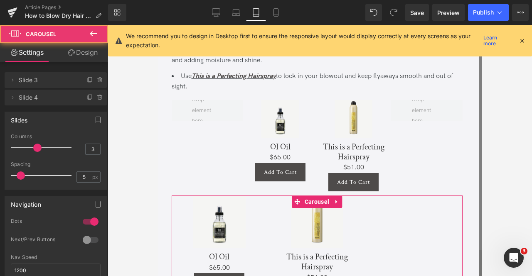
click at [83, 51] on link "Design" at bounding box center [83, 52] width 54 height 19
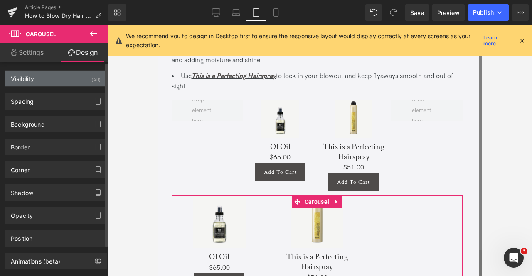
click at [85, 82] on div "Visibility (All)" at bounding box center [55, 79] width 101 height 16
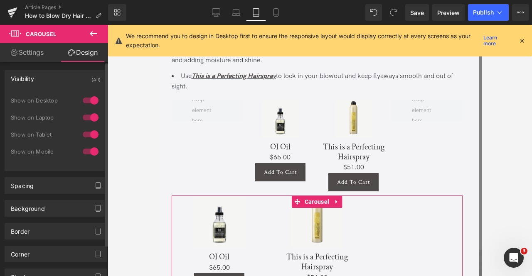
click at [87, 133] on div at bounding box center [91, 134] width 20 height 13
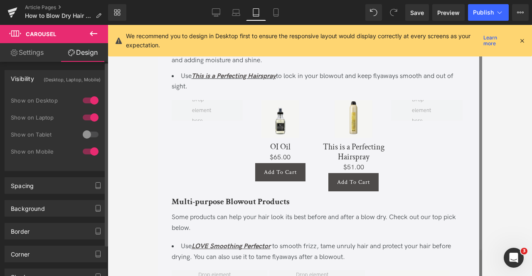
click at [91, 113] on div at bounding box center [91, 117] width 20 height 13
click at [90, 101] on div at bounding box center [91, 100] width 20 height 13
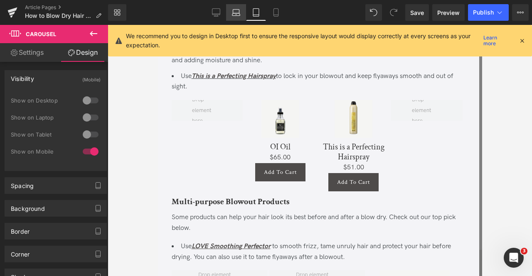
click at [232, 14] on icon at bounding box center [236, 12] width 8 height 8
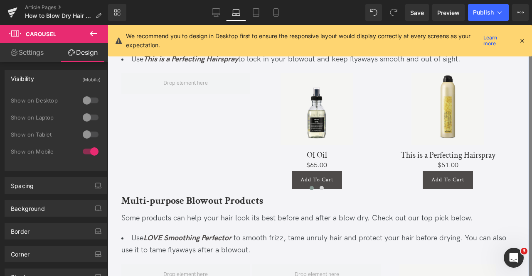
scroll to position [2090, 0]
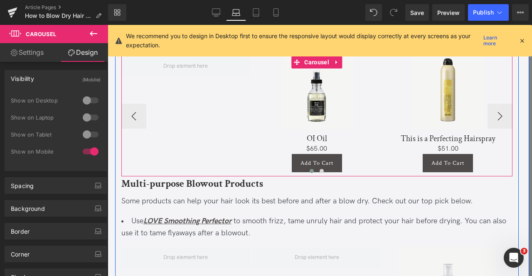
click at [204, 160] on div "Sale Off" at bounding box center [383, 116] width 525 height 121
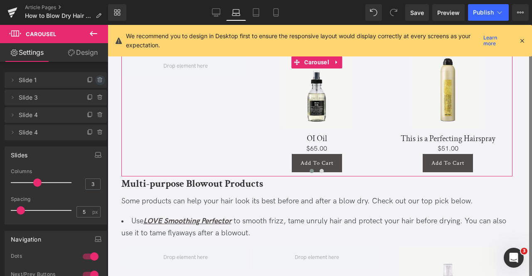
click at [97, 84] on span at bounding box center [100, 80] width 10 height 10
click at [97, 84] on button "Delete" at bounding box center [91, 80] width 26 height 11
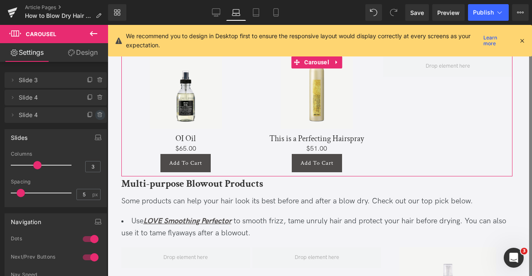
click at [96, 118] on span at bounding box center [100, 115] width 10 height 10
click at [91, 114] on button "Delete" at bounding box center [91, 115] width 26 height 11
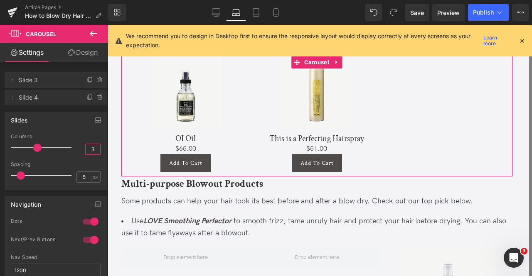
click at [92, 149] on input "3" at bounding box center [93, 149] width 15 height 10
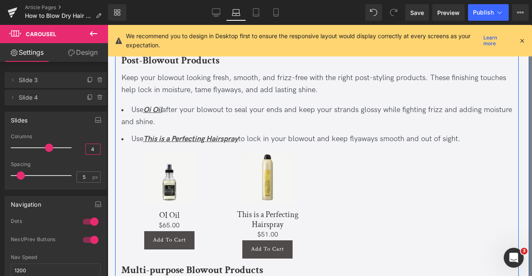
scroll to position [1992, 0]
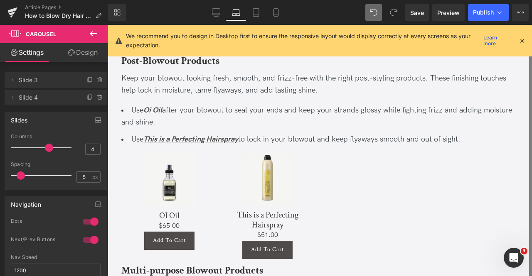
click at [370, 9] on icon at bounding box center [373, 12] width 7 height 7
type input "3"
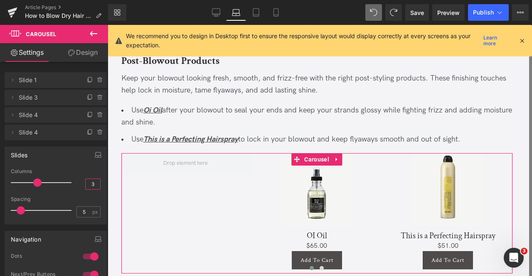
click at [94, 184] on input "3" at bounding box center [93, 184] width 15 height 10
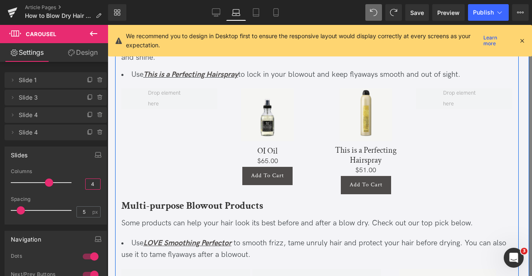
scroll to position [2057, 0]
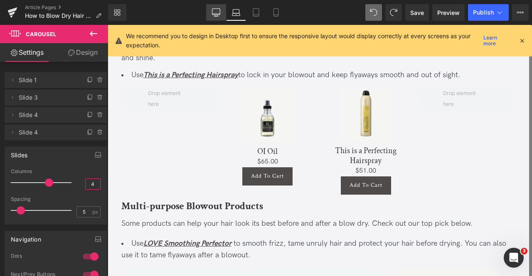
type input "4"
click at [214, 14] on icon at bounding box center [216, 14] width 8 height 0
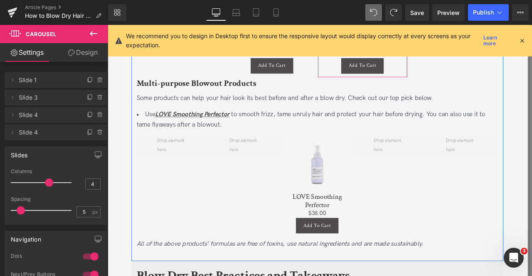
scroll to position [2111, 0]
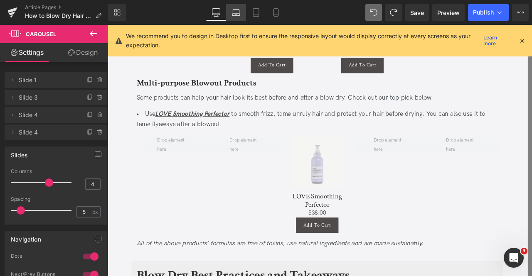
click at [239, 13] on icon at bounding box center [236, 12] width 8 height 8
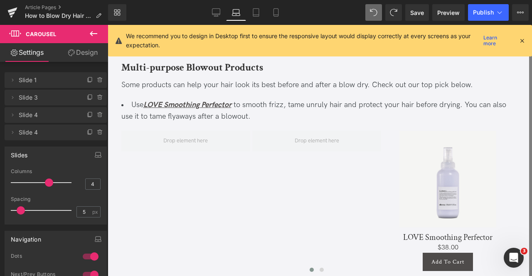
scroll to position [2238, 0]
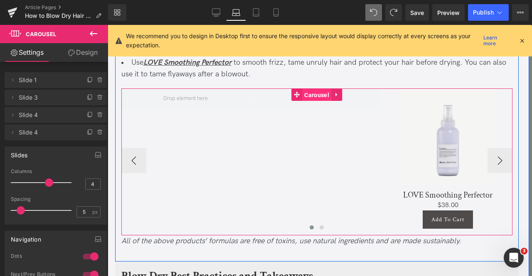
click at [312, 90] on span "Carousel" at bounding box center [316, 95] width 29 height 12
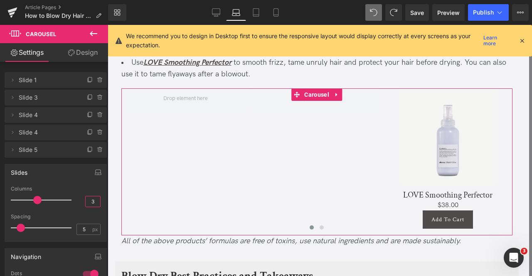
click at [91, 201] on input "3" at bounding box center [93, 202] width 15 height 10
type input "4"
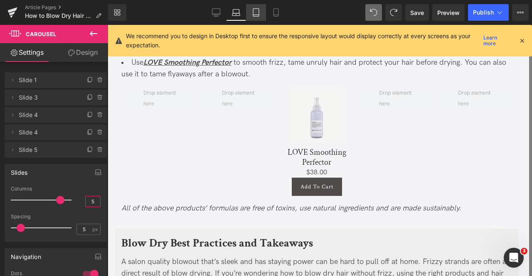
type input "5"
click at [254, 12] on icon at bounding box center [256, 13] width 6 height 8
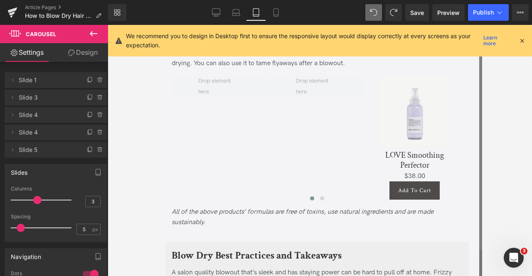
scroll to position [2162, 0]
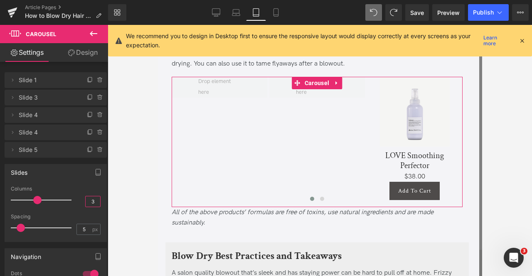
click at [91, 201] on input "3" at bounding box center [93, 202] width 15 height 10
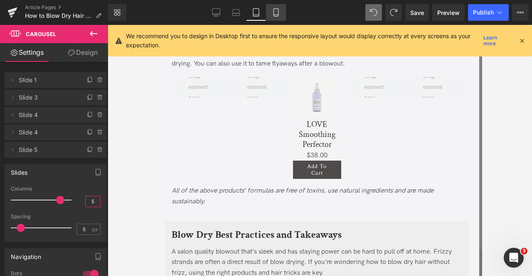
type input "5"
click at [269, 18] on link "Mobile" at bounding box center [276, 12] width 20 height 17
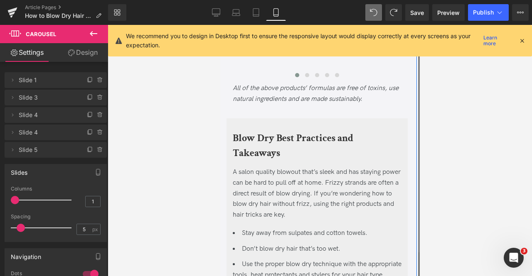
scroll to position [3348, 0]
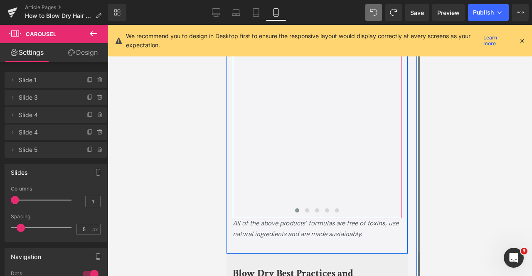
click at [331, 52] on link at bounding box center [336, 46] width 11 height 12
drag, startPoint x: 329, startPoint y: 77, endPoint x: 427, endPoint y: 192, distance: 150.7
click at [329, 49] on icon at bounding box center [331, 46] width 6 height 6
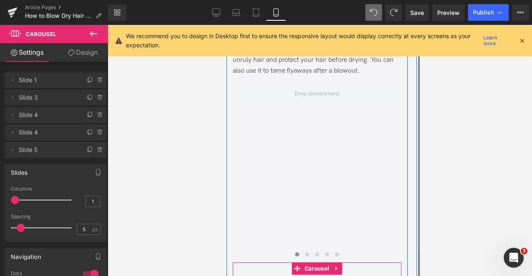
scroll to position [3304, 0]
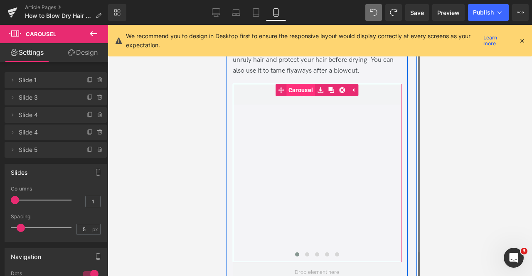
click at [303, 96] on span "Carousel" at bounding box center [300, 90] width 29 height 12
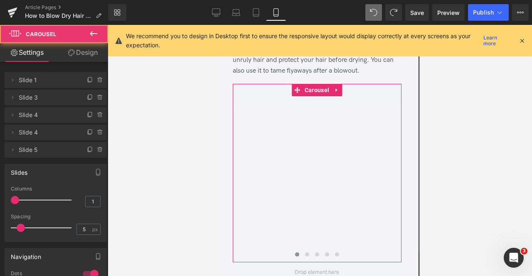
click at [90, 53] on link "Design" at bounding box center [83, 52] width 54 height 19
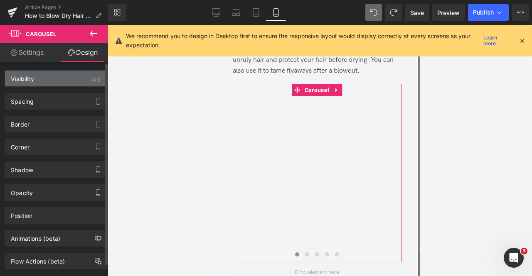
click at [81, 79] on div "Visibility (All)" at bounding box center [55, 79] width 101 height 16
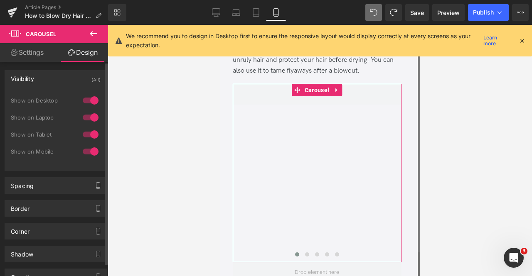
click at [86, 150] on div at bounding box center [91, 151] width 20 height 13
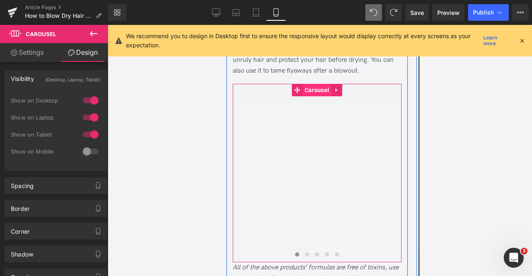
click at [306, 96] on span "Carousel" at bounding box center [316, 90] width 29 height 12
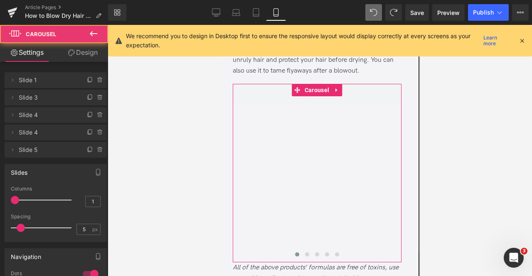
click at [81, 51] on link "Design" at bounding box center [83, 52] width 54 height 19
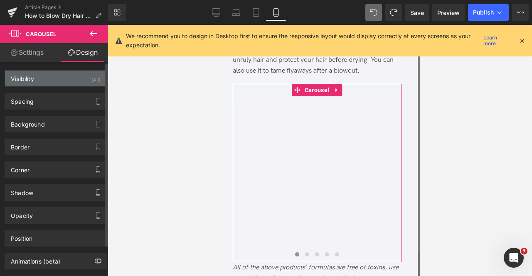
click at [82, 84] on div "Visibility (All)" at bounding box center [55, 79] width 101 height 16
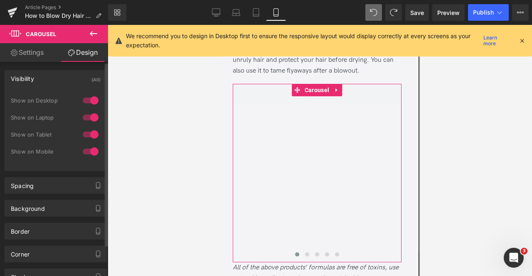
click at [91, 136] on div at bounding box center [91, 134] width 20 height 13
click at [88, 120] on div at bounding box center [91, 117] width 20 height 13
click at [85, 100] on div at bounding box center [91, 100] width 20 height 13
click at [41, 57] on link "Settings" at bounding box center [27, 52] width 54 height 19
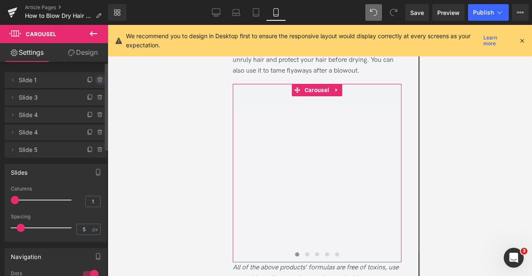
click at [97, 80] on icon at bounding box center [100, 80] width 7 height 7
click at [97, 80] on button "Delete" at bounding box center [91, 80] width 26 height 11
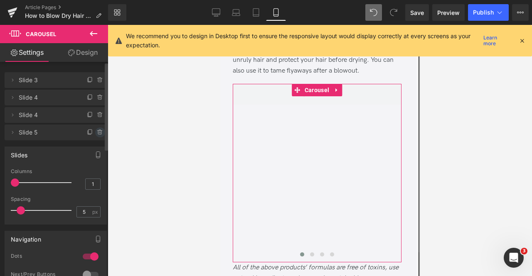
click at [98, 136] on icon at bounding box center [100, 132] width 7 height 7
click at [88, 130] on button "Delete" at bounding box center [91, 133] width 26 height 11
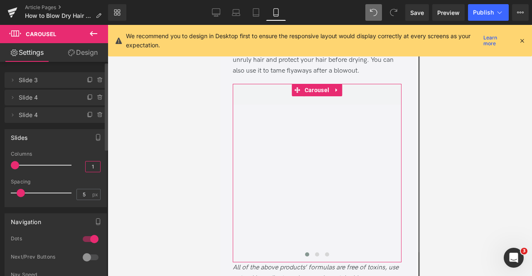
click at [92, 165] on input "1" at bounding box center [93, 167] width 15 height 10
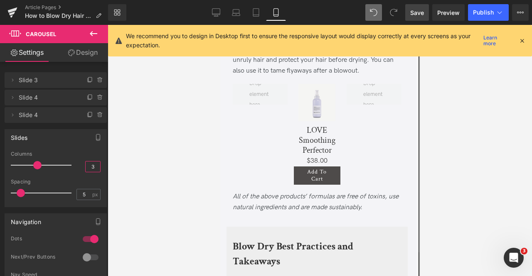
type input "3"
click at [419, 13] on span "Save" at bounding box center [417, 12] width 14 height 9
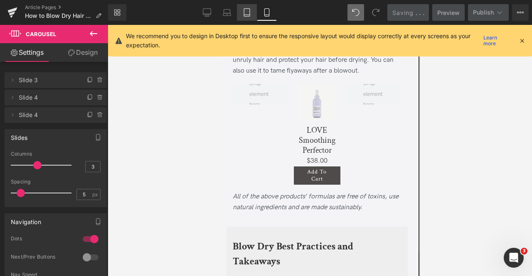
click at [248, 14] on icon at bounding box center [247, 12] width 8 height 8
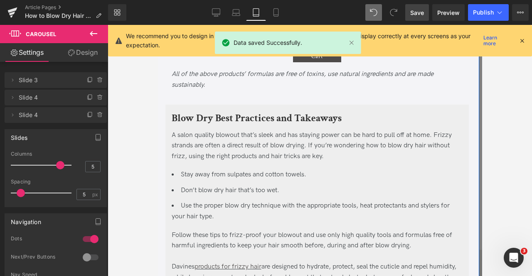
scroll to position [2286, 0]
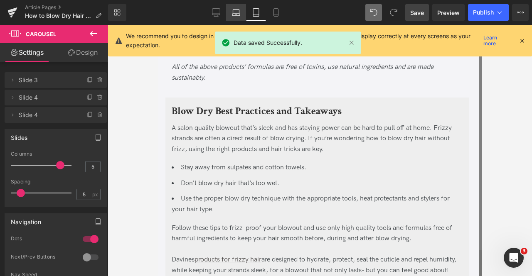
click at [237, 13] on icon at bounding box center [236, 14] width 8 height 2
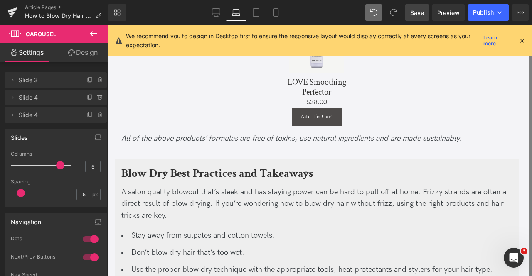
scroll to position [2317, 0]
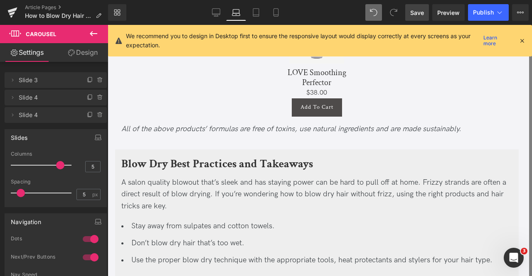
click at [220, 3] on div "Library Laptop Desktop Laptop Tablet Mobile Save Preview Publish Scheduled View…" at bounding box center [320, 12] width 424 height 25
click at [220, 7] on link "Desktop" at bounding box center [216, 12] width 20 height 17
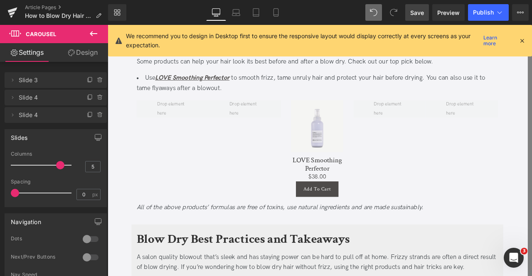
scroll to position [2155, 0]
click at [491, 7] on button "Publish" at bounding box center [488, 12] width 41 height 17
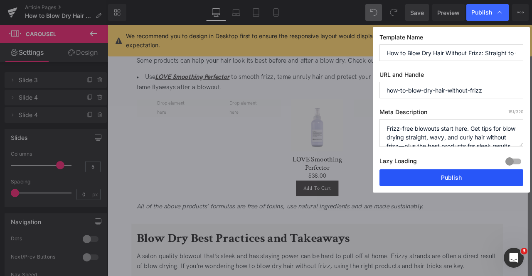
click at [417, 179] on button "Publish" at bounding box center [452, 178] width 144 height 17
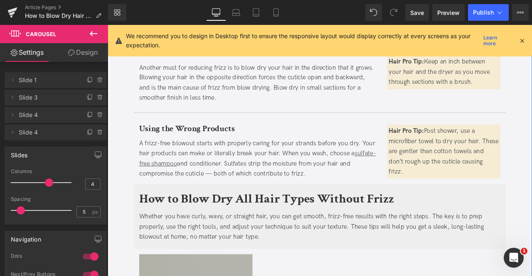
scroll to position [530, 0]
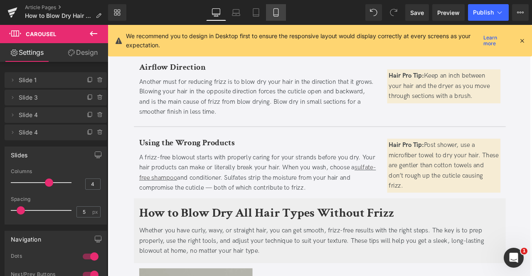
click at [274, 10] on icon at bounding box center [276, 12] width 8 height 8
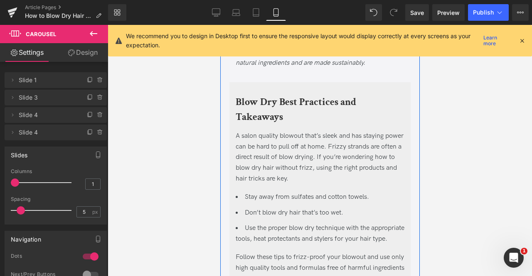
scroll to position [3542, 0]
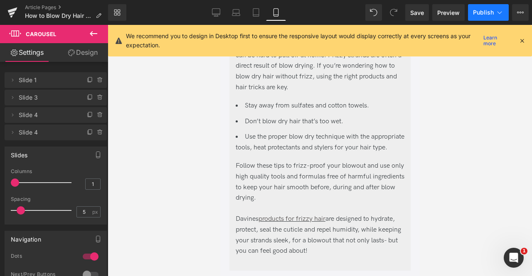
click at [498, 12] on icon at bounding box center [500, 12] width 5 height 2
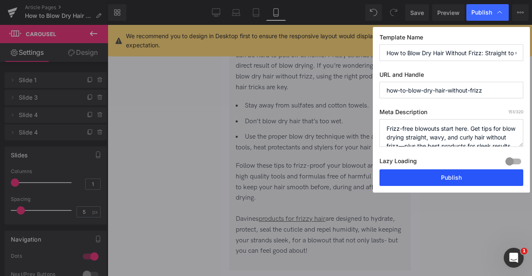
click at [442, 172] on button "Publish" at bounding box center [452, 178] width 144 height 17
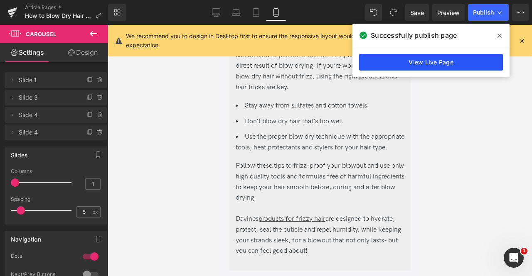
click at [417, 63] on link "View Live Page" at bounding box center [431, 62] width 144 height 17
